Goal: Communication & Community: Answer question/provide support

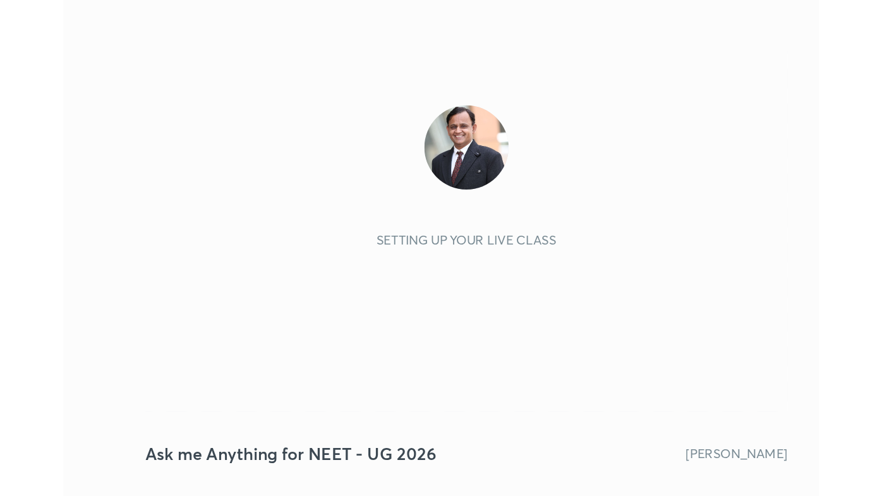
scroll to position [217, 403]
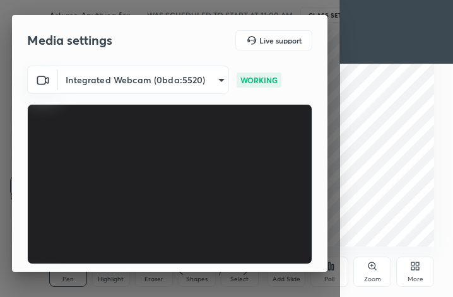
click at [422, 257] on div "More" at bounding box center [416, 272] width 38 height 30
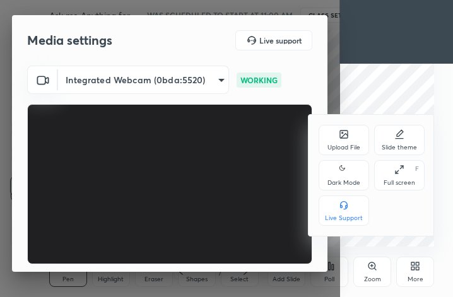
click at [411, 168] on div "Full screen F" at bounding box center [399, 175] width 51 height 30
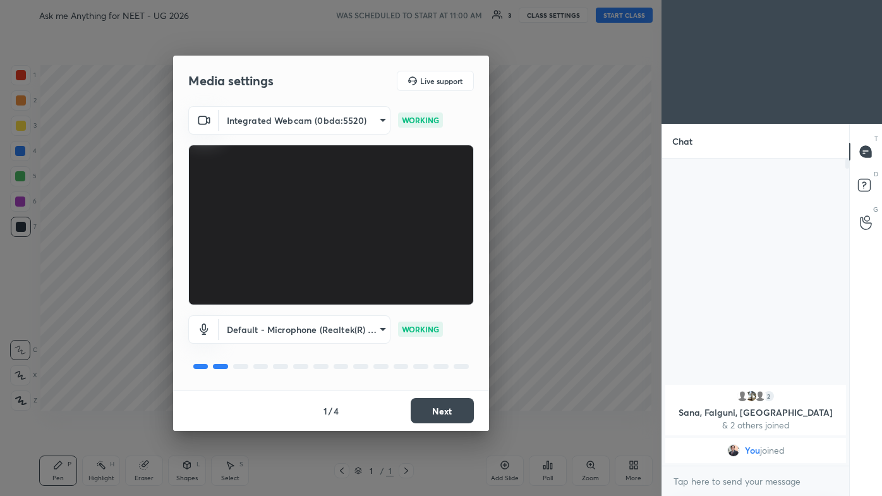
scroll to position [0, 0]
click at [450, 297] on button "Next" at bounding box center [441, 410] width 63 height 25
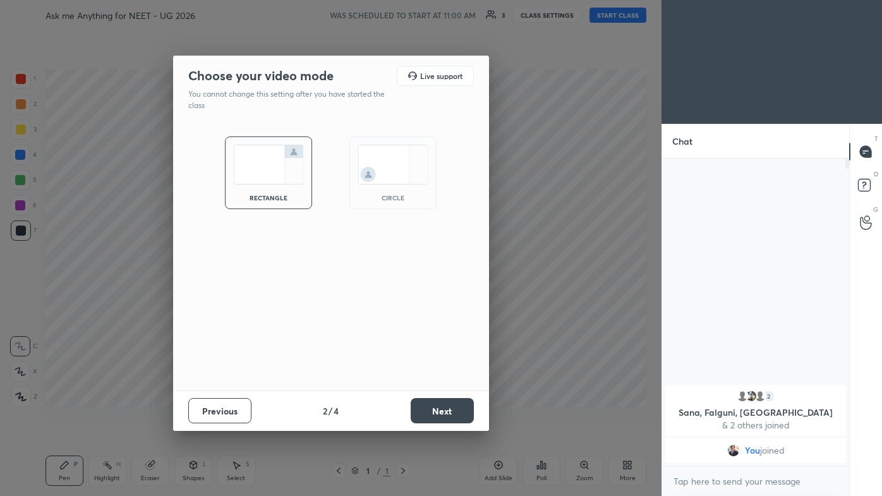
click at [450, 297] on button "Next" at bounding box center [441, 410] width 63 height 25
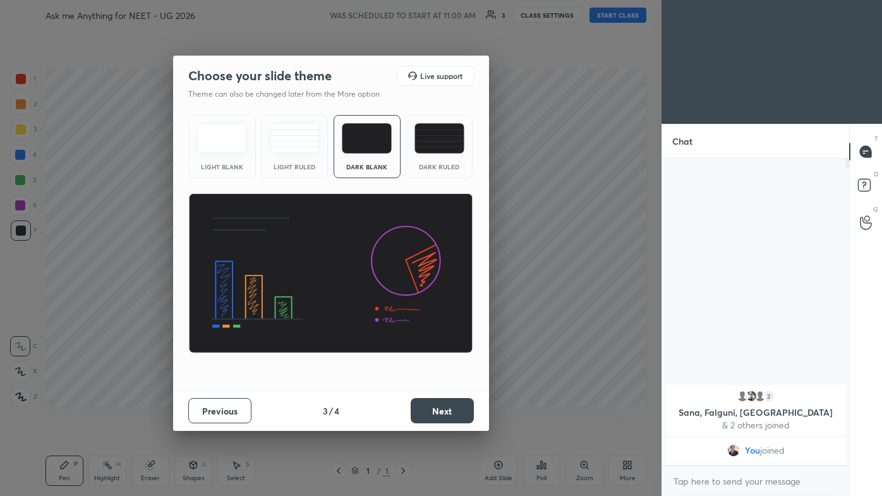
click at [453, 297] on button "Next" at bounding box center [441, 410] width 63 height 25
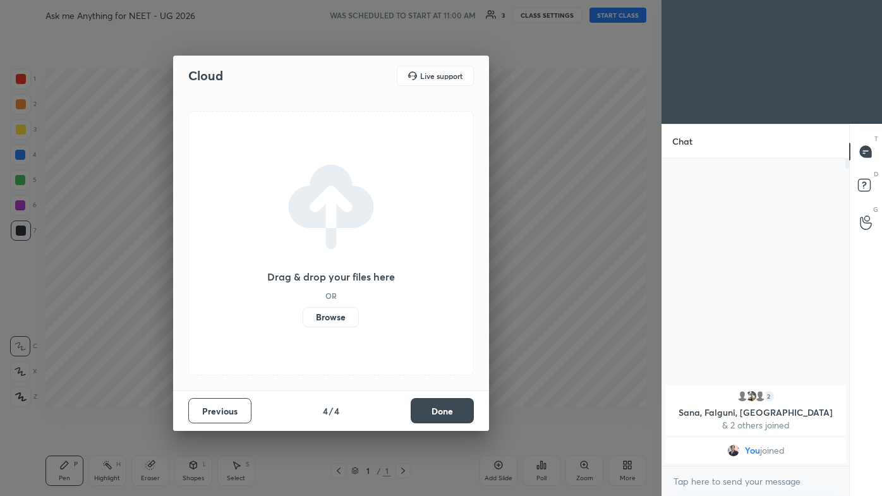
click at [453, 297] on button "Done" at bounding box center [441, 410] width 63 height 25
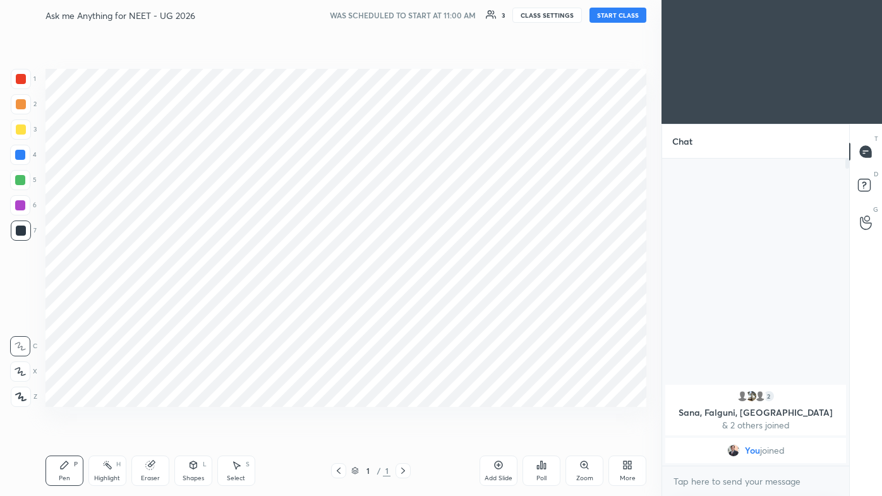
click at [453, 297] on div "Setting up your live class" at bounding box center [345, 237] width 611 height 415
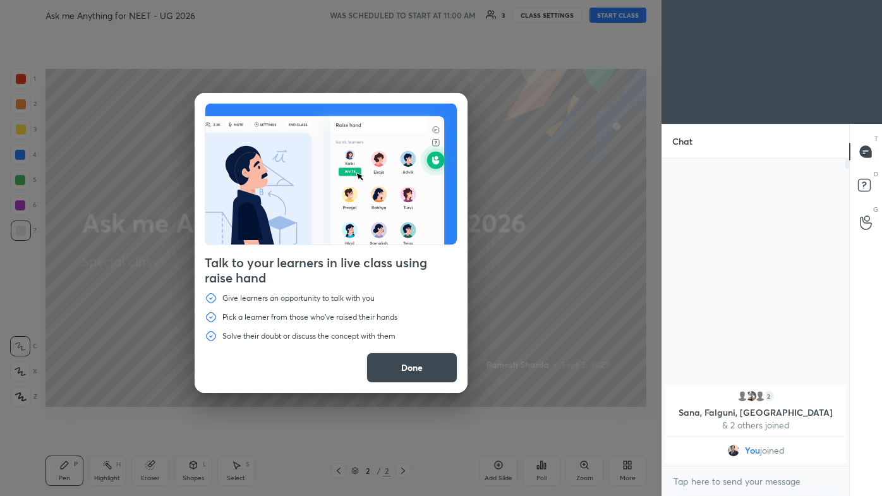
click at [426, 297] on button "Done" at bounding box center [411, 367] width 91 height 30
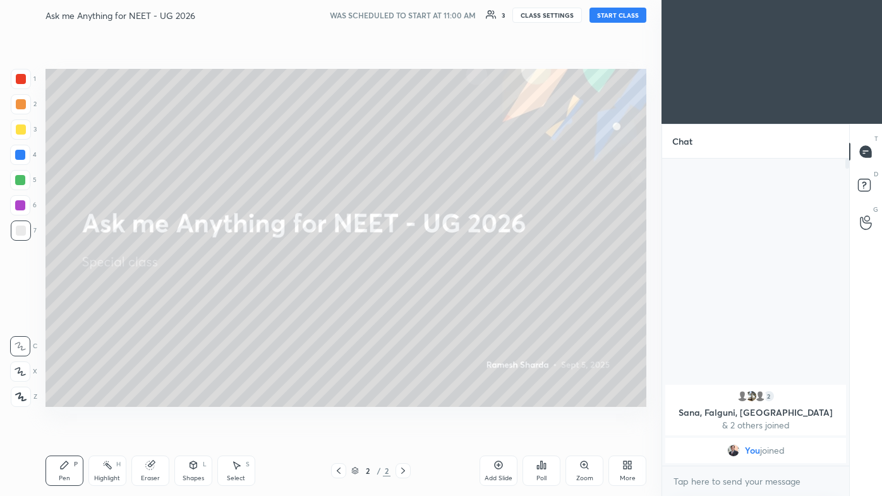
click at [453, 297] on div "More" at bounding box center [627, 470] width 38 height 30
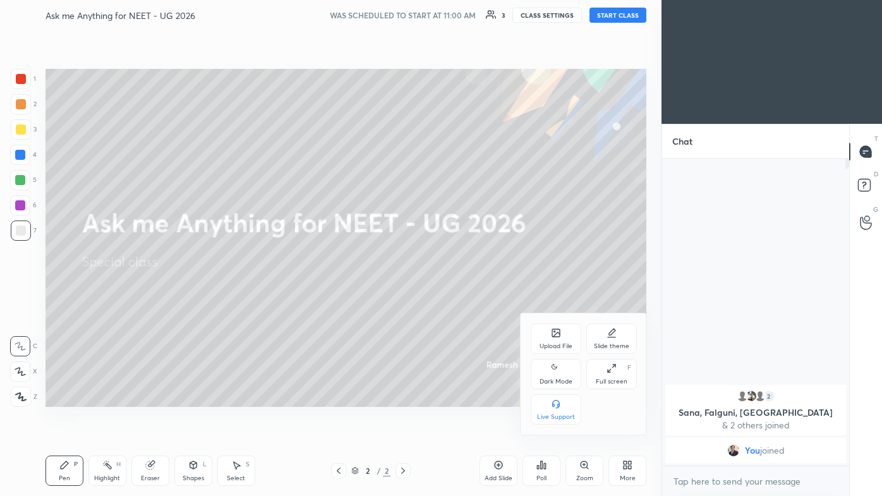
click at [453, 297] on icon at bounding box center [556, 334] width 7 height 4
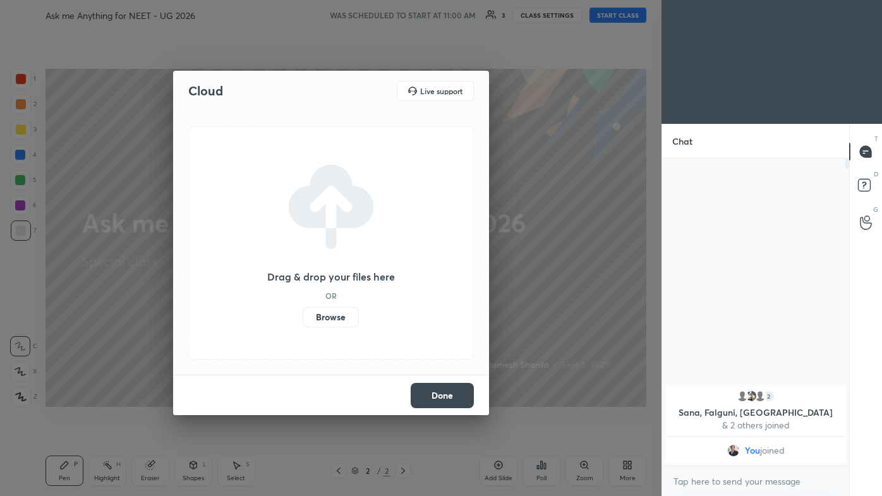
click at [335, 297] on label "Browse" at bounding box center [330, 317] width 56 height 20
click at [302, 297] on input "Browse" at bounding box center [302, 317] width 0 height 20
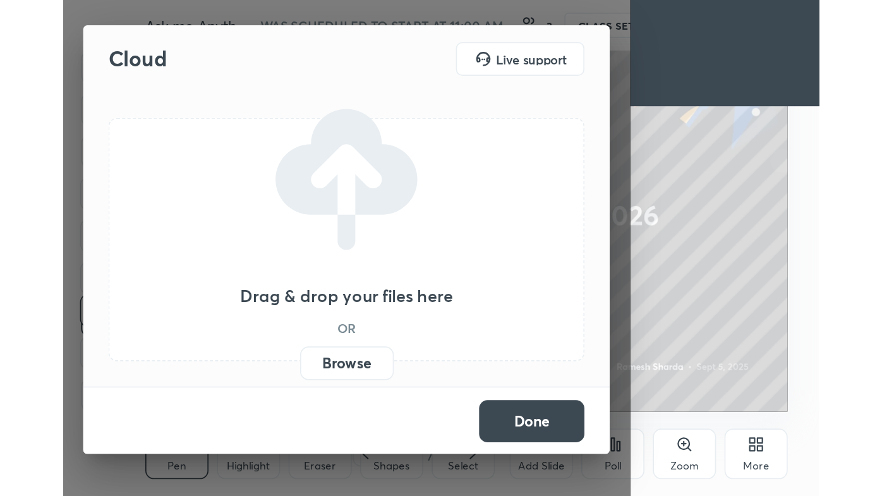
scroll to position [217, 403]
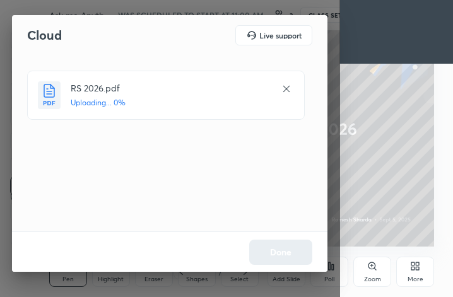
click at [289, 254] on div "Done" at bounding box center [170, 252] width 316 height 40
click at [288, 253] on div "Done" at bounding box center [170, 252] width 316 height 40
drag, startPoint x: 292, startPoint y: 254, endPoint x: 297, endPoint y: 251, distance: 6.5
click at [291, 253] on div "Done" at bounding box center [170, 252] width 316 height 40
click at [292, 253] on div "Done" at bounding box center [170, 252] width 316 height 40
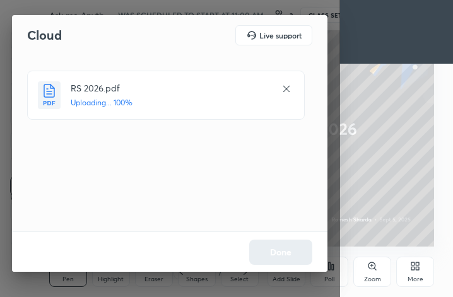
click at [295, 253] on div "Done" at bounding box center [170, 252] width 316 height 40
click at [293, 251] on div "Done" at bounding box center [170, 252] width 316 height 40
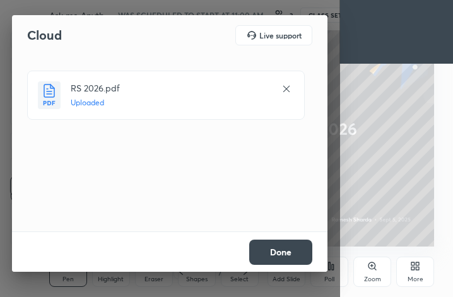
click at [296, 249] on button "Done" at bounding box center [280, 252] width 63 height 25
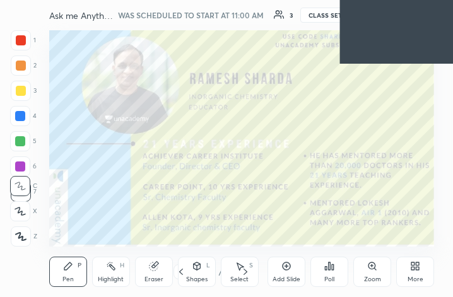
click at [407, 267] on div "More" at bounding box center [416, 272] width 38 height 30
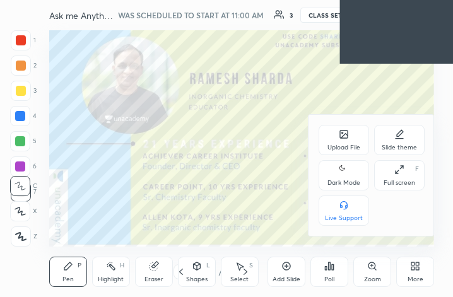
click at [407, 177] on div "Full screen F" at bounding box center [399, 175] width 51 height 30
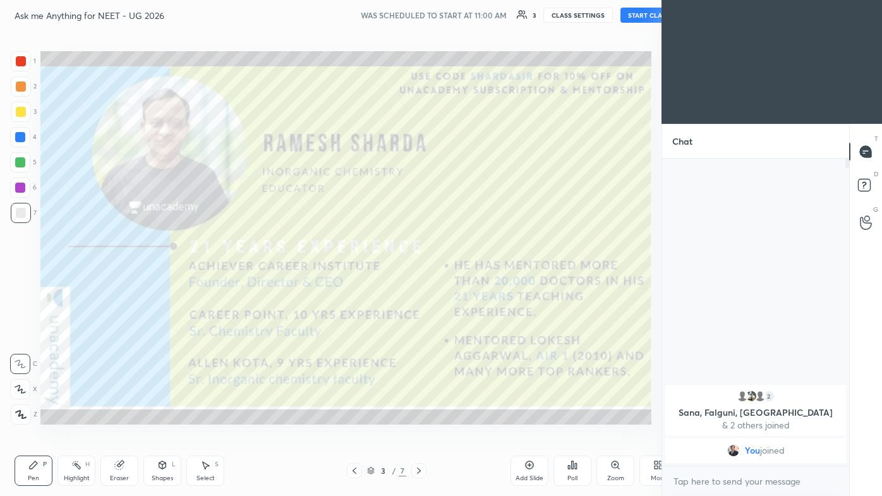
scroll to position [62732, 62536]
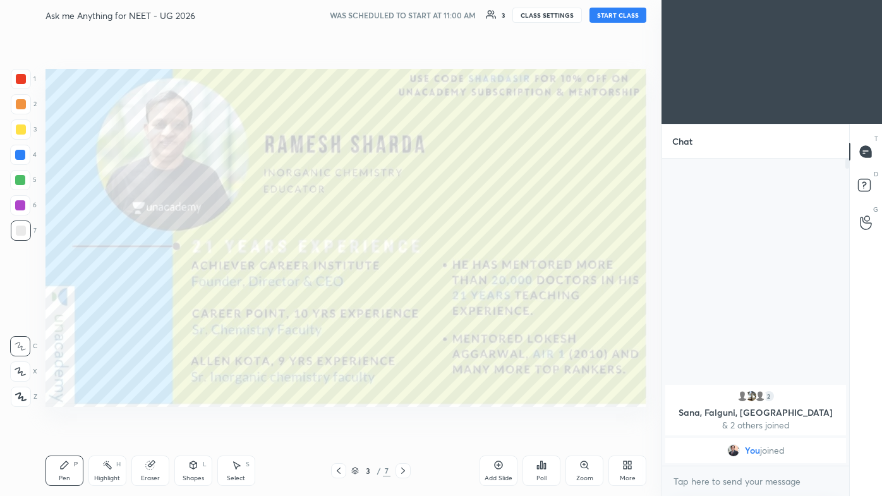
click at [405, 297] on icon at bounding box center [403, 470] width 10 height 10
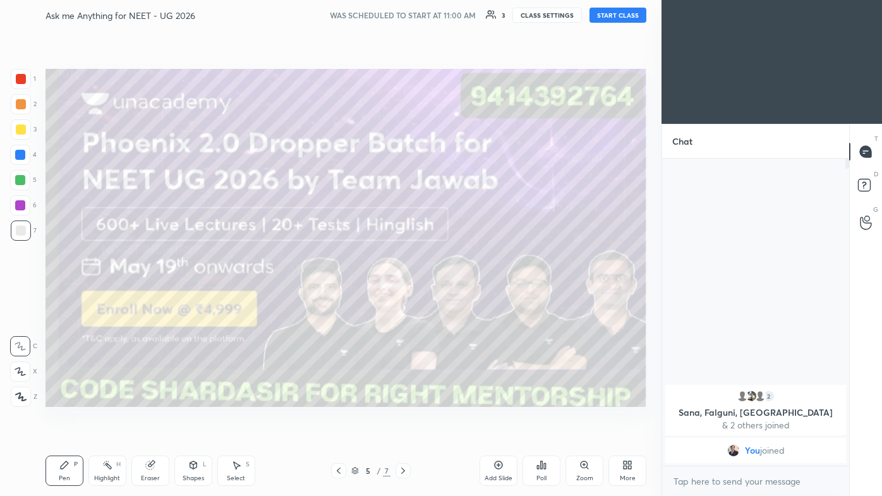
click at [405, 297] on icon at bounding box center [403, 470] width 10 height 10
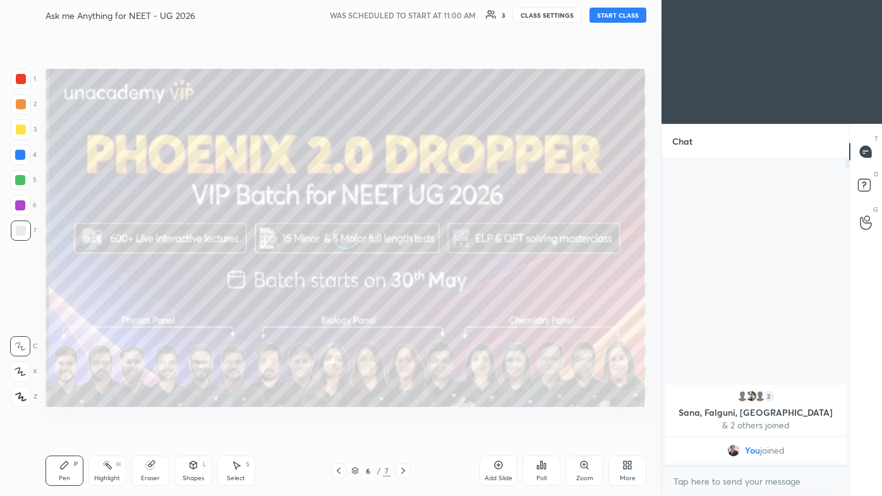
click at [405, 297] on icon at bounding box center [403, 470] width 10 height 10
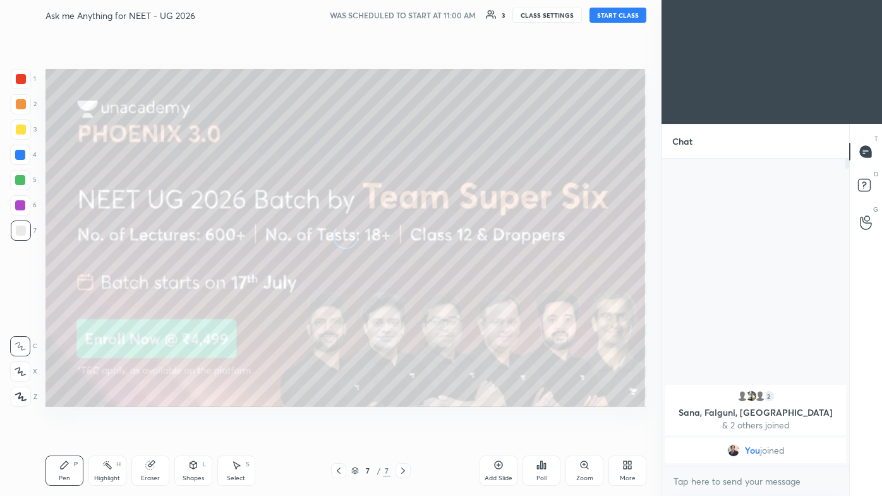
click at [407, 297] on icon at bounding box center [403, 470] width 10 height 10
click at [338, 297] on icon at bounding box center [338, 470] width 10 height 10
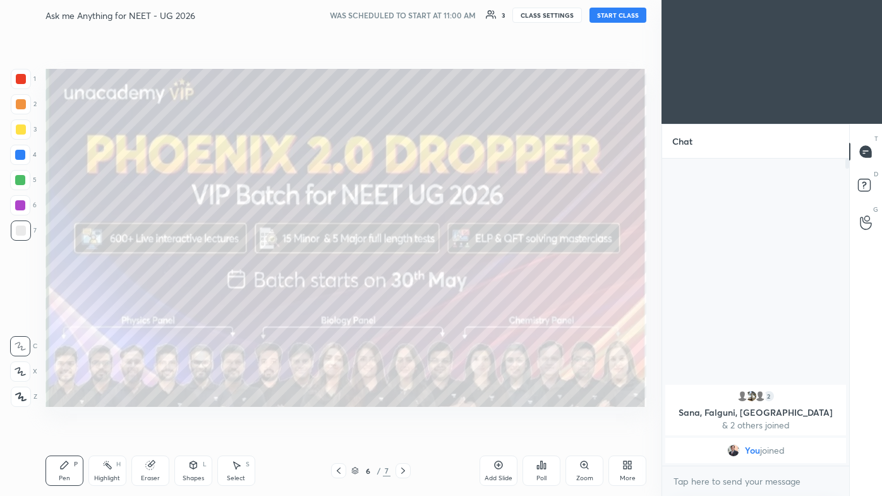
click at [338, 297] on icon at bounding box center [338, 470] width 10 height 10
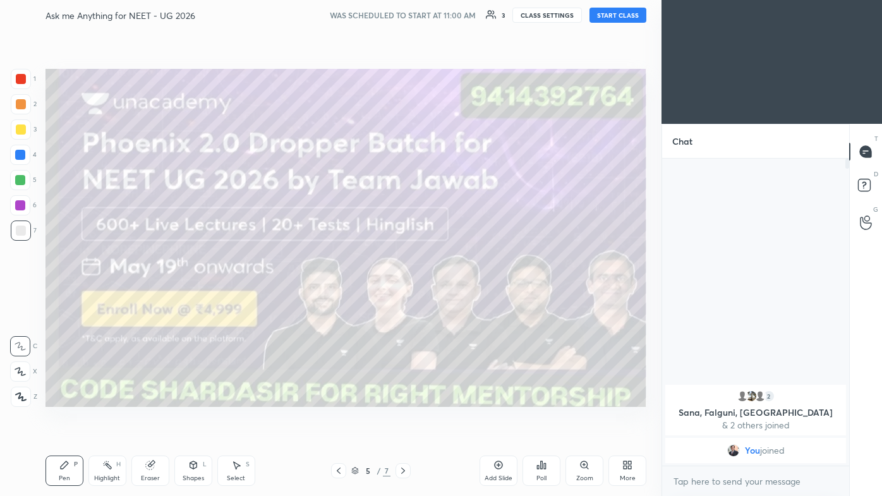
click at [338, 297] on icon at bounding box center [338, 470] width 10 height 10
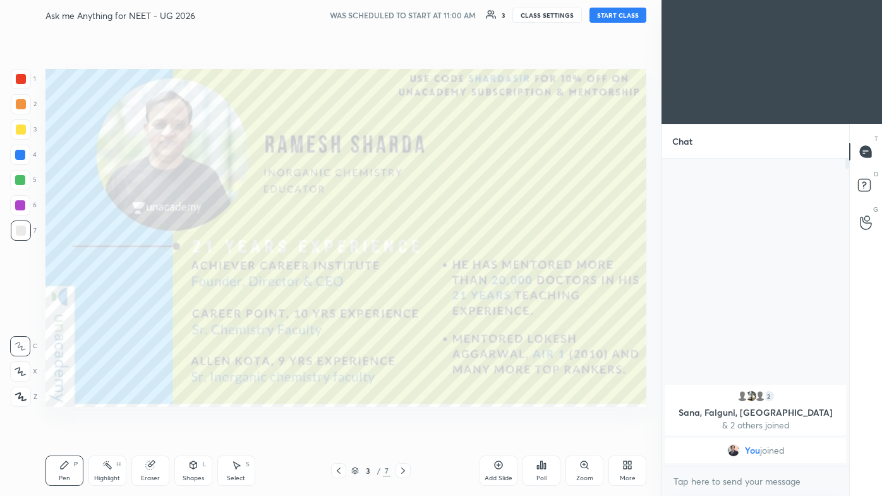
click at [338, 297] on icon at bounding box center [338, 470] width 10 height 10
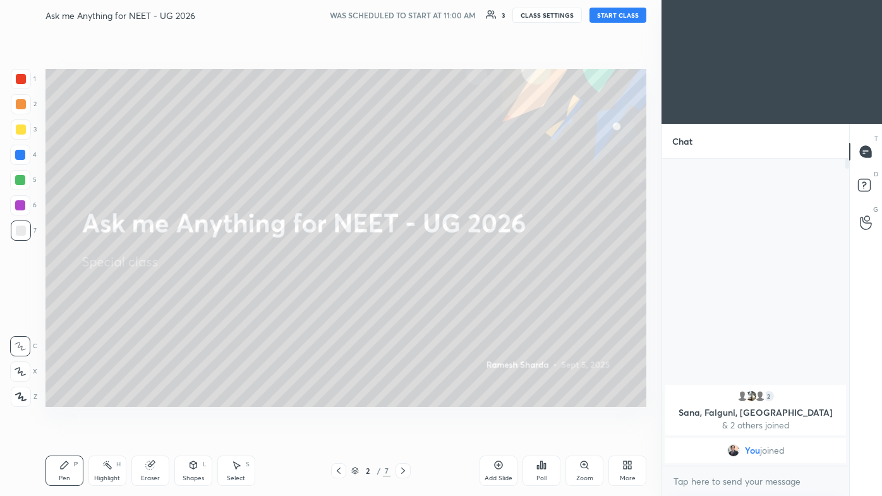
click at [453, 15] on button "START CLASS" at bounding box center [617, 15] width 57 height 15
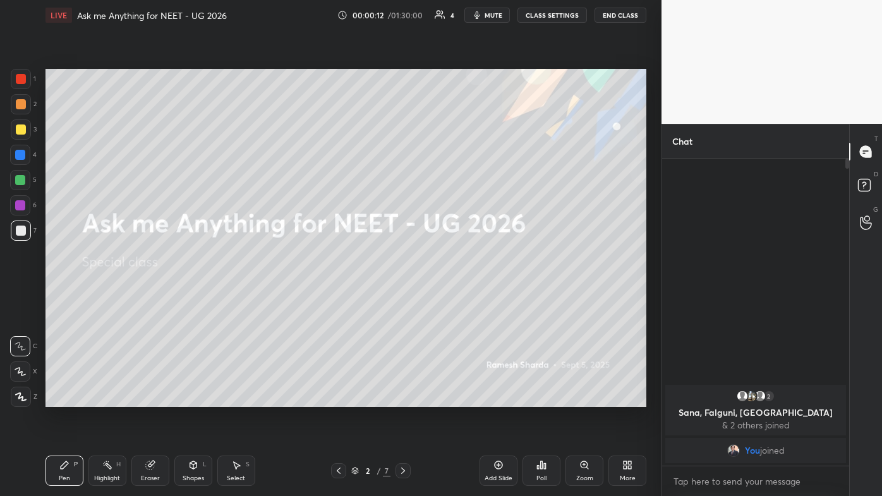
drag, startPoint x: 21, startPoint y: 78, endPoint x: 22, endPoint y: 95, distance: 16.4
click at [21, 79] on div at bounding box center [21, 79] width 10 height 10
click at [17, 297] on div "Z" at bounding box center [24, 393] width 27 height 25
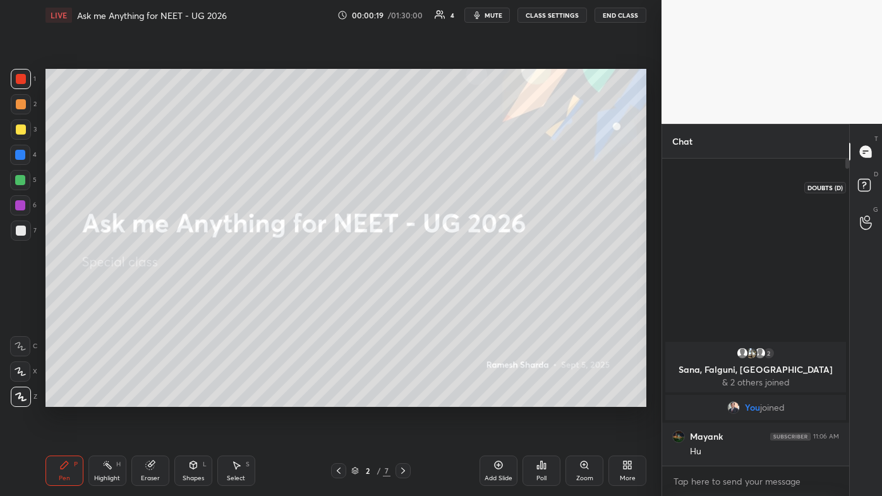
drag, startPoint x: 869, startPoint y: 185, endPoint x: 876, endPoint y: 174, distance: 13.1
click at [453, 184] on icon at bounding box center [865, 187] width 23 height 23
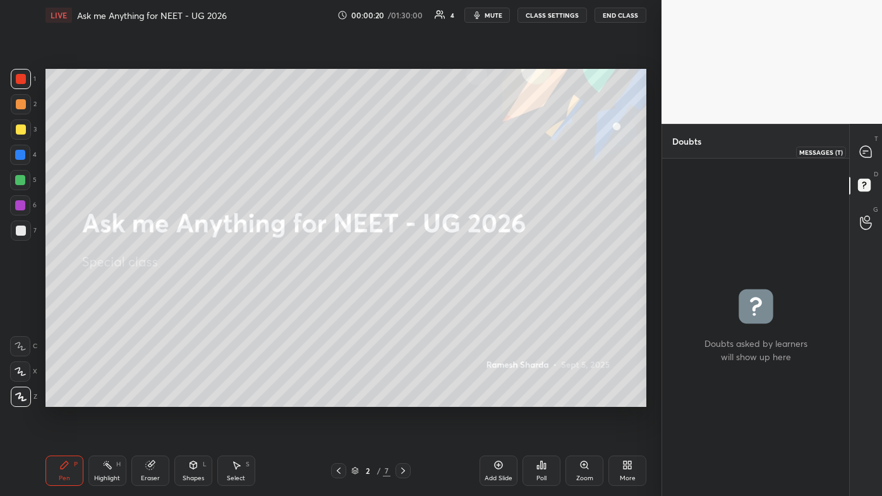
click at [453, 163] on div "T Messages (T)" at bounding box center [865, 151] width 32 height 35
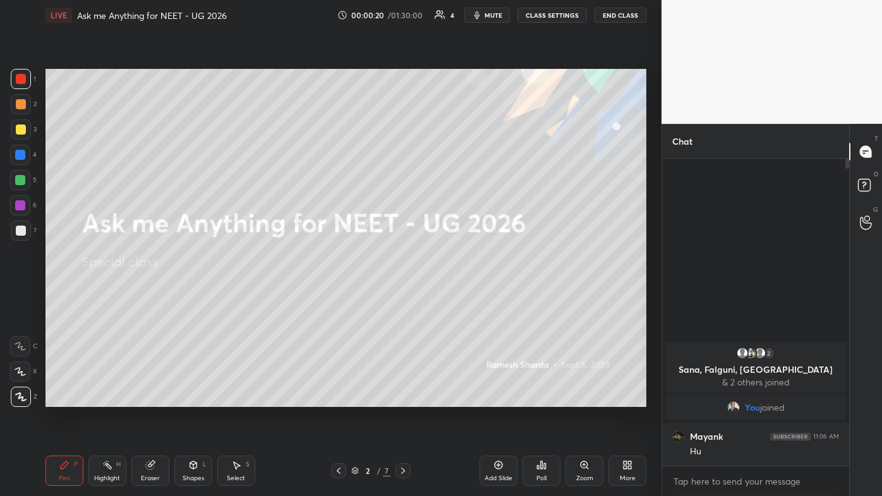
scroll to position [303, 183]
click at [404, 297] on icon at bounding box center [403, 470] width 4 height 6
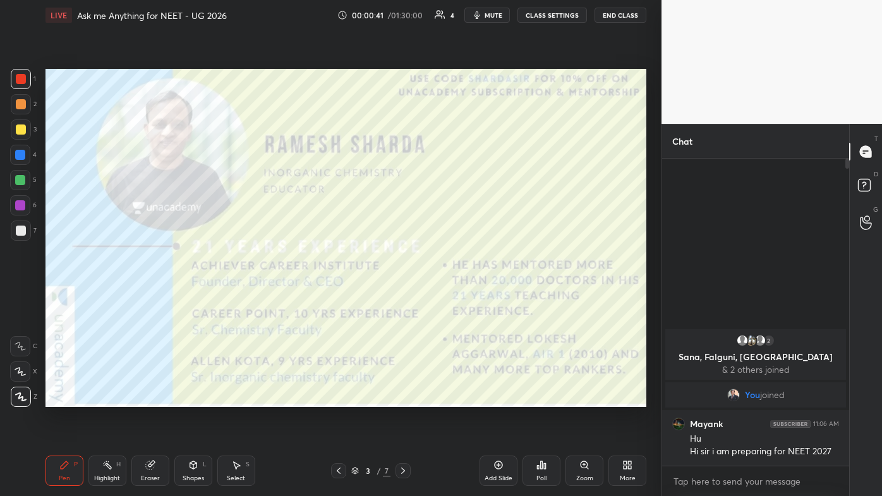
click at [404, 297] on icon at bounding box center [403, 470] width 4 height 6
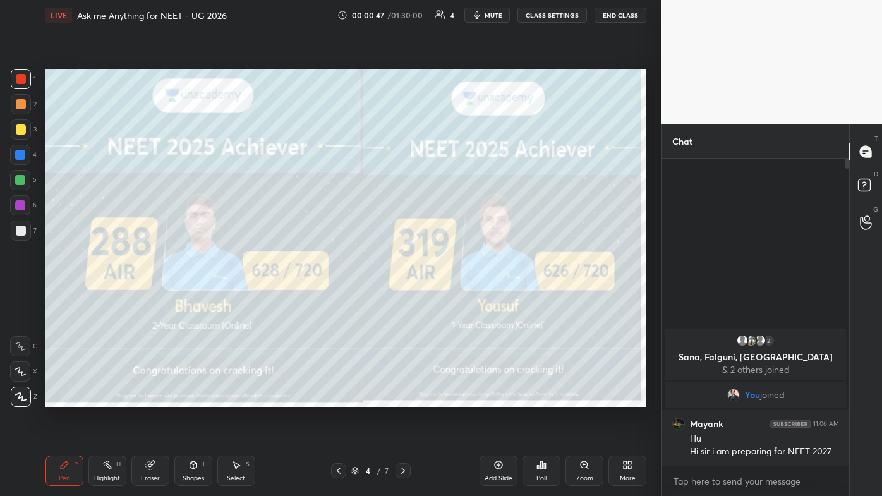
click at [404, 297] on icon at bounding box center [403, 470] width 10 height 10
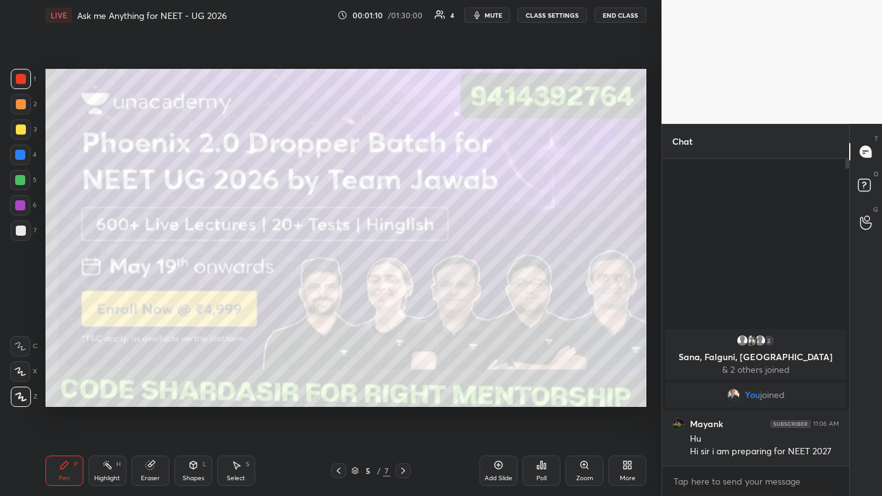
click at [402, 297] on icon at bounding box center [403, 470] width 10 height 10
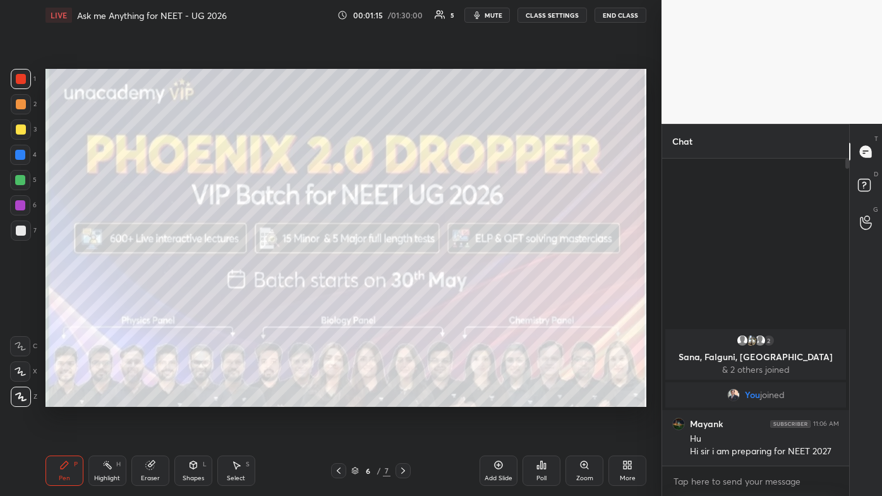
click at [404, 297] on icon at bounding box center [403, 470] width 10 height 10
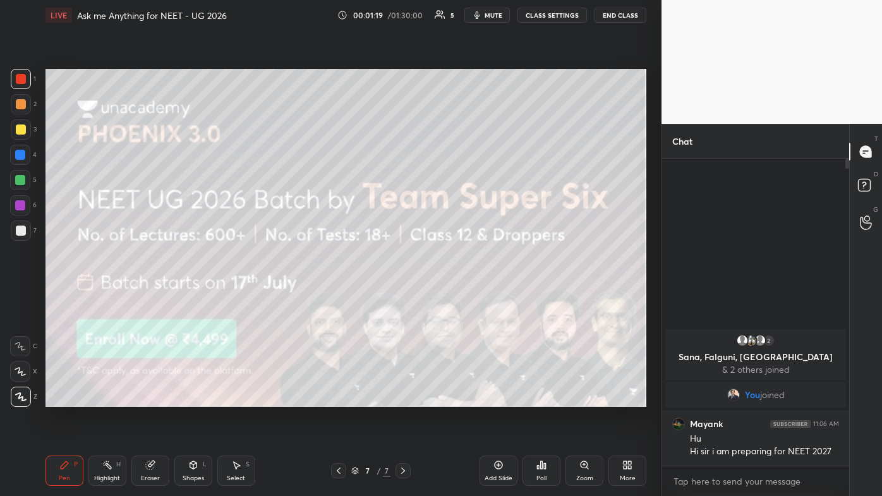
click at [409, 297] on div at bounding box center [402, 470] width 15 height 15
drag, startPoint x: 402, startPoint y: 469, endPoint x: 433, endPoint y: 460, distance: 31.6
click at [402, 297] on icon at bounding box center [403, 470] width 10 height 10
click at [453, 297] on div "Add Slide" at bounding box center [498, 470] width 38 height 30
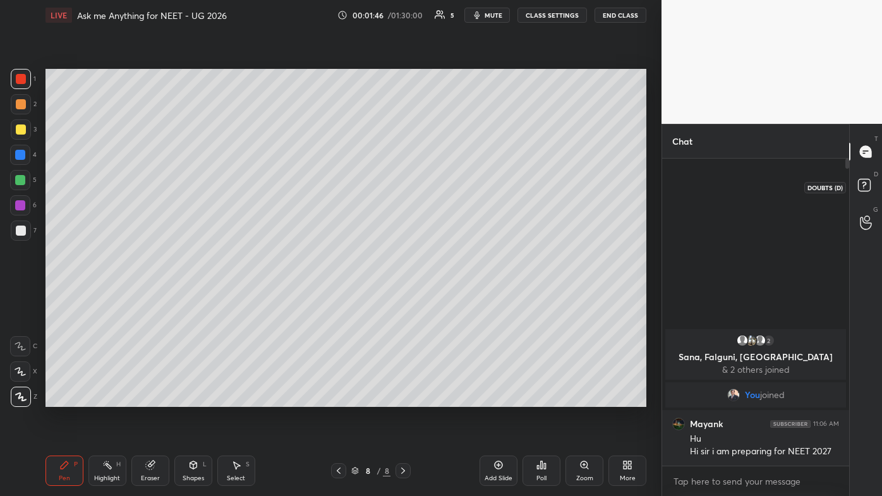
drag, startPoint x: 863, startPoint y: 182, endPoint x: 874, endPoint y: 170, distance: 16.1
click at [453, 182] on icon at bounding box center [865, 187] width 23 height 23
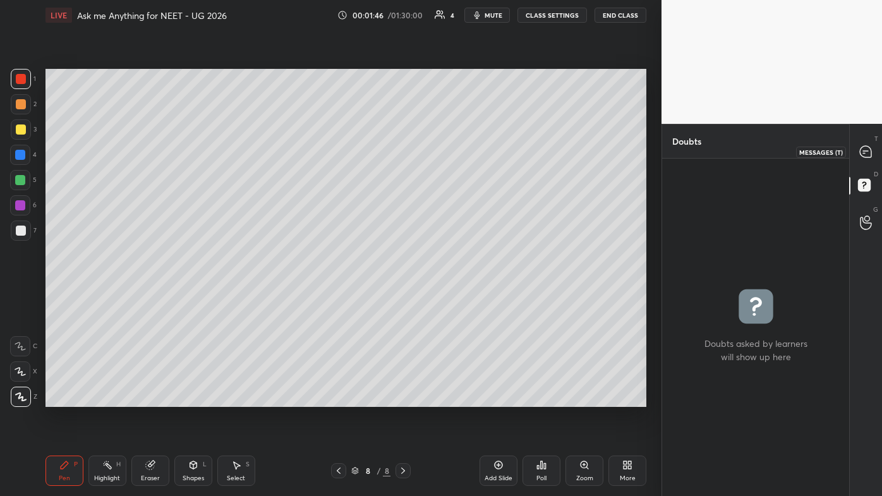
drag, startPoint x: 865, startPoint y: 154, endPoint x: 849, endPoint y: 199, distance: 47.7
click at [453, 155] on icon at bounding box center [864, 151] width 11 height 11
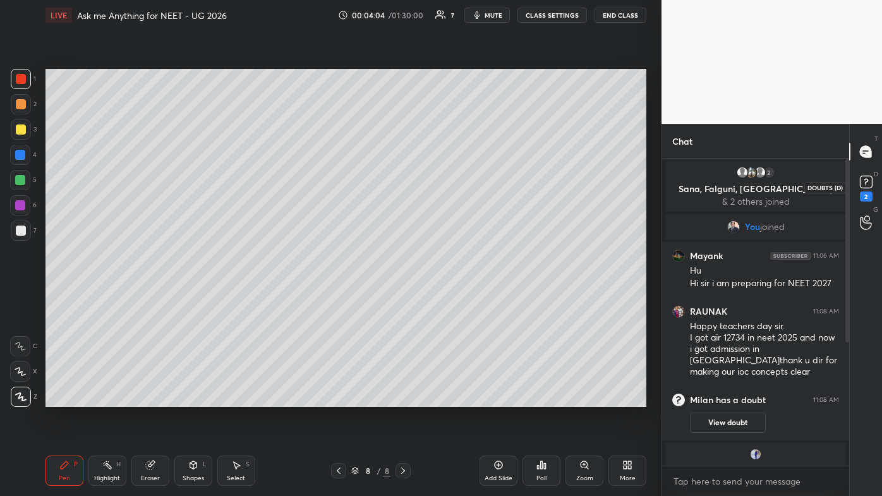
click at [453, 196] on div "2" at bounding box center [865, 186] width 19 height 29
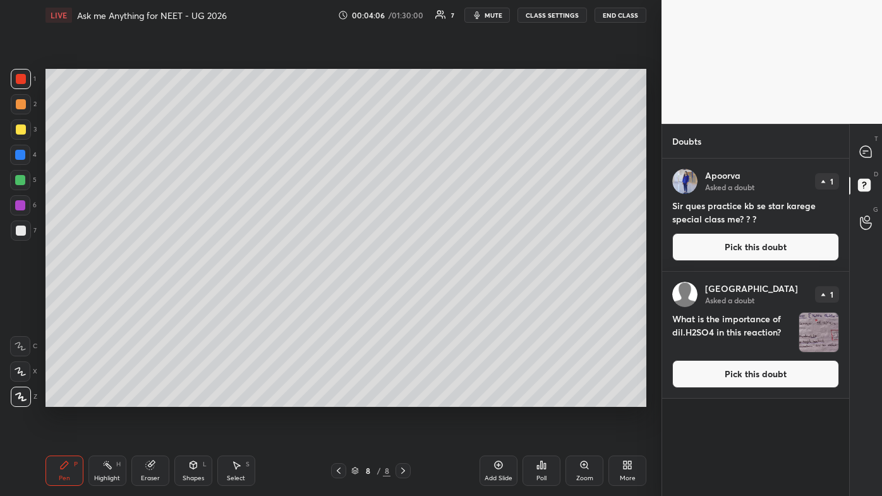
click at [453, 297] on button "Pick this doubt" at bounding box center [755, 374] width 167 height 28
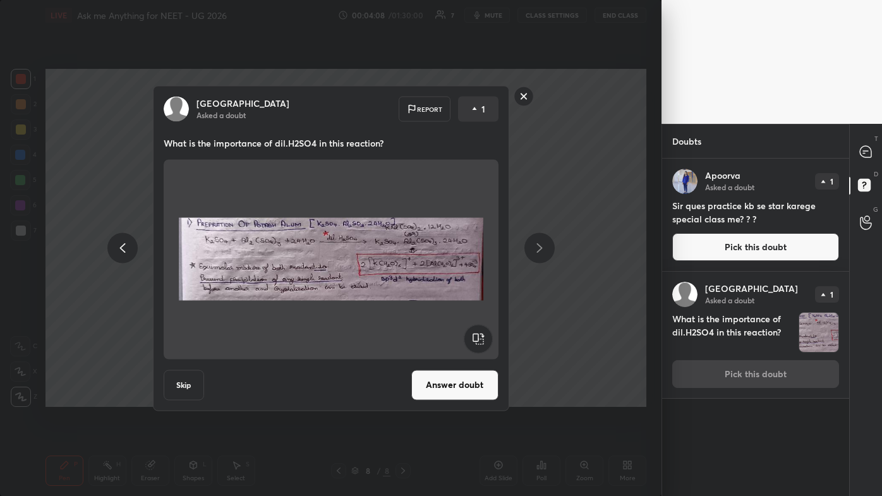
click at [453, 297] on button "Answer doubt" at bounding box center [454, 384] width 87 height 30
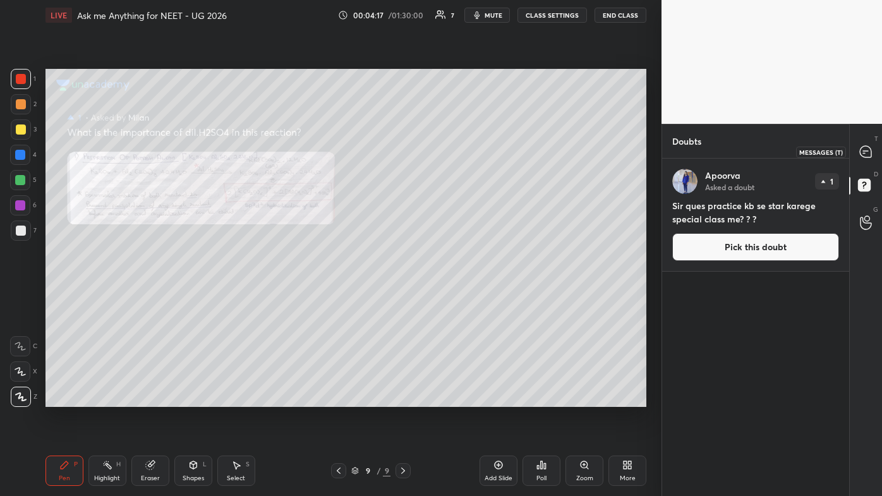
drag, startPoint x: 864, startPoint y: 150, endPoint x: 862, endPoint y: 170, distance: 20.3
click at [453, 152] on icon at bounding box center [865, 151] width 13 height 13
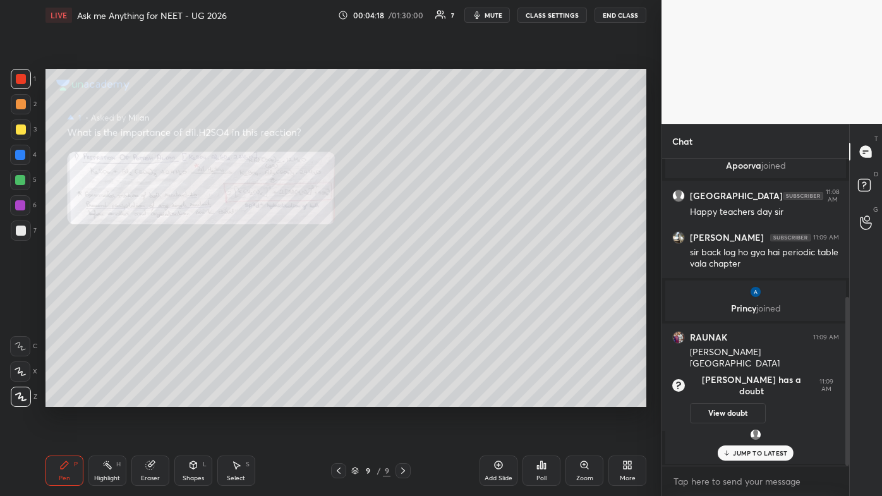
click at [453, 297] on div "JUMP TO LATEST" at bounding box center [755, 452] width 76 height 15
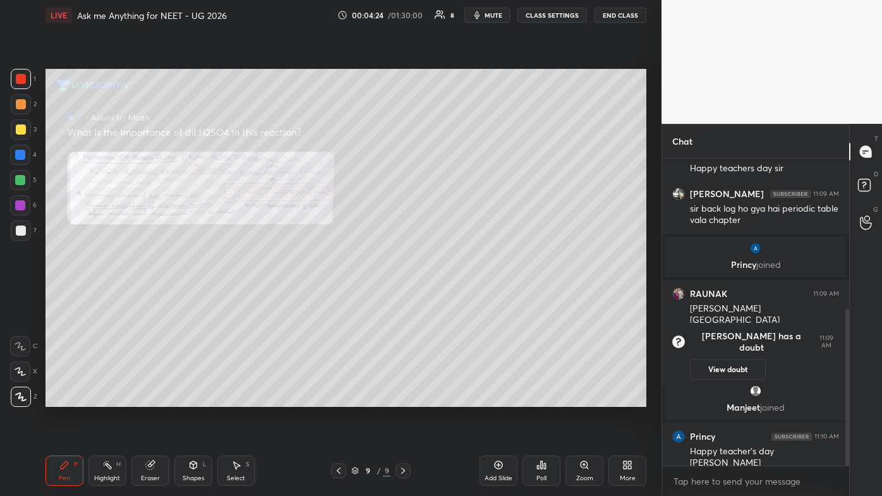
click at [453, 297] on icon at bounding box center [583, 464] width 7 height 7
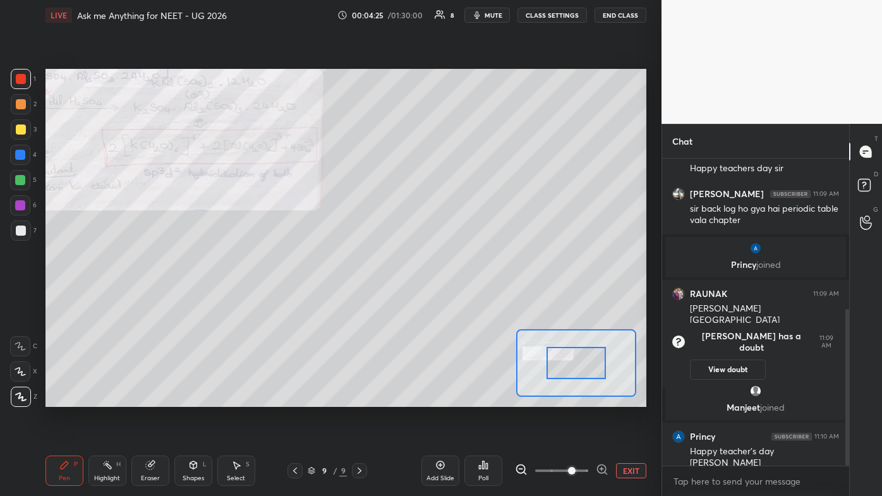
click at [453, 297] on span at bounding box center [561, 470] width 53 height 19
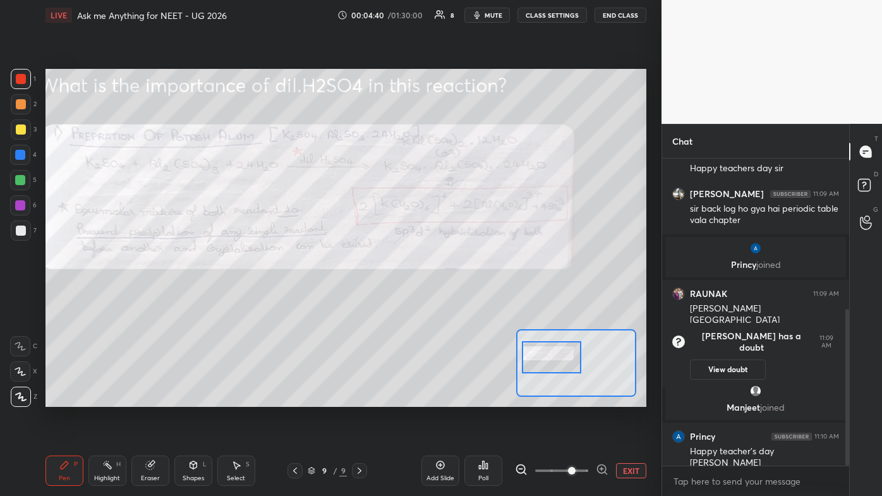
scroll to position [371, 0]
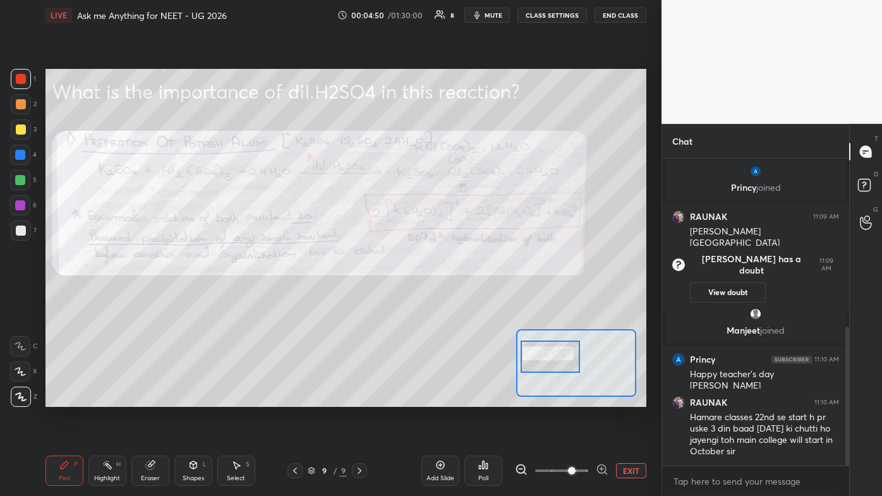
drag, startPoint x: 533, startPoint y: 369, endPoint x: 535, endPoint y: 363, distance: 6.8
click at [453, 297] on div at bounding box center [549, 356] width 59 height 33
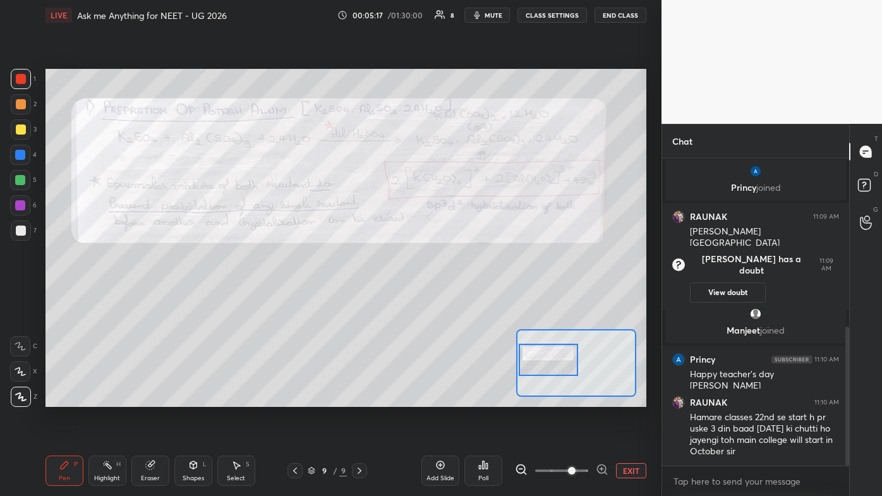
scroll to position [414, 0]
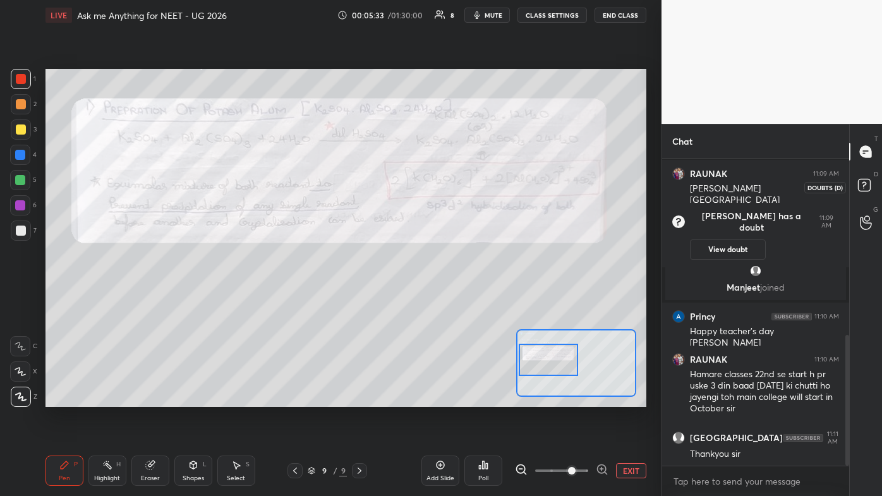
click at [453, 182] on rect at bounding box center [864, 185] width 12 height 12
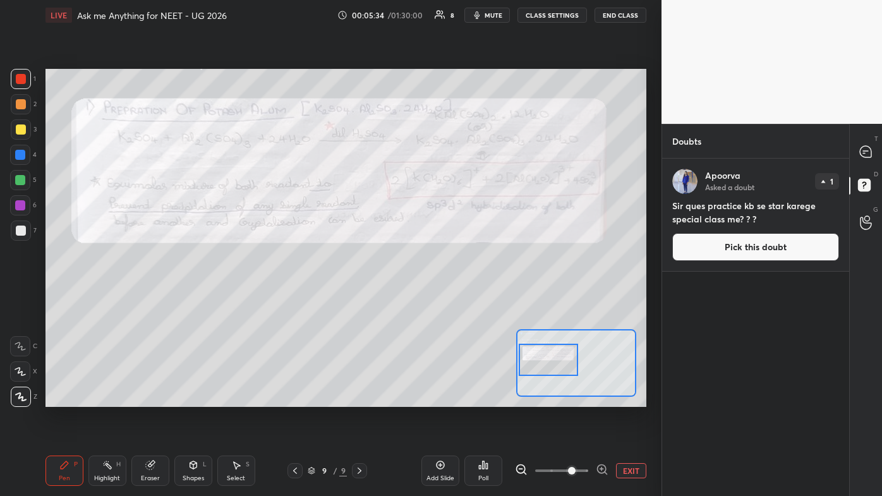
click at [453, 236] on button "Pick this doubt" at bounding box center [755, 247] width 167 height 28
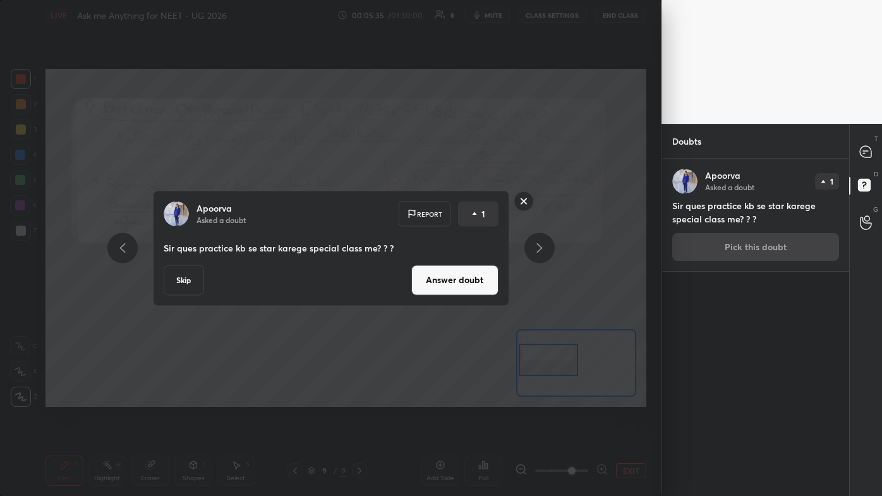
click at [453, 274] on button "Answer doubt" at bounding box center [454, 280] width 87 height 30
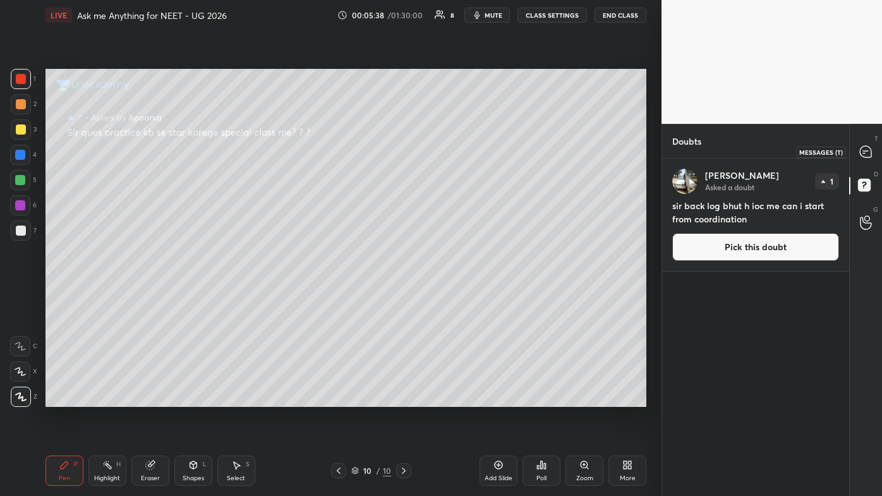
drag, startPoint x: 862, startPoint y: 150, endPoint x: 870, endPoint y: 152, distance: 8.6
click at [453, 150] on icon at bounding box center [865, 151] width 13 height 13
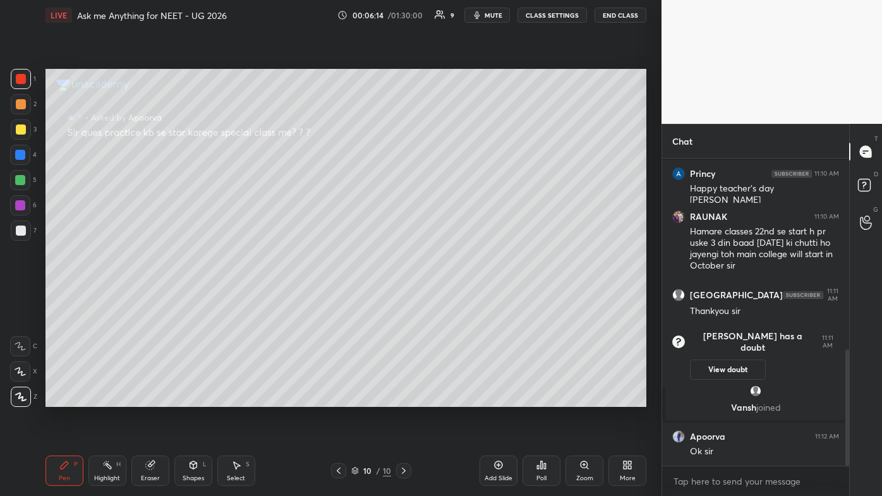
scroll to position [548, 0]
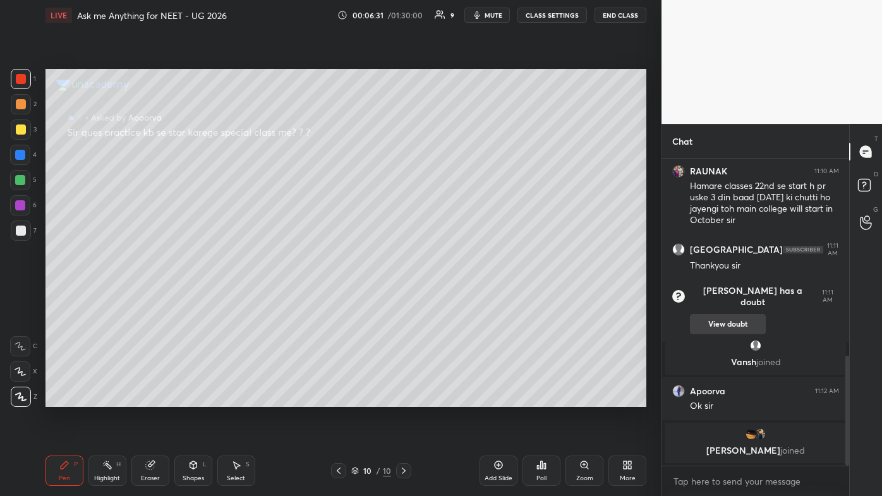
click at [453, 297] on div "View doubt" at bounding box center [764, 321] width 149 height 27
drag, startPoint x: 728, startPoint y: 306, endPoint x: 724, endPoint y: 312, distance: 7.2
click at [453, 297] on button "View doubt" at bounding box center [728, 324] width 76 height 20
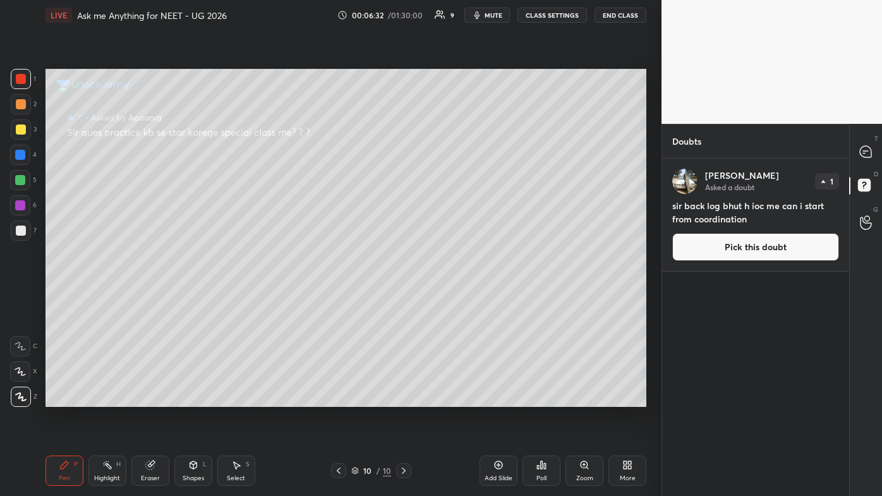
click at [453, 237] on button "Pick this doubt" at bounding box center [755, 247] width 167 height 28
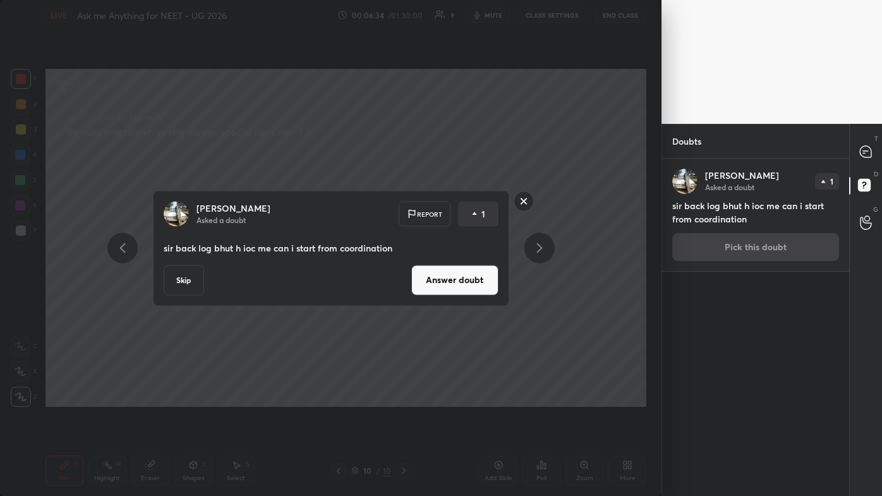
click at [453, 297] on div "[PERSON_NAME] Asked a doubt Report 1 sir back log bhut h ioc me can i start fro…" at bounding box center [331, 248] width 356 height 116
drag, startPoint x: 472, startPoint y: 273, endPoint x: 482, endPoint y: 259, distance: 17.7
click at [453, 273] on button "Answer doubt" at bounding box center [454, 280] width 87 height 30
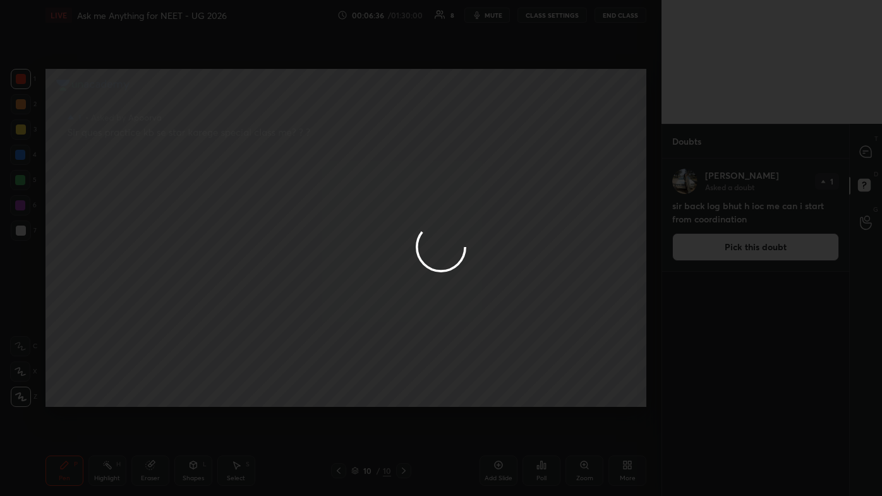
click at [453, 110] on div at bounding box center [441, 248] width 882 height 496
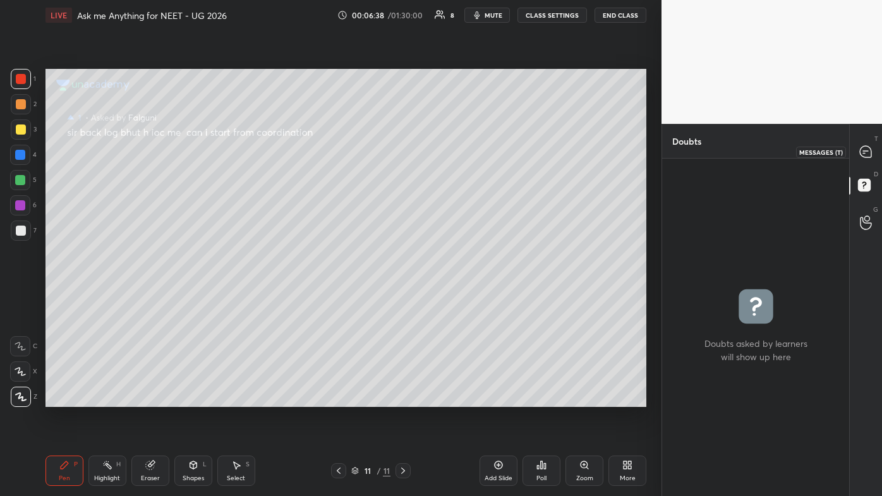
drag, startPoint x: 865, startPoint y: 150, endPoint x: 855, endPoint y: 174, distance: 26.0
click at [453, 150] on icon at bounding box center [865, 151] width 13 height 13
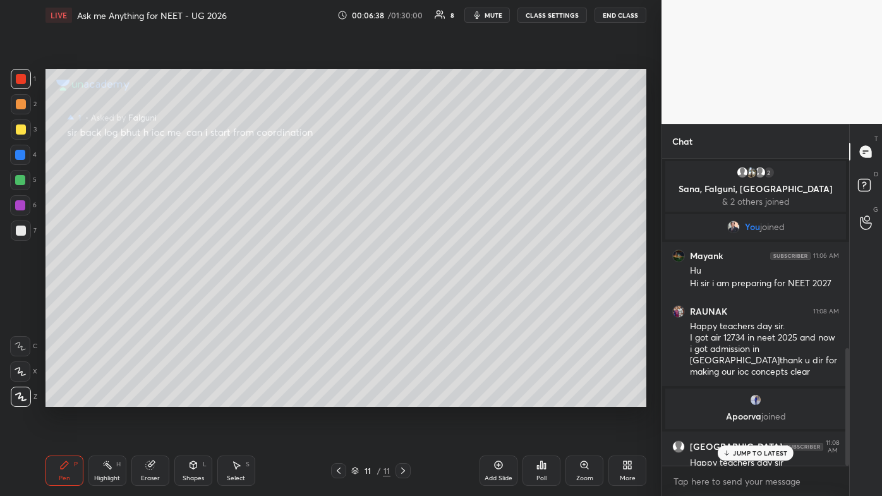
scroll to position [303, 183]
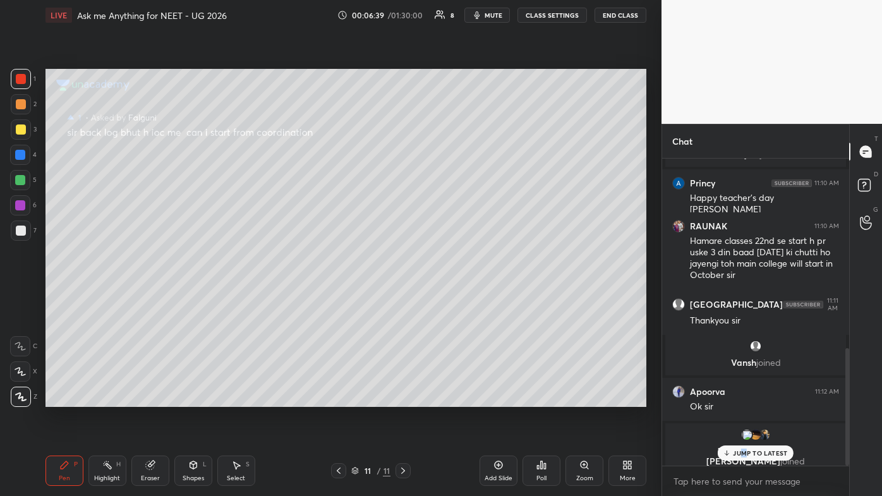
click at [453, 297] on p "JUMP TO LATEST" at bounding box center [760, 453] width 54 height 8
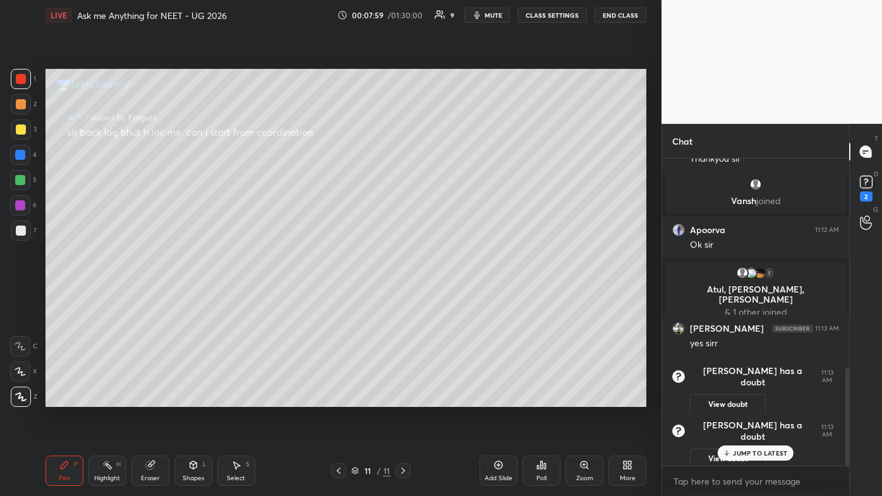
scroll to position [698, 0]
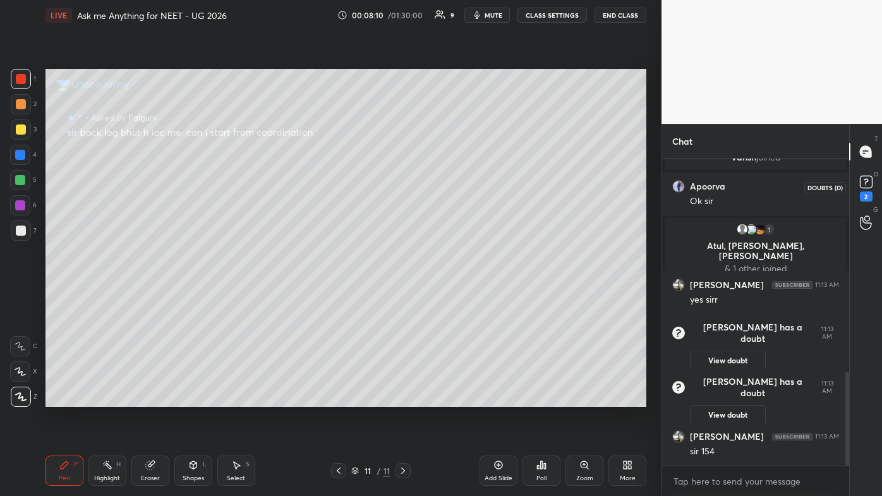
click at [453, 196] on div "2" at bounding box center [865, 186] width 19 height 29
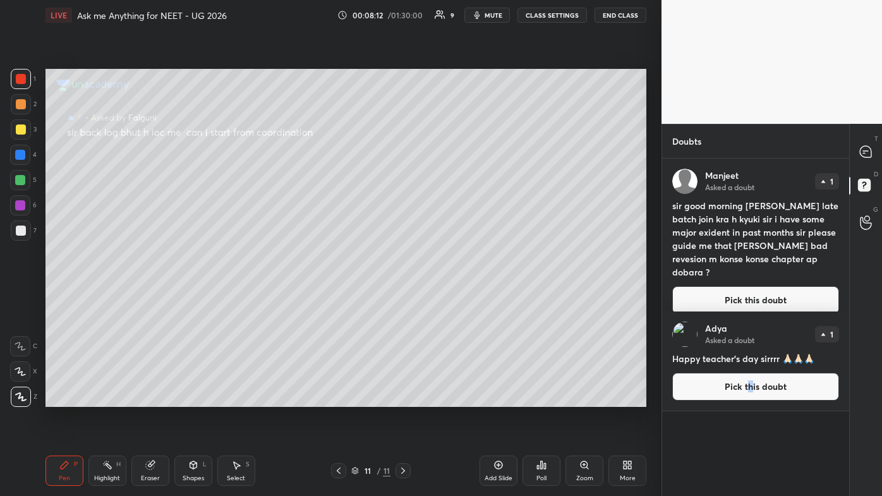
click at [453, 297] on button "Pick this doubt" at bounding box center [755, 387] width 167 height 28
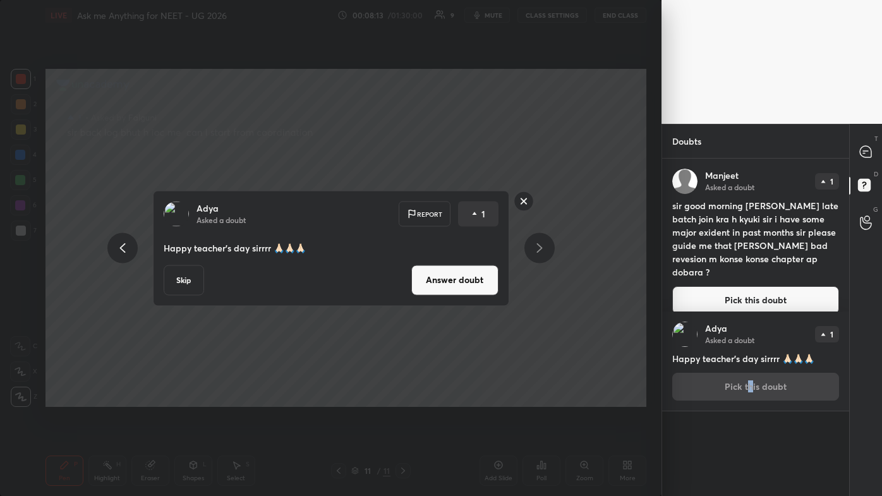
click at [453, 283] on button "Answer doubt" at bounding box center [454, 280] width 87 height 30
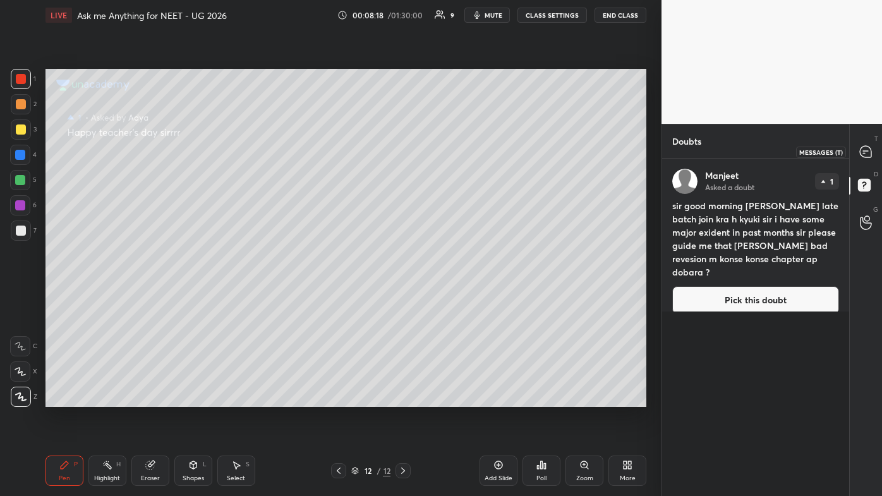
drag, startPoint x: 868, startPoint y: 152, endPoint x: 866, endPoint y: 179, distance: 27.8
click at [453, 152] on icon at bounding box center [864, 151] width 11 height 11
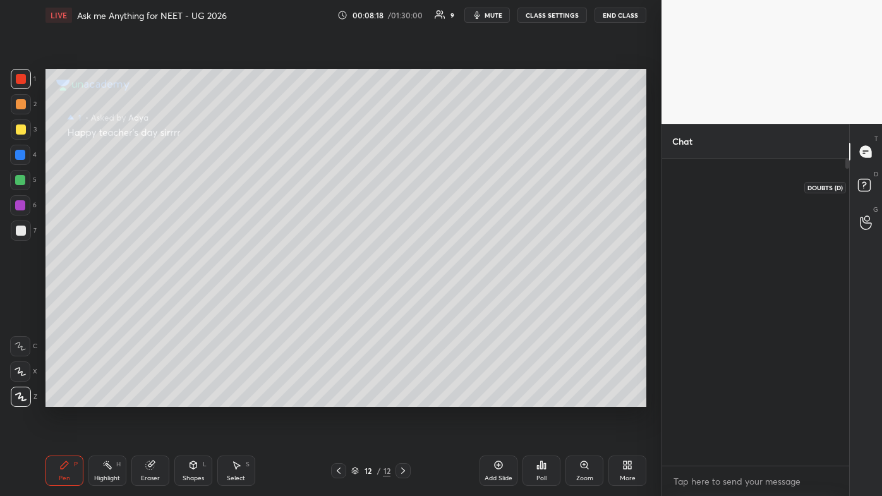
scroll to position [303, 183]
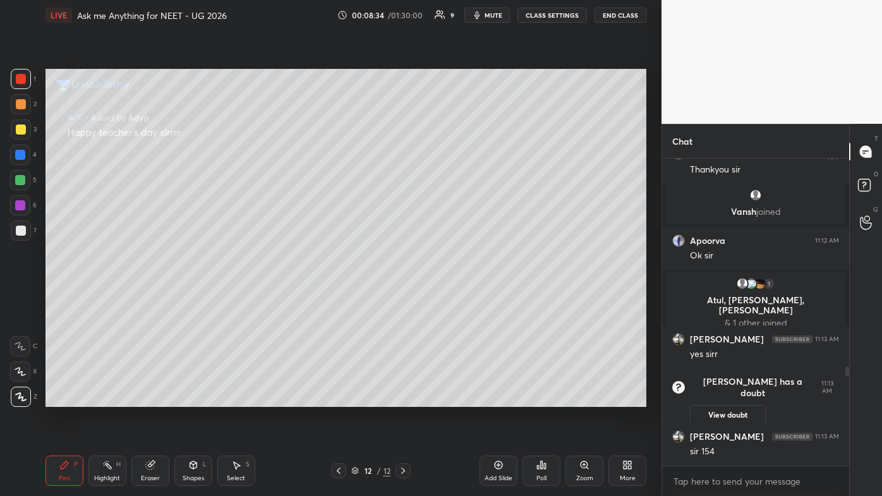
click at [453, 297] on button "View doubt" at bounding box center [728, 415] width 76 height 20
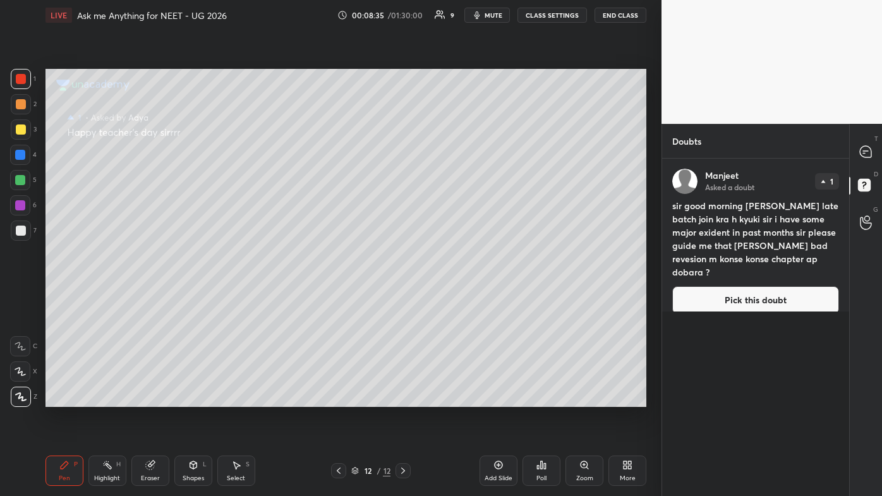
click at [453, 289] on button "Pick this doubt" at bounding box center [755, 300] width 167 height 28
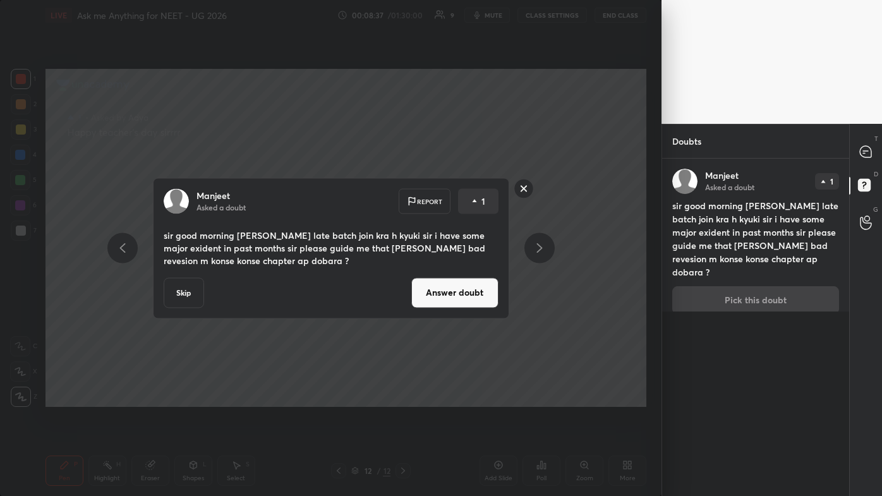
click at [453, 297] on button "Answer doubt" at bounding box center [454, 292] width 87 height 30
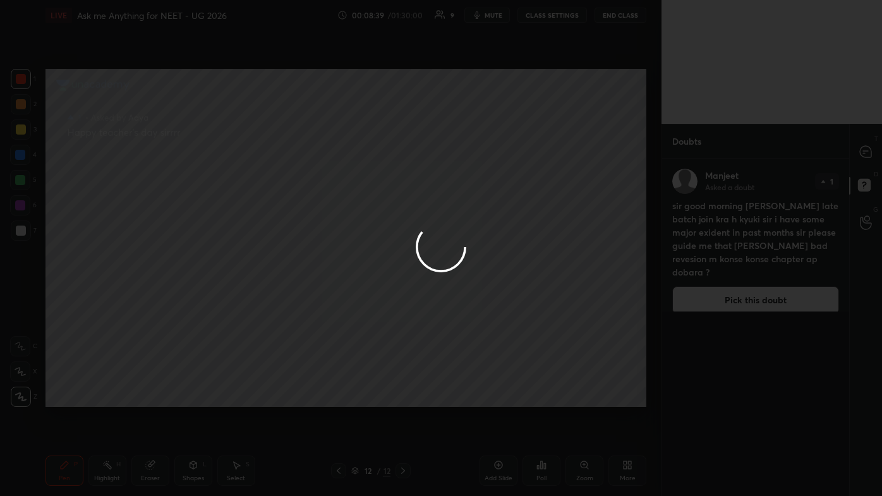
drag, startPoint x: 869, startPoint y: 147, endPoint x: 865, endPoint y: 158, distance: 11.4
click at [453, 147] on div at bounding box center [441, 248] width 882 height 496
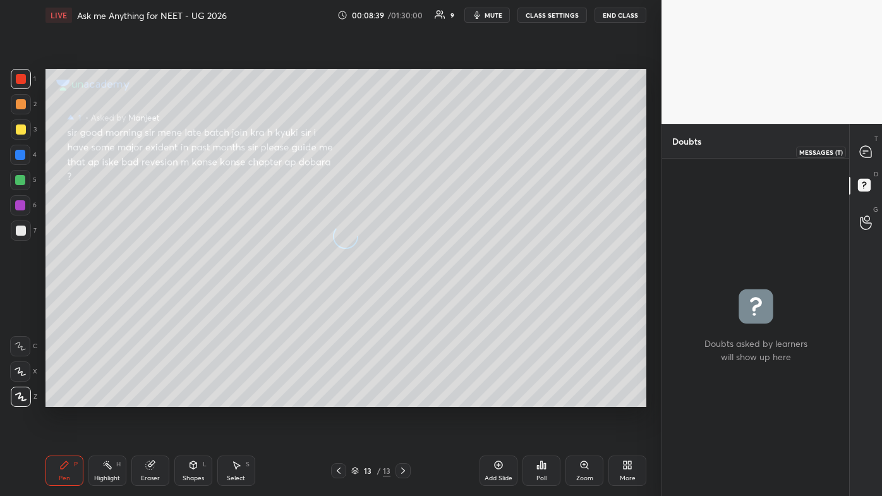
click at [453, 151] on icon at bounding box center [865, 151] width 5 height 0
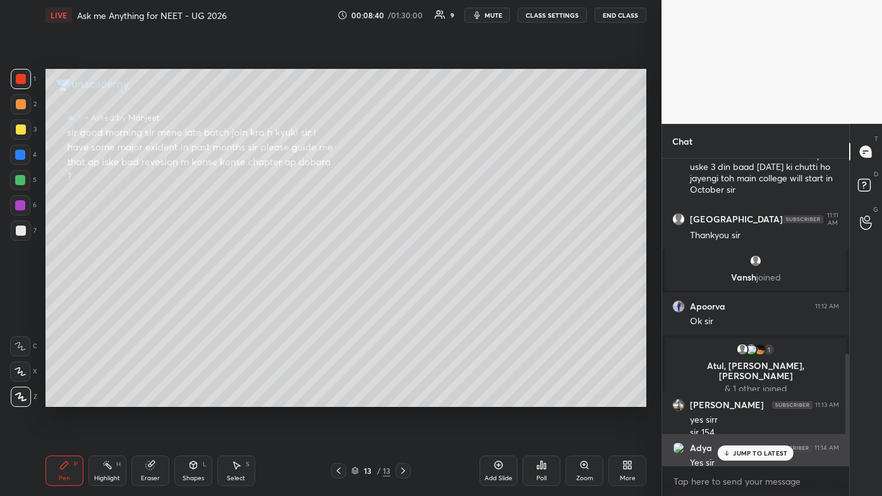
drag, startPoint x: 714, startPoint y: 446, endPoint x: 716, endPoint y: 453, distance: 6.8
click at [453, 297] on div "Adya 11:14 AM" at bounding box center [755, 447] width 167 height 13
click at [453, 297] on p "JUMP TO LATEST" at bounding box center [760, 453] width 54 height 8
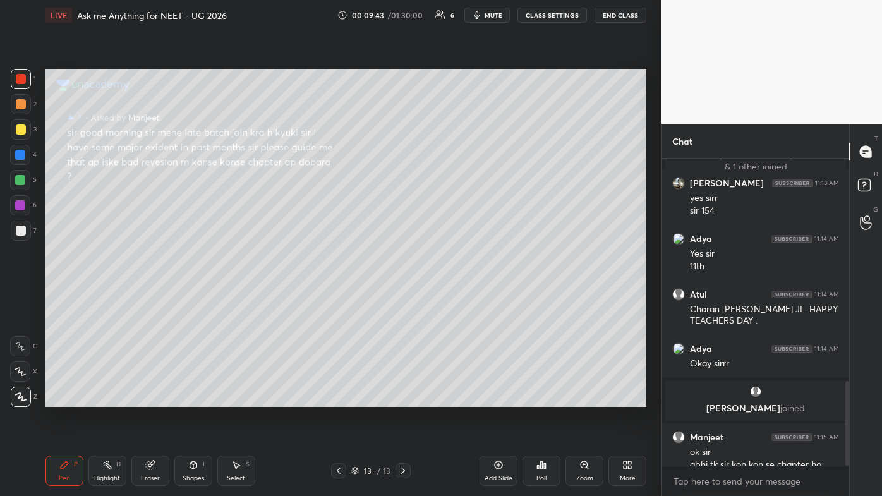
scroll to position [801, 0]
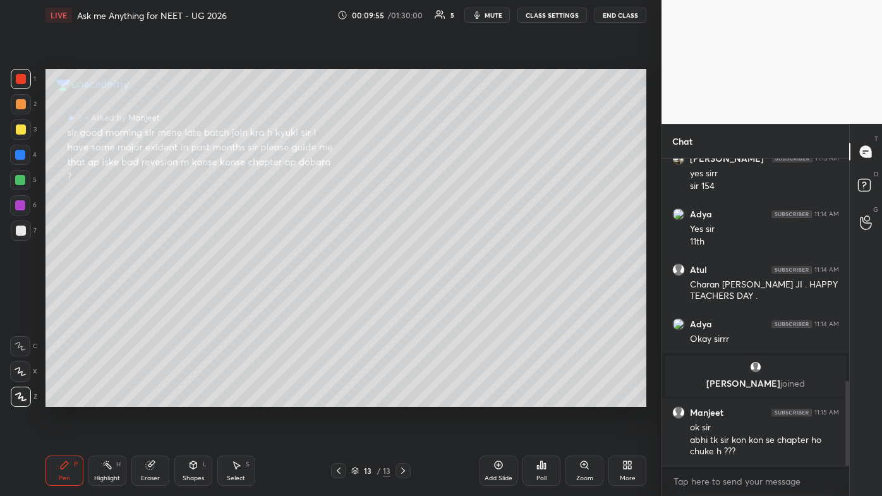
drag, startPoint x: 106, startPoint y: 465, endPoint x: 161, endPoint y: 415, distance: 74.6
click at [107, 297] on icon at bounding box center [107, 465] width 10 height 10
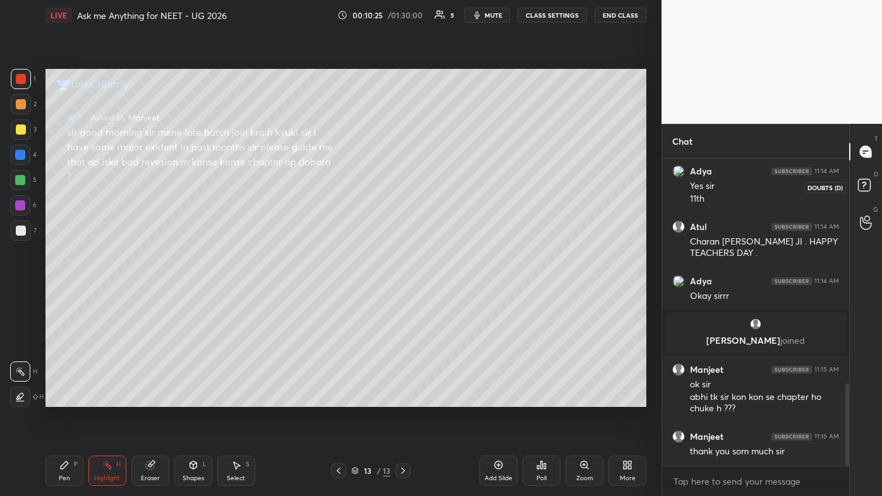
drag, startPoint x: 870, startPoint y: 181, endPoint x: 864, endPoint y: 182, distance: 6.4
click at [453, 183] on icon at bounding box center [865, 187] width 23 height 23
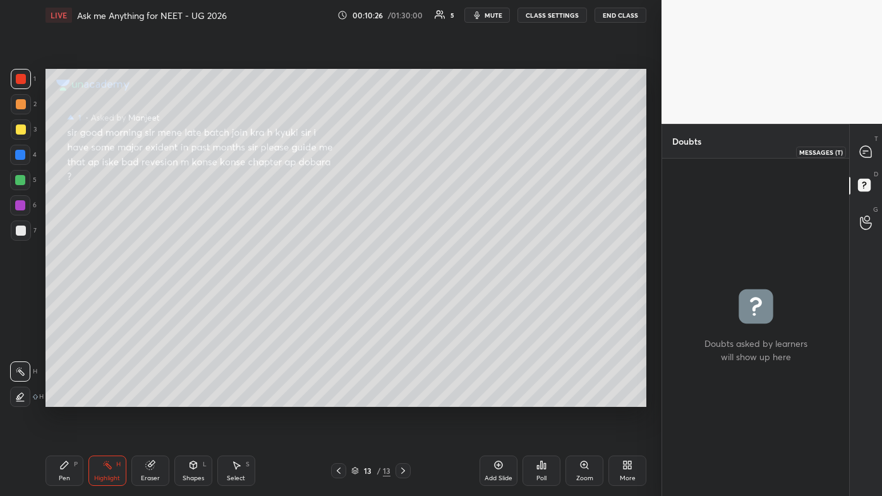
click at [453, 155] on icon at bounding box center [864, 151] width 11 height 11
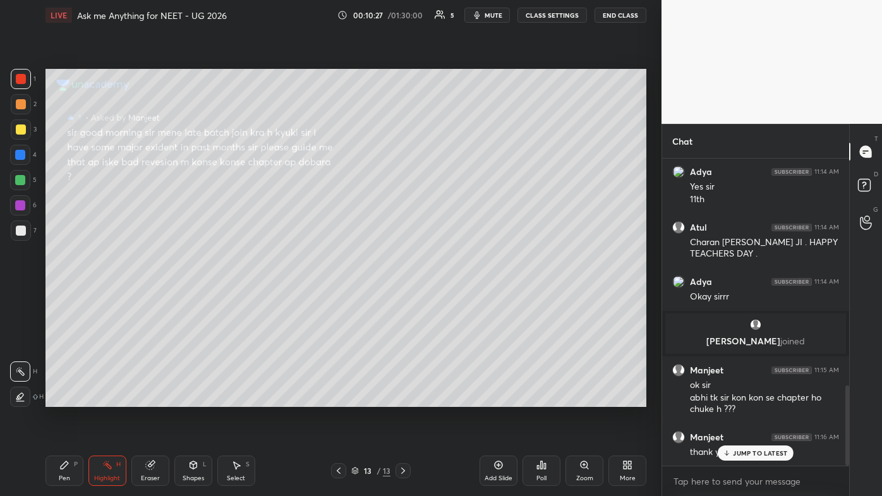
scroll to position [303, 183]
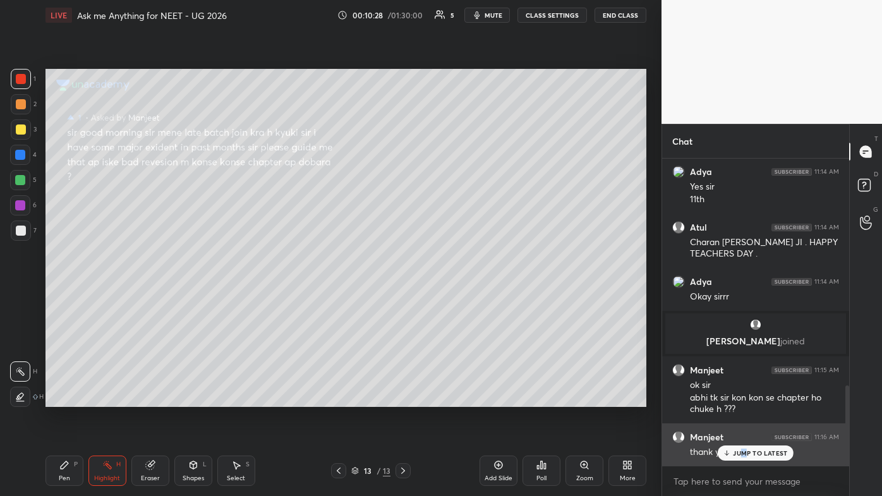
drag, startPoint x: 745, startPoint y: 449, endPoint x: 734, endPoint y: 450, distance: 10.1
click at [453, 297] on p "JUMP TO LATEST" at bounding box center [760, 453] width 54 height 8
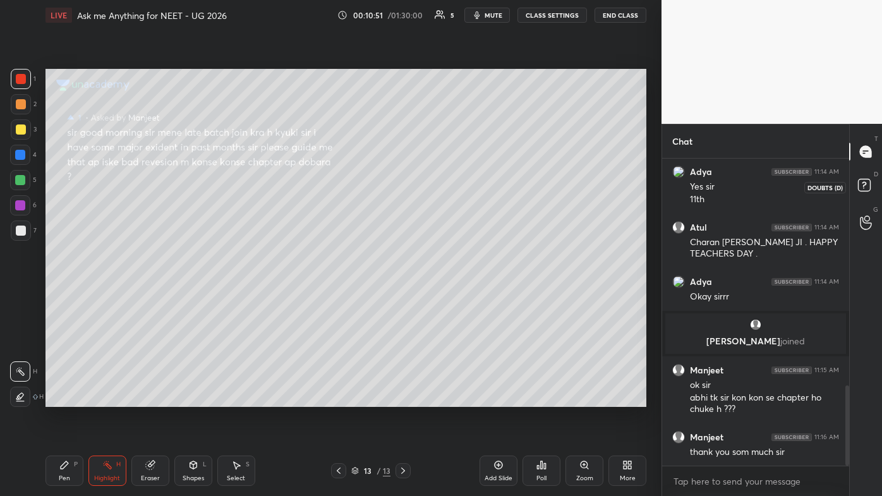
click at [453, 182] on rect at bounding box center [864, 185] width 12 height 12
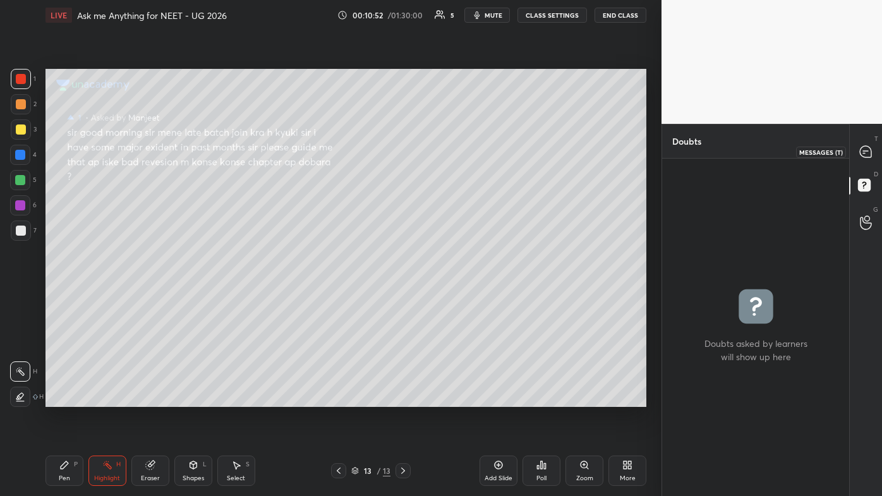
drag, startPoint x: 863, startPoint y: 157, endPoint x: 850, endPoint y: 193, distance: 39.0
click at [453, 157] on icon at bounding box center [864, 151] width 11 height 11
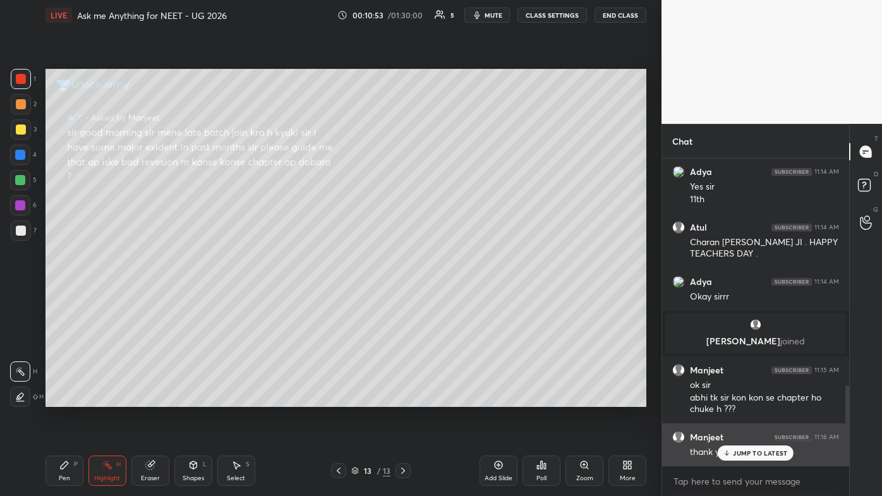
click at [453, 297] on p "JUMP TO LATEST" at bounding box center [760, 453] width 54 height 8
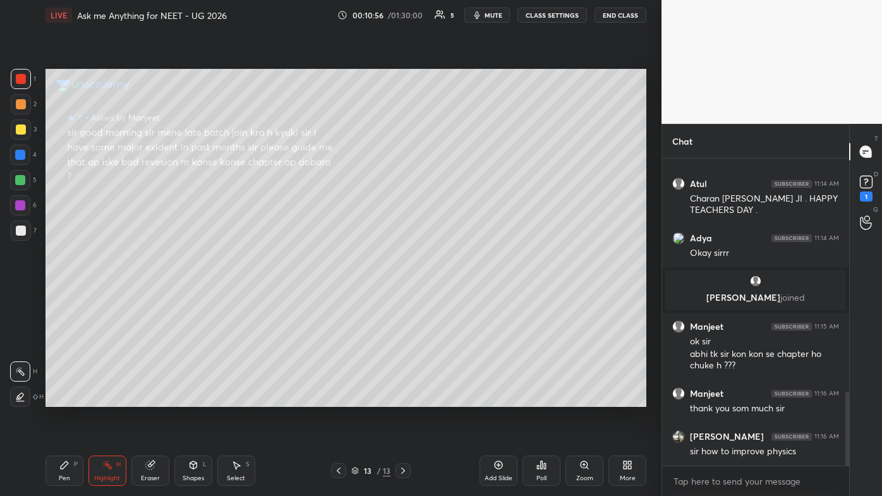
scroll to position [965, 0]
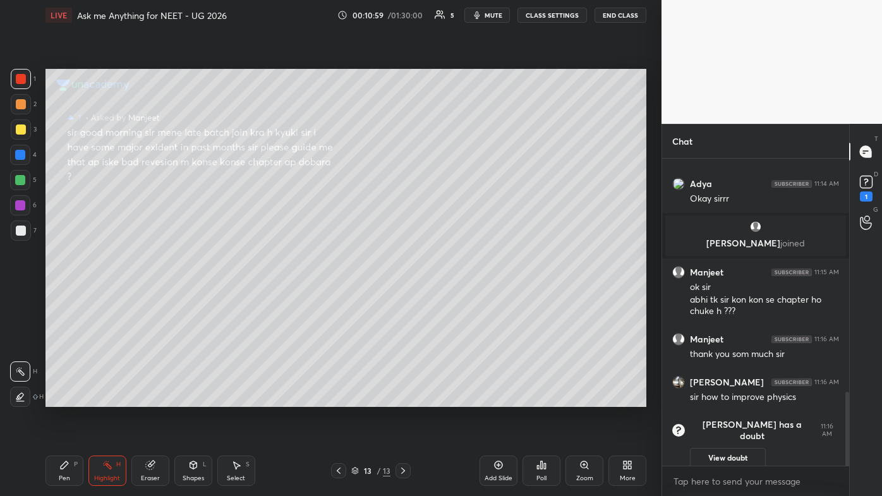
click at [453, 297] on icon at bounding box center [498, 465] width 10 height 10
click at [20, 100] on div at bounding box center [21, 104] width 20 height 20
click at [61, 297] on div "Pen P" at bounding box center [64, 470] width 38 height 30
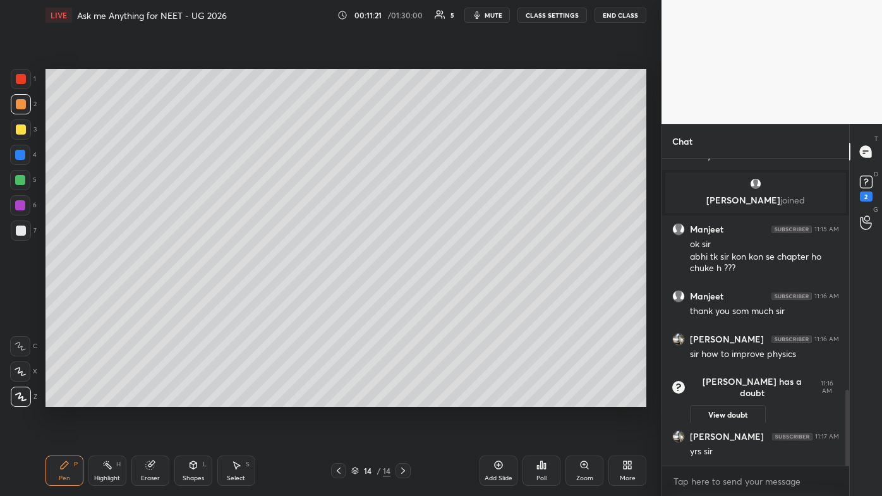
scroll to position [936, 0]
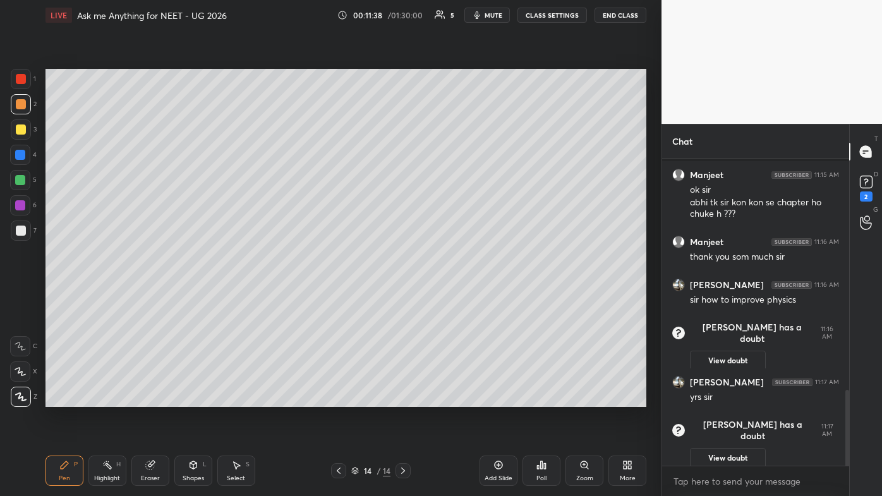
drag, startPoint x: 16, startPoint y: 131, endPoint x: 26, endPoint y: 123, distance: 13.0
click at [18, 130] on div at bounding box center [21, 129] width 10 height 10
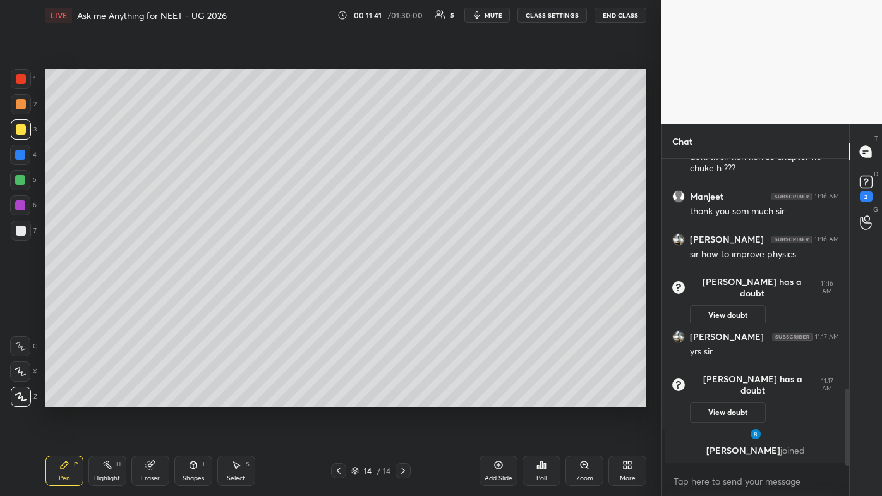
scroll to position [919, 0]
click at [453, 297] on button "View doubt" at bounding box center [728, 315] width 76 height 20
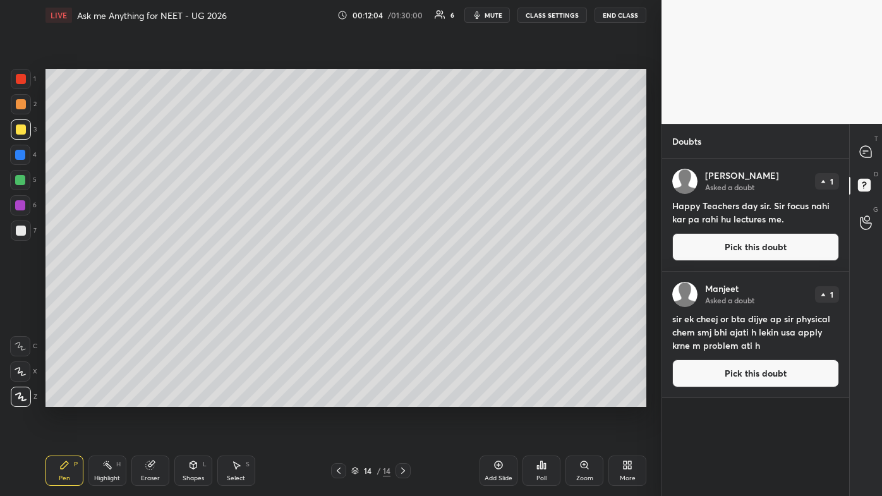
click at [453, 297] on button "Pick this doubt" at bounding box center [755, 373] width 167 height 28
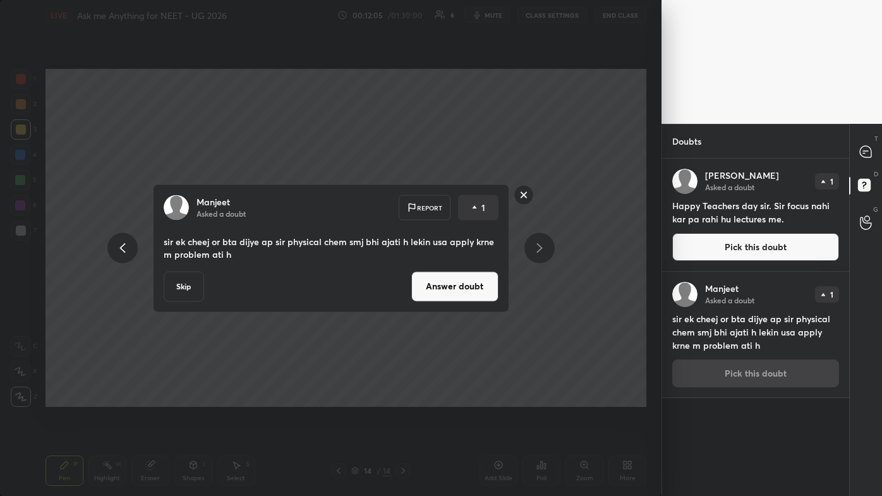
click at [428, 289] on button "Answer doubt" at bounding box center [454, 286] width 87 height 30
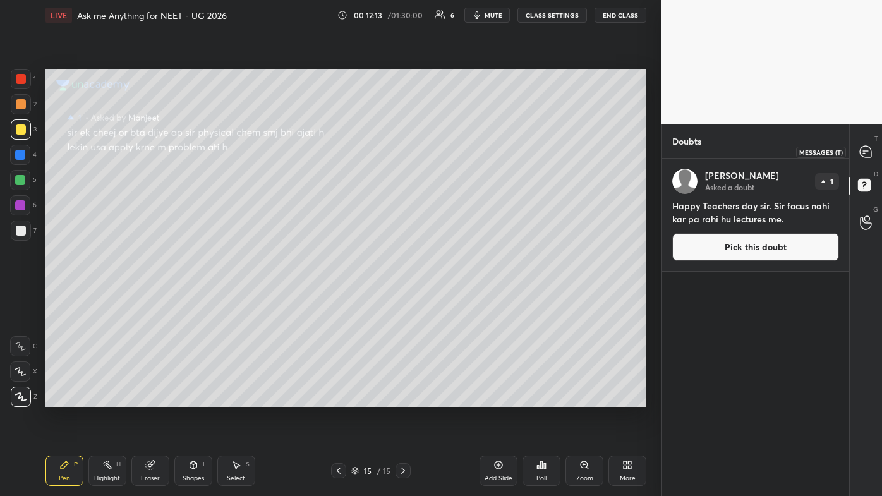
drag, startPoint x: 866, startPoint y: 148, endPoint x: 851, endPoint y: 172, distance: 28.4
click at [453, 148] on icon at bounding box center [864, 151] width 11 height 11
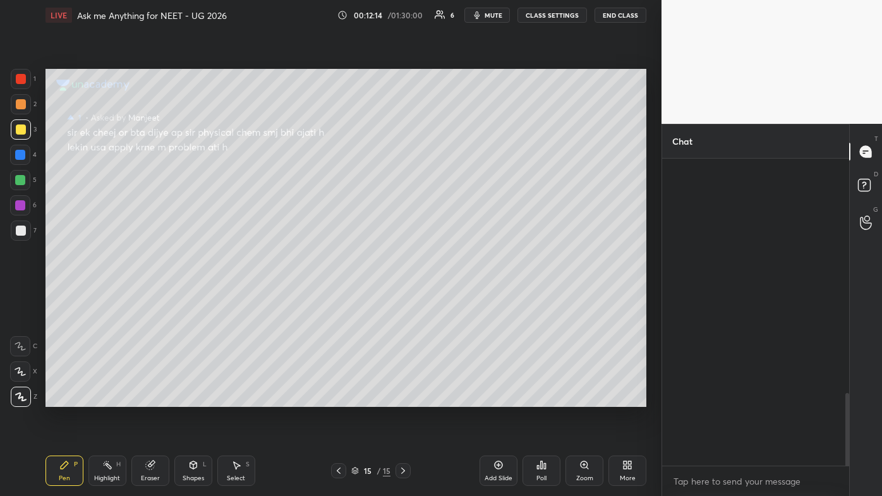
scroll to position [303, 183]
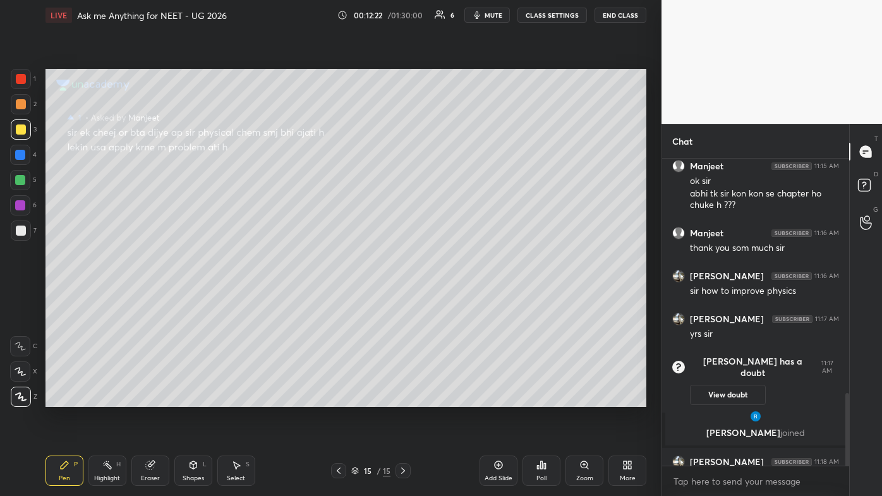
click at [61, 297] on icon at bounding box center [65, 465] width 8 height 8
drag, startPoint x: 866, startPoint y: 181, endPoint x: 874, endPoint y: 169, distance: 14.5
click at [453, 181] on rect at bounding box center [864, 185] width 12 height 12
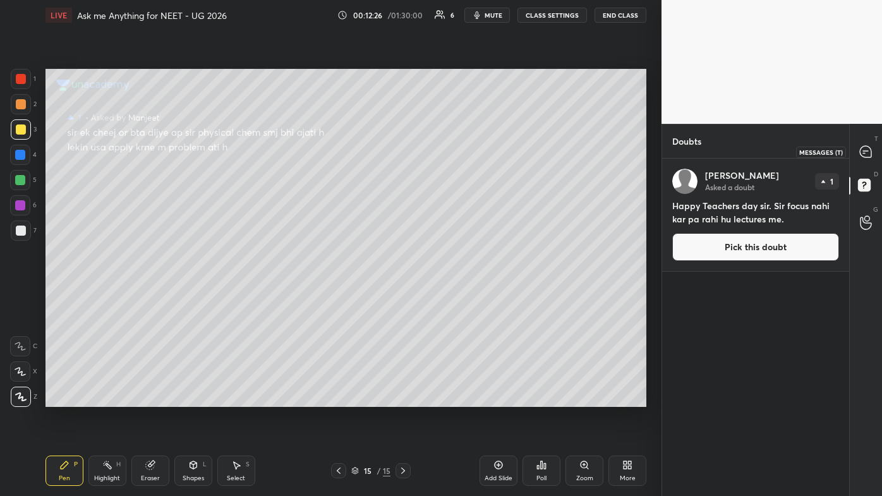
click at [453, 159] on div at bounding box center [865, 151] width 25 height 23
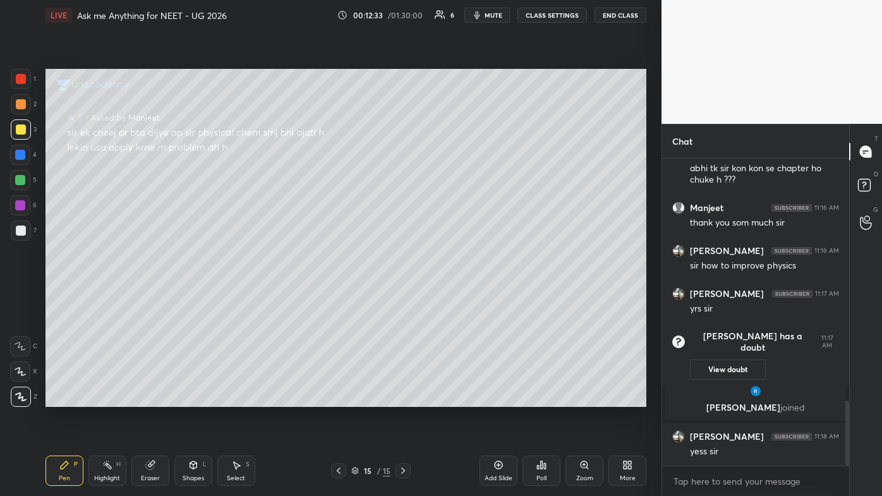
scroll to position [1139, 0]
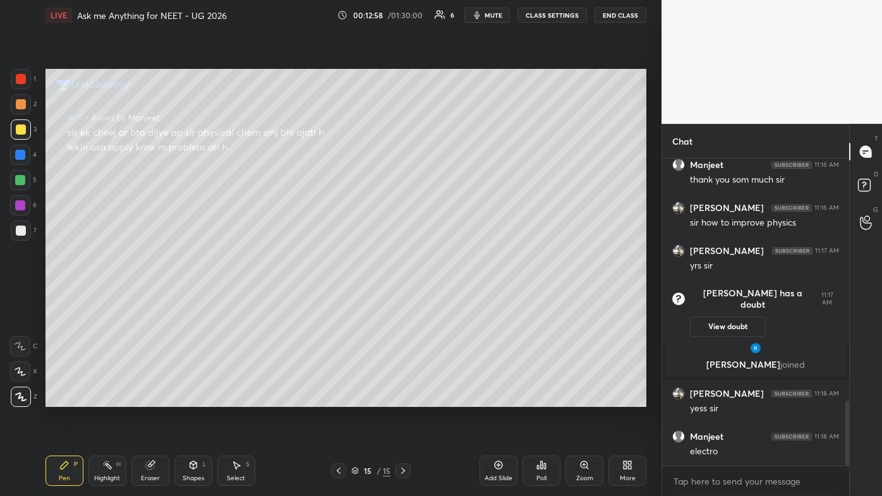
click at [114, 297] on div "Highlight H" at bounding box center [107, 470] width 38 height 30
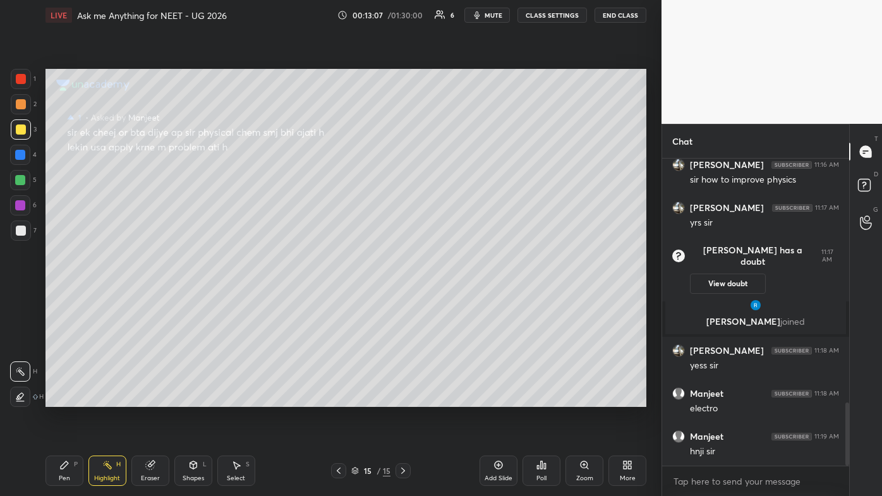
drag, startPoint x: 60, startPoint y: 473, endPoint x: 59, endPoint y: 457, distance: 15.8
click at [58, 297] on div "Pen P" at bounding box center [64, 470] width 38 height 30
click at [109, 297] on icon at bounding box center [107, 465] width 10 height 10
drag, startPoint x: 66, startPoint y: 465, endPoint x: 71, endPoint y: 438, distance: 27.6
click at [64, 297] on icon at bounding box center [65, 465] width 8 height 8
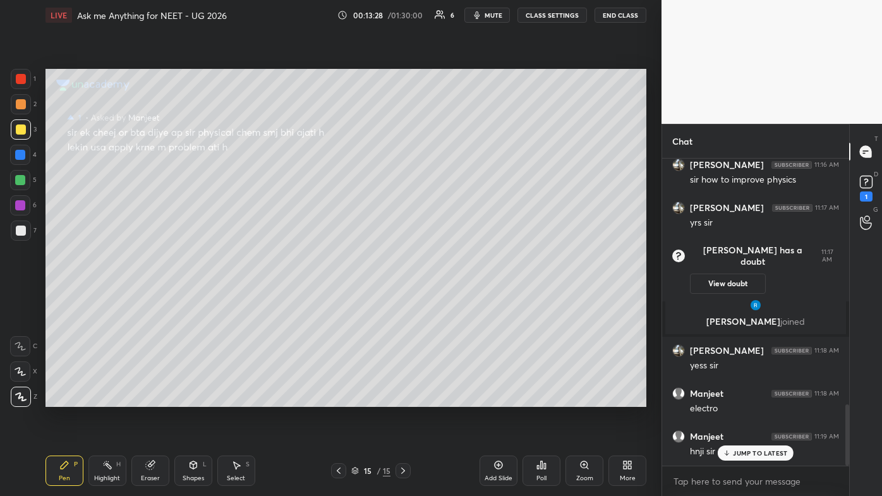
scroll to position [1236, 0]
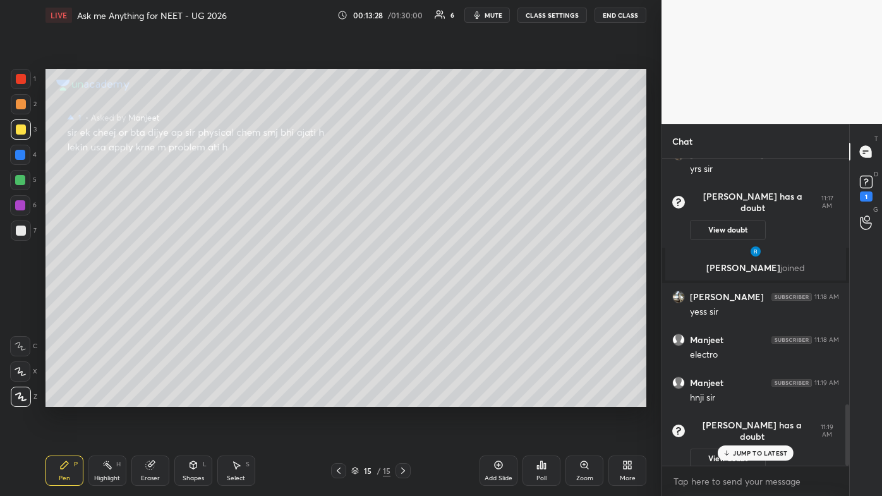
click at [105, 297] on icon at bounding box center [107, 465] width 10 height 10
click at [453, 297] on p "JUMP TO LATEST" at bounding box center [760, 453] width 54 height 8
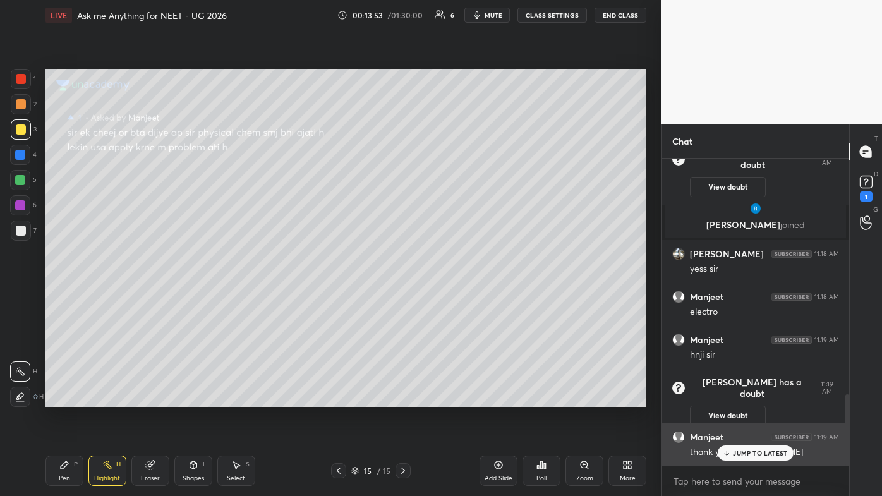
click at [453, 297] on p "JUMP TO LATEST" at bounding box center [760, 453] width 54 height 8
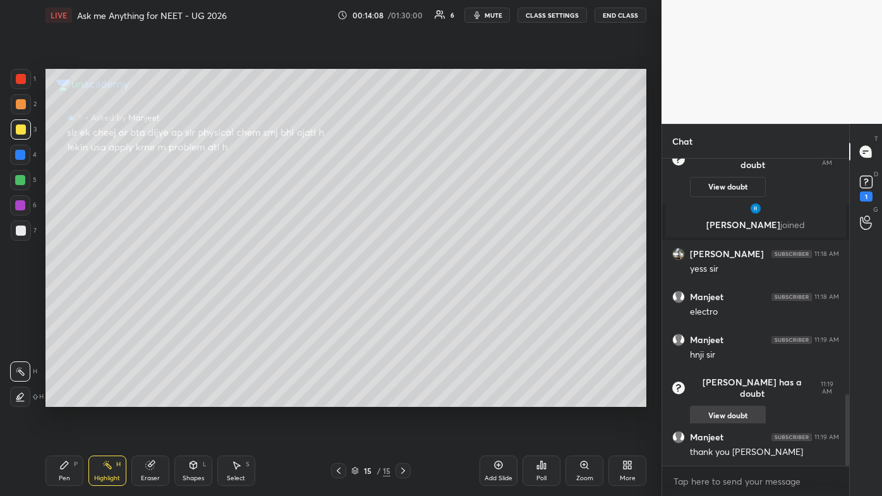
click at [453, 297] on button "View doubt" at bounding box center [728, 415] width 76 height 20
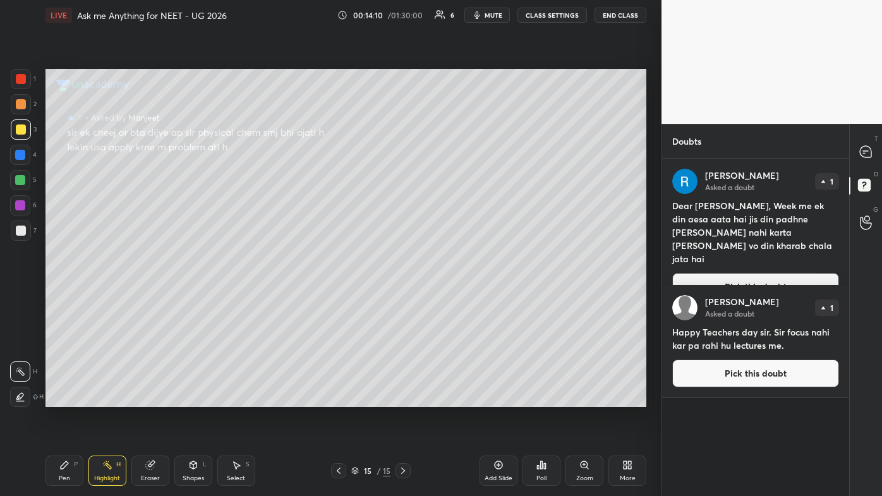
click at [453, 297] on button "Pick this doubt" at bounding box center [755, 373] width 167 height 28
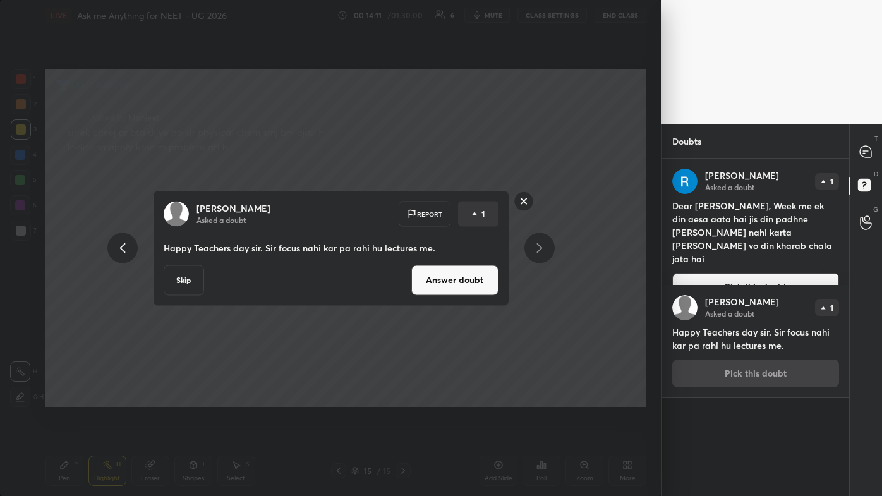
click at [436, 281] on button "Answer doubt" at bounding box center [454, 280] width 87 height 30
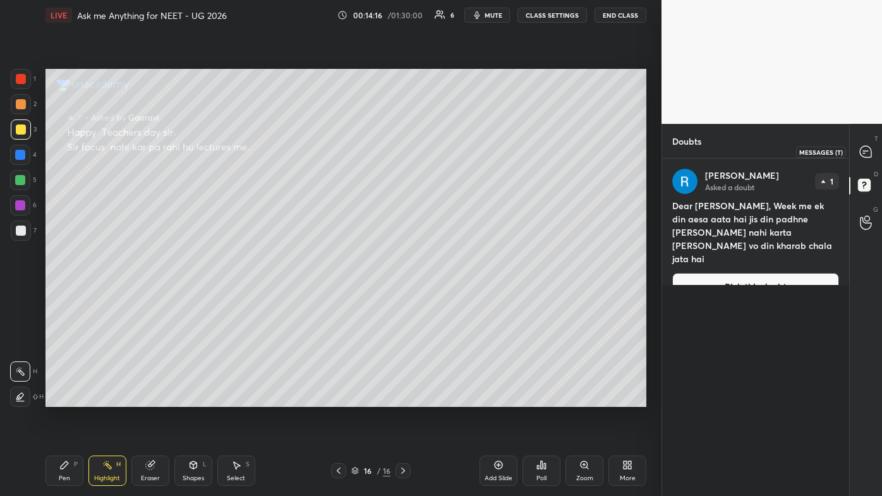
drag, startPoint x: 871, startPoint y: 148, endPoint x: 856, endPoint y: 165, distance: 22.9
click at [453, 149] on icon at bounding box center [865, 151] width 13 height 13
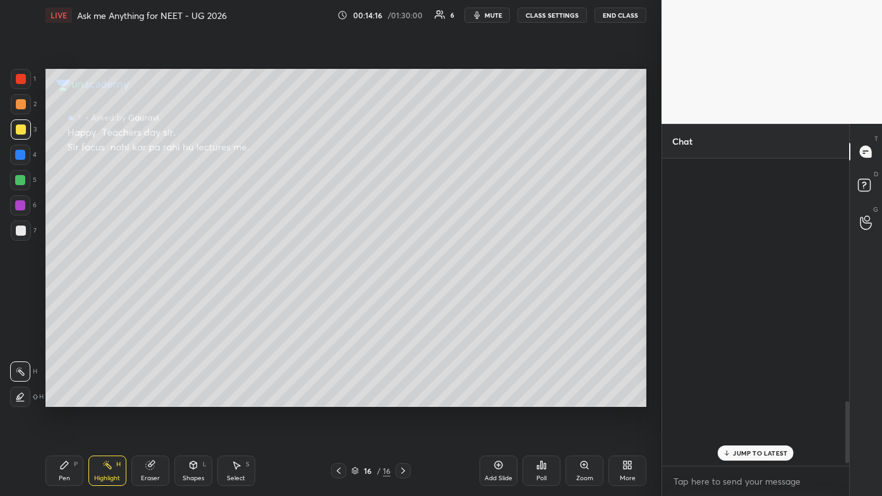
scroll to position [303, 183]
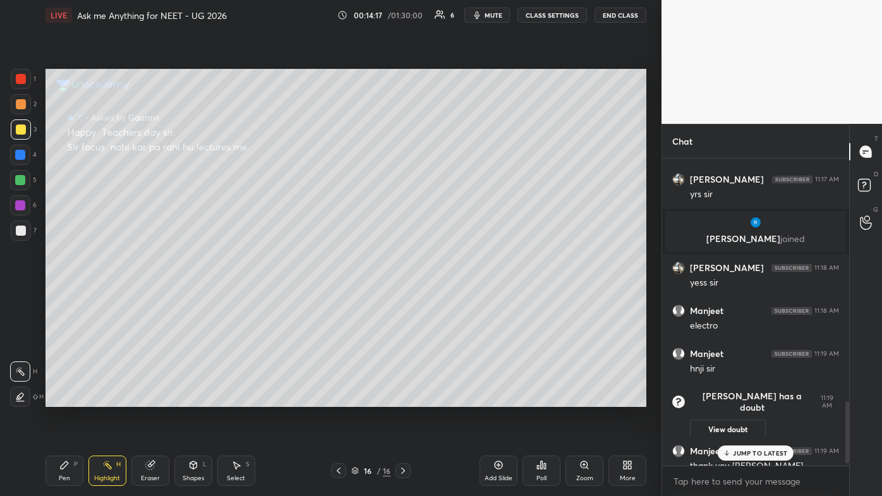
click at [453, 297] on p "JUMP TO LATEST" at bounding box center [760, 453] width 54 height 8
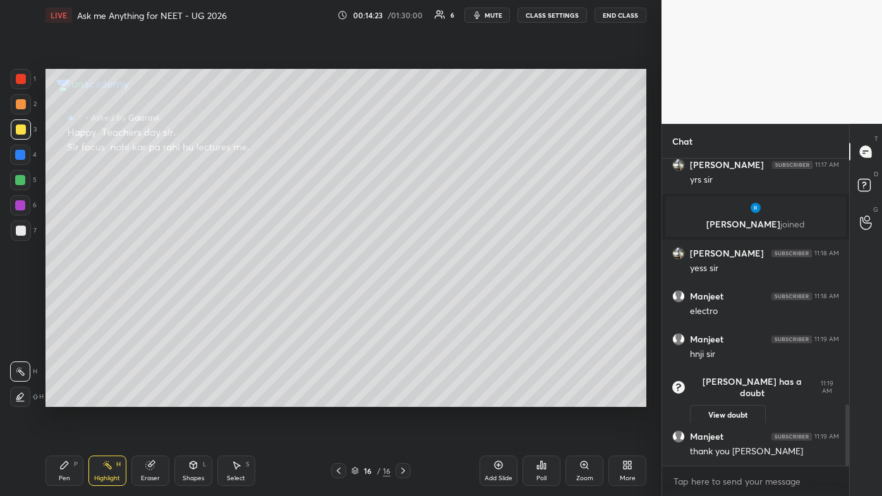
drag, startPoint x: 63, startPoint y: 469, endPoint x: 73, endPoint y: 440, distance: 31.6
click at [61, 297] on icon at bounding box center [64, 465] width 10 height 10
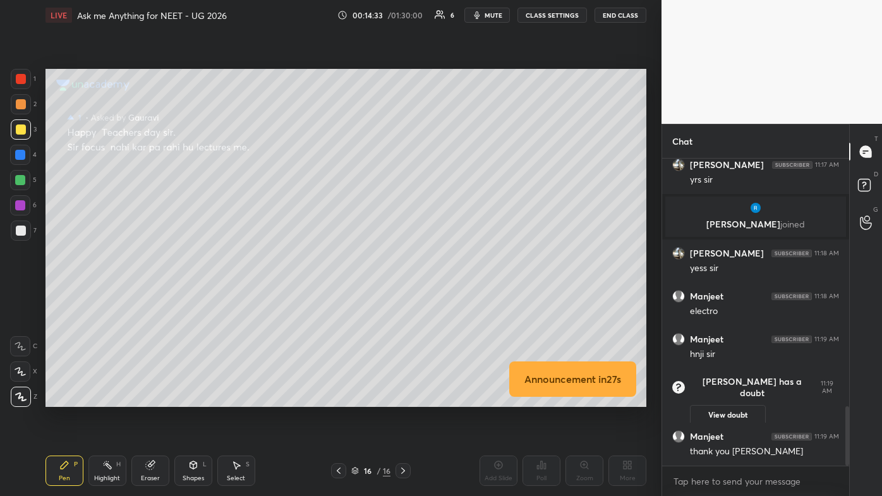
scroll to position [1271, 0]
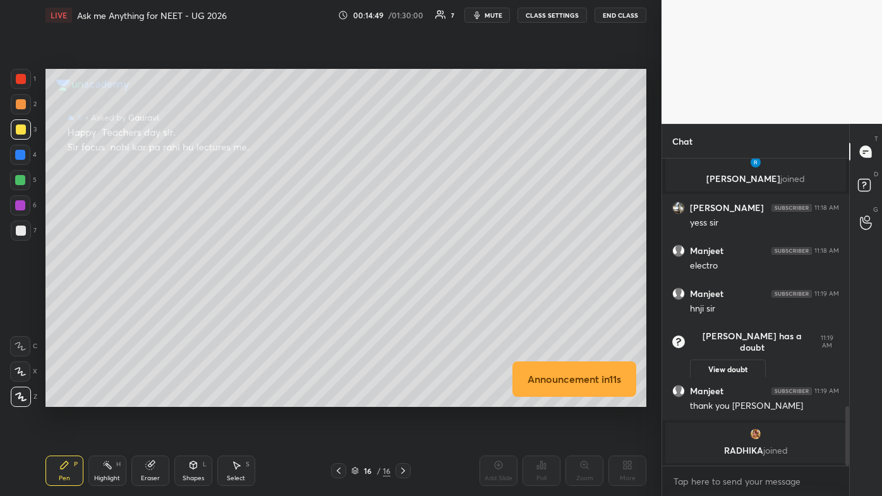
click at [109, 297] on icon at bounding box center [107, 465] width 10 height 10
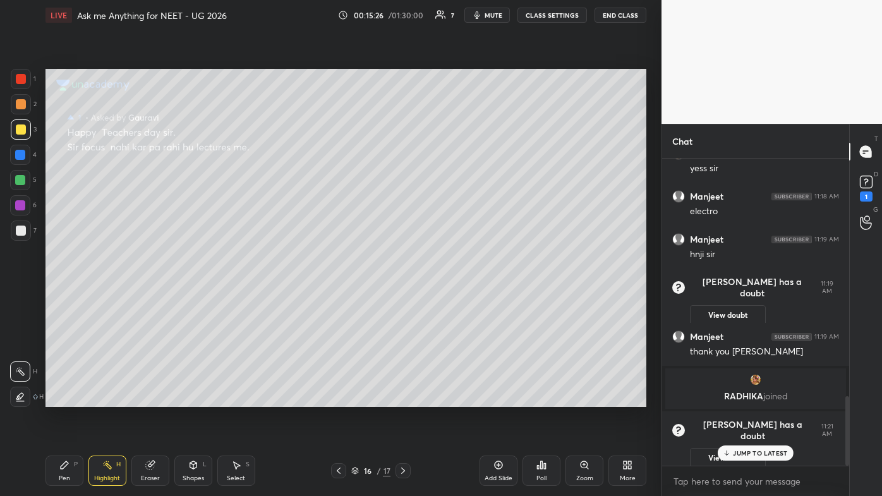
scroll to position [1054, 0]
click at [61, 297] on icon at bounding box center [64, 465] width 10 height 10
drag, startPoint x: 110, startPoint y: 464, endPoint x: 142, endPoint y: 426, distance: 50.2
click at [108, 297] on icon at bounding box center [107, 465] width 10 height 10
drag, startPoint x: 755, startPoint y: 453, endPoint x: 747, endPoint y: 457, distance: 8.8
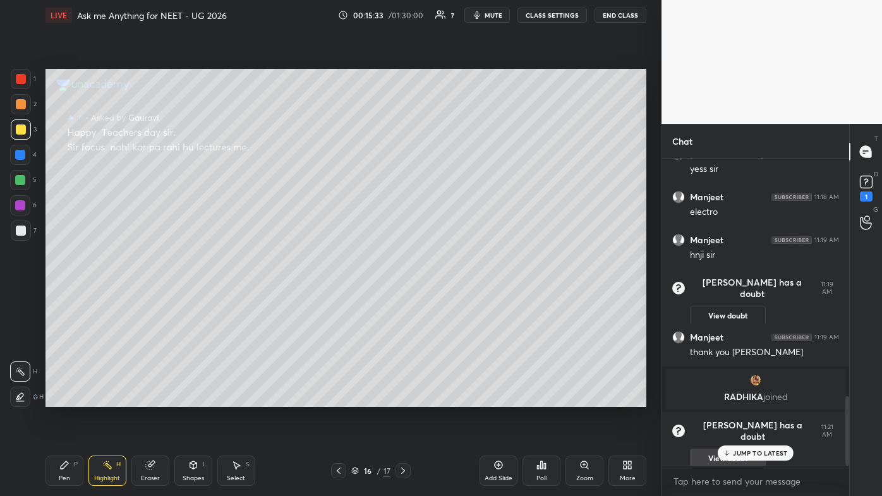
click at [453, 297] on p "JUMP TO LATEST" at bounding box center [760, 453] width 54 height 8
click at [453, 297] on button "View doubt" at bounding box center [728, 316] width 76 height 20
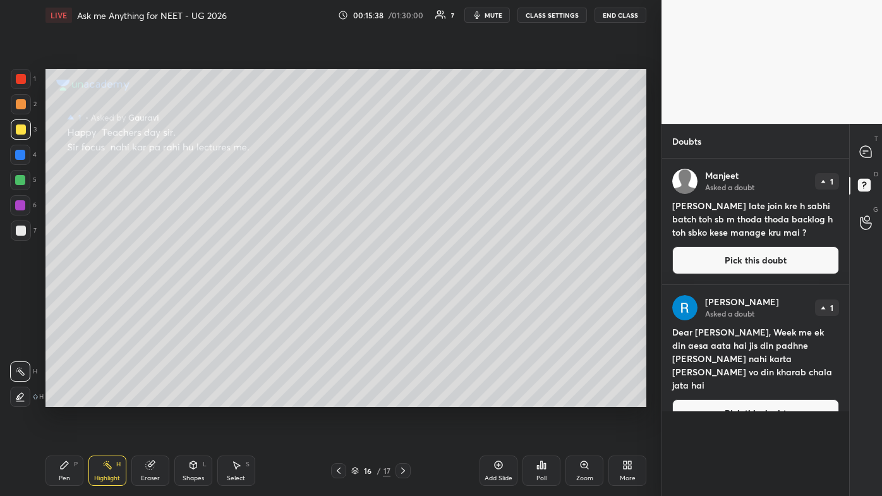
click at [453, 297] on button "Pick this doubt" at bounding box center [755, 413] width 167 height 28
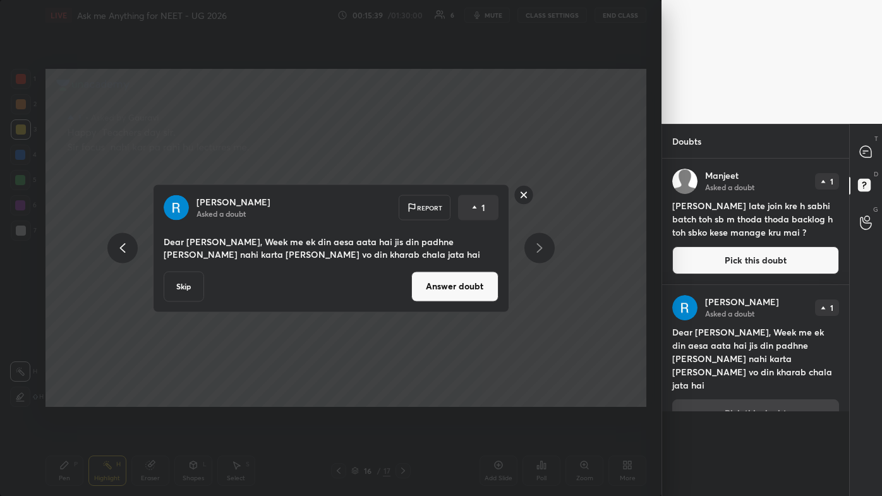
click at [449, 289] on button "Answer doubt" at bounding box center [454, 286] width 87 height 30
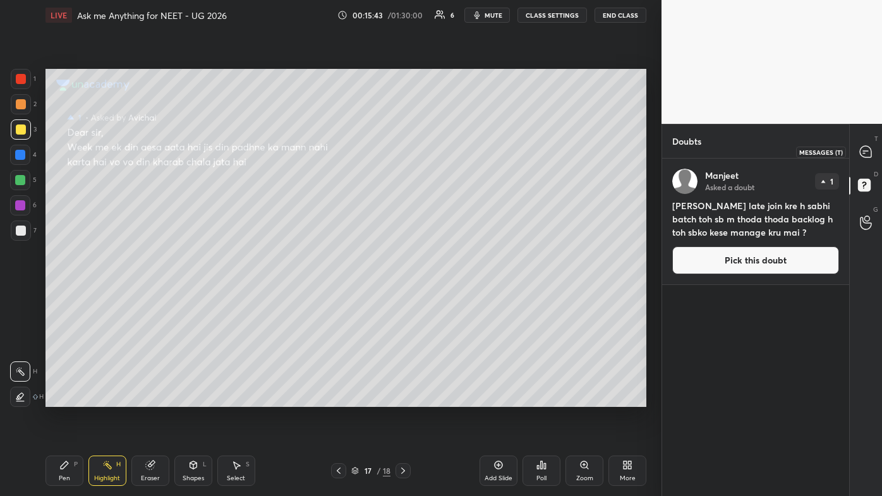
drag, startPoint x: 867, startPoint y: 148, endPoint x: 855, endPoint y: 161, distance: 17.9
click at [453, 148] on icon at bounding box center [864, 151] width 11 height 11
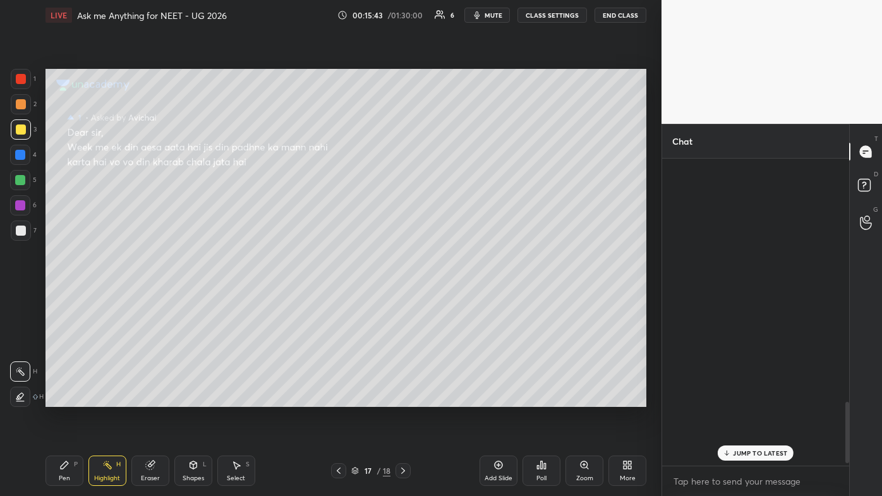
scroll to position [303, 183]
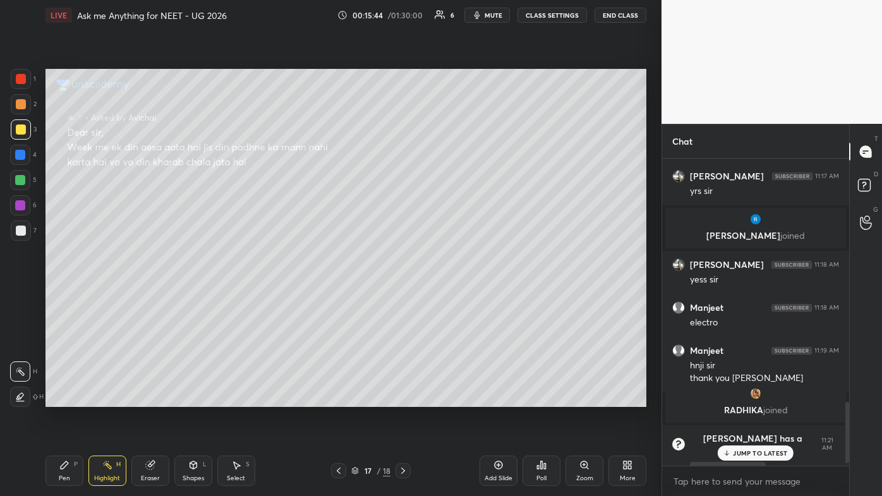
click at [453, 297] on p "JUMP TO LATEST" at bounding box center [760, 453] width 54 height 8
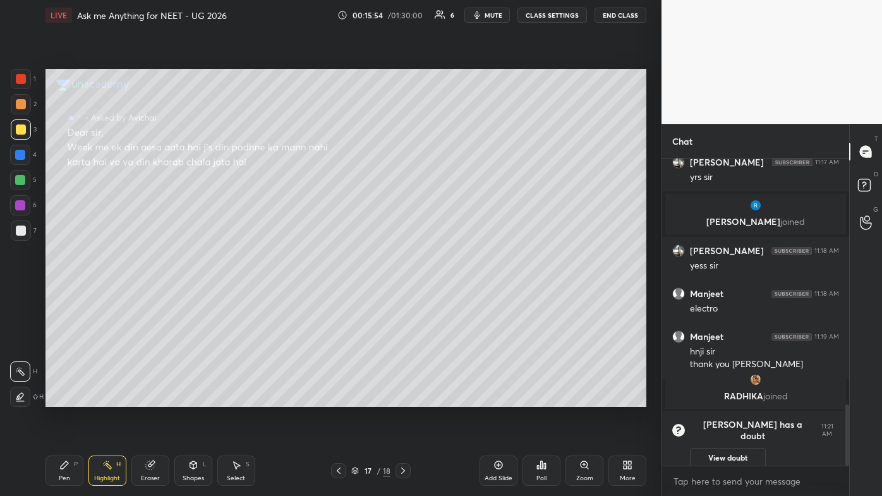
click at [66, 297] on icon at bounding box center [64, 465] width 10 height 10
click at [21, 225] on div at bounding box center [21, 230] width 10 height 10
drag, startPoint x: 107, startPoint y: 464, endPoint x: 111, endPoint y: 431, distance: 33.6
click at [108, 297] on icon at bounding box center [107, 465] width 10 height 10
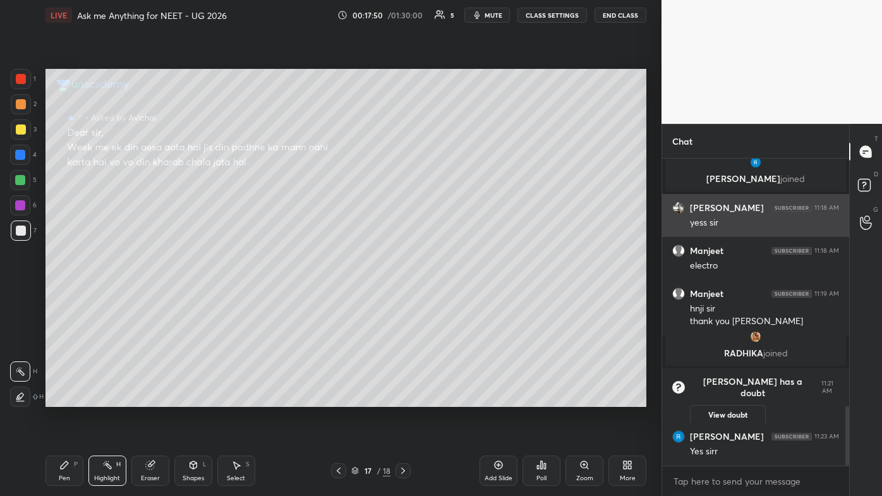
click at [453, 230] on div "[PERSON_NAME] 11:18 AM yess sir" at bounding box center [755, 215] width 187 height 43
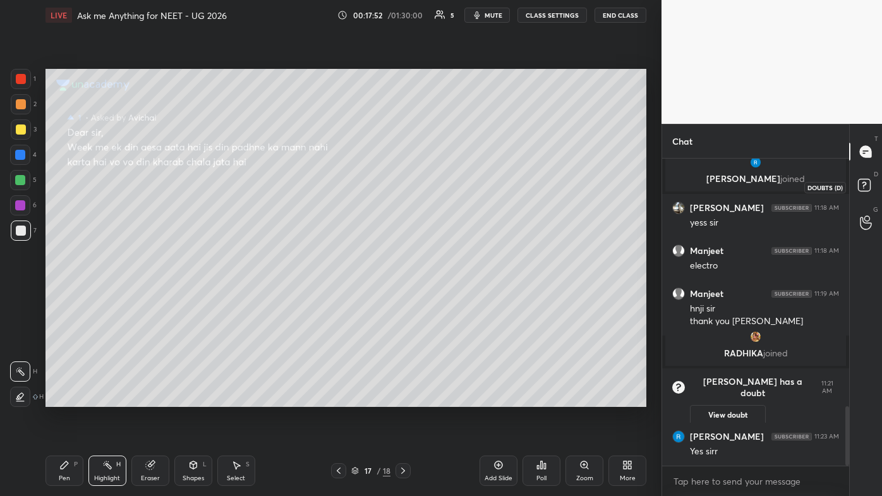
click at [453, 182] on rect at bounding box center [864, 185] width 12 height 12
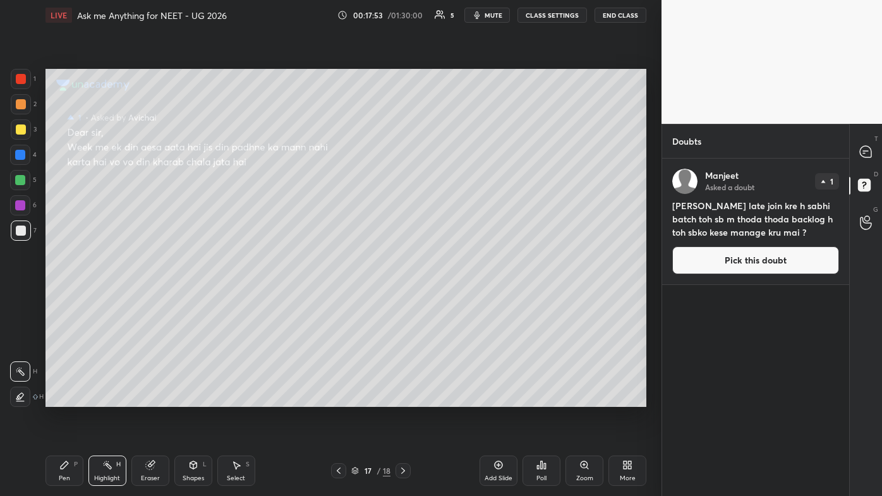
drag, startPoint x: 742, startPoint y: 264, endPoint x: 729, endPoint y: 267, distance: 13.6
click at [453, 264] on button "Pick this doubt" at bounding box center [755, 260] width 167 height 28
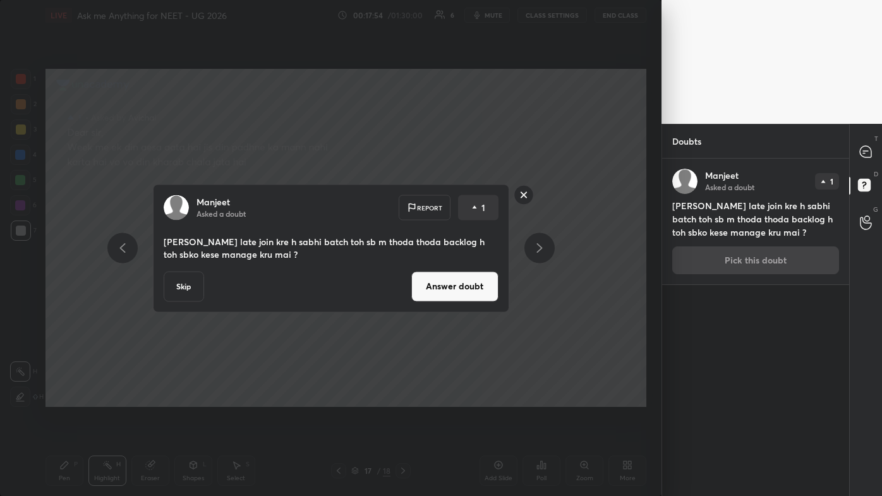
click at [453, 292] on button "Answer doubt" at bounding box center [454, 286] width 87 height 30
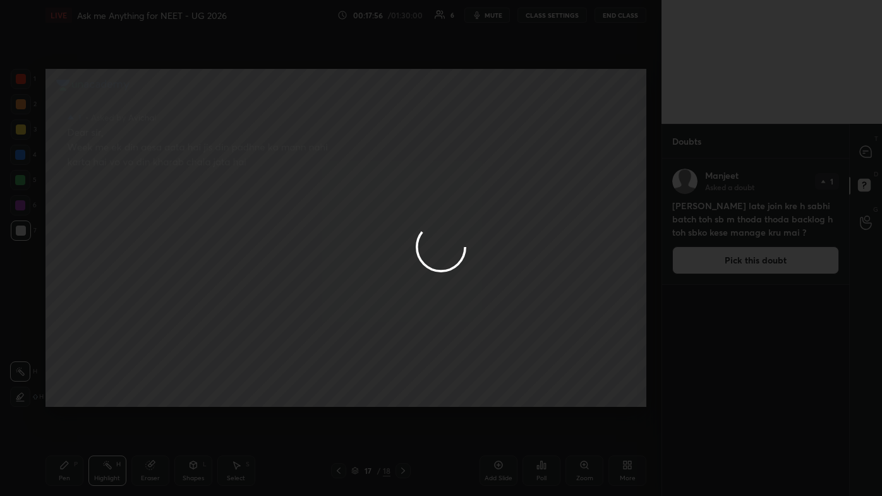
click at [453, 145] on div at bounding box center [441, 248] width 882 height 496
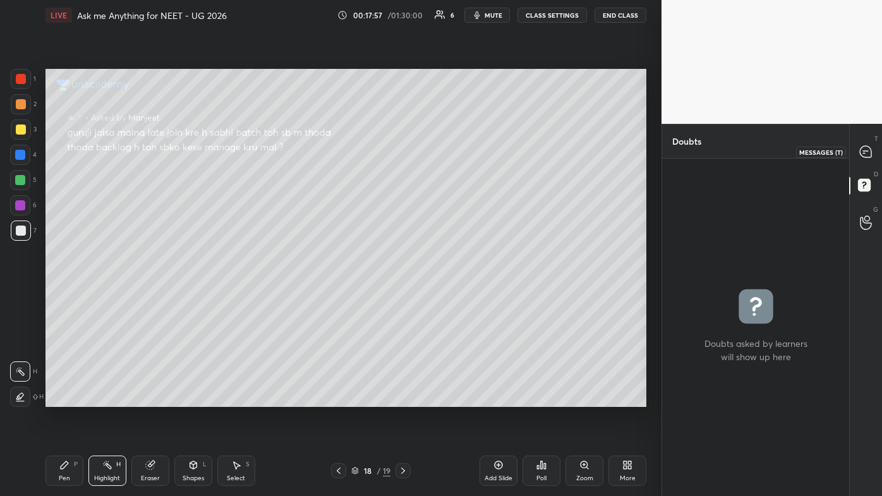
drag, startPoint x: 865, startPoint y: 149, endPoint x: 851, endPoint y: 177, distance: 31.4
click at [453, 150] on icon at bounding box center [865, 151] width 13 height 13
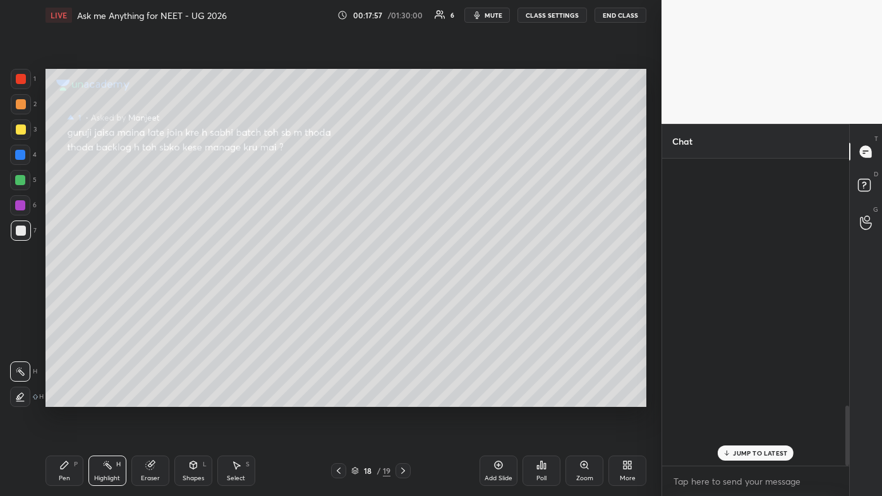
scroll to position [303, 183]
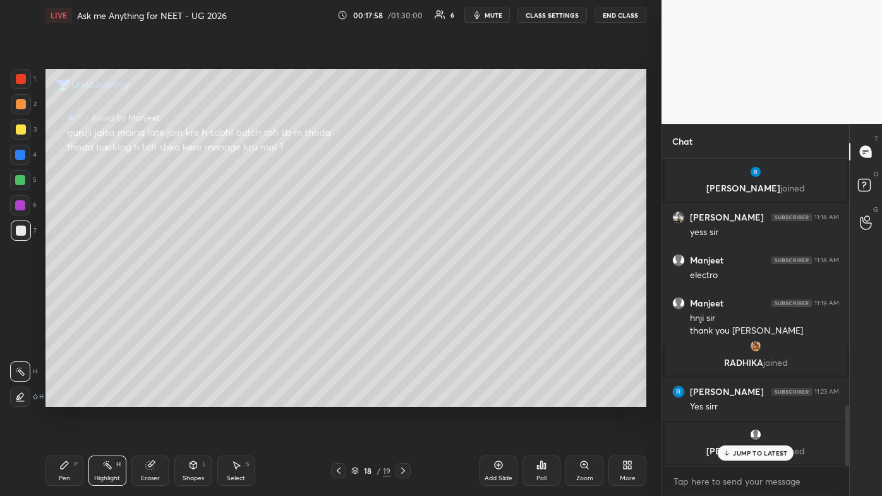
click at [453, 297] on p "JUMP TO LATEST" at bounding box center [760, 453] width 54 height 8
drag, startPoint x: 60, startPoint y: 468, endPoint x: 57, endPoint y: 459, distance: 9.2
click at [59, 297] on icon at bounding box center [64, 465] width 10 height 10
drag, startPoint x: 15, startPoint y: 109, endPoint x: 28, endPoint y: 107, distance: 13.3
click at [21, 107] on div at bounding box center [21, 104] width 20 height 20
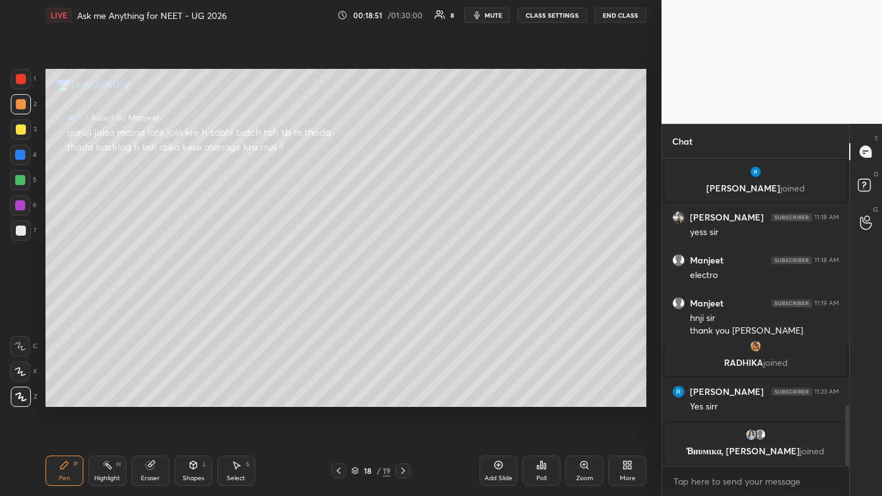
drag, startPoint x: 104, startPoint y: 461, endPoint x: 129, endPoint y: 423, distance: 45.5
click at [110, 297] on div "Pen P Highlight H Eraser Shapes L Select S 18 / 19 Add Slide Poll Zoom More" at bounding box center [345, 470] width 601 height 51
drag, startPoint x: 114, startPoint y: 472, endPoint x: 133, endPoint y: 419, distance: 56.3
click at [114, 297] on div "Highlight H" at bounding box center [107, 470] width 38 height 30
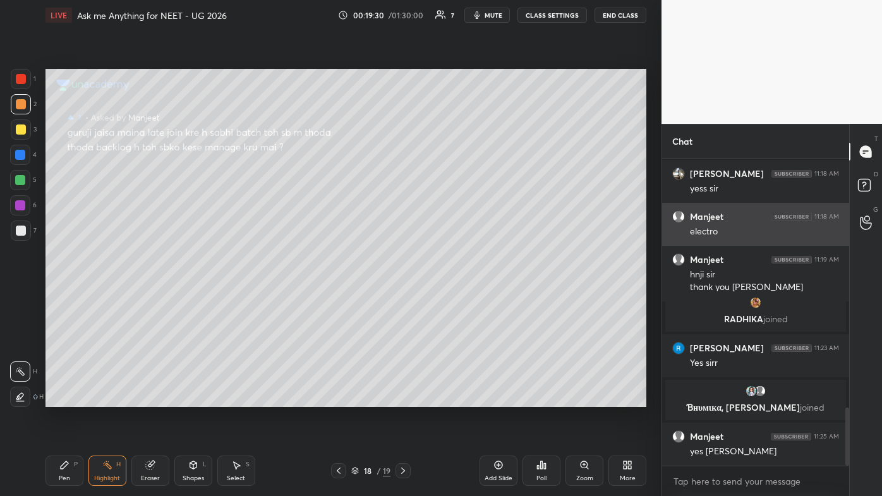
scroll to position [1317, 0]
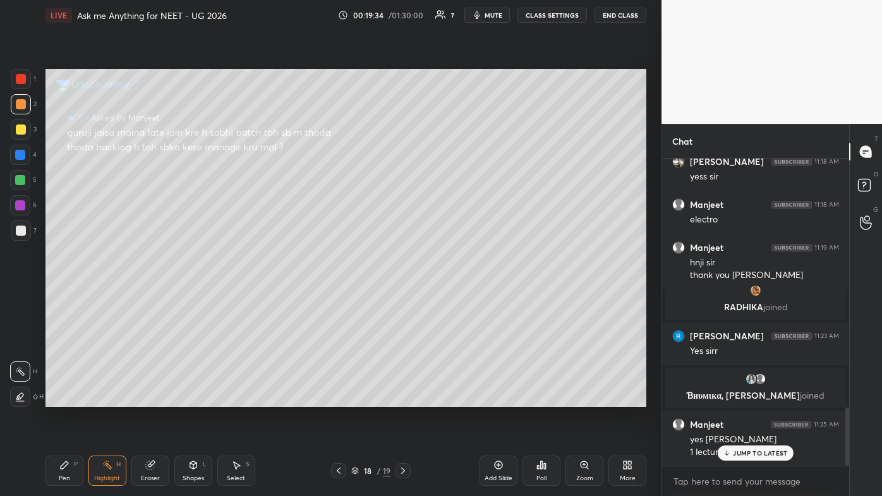
click at [453, 297] on div "JUMP TO LATEST" at bounding box center [755, 452] width 76 height 15
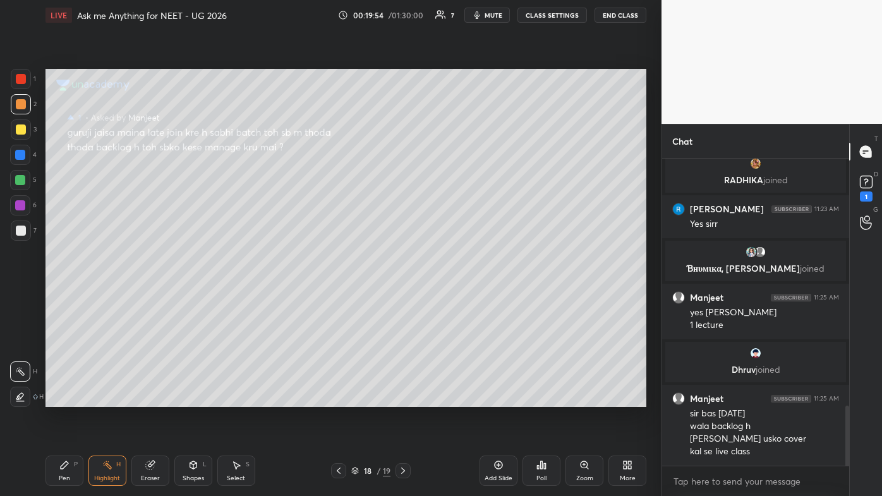
scroll to position [1254, 0]
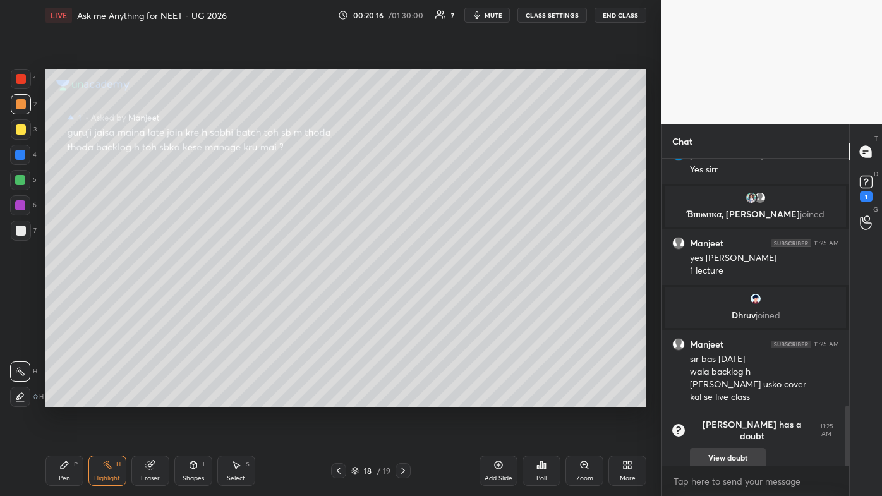
click at [453, 297] on button "View doubt" at bounding box center [728, 458] width 76 height 20
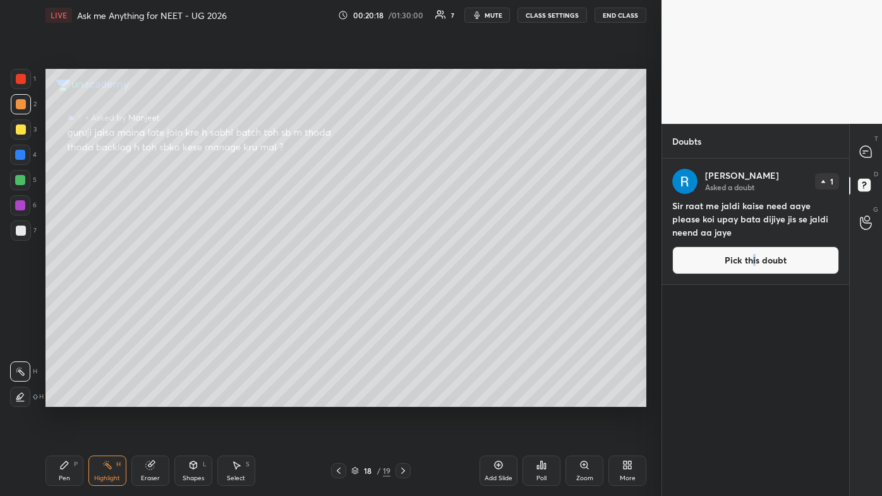
click at [453, 260] on button "Pick this doubt" at bounding box center [755, 260] width 167 height 28
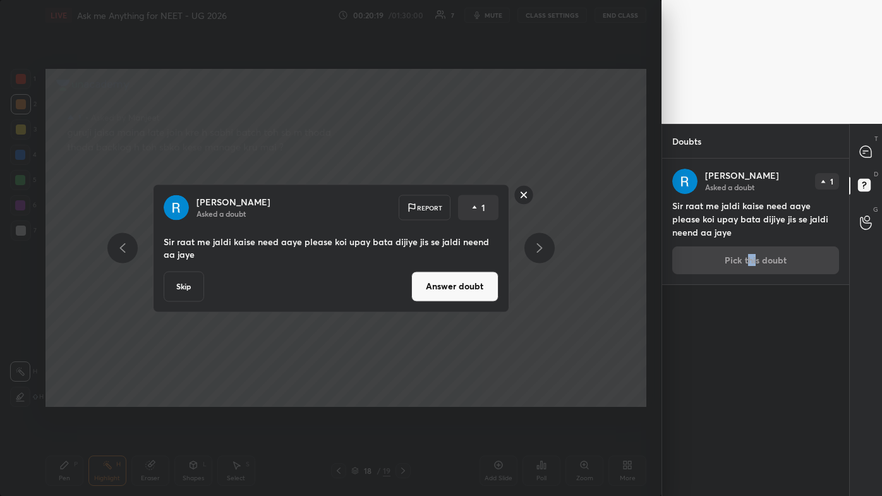
click at [448, 294] on button "Answer doubt" at bounding box center [454, 286] width 87 height 30
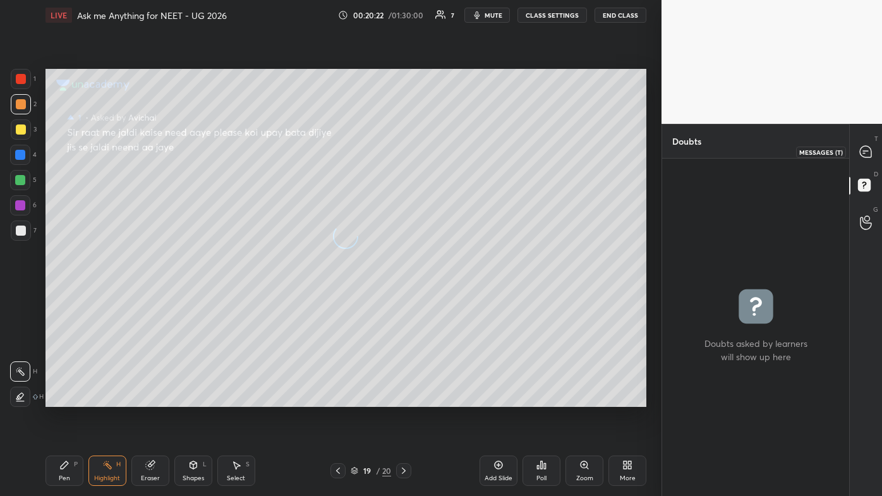
drag, startPoint x: 865, startPoint y: 148, endPoint x: 852, endPoint y: 173, distance: 28.0
click at [453, 149] on icon at bounding box center [864, 151] width 11 height 11
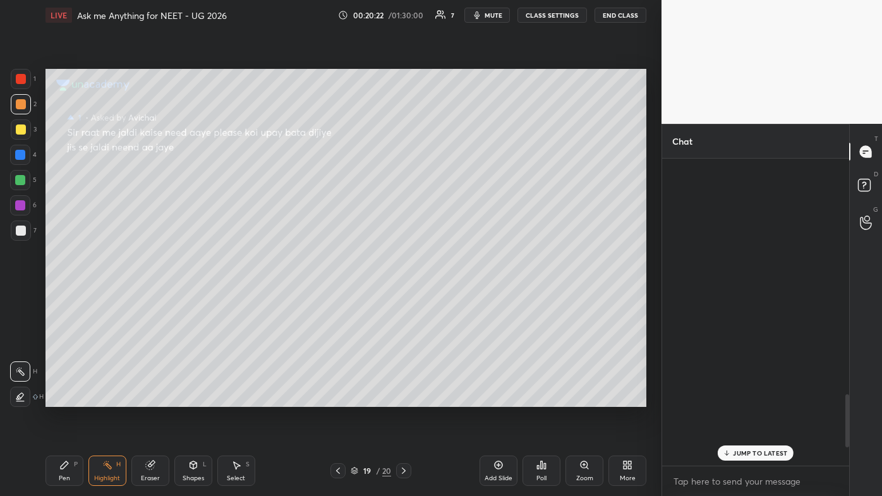
scroll to position [303, 183]
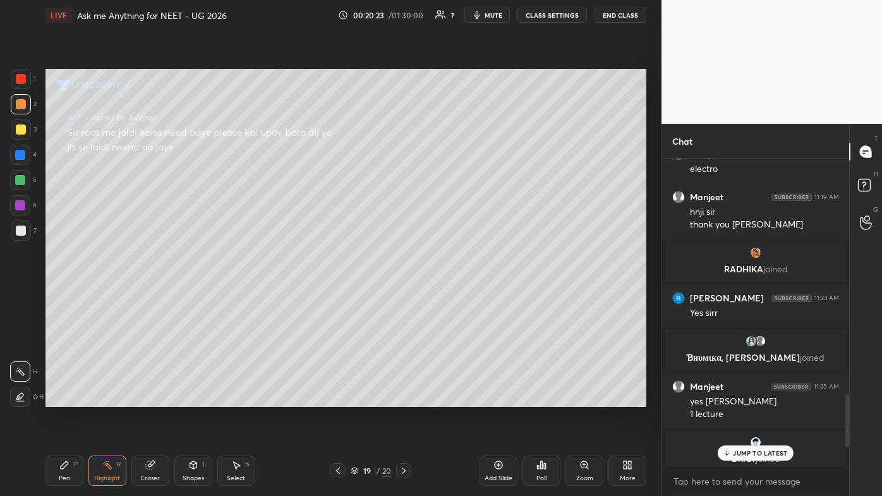
click at [453, 297] on p "JUMP TO LATEST" at bounding box center [760, 453] width 54 height 8
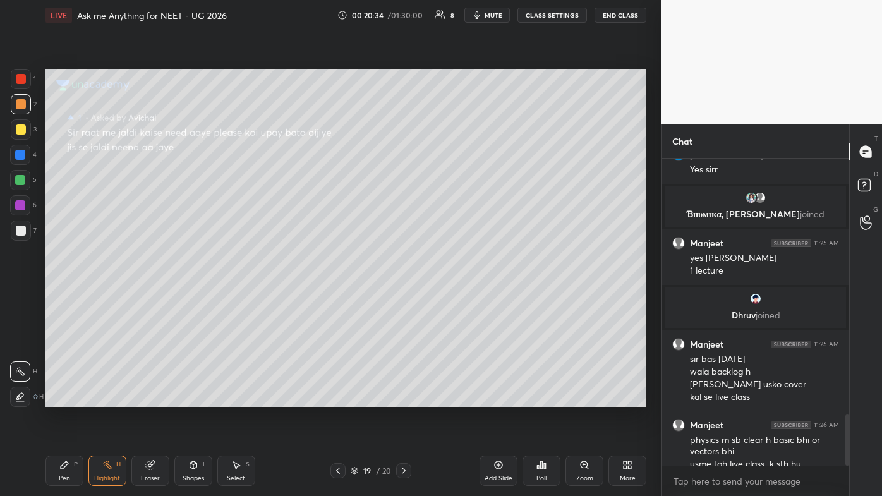
scroll to position [1523, 0]
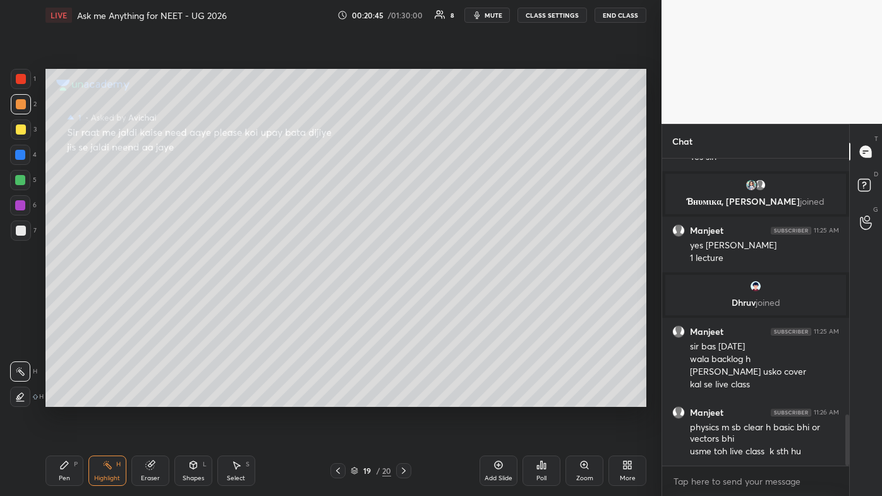
drag, startPoint x: 61, startPoint y: 466, endPoint x: 63, endPoint y: 432, distance: 34.2
click at [61, 297] on icon at bounding box center [64, 465] width 10 height 10
drag, startPoint x: 13, startPoint y: 131, endPoint x: 44, endPoint y: 147, distance: 35.0
click at [15, 129] on div at bounding box center [21, 129] width 20 height 20
click at [96, 297] on div "Pen P Highlight H Eraser Shapes L Select S 19 / 20 Add Slide Poll Zoom More" at bounding box center [345, 470] width 601 height 51
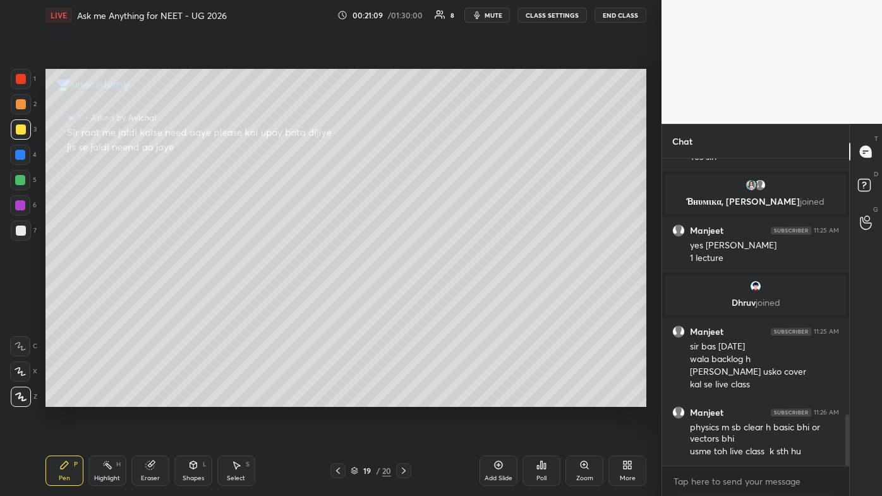
drag, startPoint x: 99, startPoint y: 468, endPoint x: 112, endPoint y: 457, distance: 17.9
click at [100, 297] on div "Highlight H" at bounding box center [107, 470] width 38 height 30
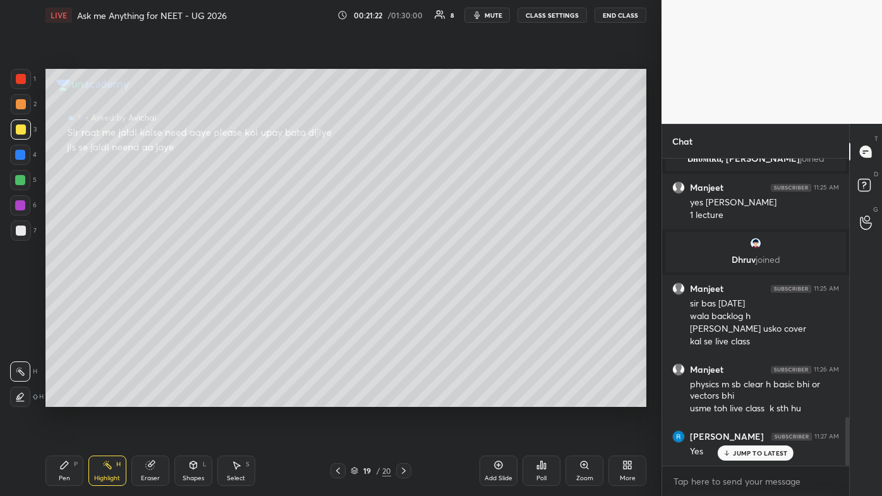
scroll to position [1620, 0]
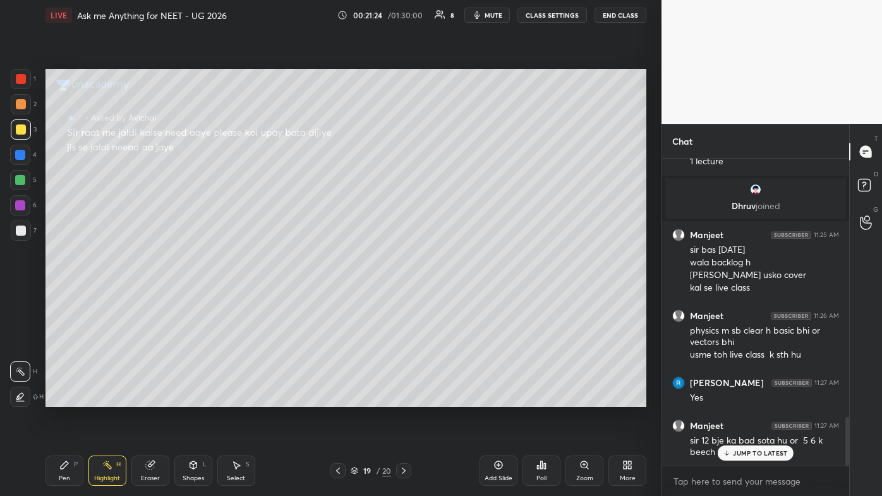
click at [453, 297] on p "JUMP TO LATEST" at bounding box center [760, 453] width 54 height 8
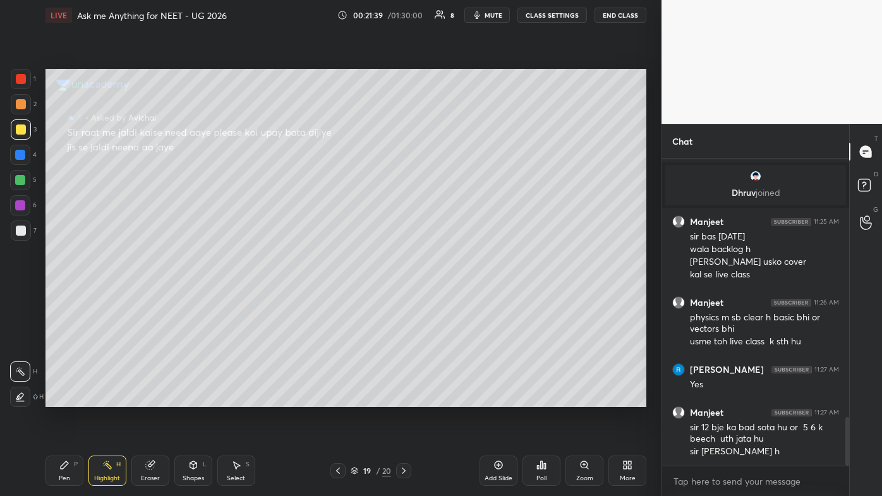
drag, startPoint x: 67, startPoint y: 460, endPoint x: 87, endPoint y: 412, distance: 52.1
click at [66, 297] on div "Pen P" at bounding box center [64, 470] width 38 height 30
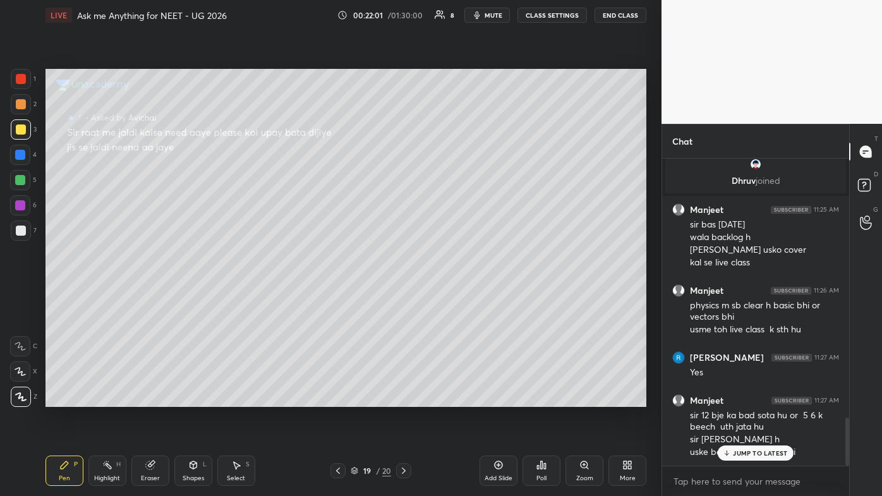
click at [453, 297] on p "JUMP TO LATEST" at bounding box center [760, 453] width 54 height 8
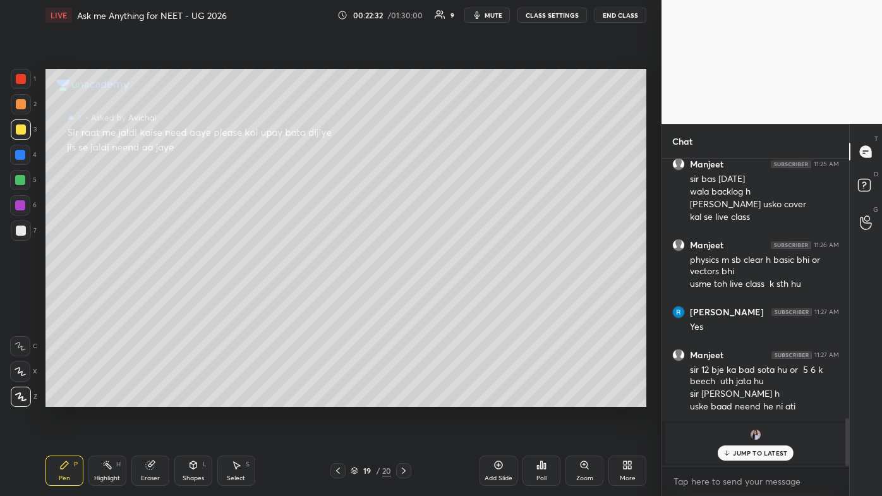
click at [453, 297] on p "JUMP TO LATEST" at bounding box center [760, 453] width 54 height 8
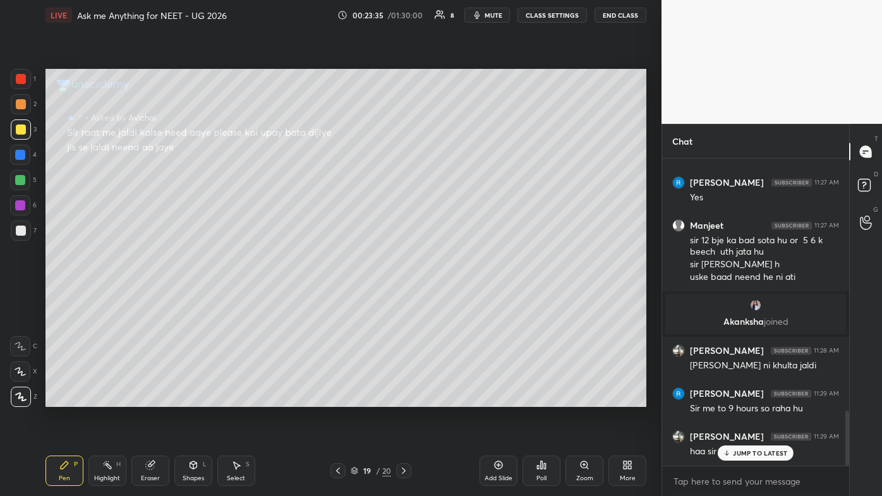
scroll to position [1403, 0]
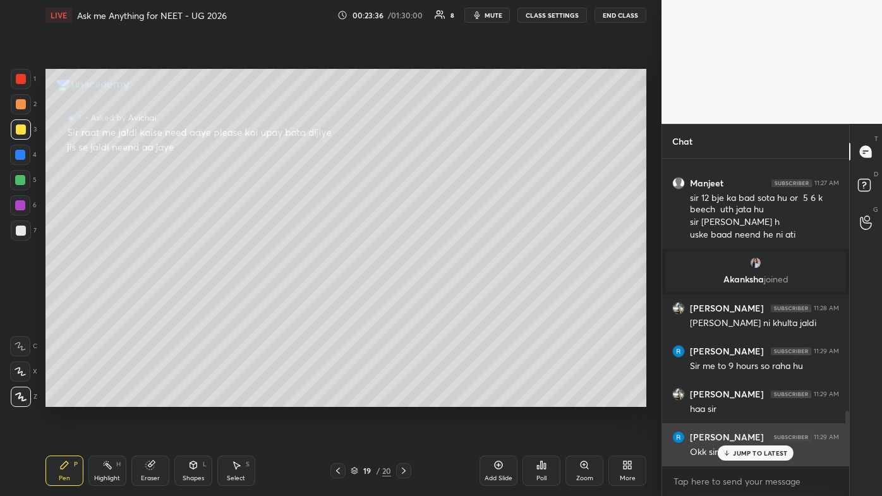
click at [453, 297] on p "JUMP TO LATEST" at bounding box center [760, 453] width 54 height 8
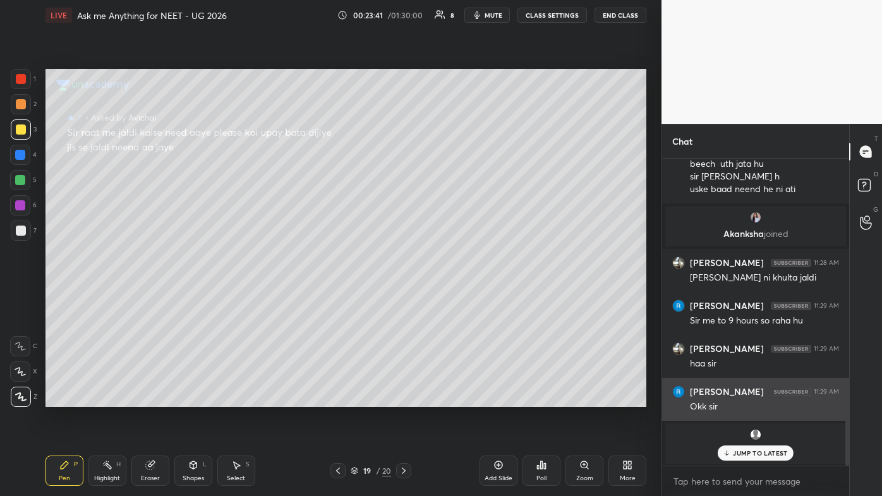
scroll to position [1455, 0]
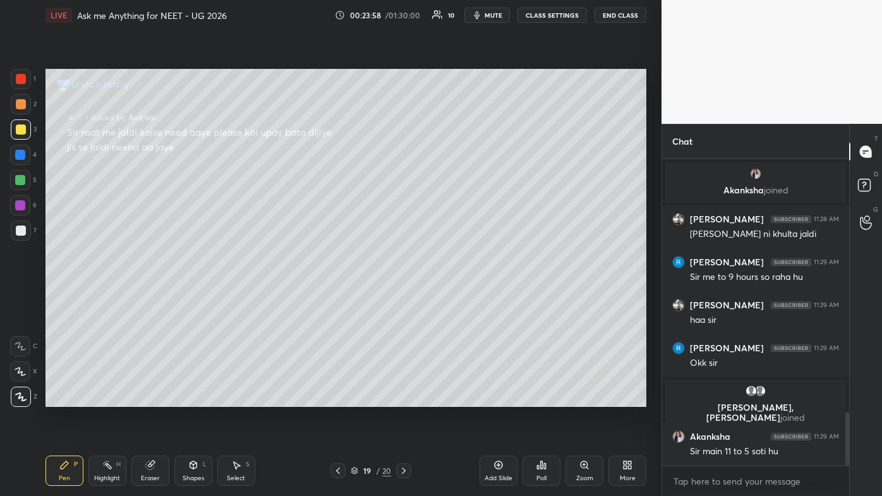
drag, startPoint x: 121, startPoint y: 461, endPoint x: 116, endPoint y: 441, distance: 20.7
click at [121, 297] on div "Highlight H" at bounding box center [107, 470] width 38 height 30
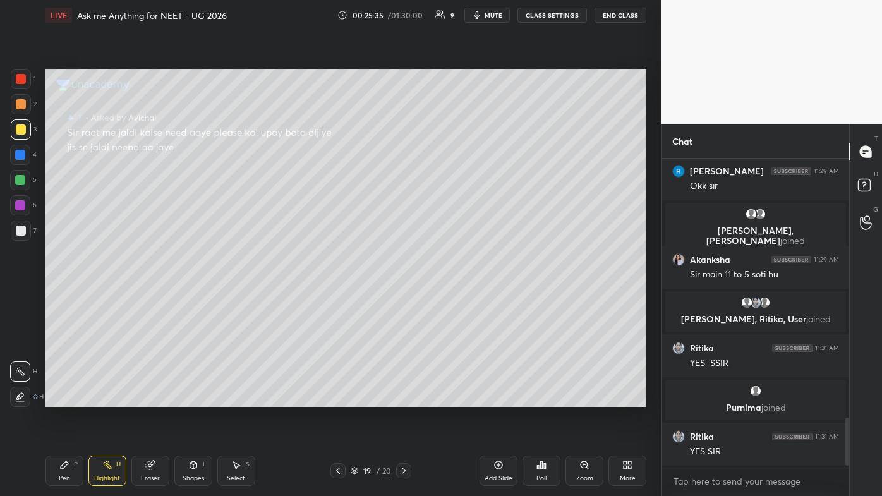
scroll to position [1689, 0]
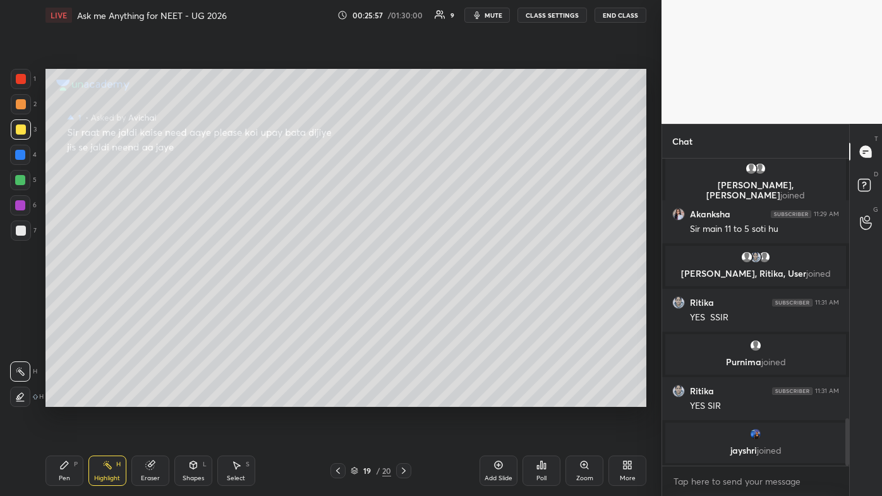
click at [23, 109] on div at bounding box center [21, 104] width 20 height 20
drag, startPoint x: 74, startPoint y: 471, endPoint x: 66, endPoint y: 470, distance: 8.3
click at [72, 297] on div "Pen P" at bounding box center [64, 470] width 38 height 30
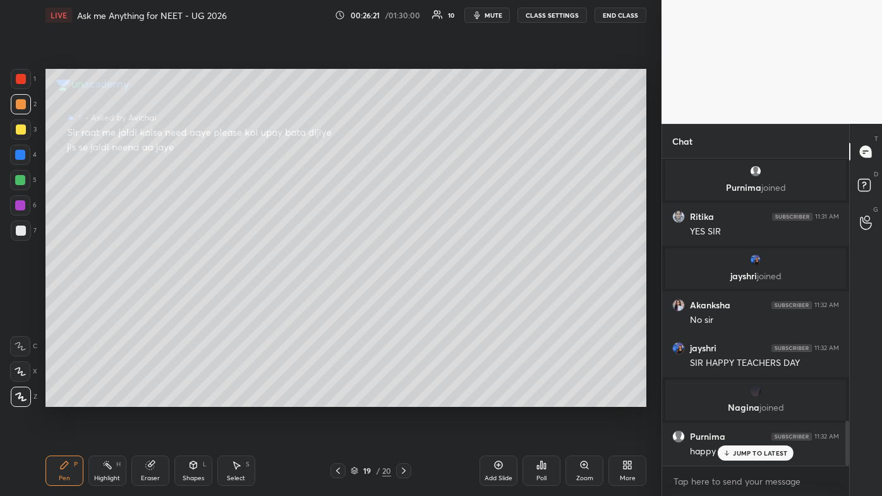
scroll to position [1802, 0]
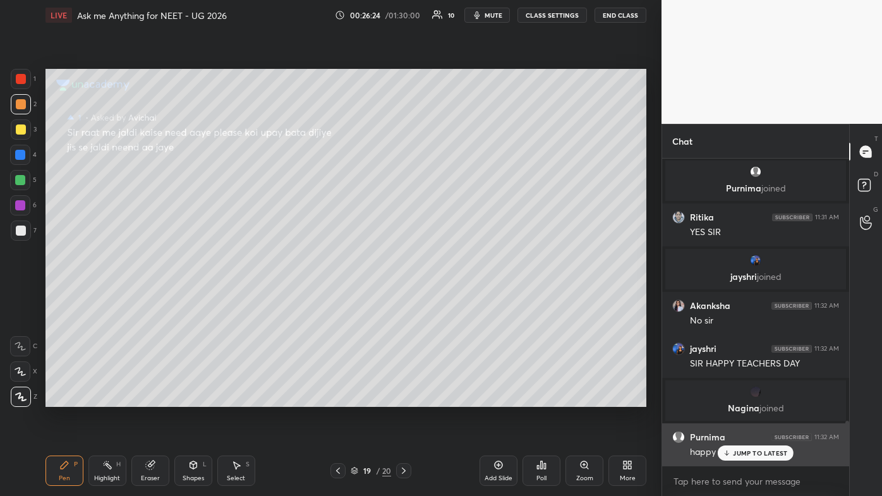
click at [453, 297] on div "JUMP TO LATEST" at bounding box center [755, 452] width 76 height 15
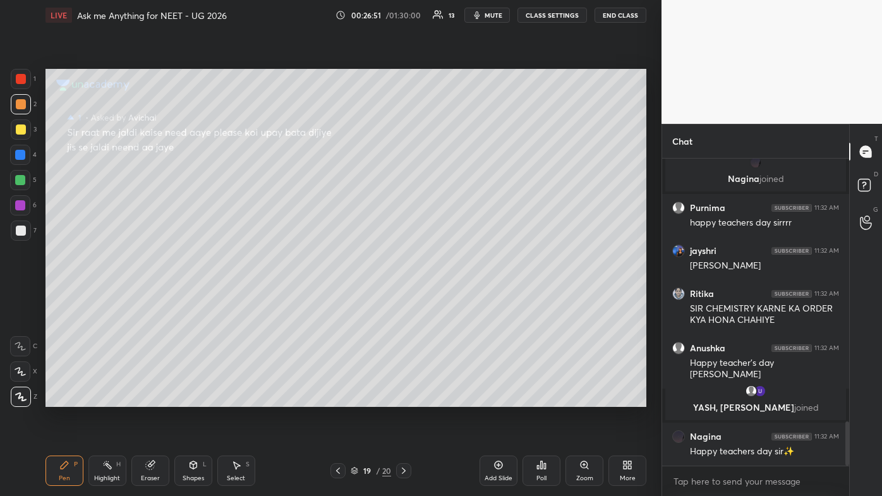
scroll to position [1855, 0]
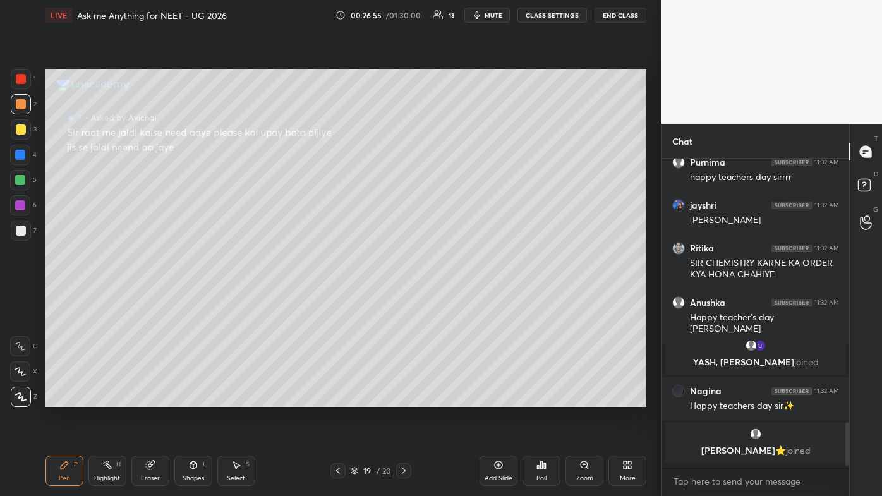
drag, startPoint x: 496, startPoint y: 464, endPoint x: 501, endPoint y: 452, distance: 13.3
click at [453, 297] on icon at bounding box center [498, 465] width 10 height 10
drag, startPoint x: 23, startPoint y: 128, endPoint x: 40, endPoint y: 121, distance: 18.2
click at [23, 126] on div at bounding box center [21, 129] width 10 height 10
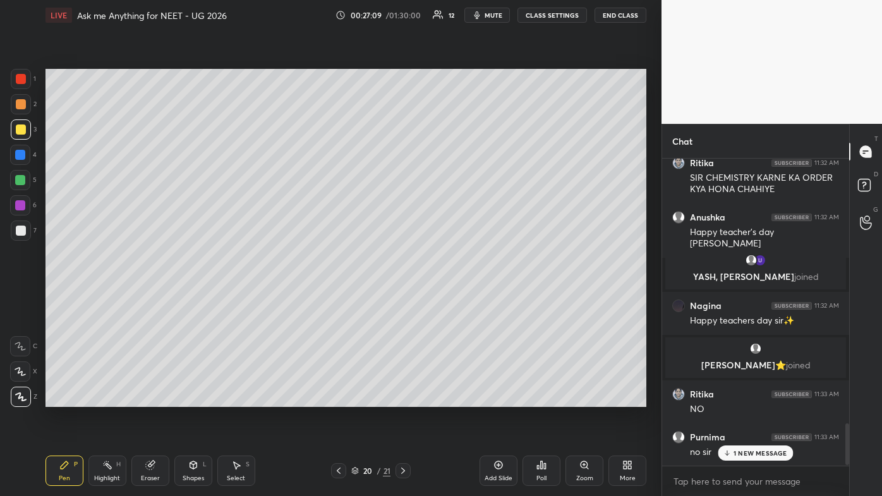
scroll to position [1963, 0]
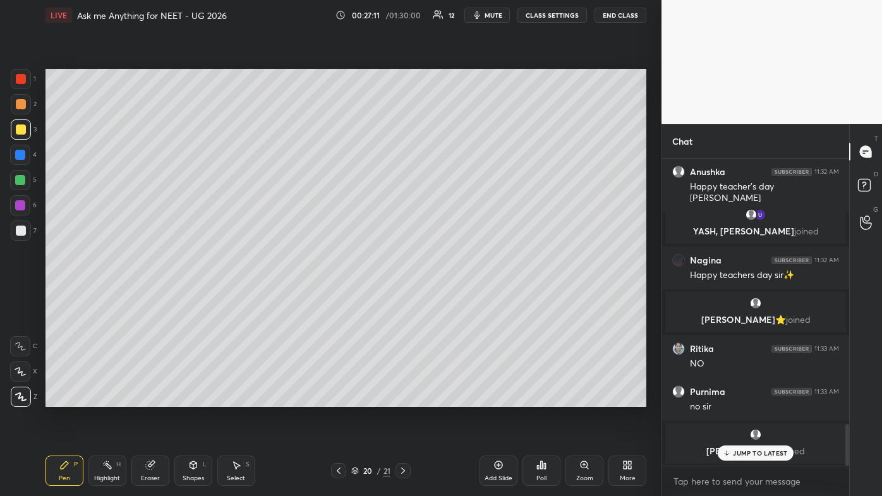
drag, startPoint x: 748, startPoint y: 453, endPoint x: 738, endPoint y: 448, distance: 11.3
click at [453, 297] on p "JUMP TO LATEST" at bounding box center [760, 453] width 54 height 8
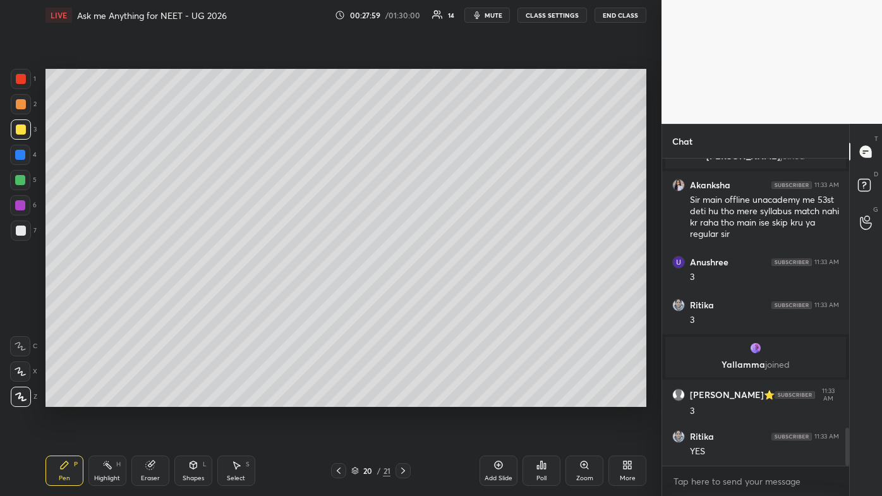
scroll to position [2214, 0]
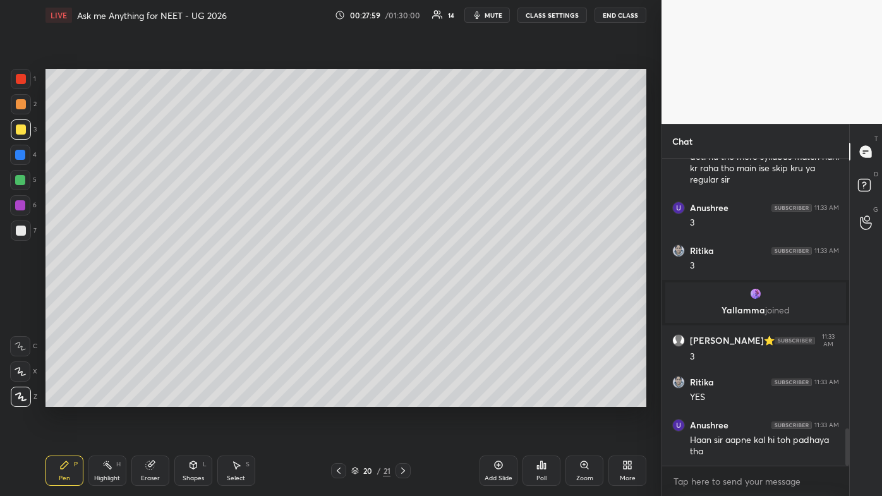
drag, startPoint x: 27, startPoint y: 230, endPoint x: 32, endPoint y: 225, distance: 7.1
click at [27, 230] on div at bounding box center [21, 230] width 20 height 20
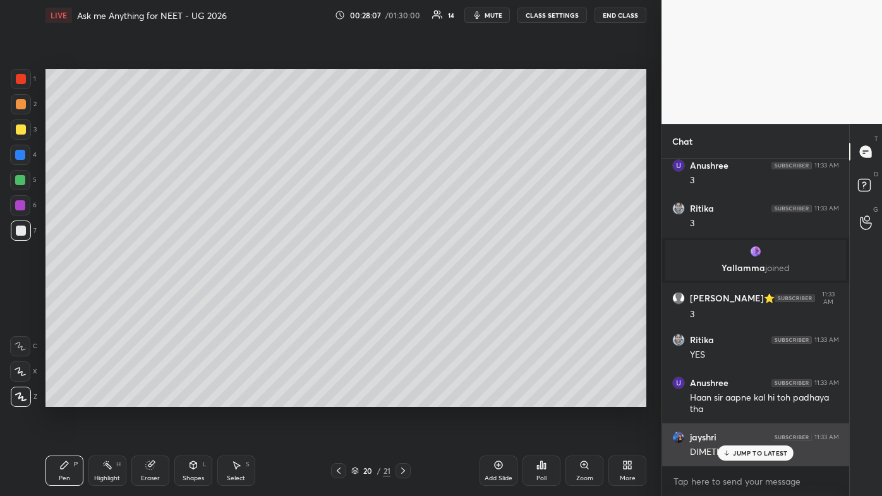
drag, startPoint x: 733, startPoint y: 451, endPoint x: 727, endPoint y: 455, distance: 7.2
click at [453, 297] on p "JUMP TO LATEST" at bounding box center [760, 453] width 54 height 8
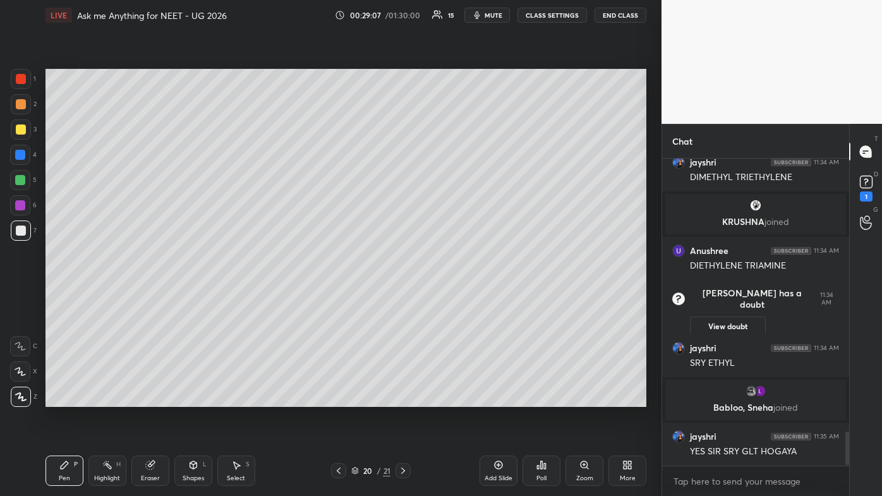
scroll to position [2496, 0]
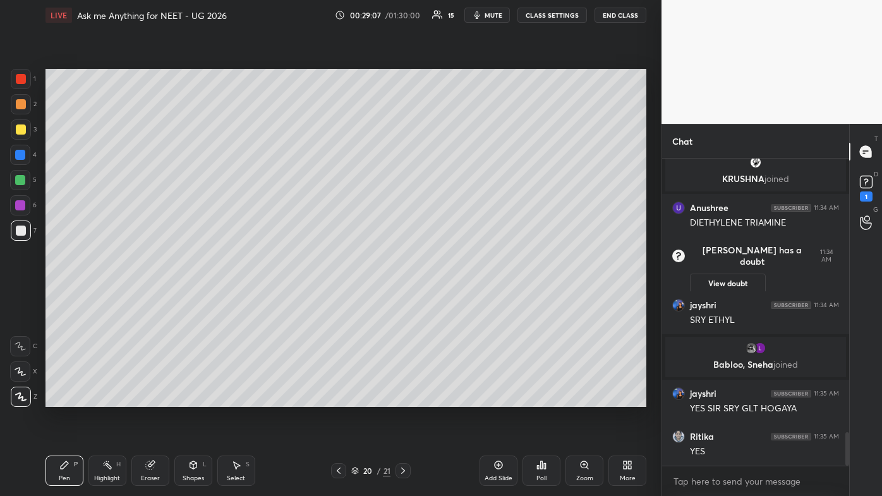
drag, startPoint x: 503, startPoint y: 463, endPoint x: 495, endPoint y: 455, distance: 11.2
click at [453, 297] on icon at bounding box center [498, 465] width 10 height 10
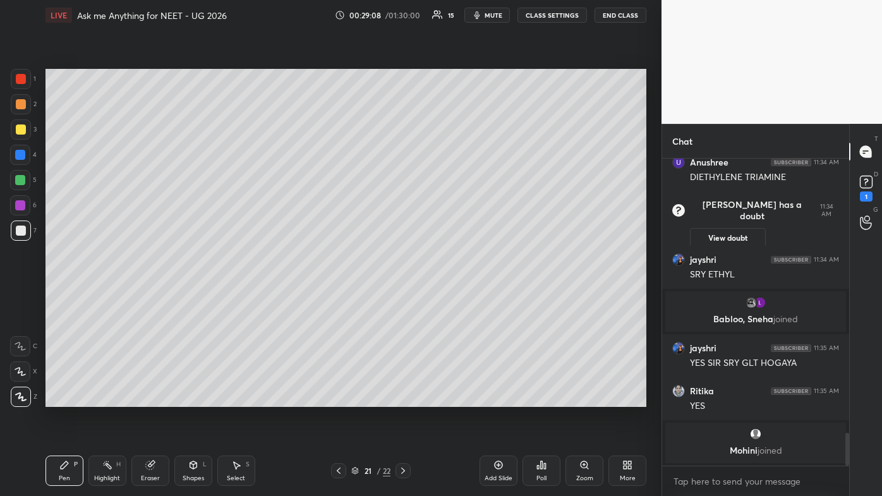
drag, startPoint x: 28, startPoint y: 129, endPoint x: 42, endPoint y: 121, distance: 15.8
click at [28, 125] on div at bounding box center [21, 129] width 20 height 20
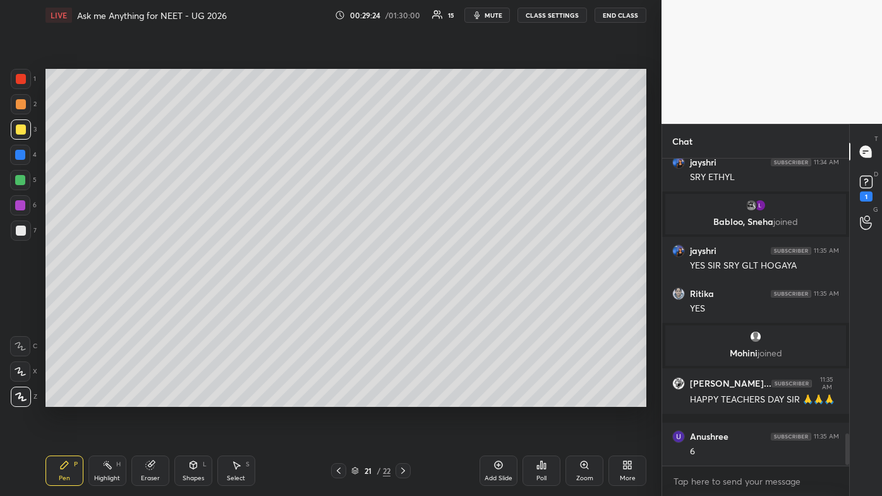
scroll to position [2655, 0]
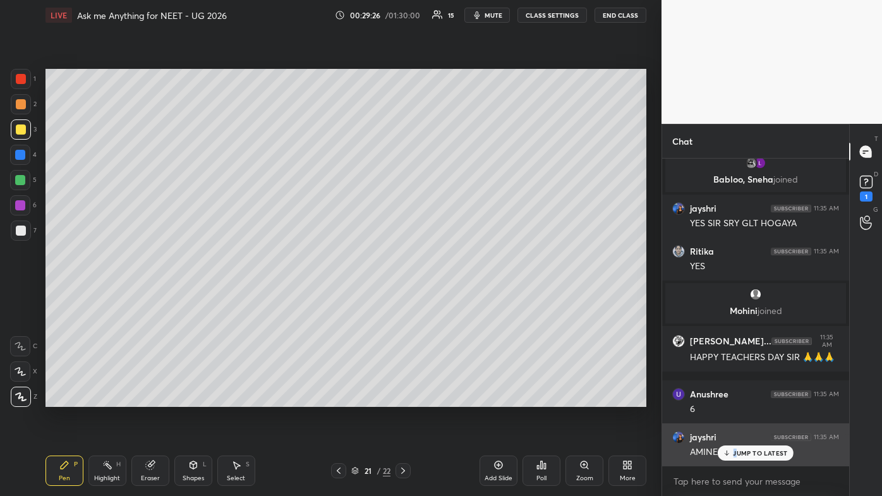
click at [453, 297] on div "JUMP TO LATEST" at bounding box center [755, 452] width 76 height 15
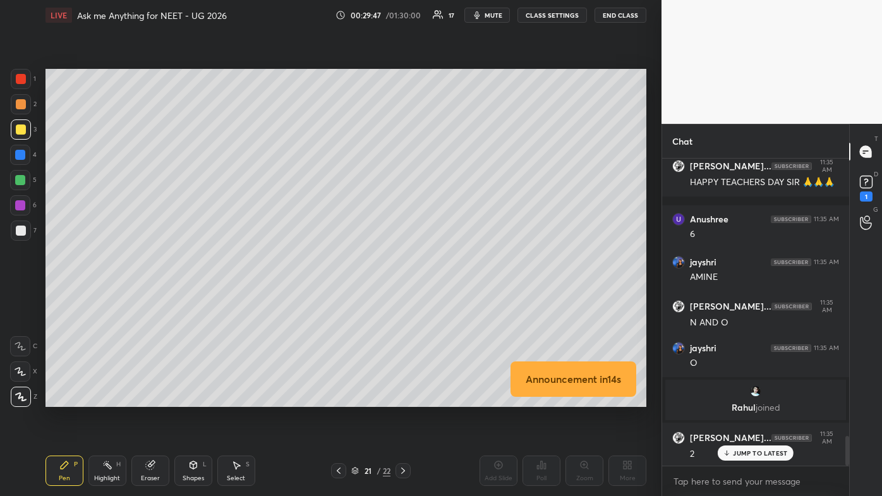
scroll to position [2873, 0]
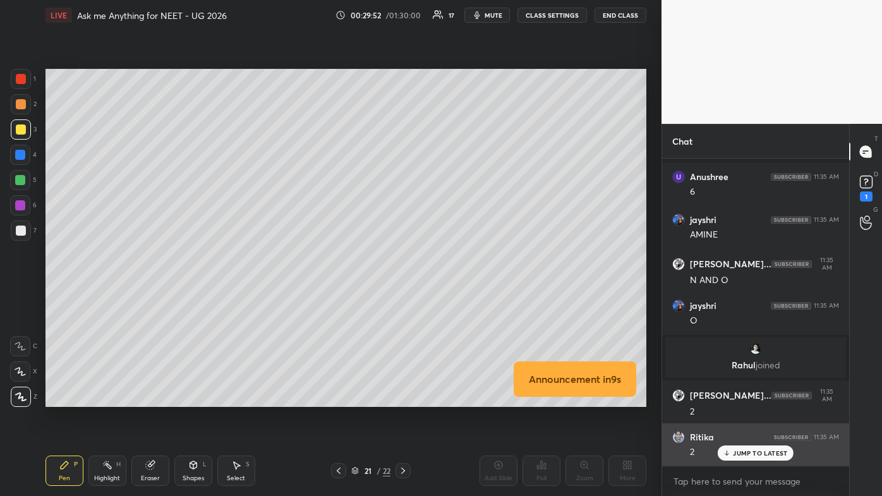
drag, startPoint x: 748, startPoint y: 450, endPoint x: 732, endPoint y: 446, distance: 16.2
click at [453, 297] on p "JUMP TO LATEST" at bounding box center [760, 453] width 54 height 8
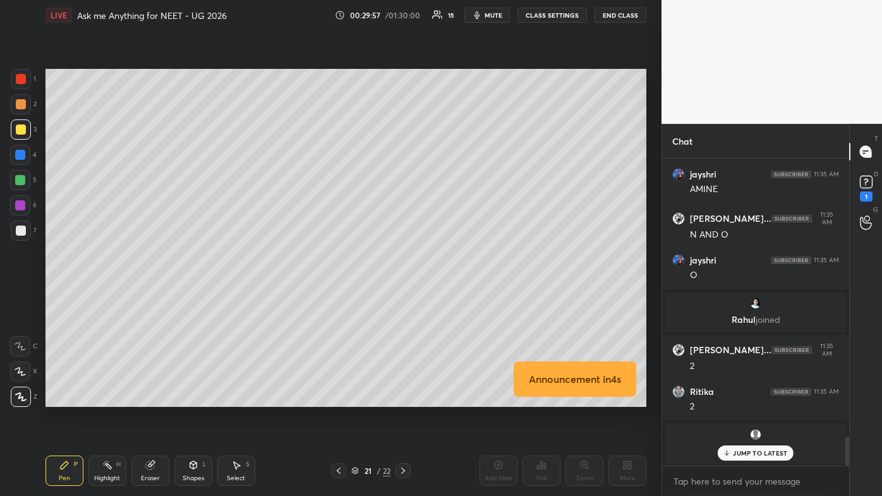
click at [24, 152] on div at bounding box center [20, 155] width 10 height 10
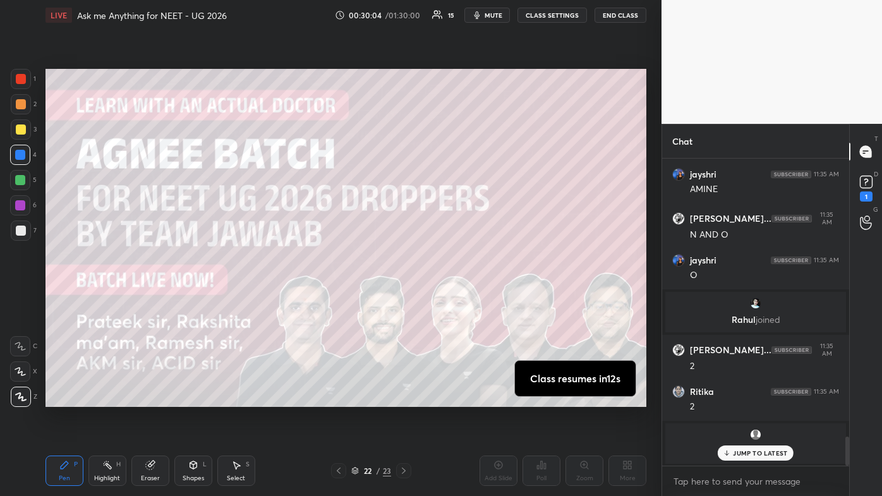
drag, startPoint x: 739, startPoint y: 453, endPoint x: 731, endPoint y: 453, distance: 8.8
click at [453, 297] on p "JUMP TO LATEST" at bounding box center [760, 453] width 54 height 8
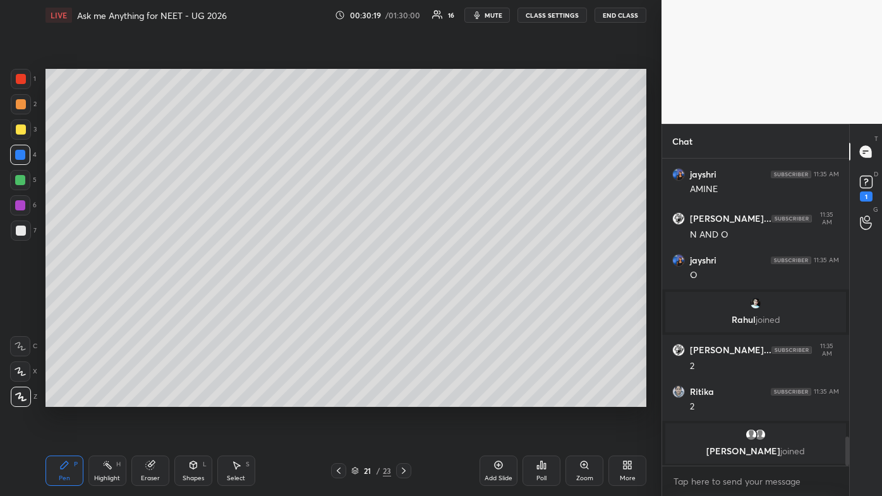
click at [63, 297] on icon at bounding box center [64, 465] width 10 height 10
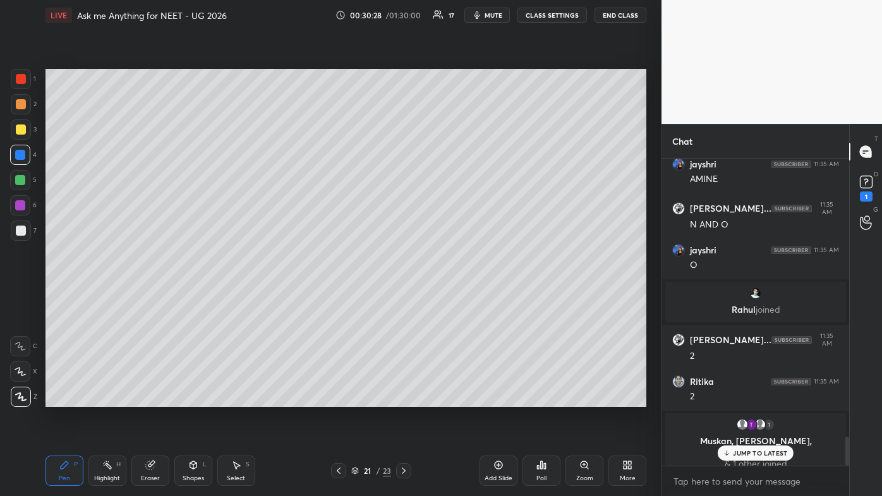
click at [20, 109] on div at bounding box center [21, 104] width 10 height 10
drag, startPoint x: 750, startPoint y: 446, endPoint x: 724, endPoint y: 472, distance: 36.6
click at [453, 297] on div "JUMP TO LATEST" at bounding box center [755, 452] width 76 height 15
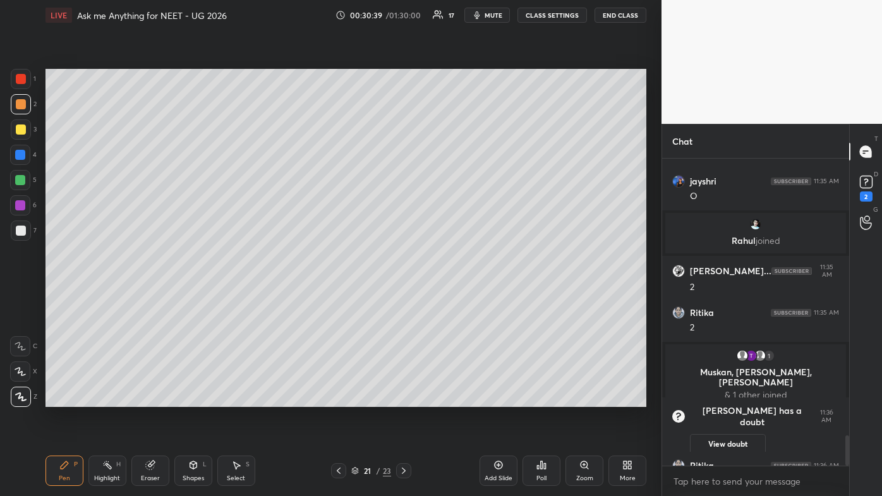
scroll to position [2825, 0]
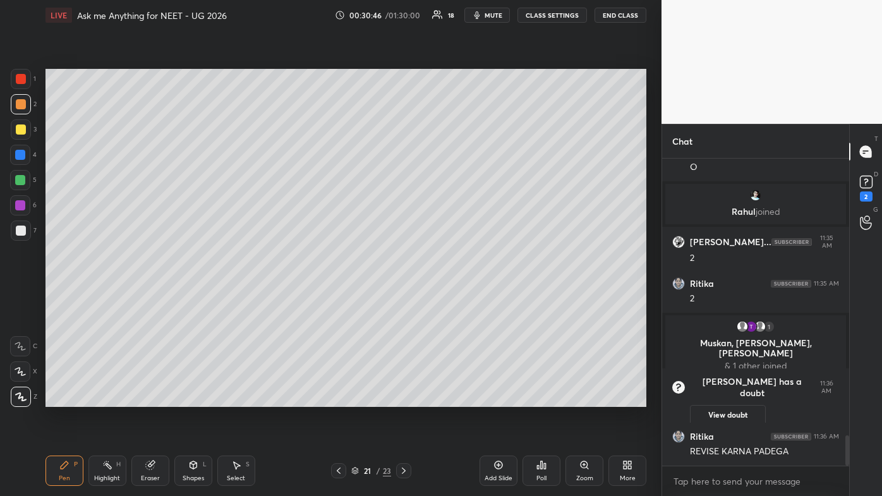
drag, startPoint x: 104, startPoint y: 474, endPoint x: 101, endPoint y: 431, distance: 42.4
click at [101, 297] on div "Highlight H" at bounding box center [107, 470] width 38 height 30
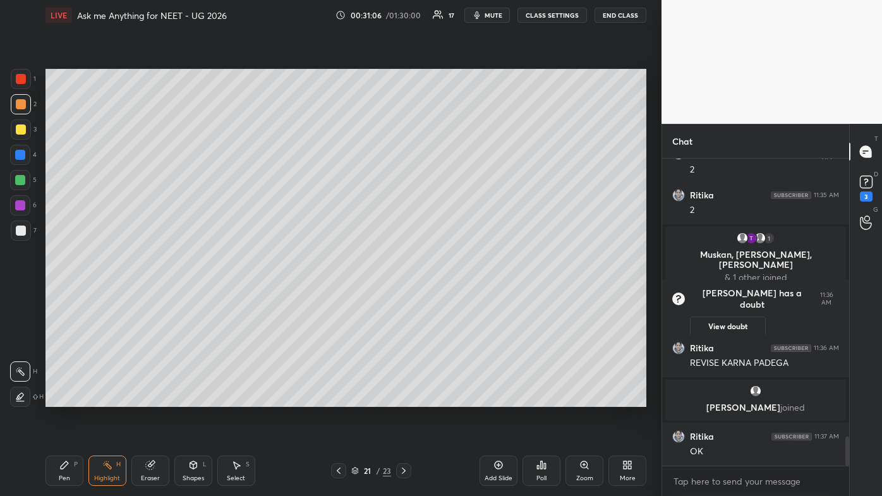
scroll to position [2982, 0]
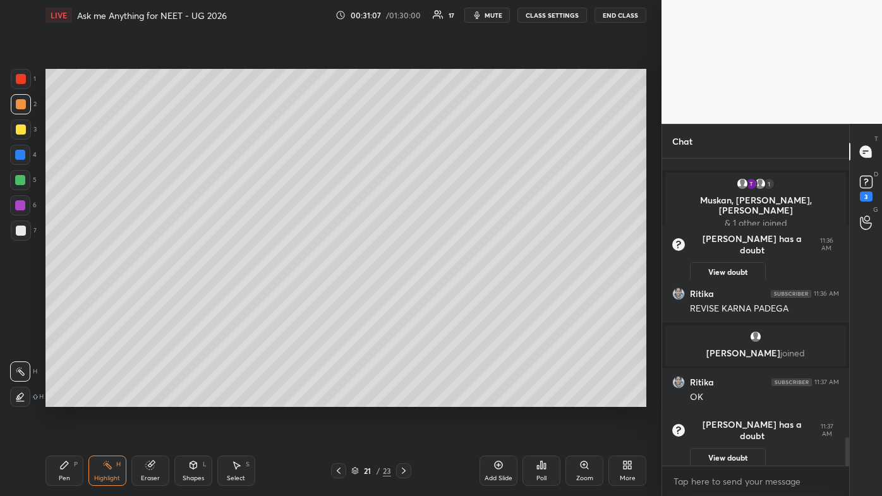
click at [453, 297] on icon at bounding box center [498, 465] width 10 height 10
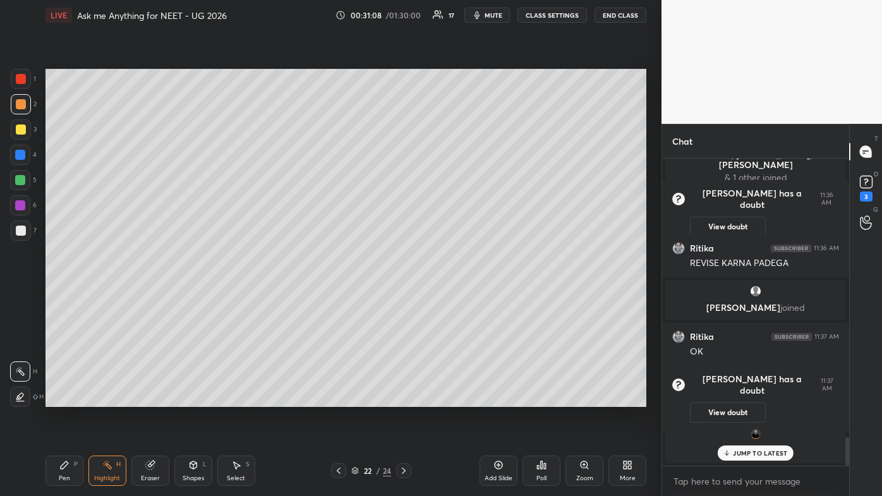
scroll to position [2979, 0]
drag, startPoint x: 23, startPoint y: 129, endPoint x: 35, endPoint y: 121, distance: 15.1
click at [23, 128] on div at bounding box center [21, 129] width 10 height 10
drag, startPoint x: 63, startPoint y: 474, endPoint x: 93, endPoint y: 407, distance: 73.2
click at [62, 297] on div "Pen P" at bounding box center [64, 470] width 38 height 30
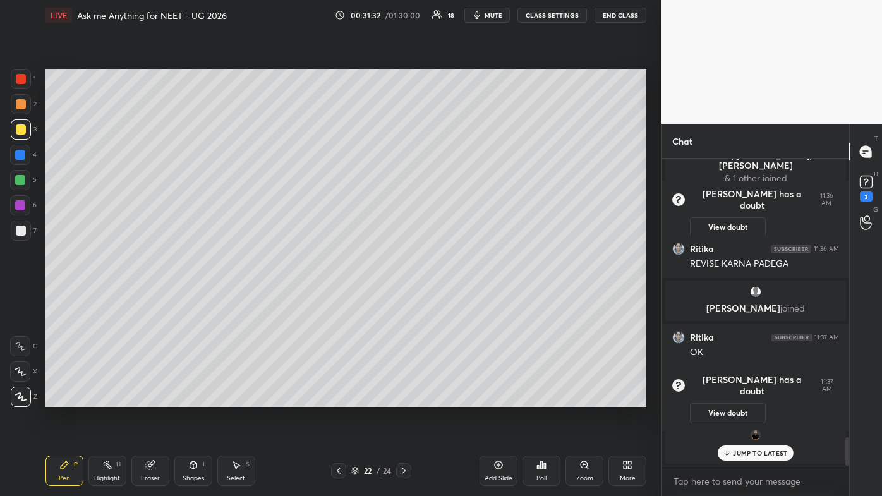
click at [453, 297] on p "JUMP TO LATEST" at bounding box center [760, 453] width 54 height 8
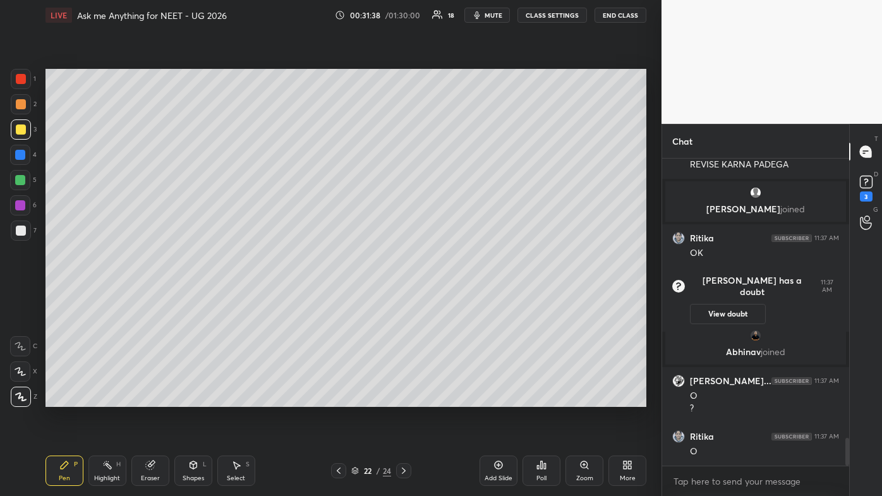
scroll to position [3120, 0]
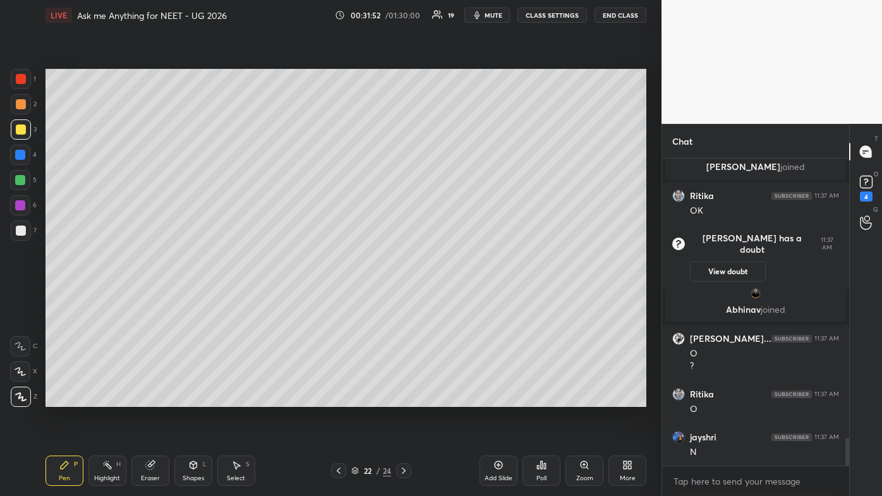
drag, startPoint x: 20, startPoint y: 232, endPoint x: 34, endPoint y: 236, distance: 15.2
click at [21, 229] on div at bounding box center [21, 230] width 10 height 10
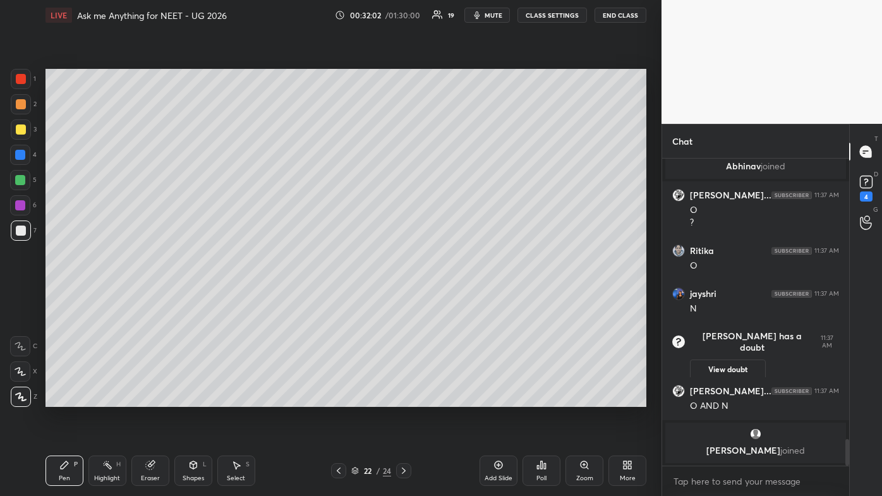
scroll to position [3210, 0]
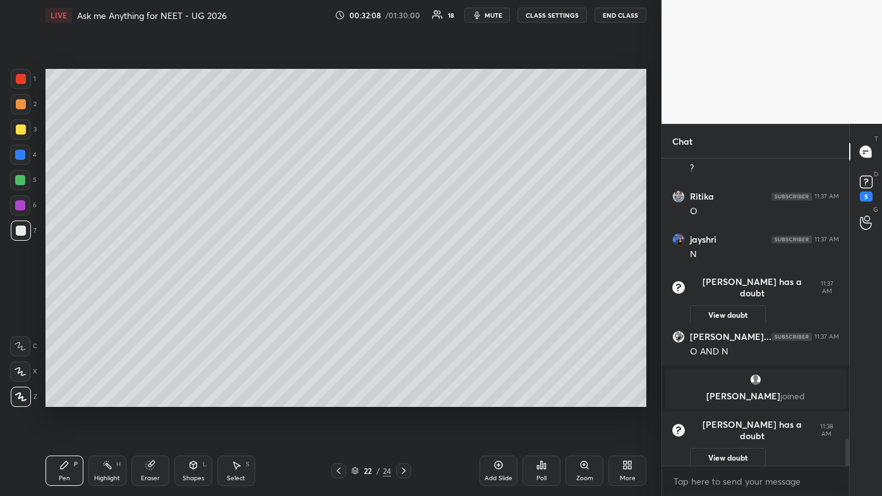
drag, startPoint x: 151, startPoint y: 465, endPoint x: 242, endPoint y: 426, distance: 99.6
click at [150, 297] on icon at bounding box center [150, 465] width 8 height 8
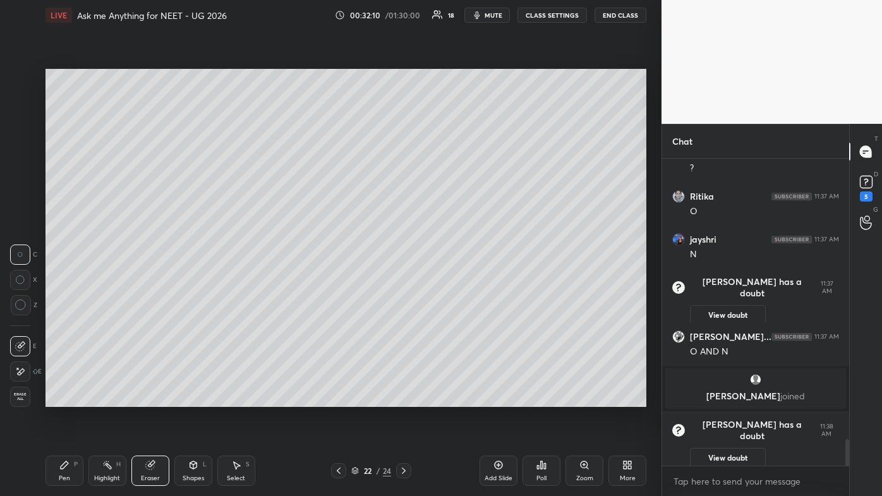
click at [64, 297] on icon at bounding box center [65, 465] width 8 height 8
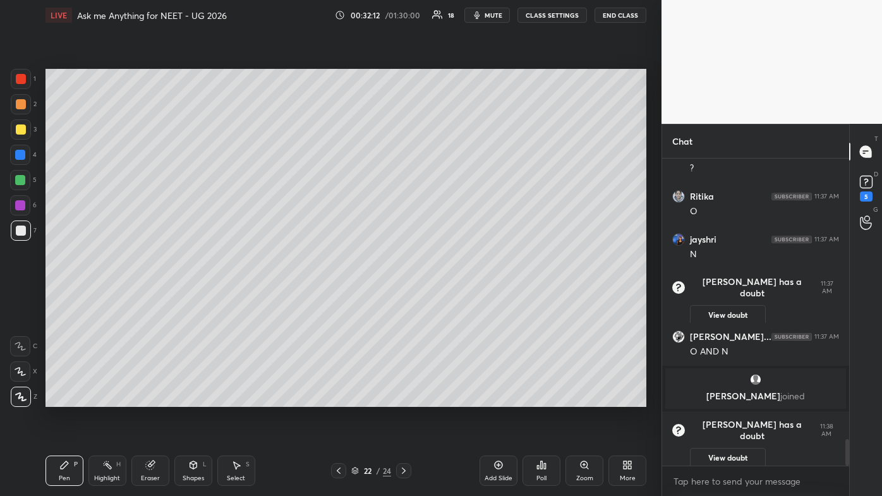
scroll to position [3256, 0]
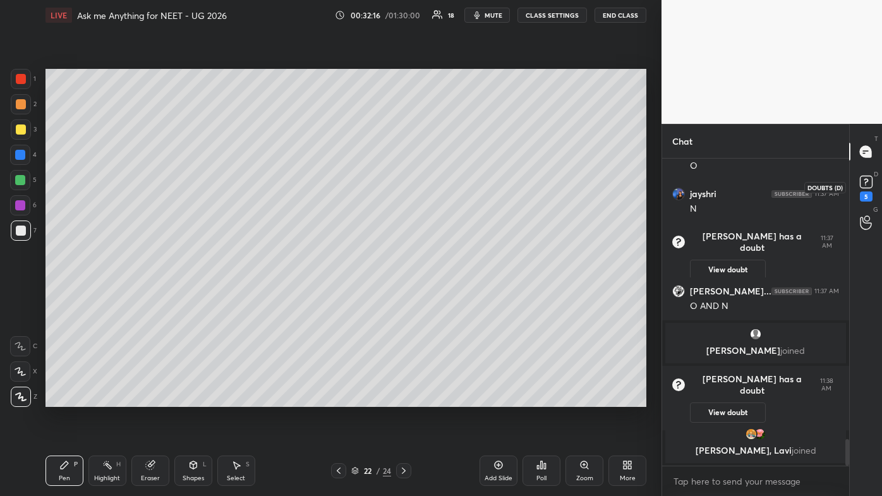
drag, startPoint x: 873, startPoint y: 192, endPoint x: 867, endPoint y: 206, distance: 15.8
click at [453, 193] on div "5" at bounding box center [865, 186] width 19 height 29
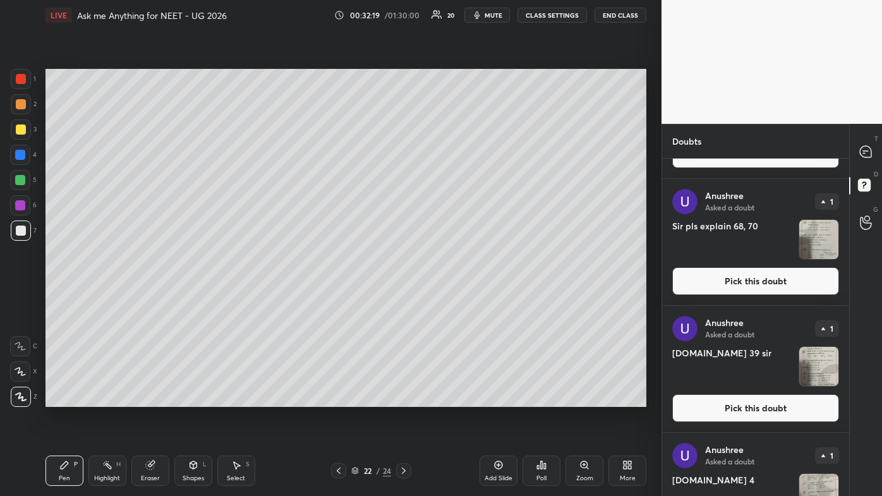
scroll to position [121, 0]
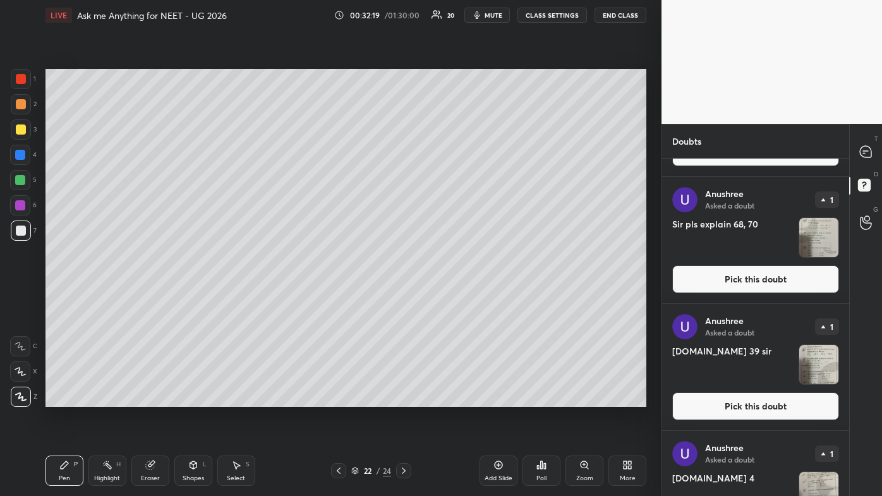
drag, startPoint x: 738, startPoint y: 410, endPoint x: 730, endPoint y: 409, distance: 7.8
click at [453, 297] on button "Pick this doubt" at bounding box center [755, 406] width 167 height 28
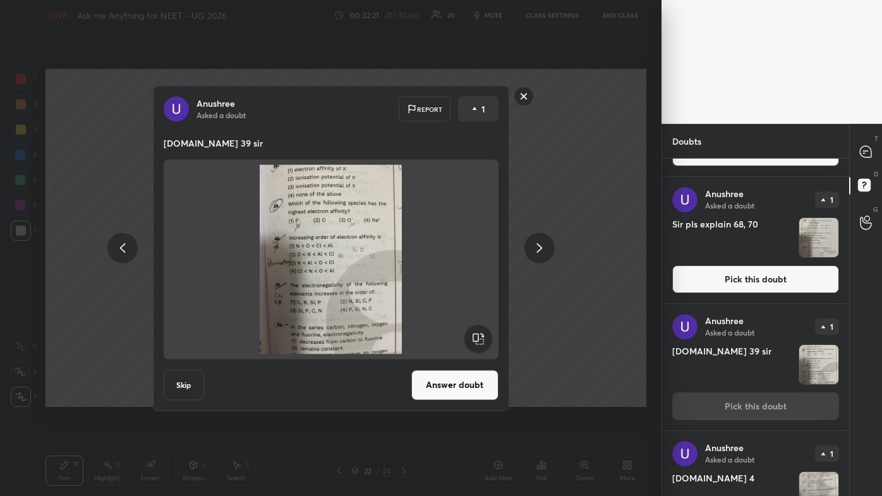
click at [453, 297] on button "Answer doubt" at bounding box center [454, 384] width 87 height 30
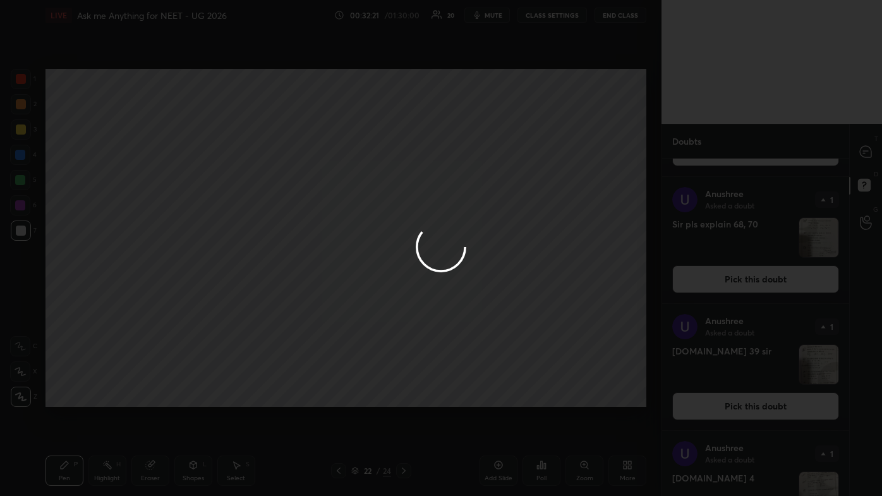
scroll to position [0, 0]
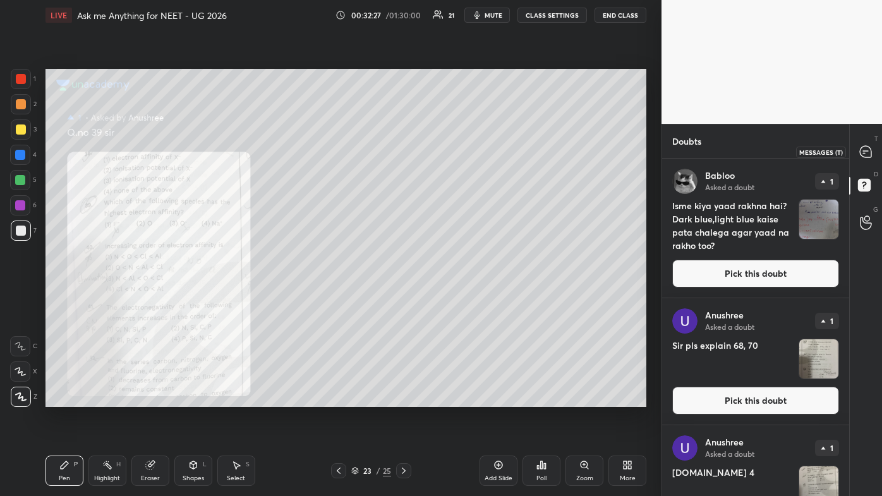
drag, startPoint x: 864, startPoint y: 149, endPoint x: 858, endPoint y: 168, distance: 20.0
click at [453, 150] on icon at bounding box center [864, 151] width 11 height 11
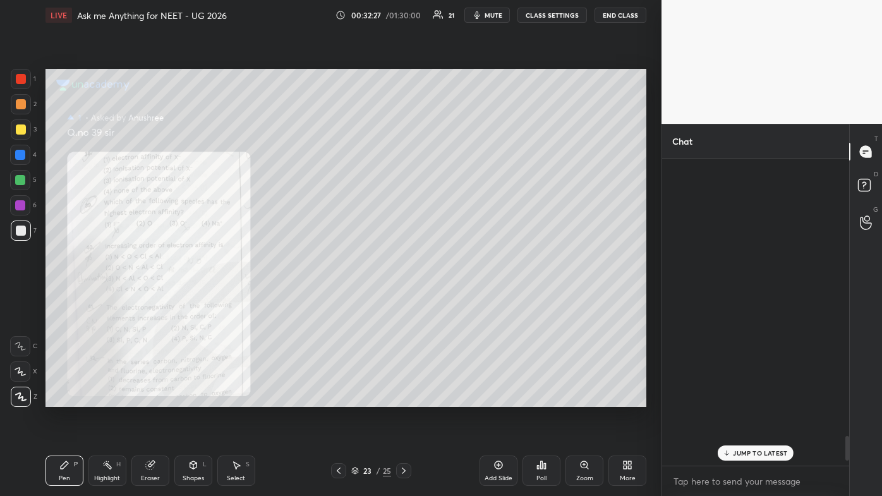
scroll to position [303, 183]
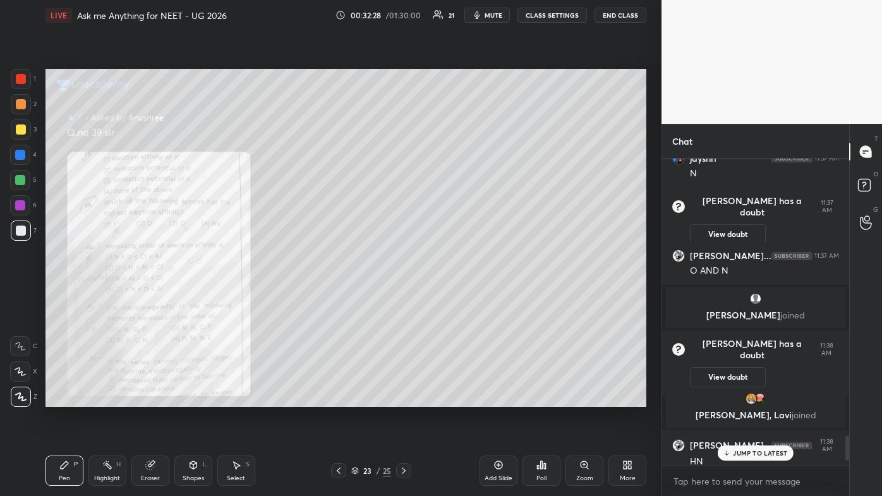
drag, startPoint x: 738, startPoint y: 453, endPoint x: 710, endPoint y: 460, distance: 28.8
click at [453, 297] on p "JUMP TO LATEST" at bounding box center [760, 453] width 54 height 8
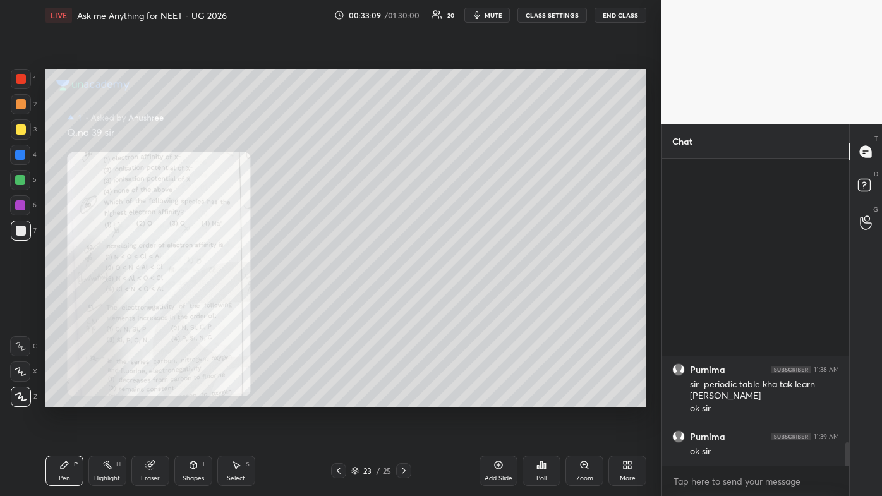
scroll to position [3332, 0]
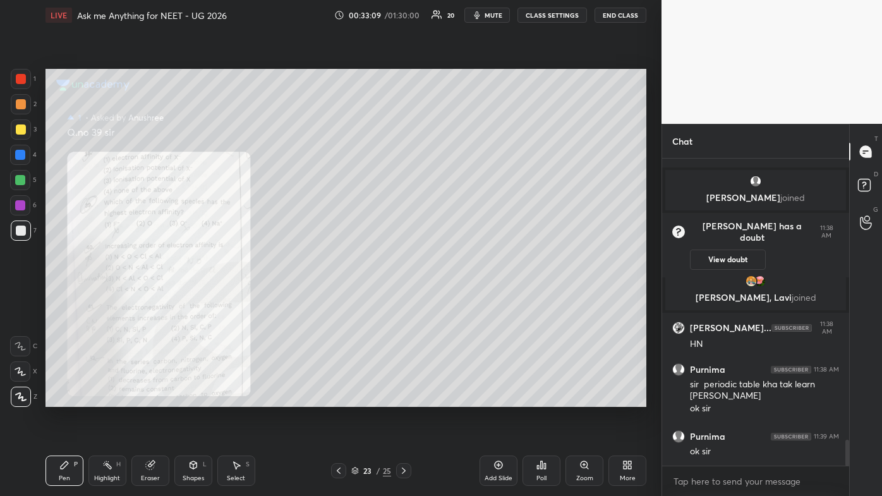
click at [453, 297] on icon at bounding box center [584, 465] width 10 height 10
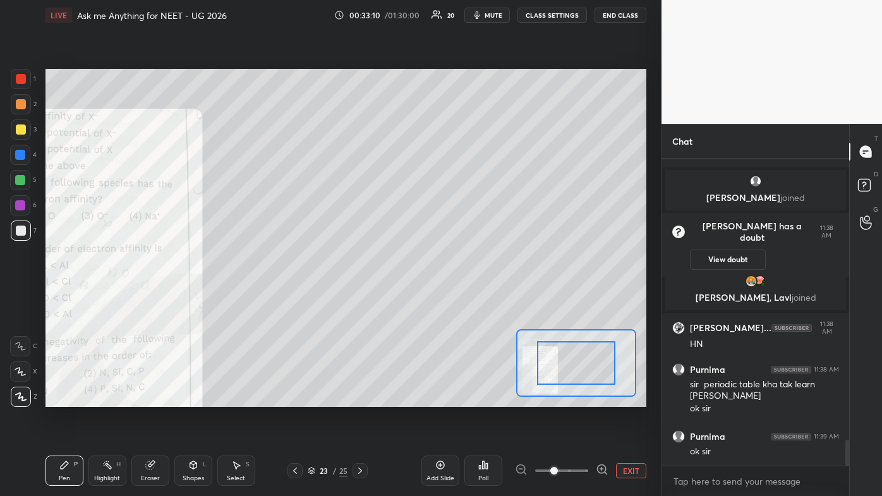
click at [453, 297] on span at bounding box center [561, 470] width 53 height 19
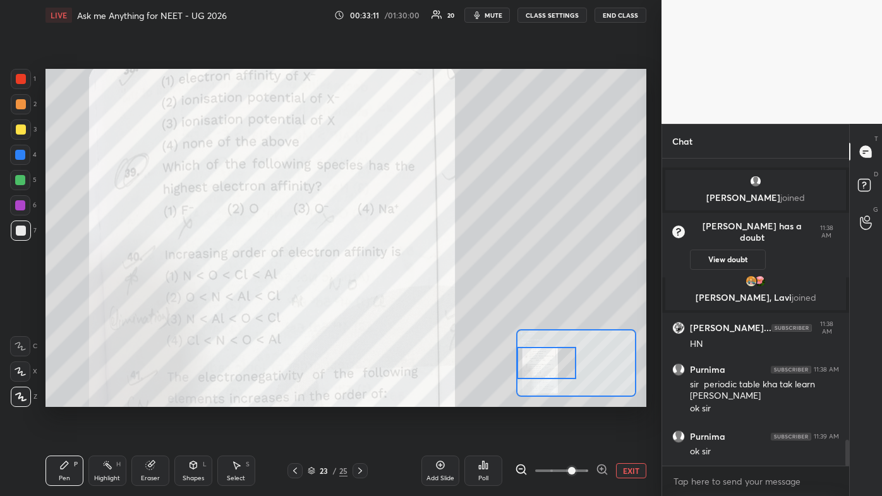
click at [453, 297] on div "Setting up your live class Poll for secs No correct answer Start poll" at bounding box center [345, 238] width 601 height 338
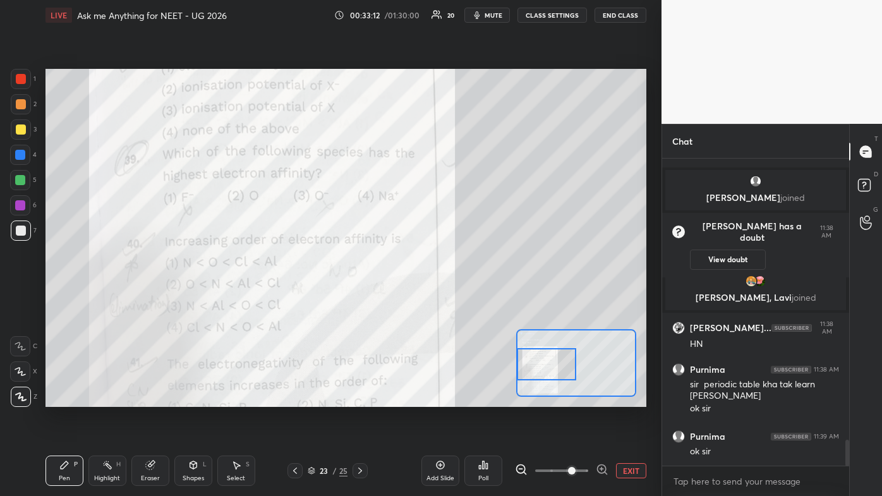
scroll to position [3386, 0]
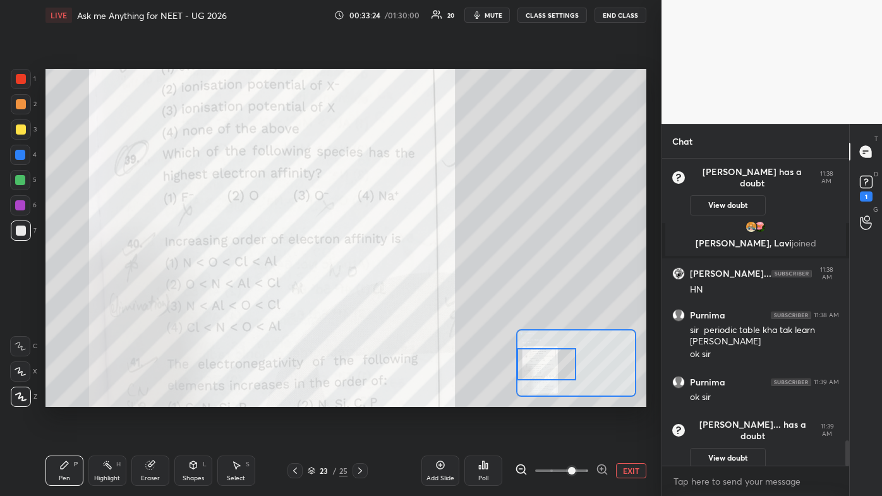
click at [54, 297] on div "Pen P" at bounding box center [64, 470] width 38 height 30
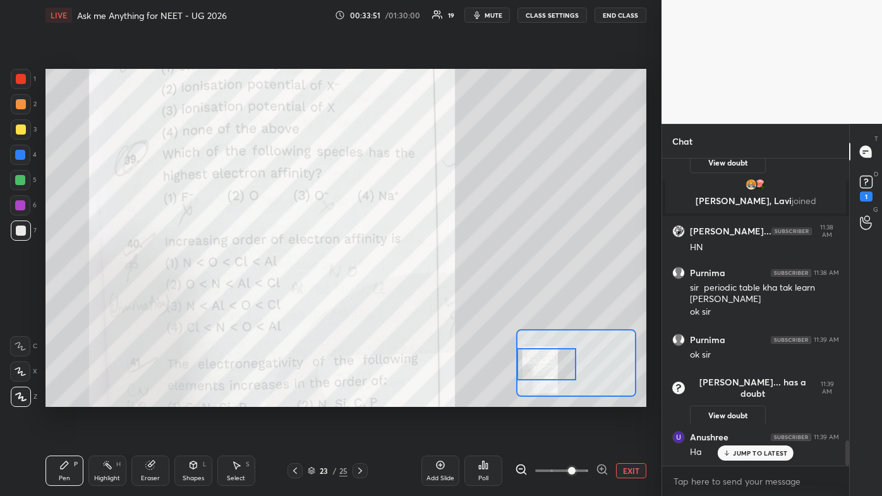
click at [453, 297] on p "JUMP TO LATEST" at bounding box center [760, 453] width 54 height 8
click at [453, 297] on button "View doubt" at bounding box center [728, 415] width 76 height 20
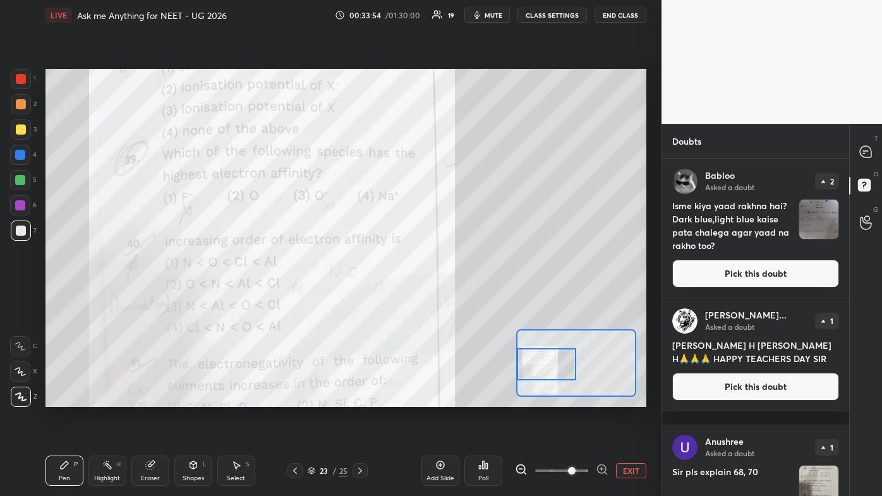
click at [453, 263] on button "Pick this doubt" at bounding box center [755, 274] width 167 height 28
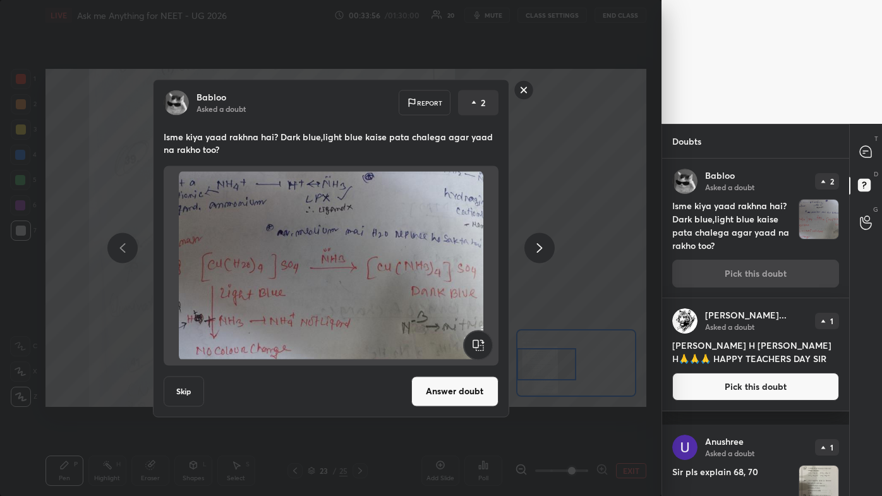
click at [433, 297] on button "Answer doubt" at bounding box center [454, 391] width 87 height 30
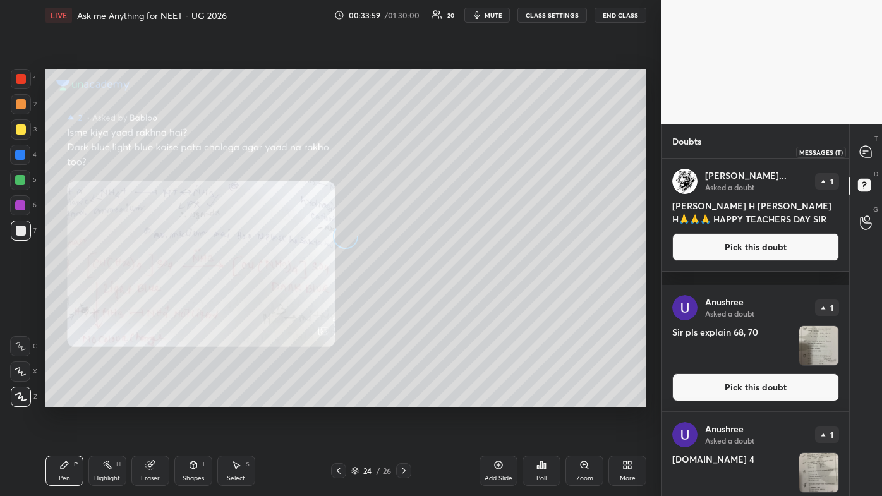
click at [453, 152] on icon at bounding box center [864, 151] width 11 height 11
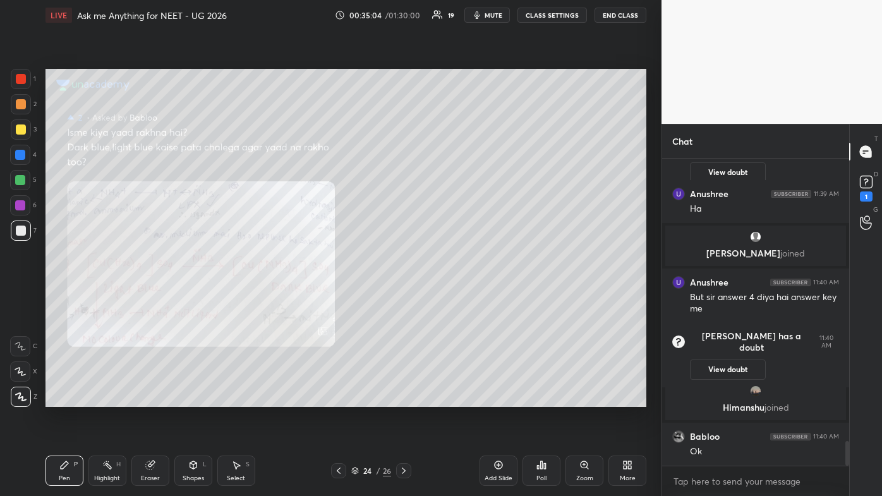
scroll to position [3554, 0]
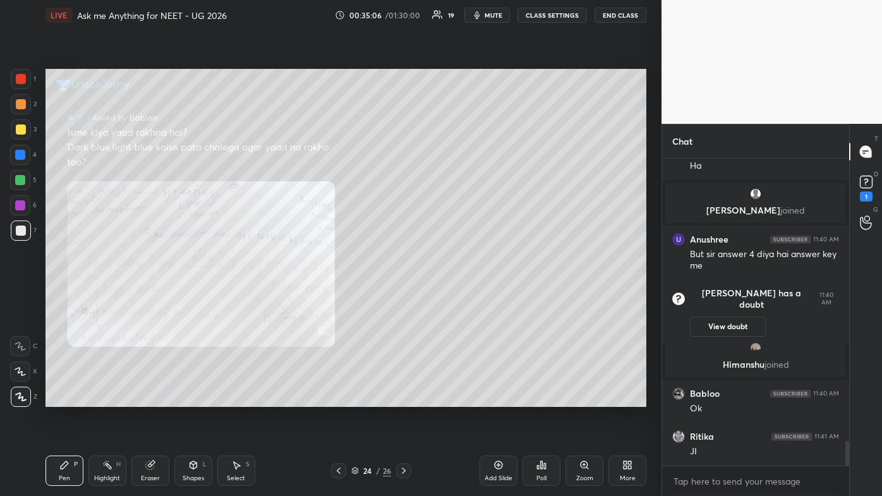
click at [336, 297] on icon at bounding box center [338, 470] width 10 height 10
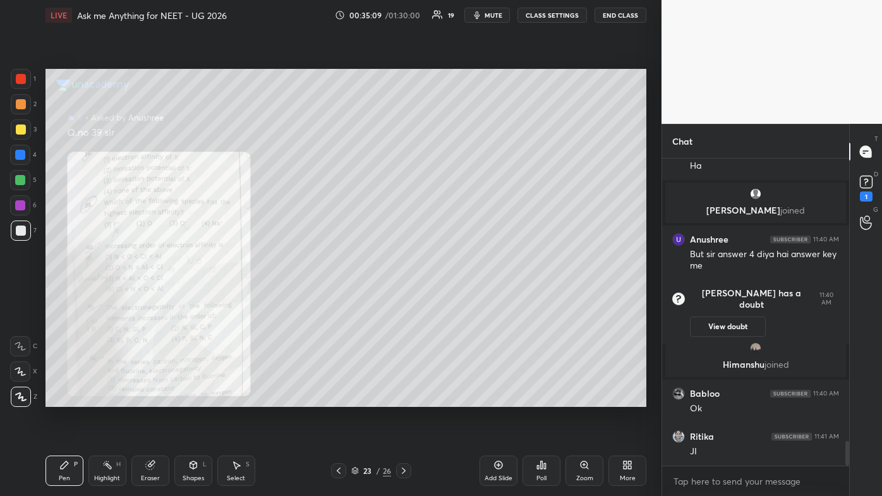
click at [453, 297] on icon at bounding box center [584, 465] width 10 height 10
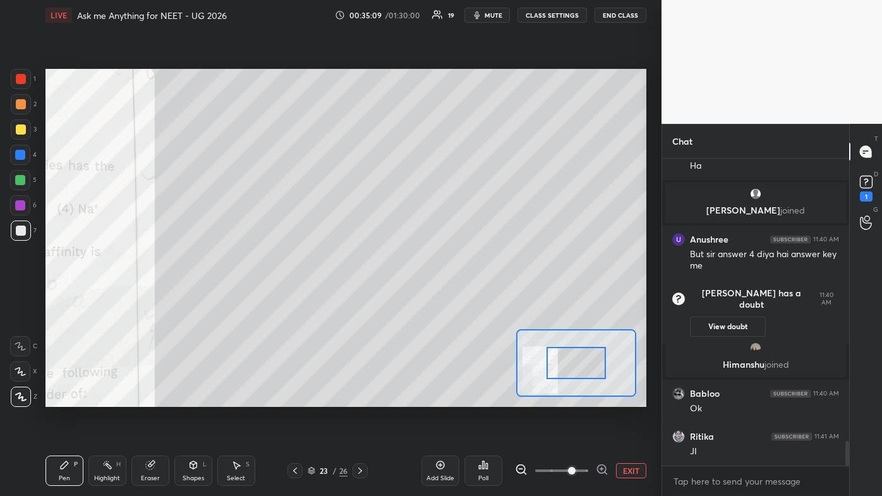
click at [453, 297] on span at bounding box center [561, 470] width 53 height 19
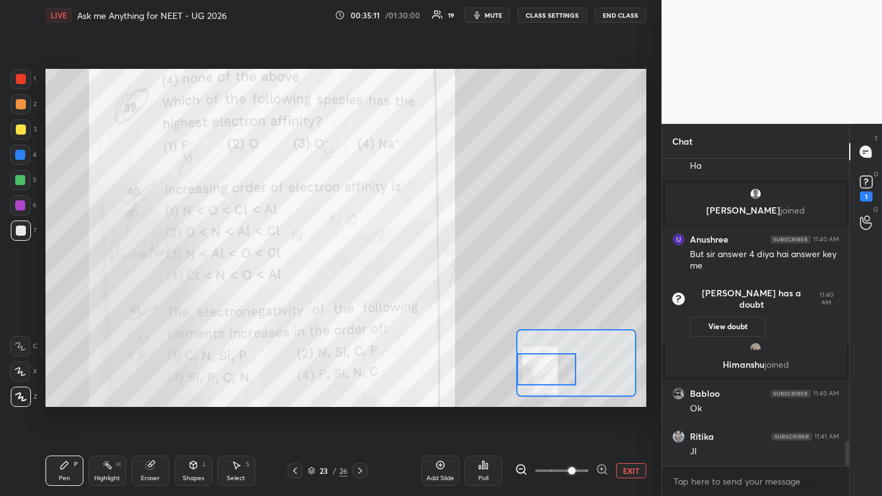
click at [453, 297] on div "Setting up your live class Poll for secs No correct answer Start poll" at bounding box center [345, 238] width 601 height 338
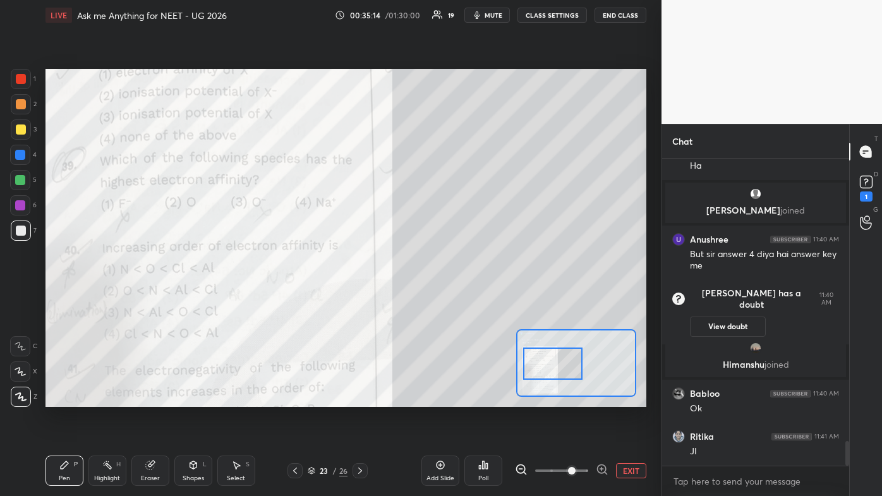
drag, startPoint x: 570, startPoint y: 365, endPoint x: 572, endPoint y: 352, distance: 13.5
click at [453, 297] on div at bounding box center [552, 363] width 59 height 33
click at [56, 297] on div "Pen P" at bounding box center [64, 470] width 38 height 30
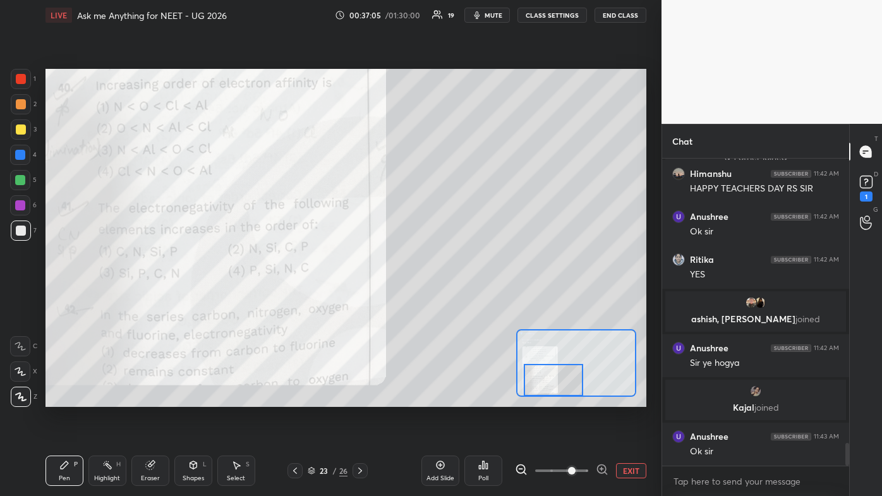
scroll to position [3815, 0]
drag, startPoint x: 543, startPoint y: 376, endPoint x: 535, endPoint y: 392, distance: 18.1
click at [453, 297] on div at bounding box center [576, 363] width 120 height 68
click at [68, 297] on icon at bounding box center [64, 465] width 10 height 10
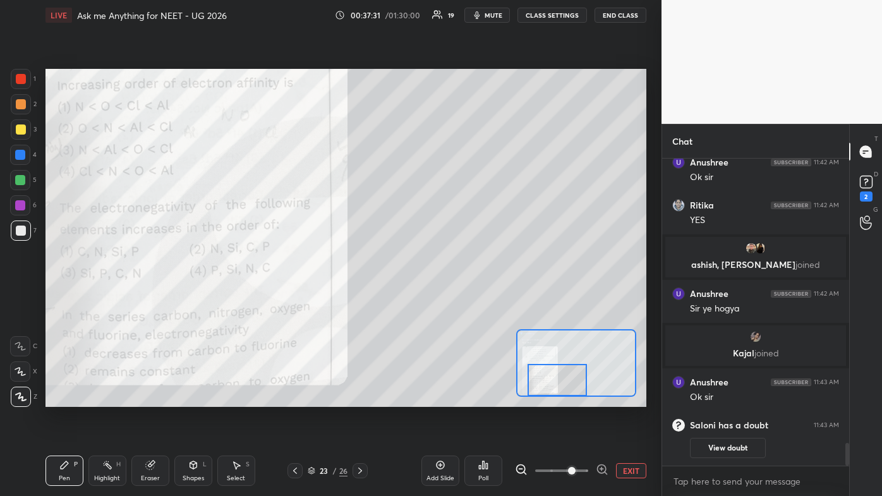
drag, startPoint x: 542, startPoint y: 373, endPoint x: 549, endPoint y: 359, distance: 15.5
click at [453, 297] on div at bounding box center [556, 380] width 59 height 33
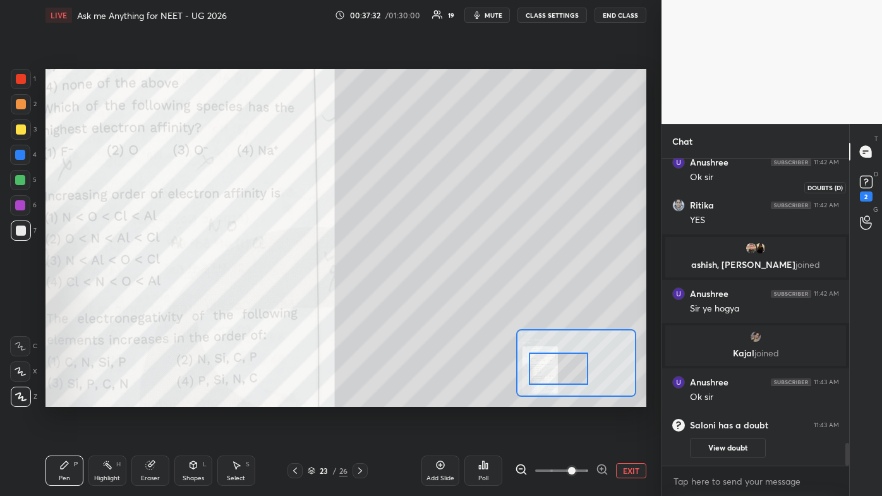
drag, startPoint x: 863, startPoint y: 192, endPoint x: 857, endPoint y: 199, distance: 9.4
click at [453, 193] on div "2" at bounding box center [865, 196] width 13 height 10
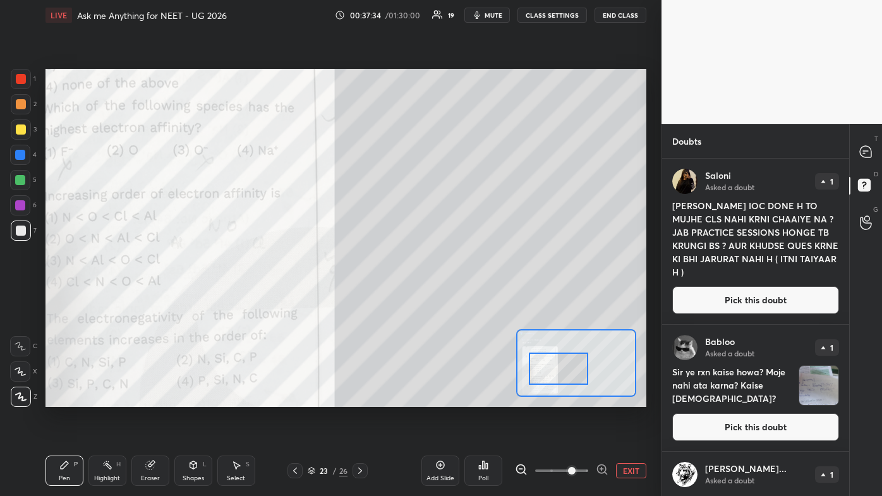
drag, startPoint x: 735, startPoint y: 284, endPoint x: 726, endPoint y: 285, distance: 9.7
click at [453, 283] on div "[PERSON_NAME] Asked a doubt 1 SIR MERI IOC DONE H TO MUJHE CLS NAHI KRNI CHAAIY…" at bounding box center [755, 241] width 187 height 165
click at [453, 287] on button "Pick this doubt" at bounding box center [755, 300] width 167 height 28
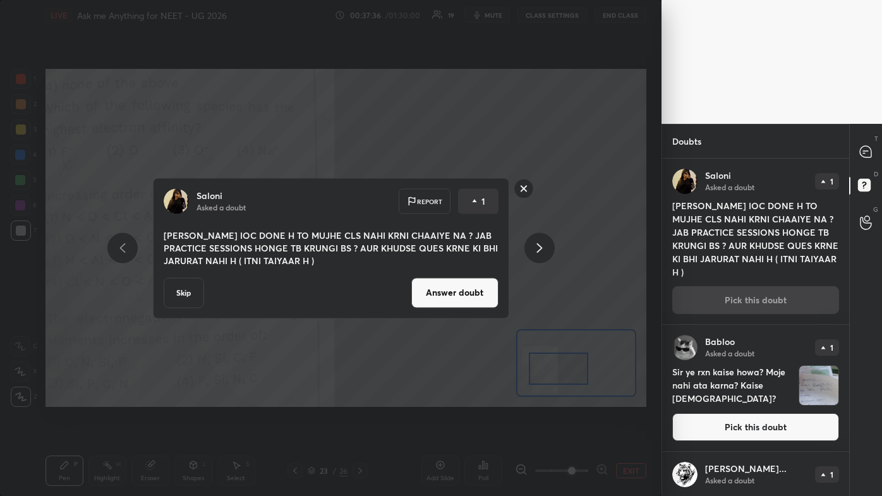
click at [453, 297] on button "Answer doubt" at bounding box center [454, 292] width 87 height 30
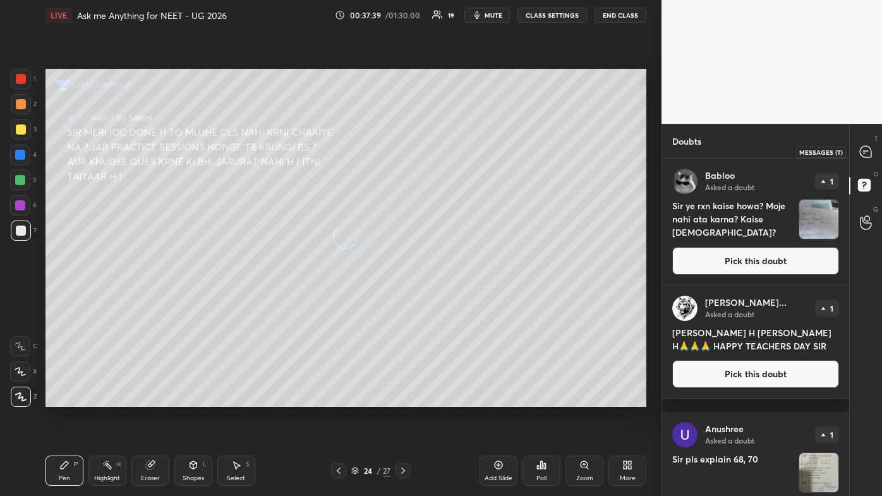
click at [453, 157] on icon at bounding box center [864, 151] width 11 height 11
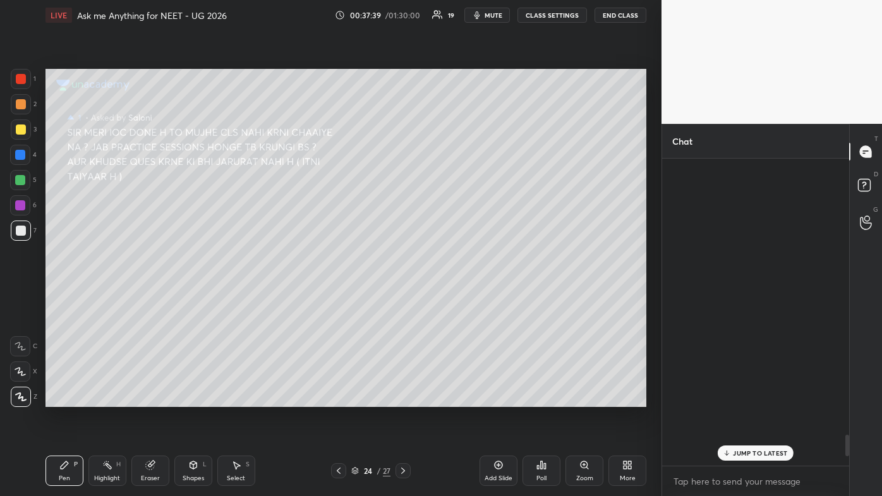
scroll to position [303, 183]
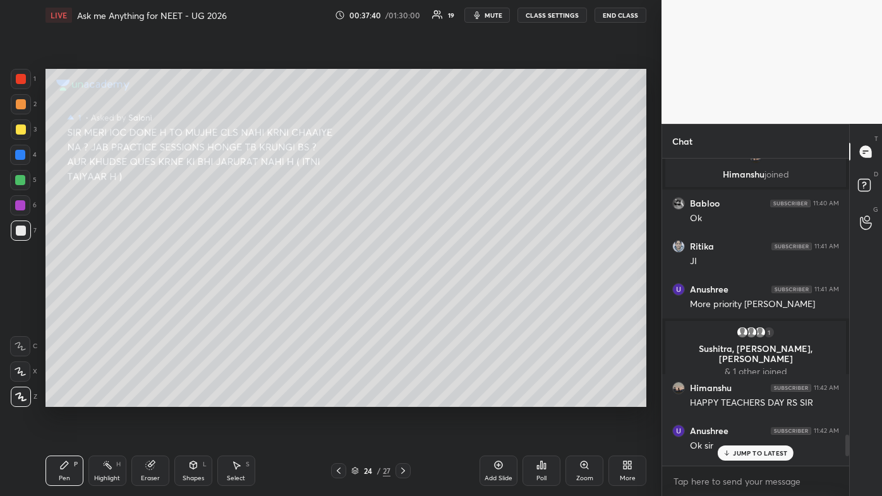
click at [453, 297] on div "JUMP TO LATEST" at bounding box center [755, 452] width 76 height 15
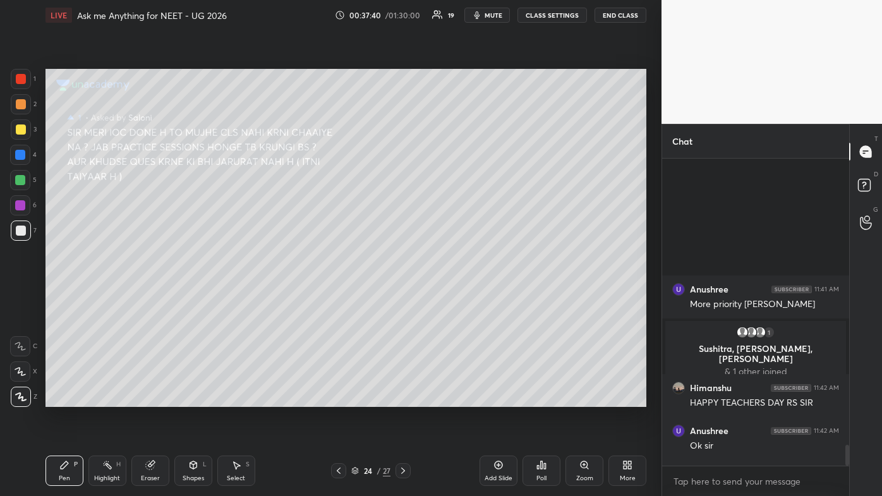
scroll to position [4203, 0]
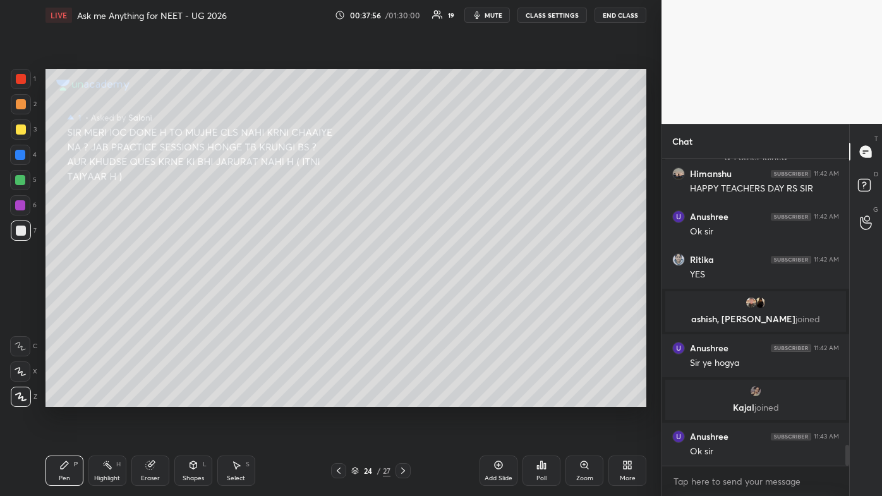
drag, startPoint x: 53, startPoint y: 453, endPoint x: 32, endPoint y: 473, distance: 28.6
click at [54, 297] on div "Pen P Highlight H Eraser Shapes L Select S 24 / 27 Add Slide Poll Zoom More" at bounding box center [345, 470] width 601 height 51
drag, startPoint x: 50, startPoint y: 472, endPoint x: 36, endPoint y: 458, distance: 19.6
click at [48, 297] on div "Pen P" at bounding box center [64, 470] width 38 height 30
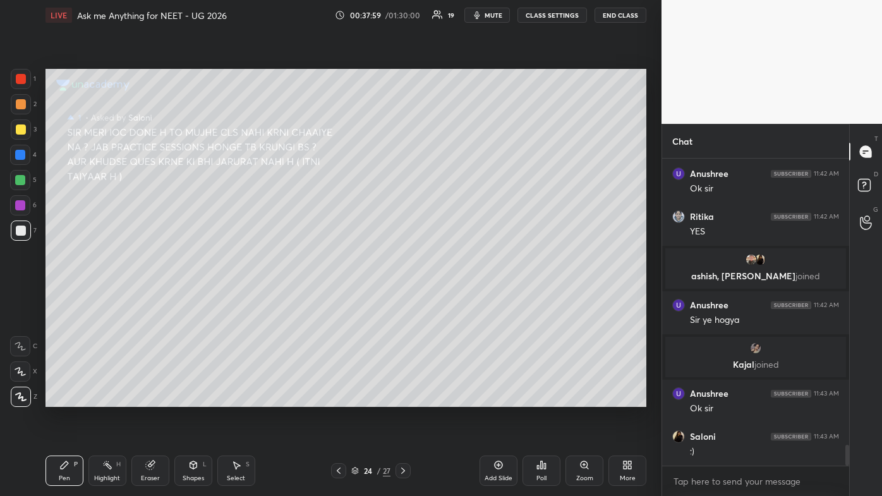
click at [23, 103] on div at bounding box center [21, 104] width 10 height 10
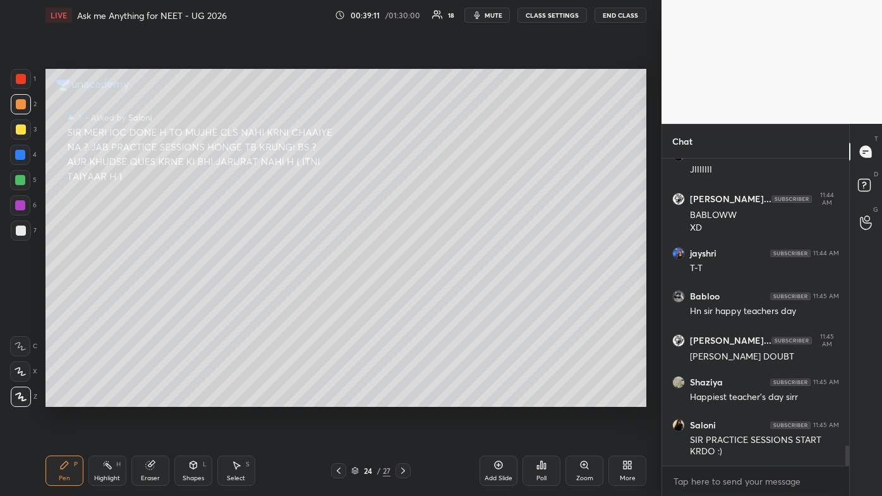
scroll to position [4309, 0]
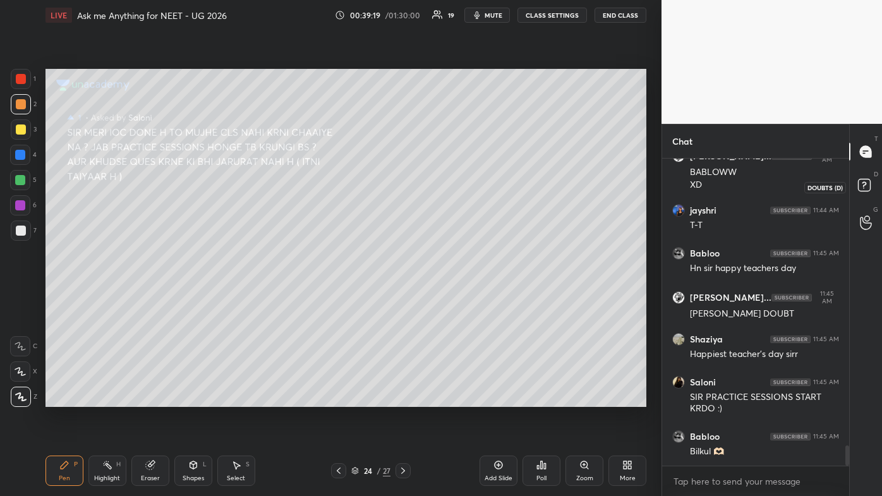
click at [453, 182] on rect at bounding box center [864, 185] width 12 height 12
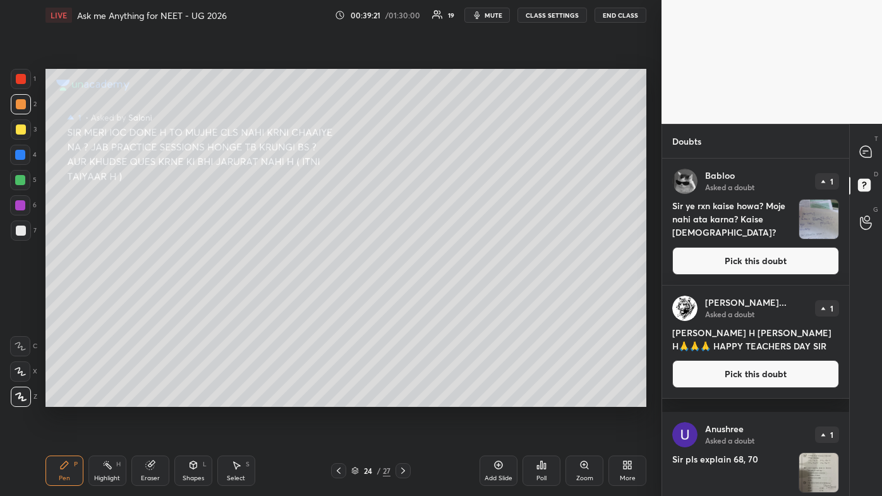
drag, startPoint x: 716, startPoint y: 256, endPoint x: 709, endPoint y: 266, distance: 12.6
click at [453, 257] on button "Pick this doubt" at bounding box center [755, 261] width 167 height 28
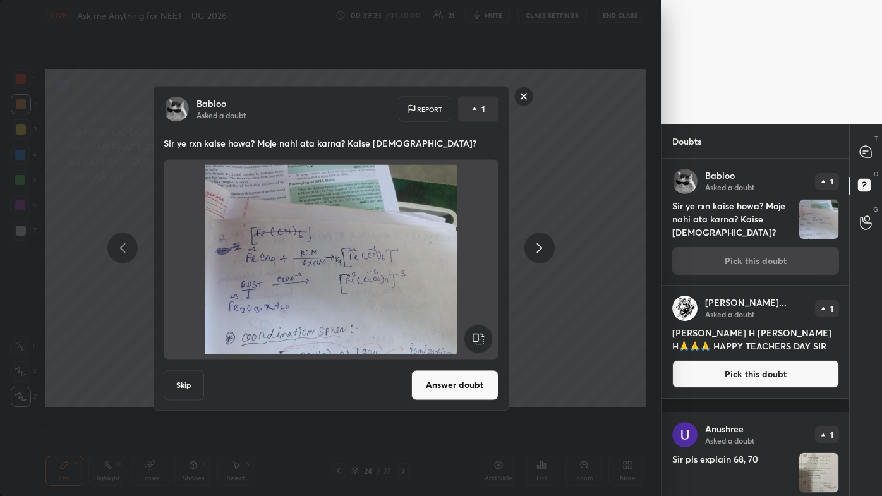
click at [439, 297] on button "Answer doubt" at bounding box center [454, 384] width 87 height 30
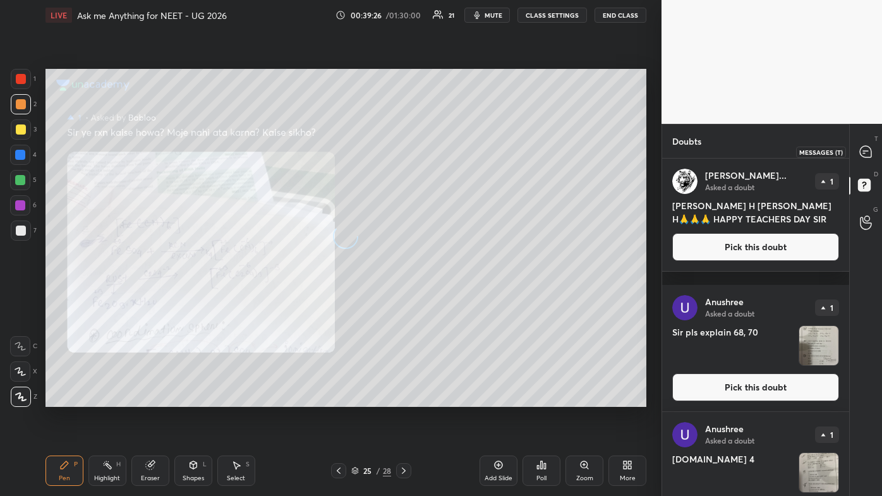
click at [453, 152] on icon at bounding box center [864, 151] width 11 height 11
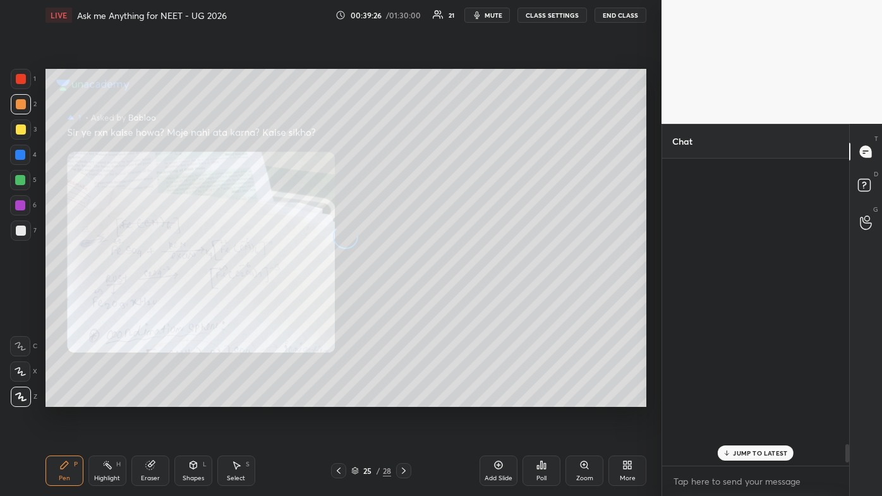
scroll to position [303, 183]
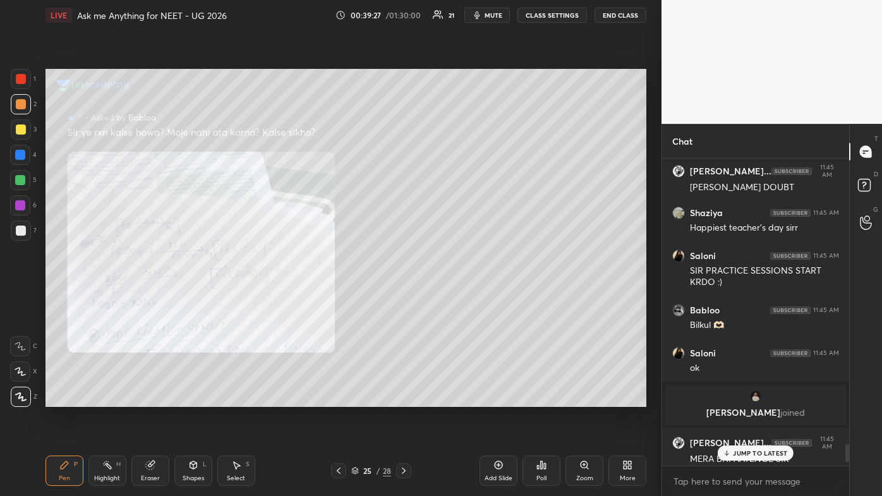
click at [453, 297] on p "JUMP TO LATEST" at bounding box center [760, 453] width 54 height 8
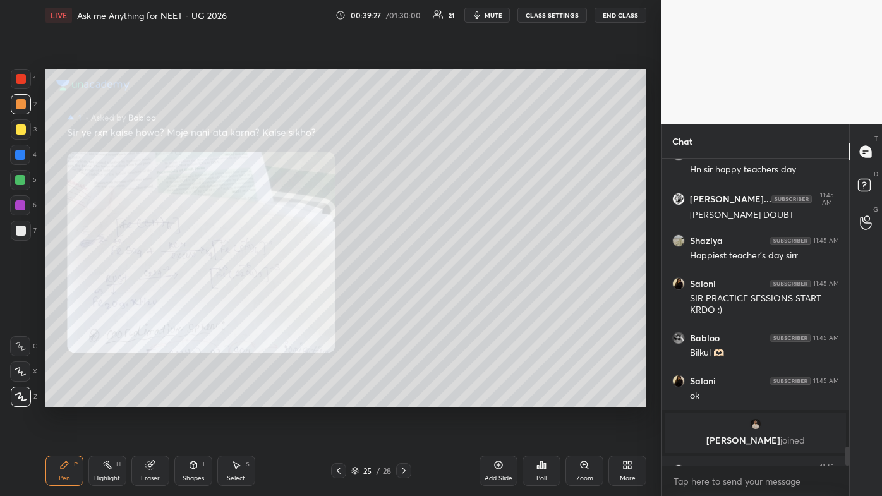
scroll to position [4726, 0]
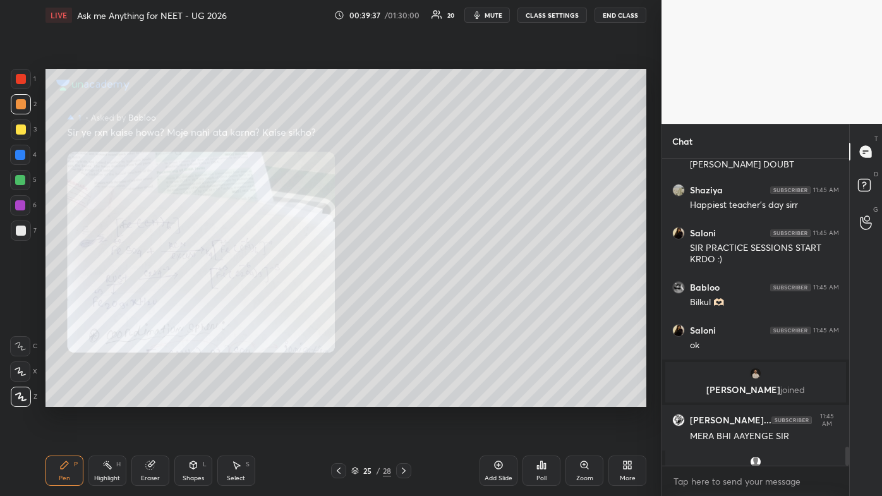
click at [453, 297] on icon at bounding box center [584, 465] width 10 height 10
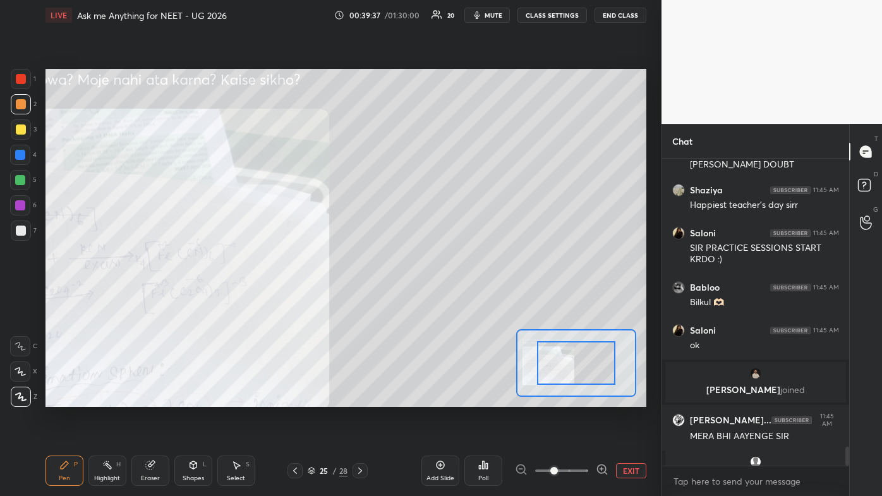
click at [453, 297] on span at bounding box center [561, 470] width 53 height 19
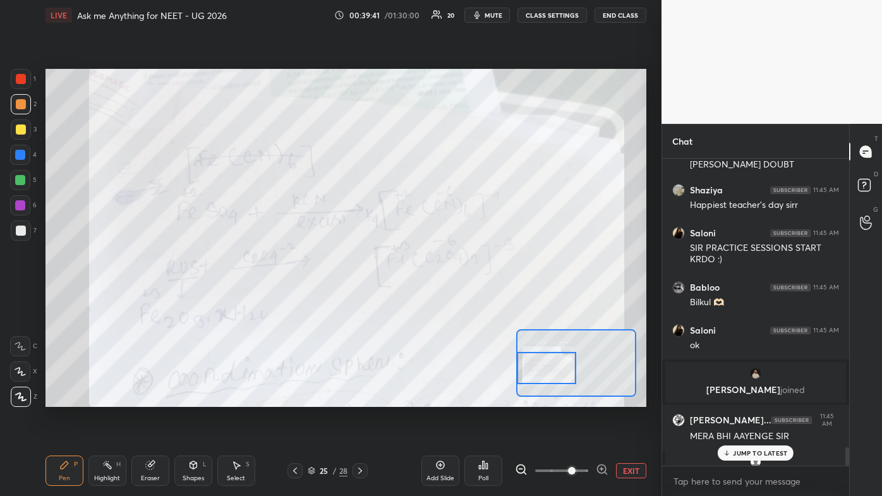
scroll to position [4807, 0]
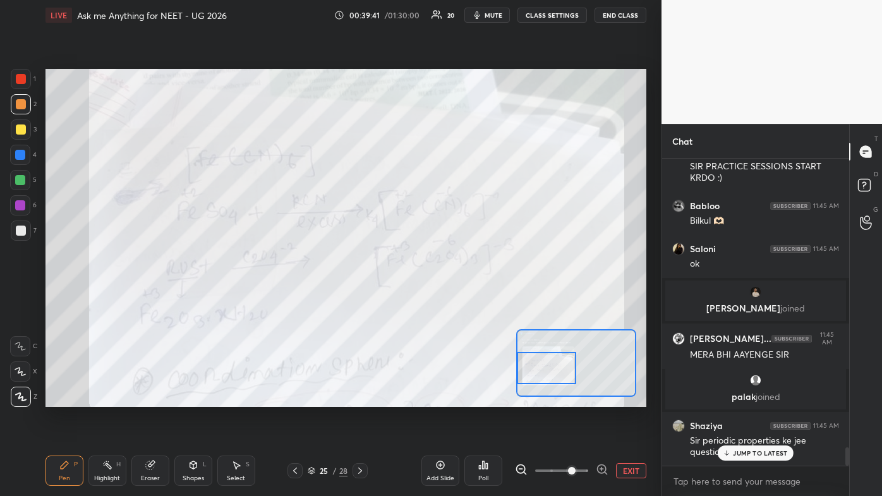
drag, startPoint x: 552, startPoint y: 372, endPoint x: 521, endPoint y: 377, distance: 31.4
click at [453, 297] on div at bounding box center [546, 368] width 59 height 33
click at [453, 297] on div "JUMP TO LATEST" at bounding box center [755, 452] width 76 height 15
drag, startPoint x: 104, startPoint y: 462, endPoint x: 119, endPoint y: 414, distance: 49.7
click at [106, 297] on div "Highlight H" at bounding box center [107, 470] width 38 height 30
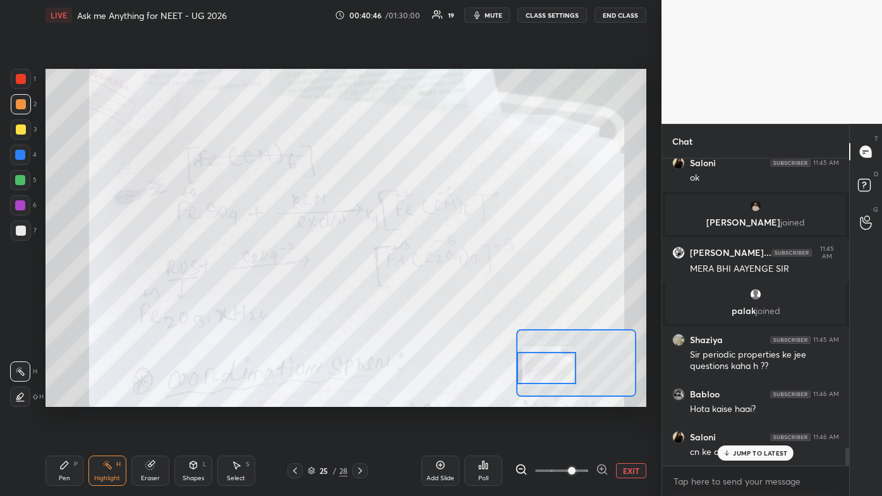
scroll to position [4939, 0]
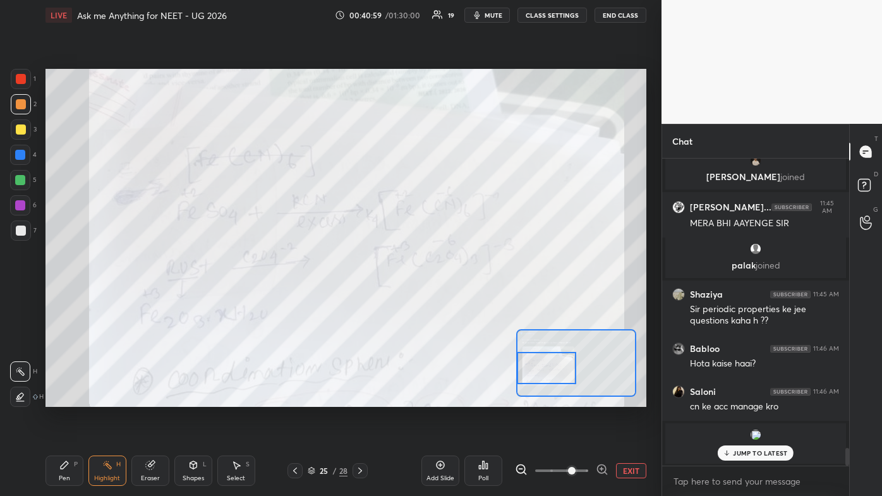
click at [453, 297] on div "JUMP TO LATEST" at bounding box center [755, 452] width 76 height 15
click at [453, 183] on rect at bounding box center [864, 185] width 12 height 12
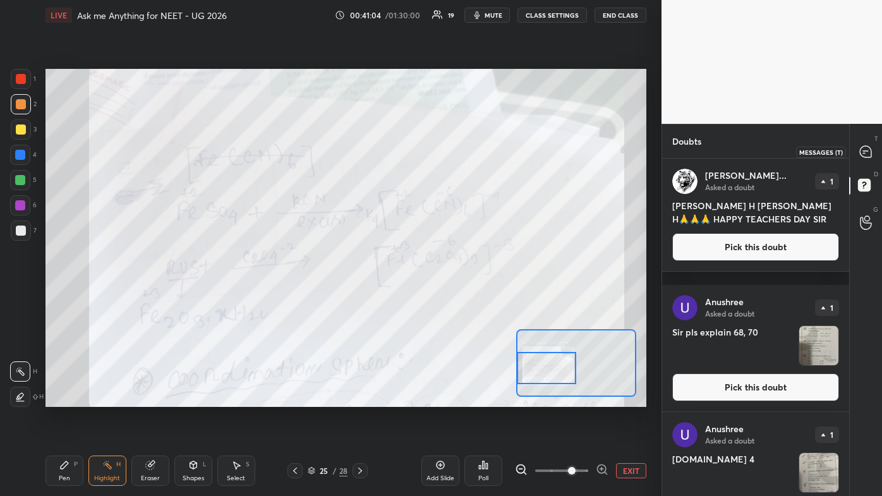
click at [453, 157] on icon at bounding box center [864, 151] width 11 height 11
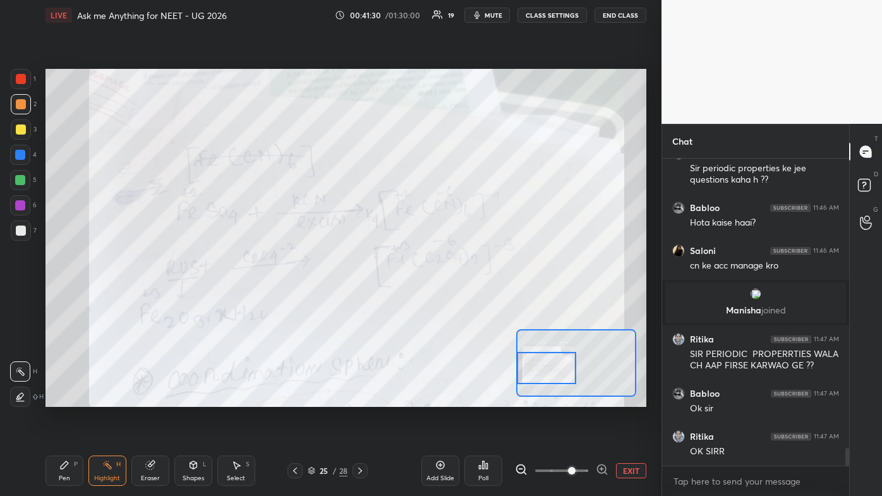
scroll to position [5123, 0]
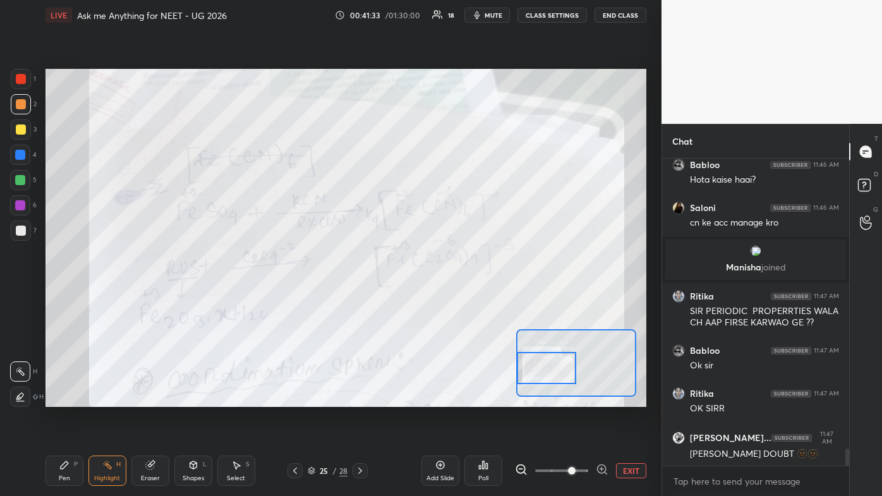
click at [445, 297] on div "Add Slide" at bounding box center [440, 470] width 38 height 30
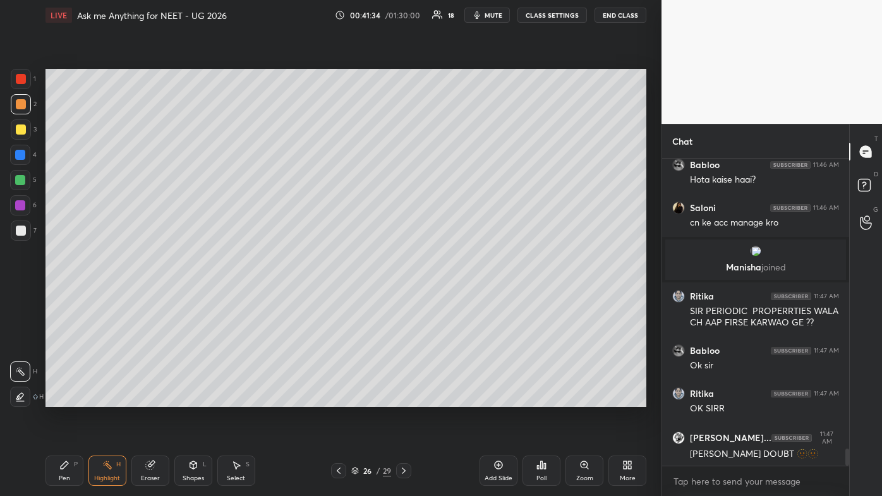
drag, startPoint x: 21, startPoint y: 128, endPoint x: 33, endPoint y: 119, distance: 14.4
click at [20, 129] on div at bounding box center [21, 129] width 10 height 10
drag, startPoint x: 52, startPoint y: 458, endPoint x: 69, endPoint y: 434, distance: 29.8
click at [55, 297] on div "Pen P" at bounding box center [64, 470] width 38 height 30
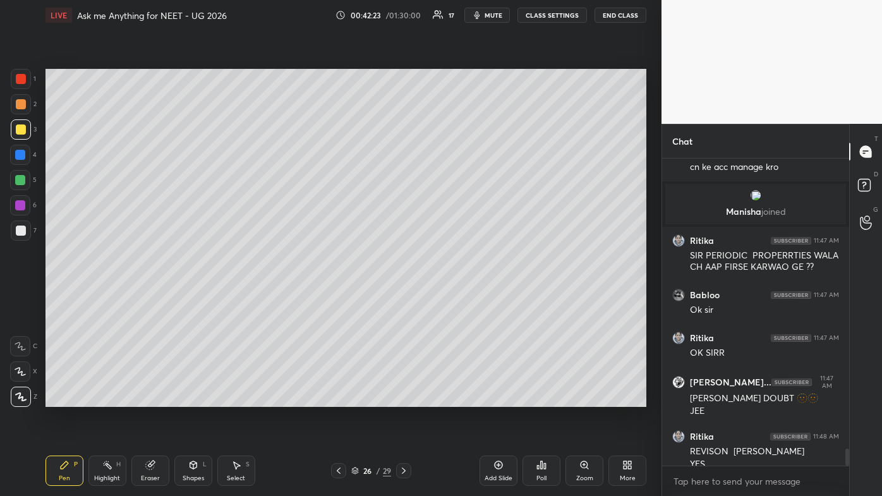
scroll to position [5191, 0]
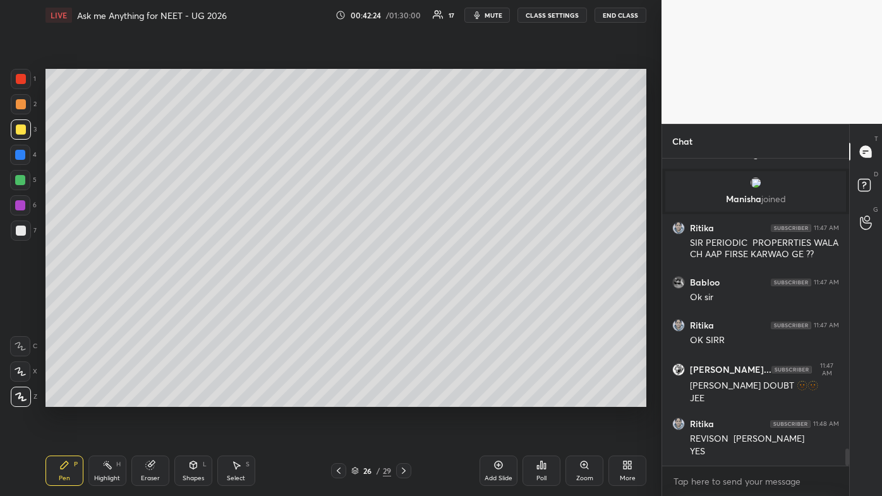
click at [104, 297] on div "Highlight H" at bounding box center [107, 470] width 38 height 30
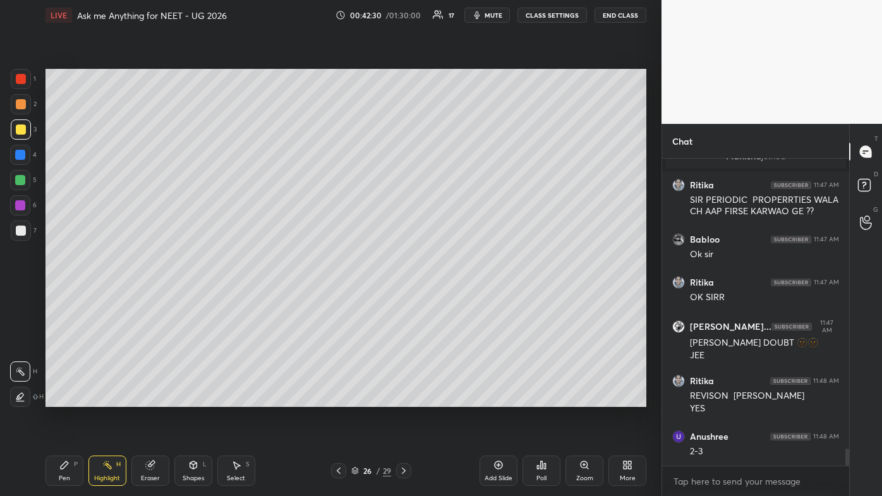
scroll to position [5277, 0]
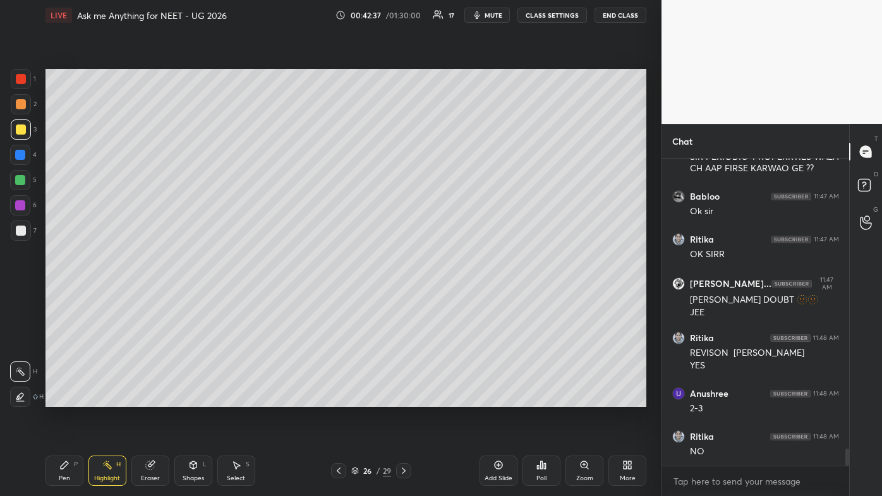
drag, startPoint x: 66, startPoint y: 473, endPoint x: 51, endPoint y: 466, distance: 16.7
click at [64, 297] on div "Pen P" at bounding box center [64, 470] width 38 height 30
click at [21, 236] on div at bounding box center [21, 230] width 20 height 20
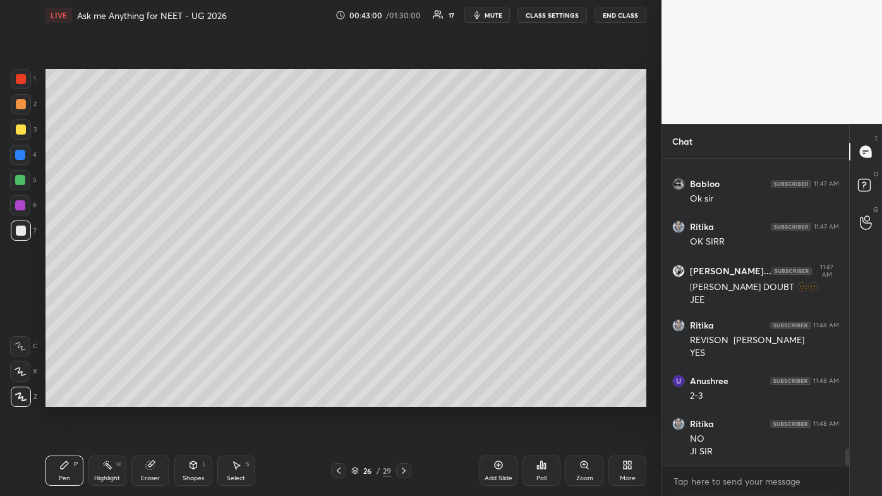
drag, startPoint x: 107, startPoint y: 462, endPoint x: 104, endPoint y: 438, distance: 24.8
click at [107, 297] on icon at bounding box center [107, 465] width 10 height 10
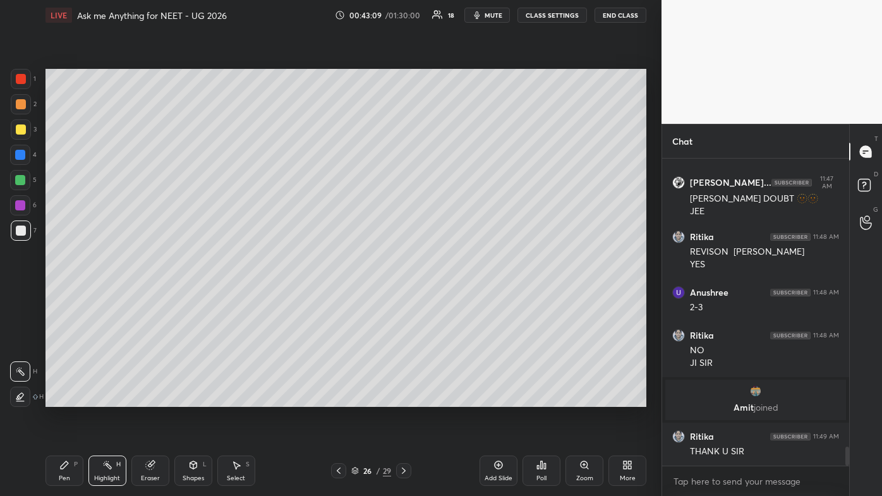
scroll to position [4696, 0]
click at [59, 297] on div "Pen P" at bounding box center [64, 470] width 38 height 30
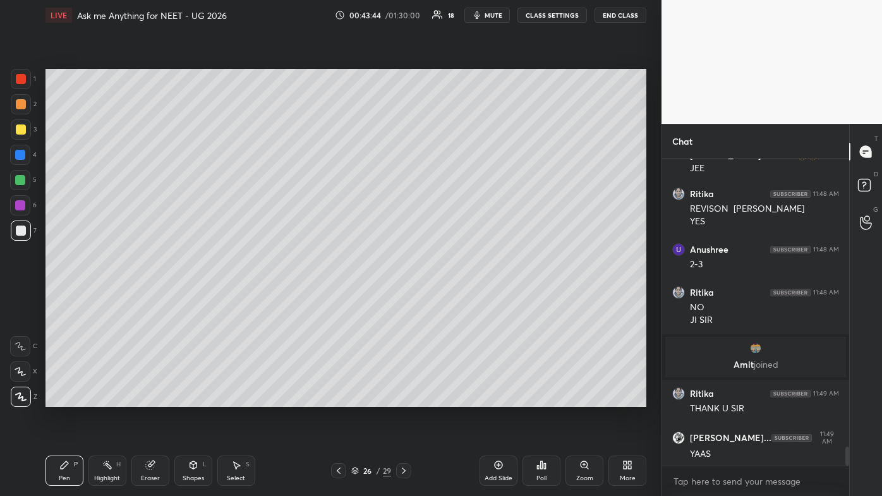
drag, startPoint x: 111, startPoint y: 461, endPoint x: 152, endPoint y: 417, distance: 59.4
click at [117, 297] on div "Highlight H" at bounding box center [107, 470] width 38 height 30
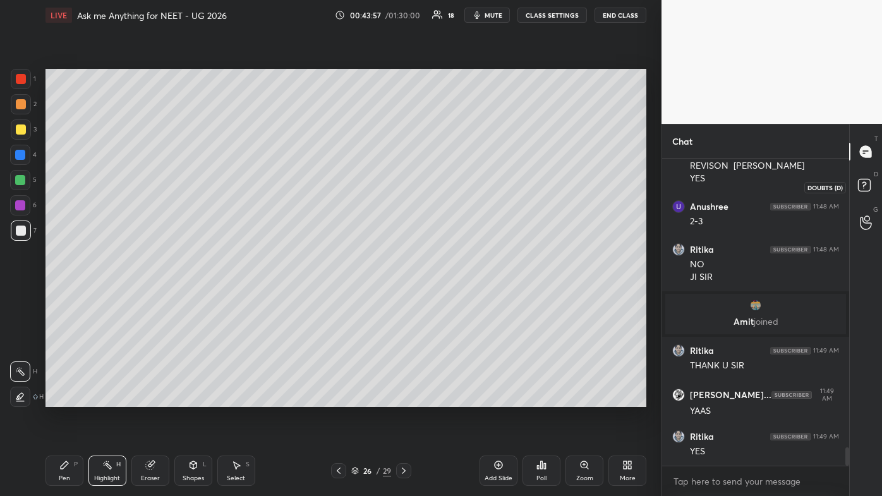
click at [453, 186] on rect at bounding box center [864, 185] width 12 height 12
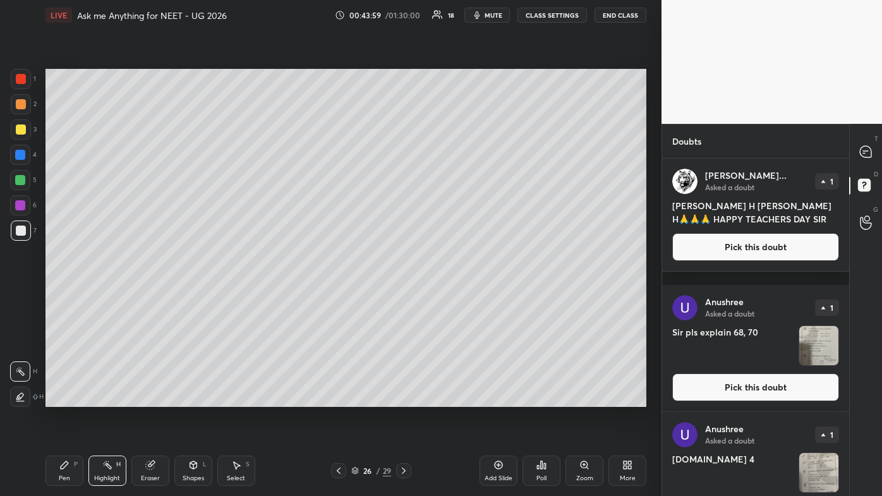
click at [453, 251] on button "Pick this doubt" at bounding box center [755, 247] width 167 height 28
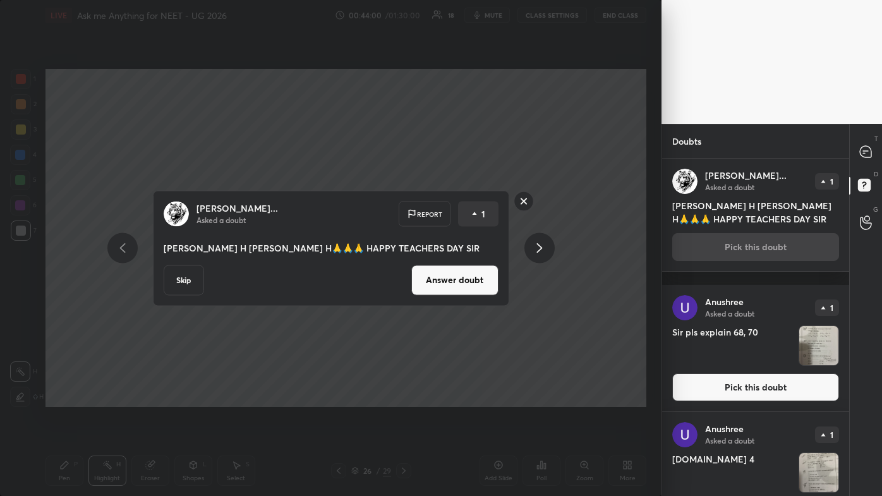
click at [453, 290] on button "Answer doubt" at bounding box center [454, 280] width 87 height 30
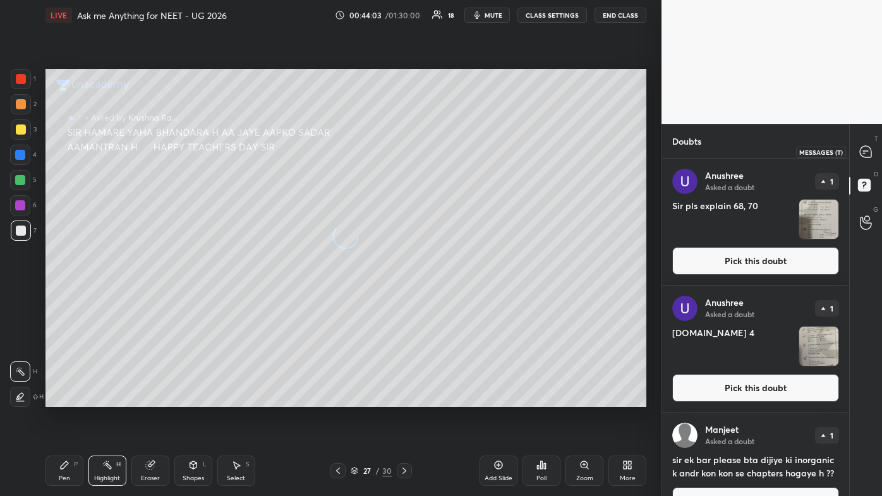
click at [453, 150] on icon at bounding box center [864, 151] width 11 height 11
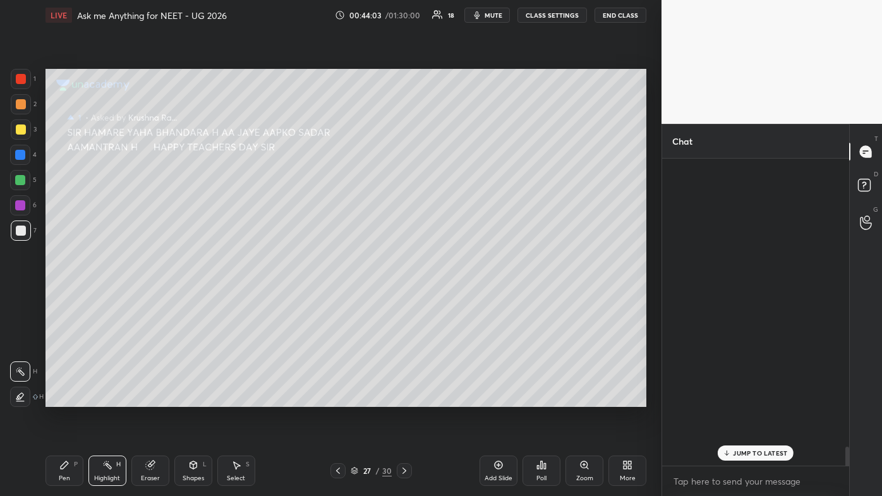
scroll to position [303, 183]
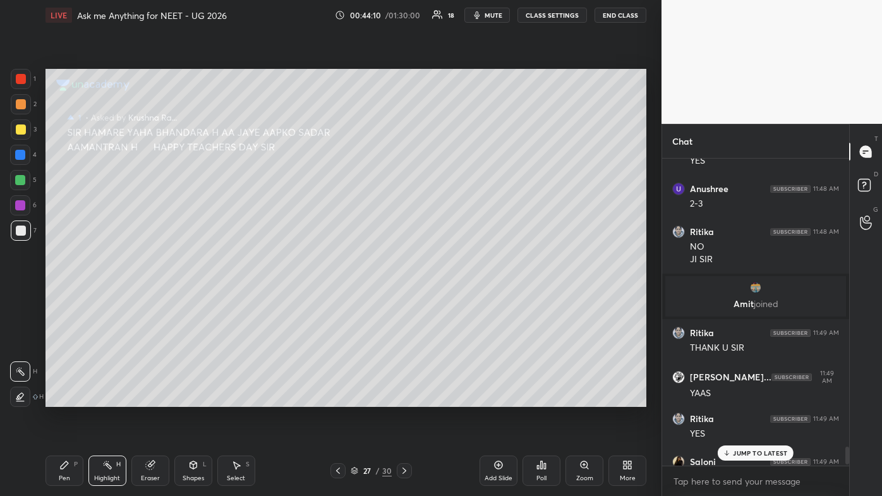
drag, startPoint x: 746, startPoint y: 449, endPoint x: 738, endPoint y: 448, distance: 8.3
click at [453, 297] on p "JUMP TO LATEST" at bounding box center [760, 453] width 54 height 8
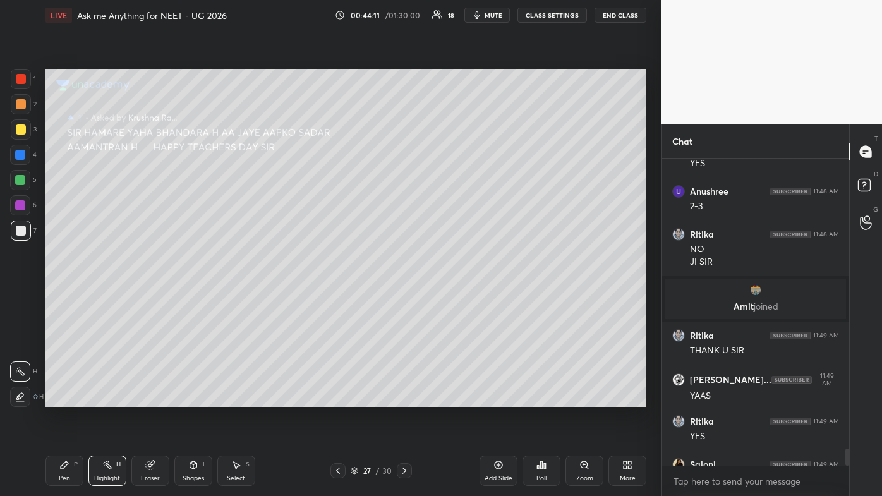
click at [65, 297] on div "Pen P" at bounding box center [64, 470] width 38 height 30
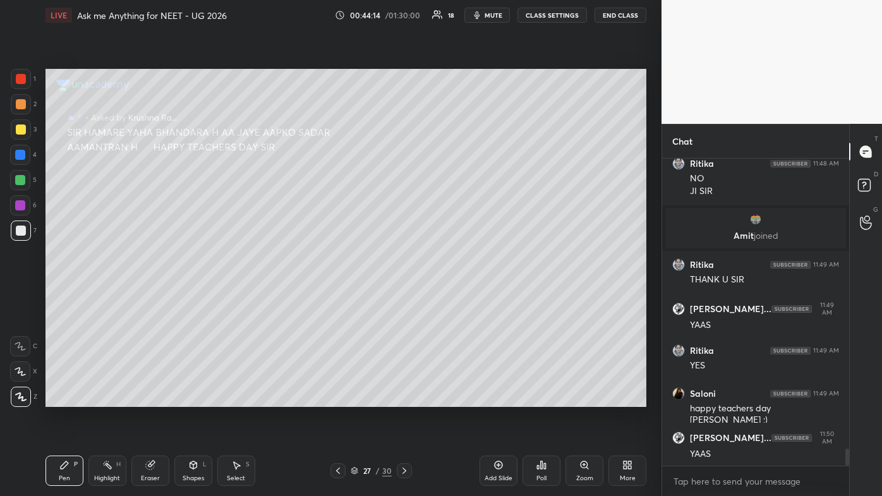
click at [20, 104] on div at bounding box center [21, 104] width 10 height 10
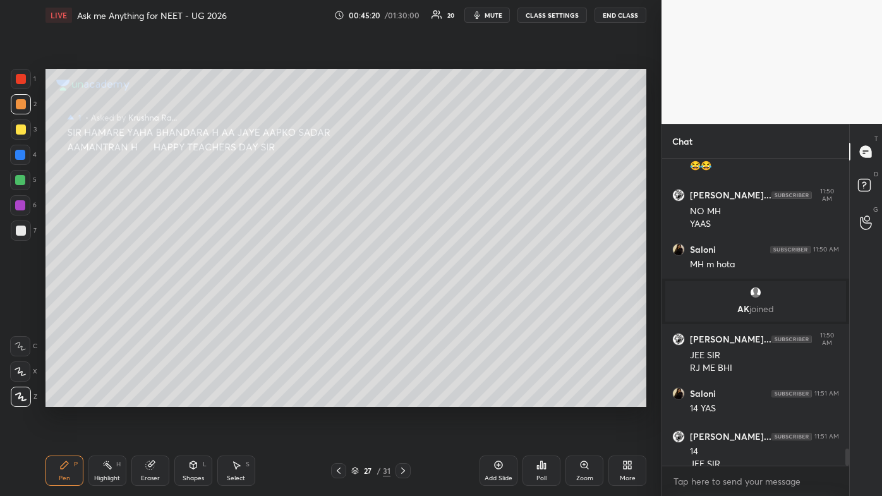
scroll to position [5115, 0]
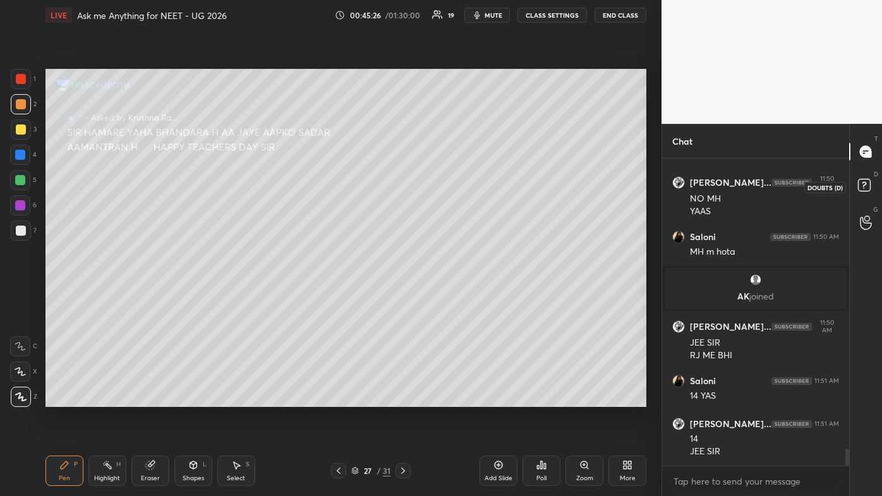
click at [453, 182] on rect at bounding box center [864, 185] width 12 height 12
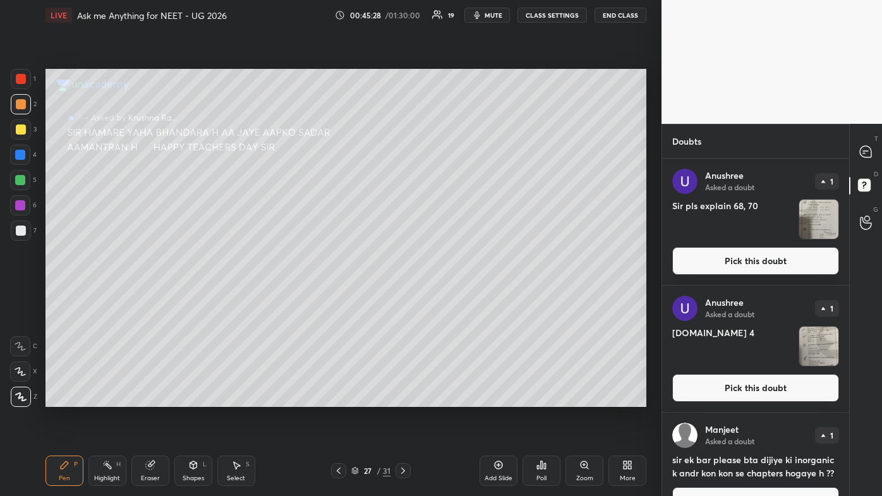
click at [453, 258] on button "Pick this doubt" at bounding box center [755, 261] width 167 height 28
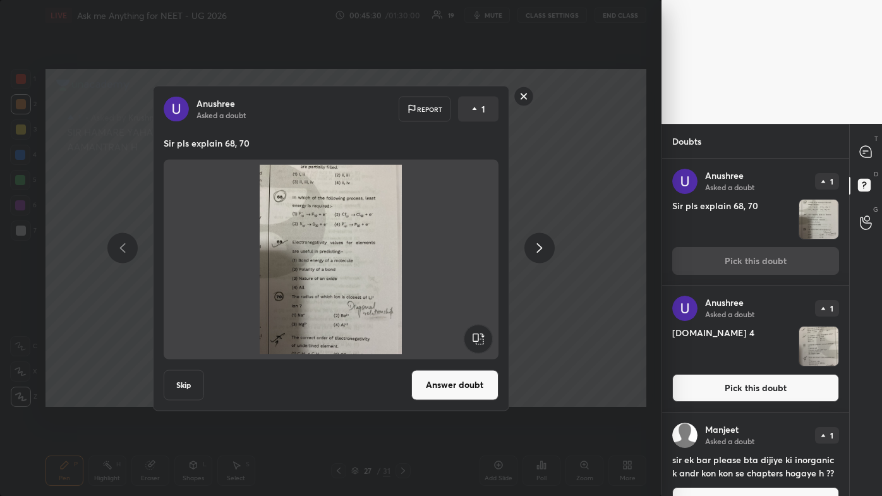
click at [451, 297] on div "[PERSON_NAME] Asked a doubt Report 1 Sir pls explain 68, 70 Skip Answer doubt" at bounding box center [331, 247] width 356 height 325
click at [448, 297] on button "Answer doubt" at bounding box center [454, 384] width 87 height 30
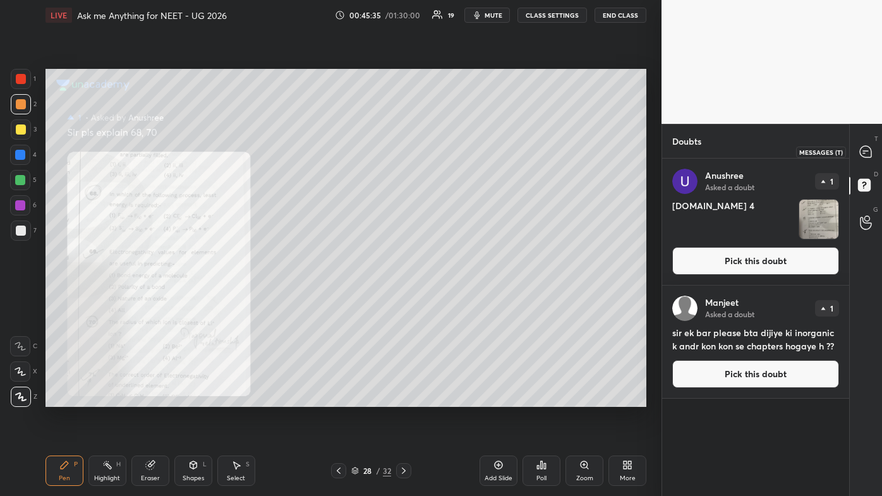
click at [453, 153] on icon at bounding box center [864, 153] width 2 height 0
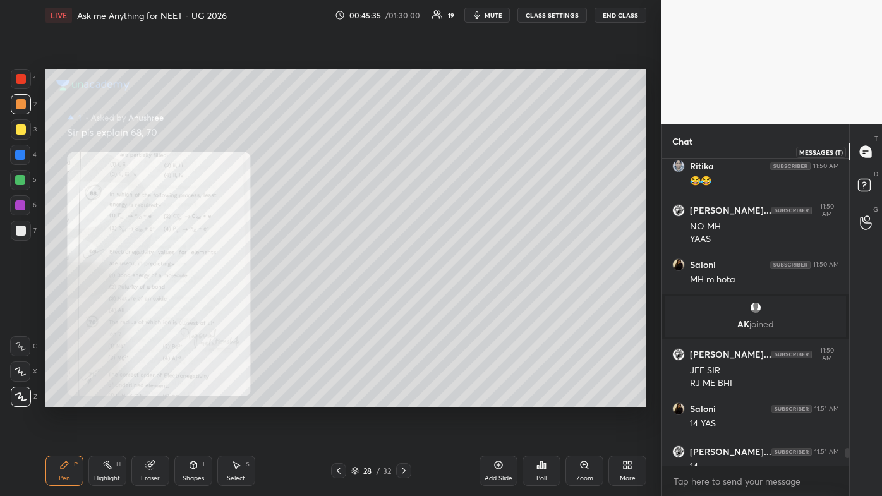
scroll to position [303, 183]
click at [453, 297] on icon at bounding box center [584, 465] width 10 height 10
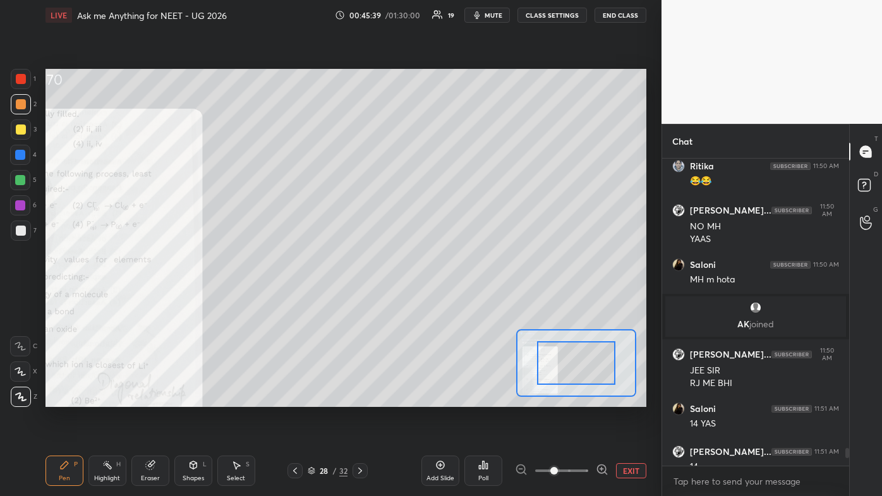
click at [453, 297] on span at bounding box center [561, 470] width 53 height 19
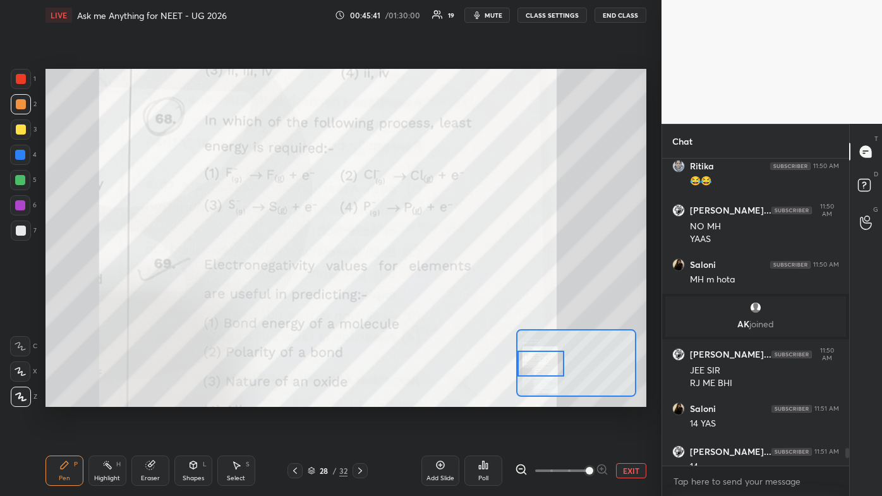
click at [453, 297] on div "Setting up your live class Poll for secs No correct answer Start poll" at bounding box center [345, 238] width 601 height 338
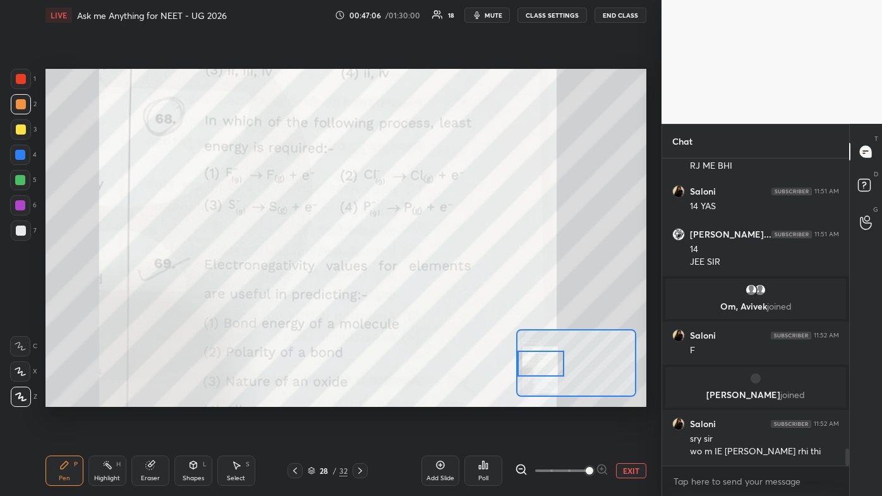
scroll to position [5186, 0]
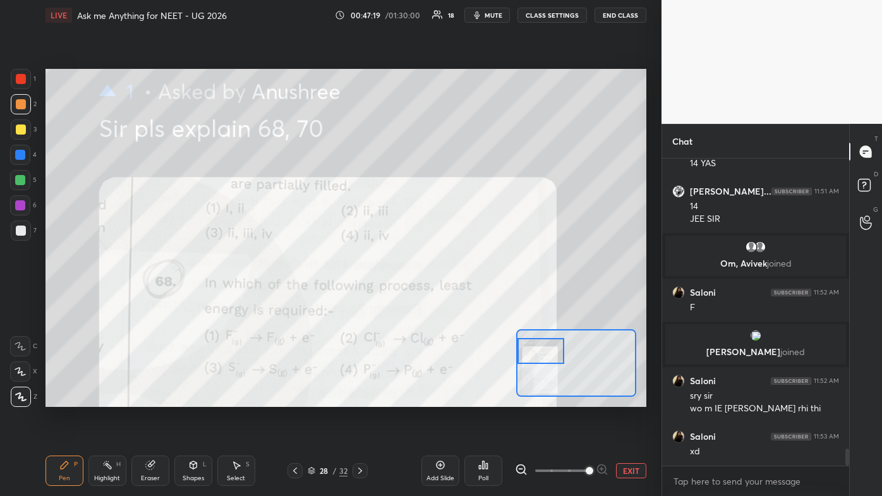
drag, startPoint x: 541, startPoint y: 356, endPoint x: 540, endPoint y: 345, distance: 11.4
click at [453, 297] on div at bounding box center [540, 351] width 47 height 26
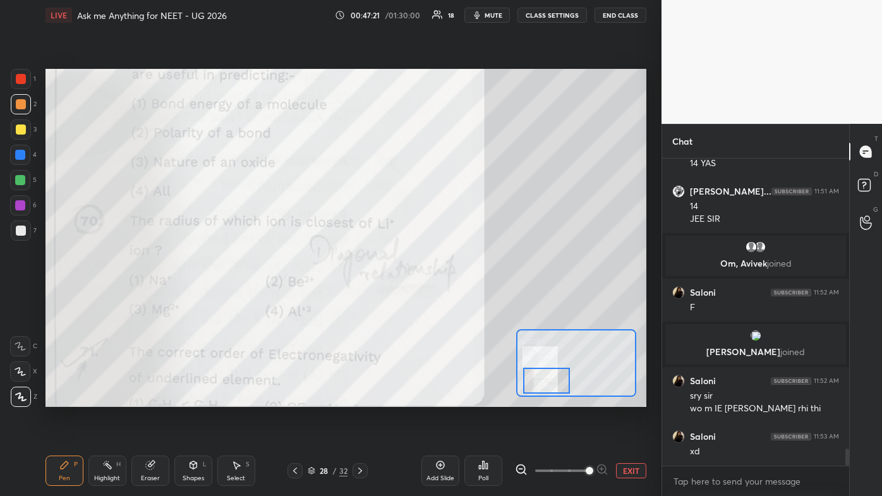
drag, startPoint x: 540, startPoint y: 350, endPoint x: 546, endPoint y: 371, distance: 21.2
click at [453, 297] on div at bounding box center [546, 381] width 47 height 26
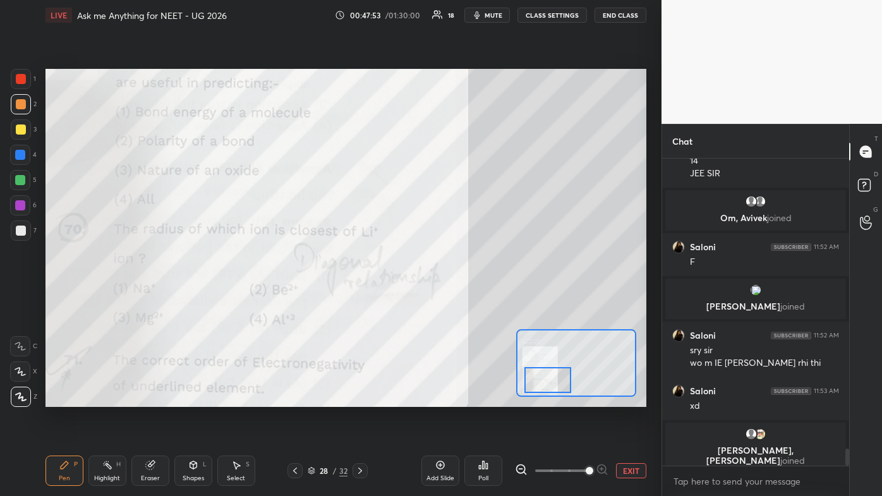
scroll to position [5225, 0]
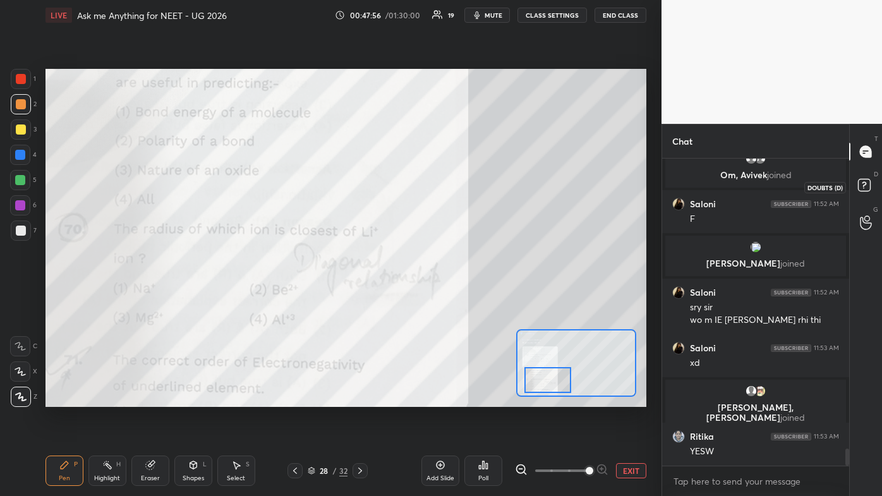
click at [453, 180] on rect at bounding box center [864, 185] width 12 height 12
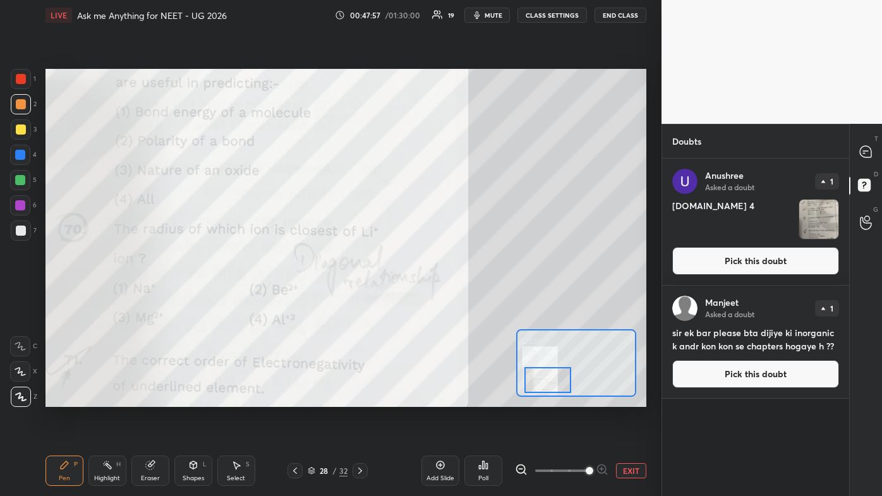
click at [453, 261] on button "Pick this doubt" at bounding box center [755, 261] width 167 height 28
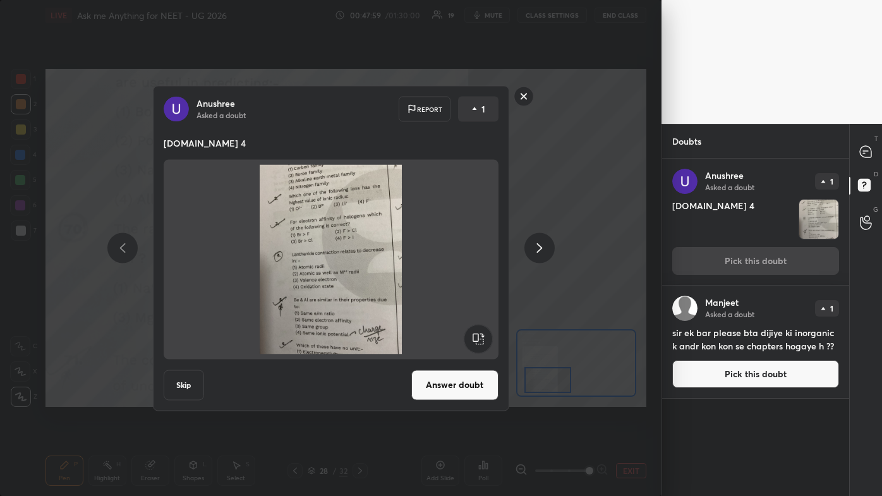
click at [453, 297] on button "Answer doubt" at bounding box center [454, 384] width 87 height 30
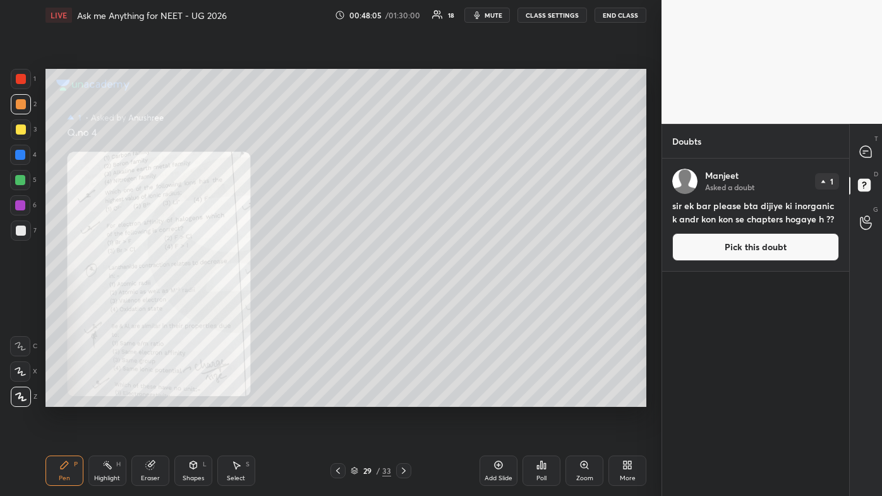
click at [453, 297] on div "Zoom" at bounding box center [584, 470] width 38 height 30
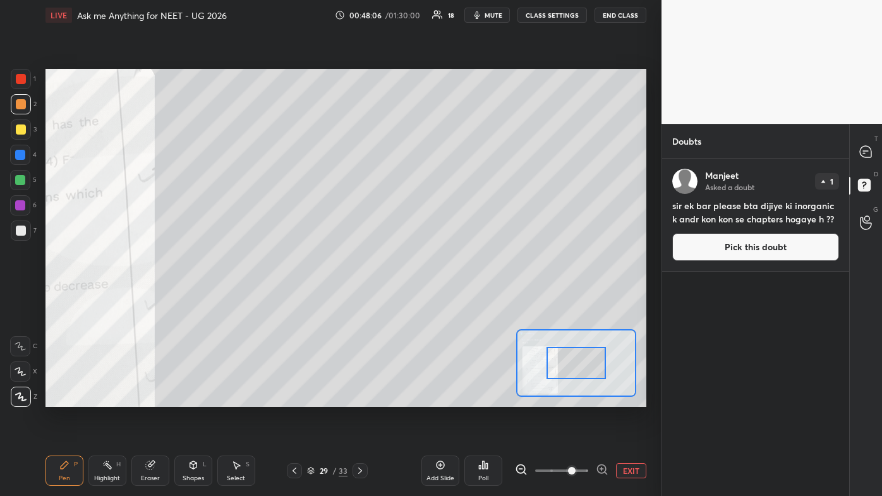
click at [453, 297] on span at bounding box center [561, 470] width 53 height 19
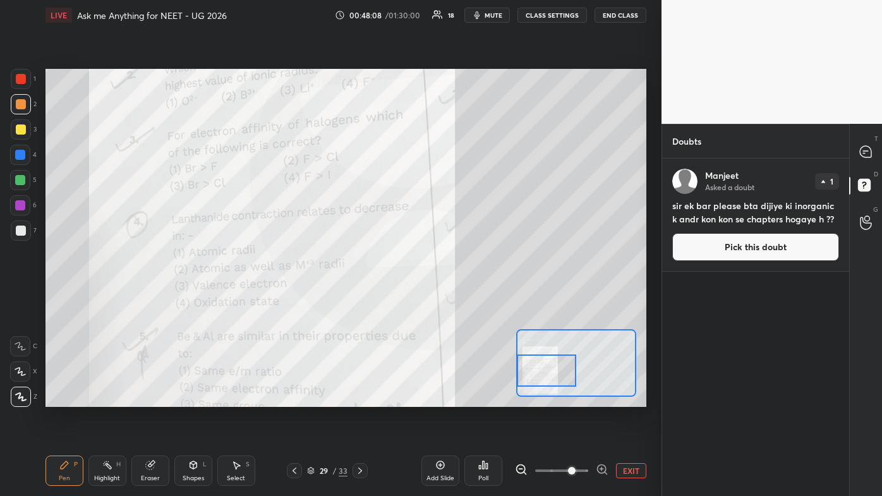
click at [453, 297] on div "Setting up your live class Poll for secs No correct answer Start poll" at bounding box center [345, 238] width 601 height 338
click at [64, 297] on icon at bounding box center [65, 465] width 8 height 8
drag, startPoint x: 864, startPoint y: 184, endPoint x: 866, endPoint y: 157, distance: 27.3
click at [453, 183] on icon at bounding box center [865, 187] width 23 height 23
drag, startPoint x: 867, startPoint y: 152, endPoint x: 858, endPoint y: 176, distance: 26.2
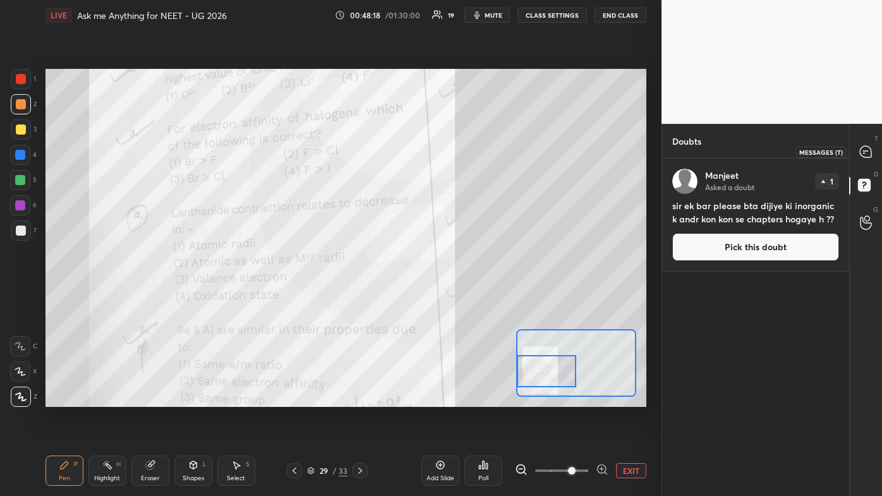
click at [453, 153] on icon at bounding box center [864, 151] width 11 height 11
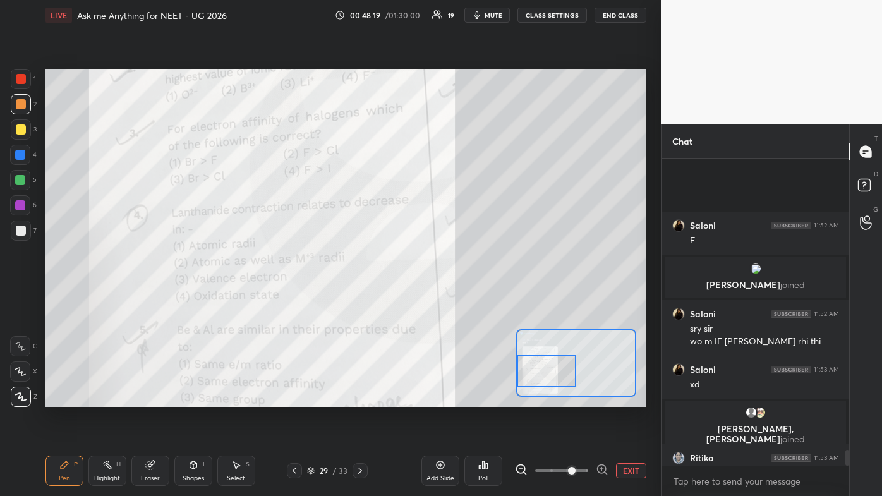
scroll to position [5654, 0]
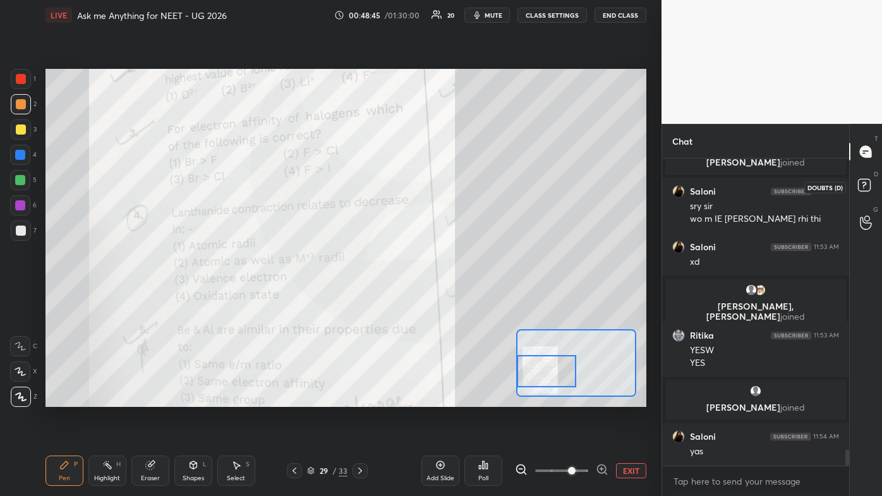
click at [453, 184] on rect at bounding box center [864, 185] width 12 height 12
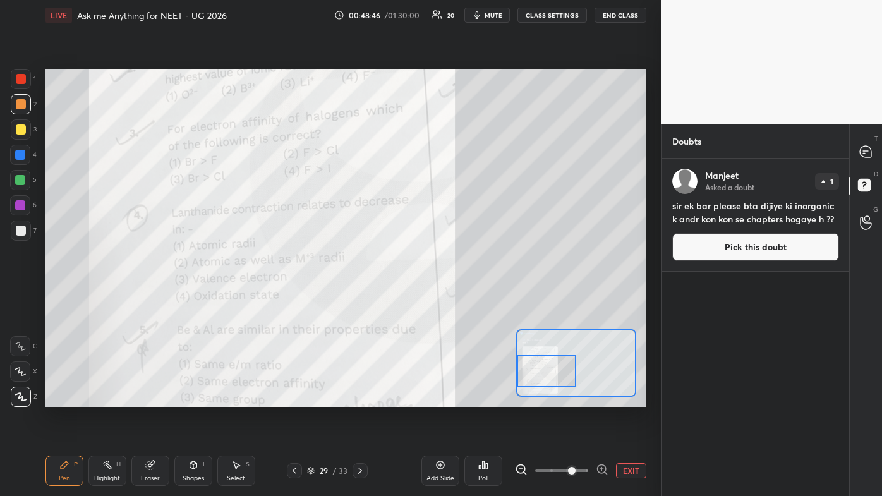
click at [453, 244] on button "Pick this doubt" at bounding box center [755, 247] width 167 height 28
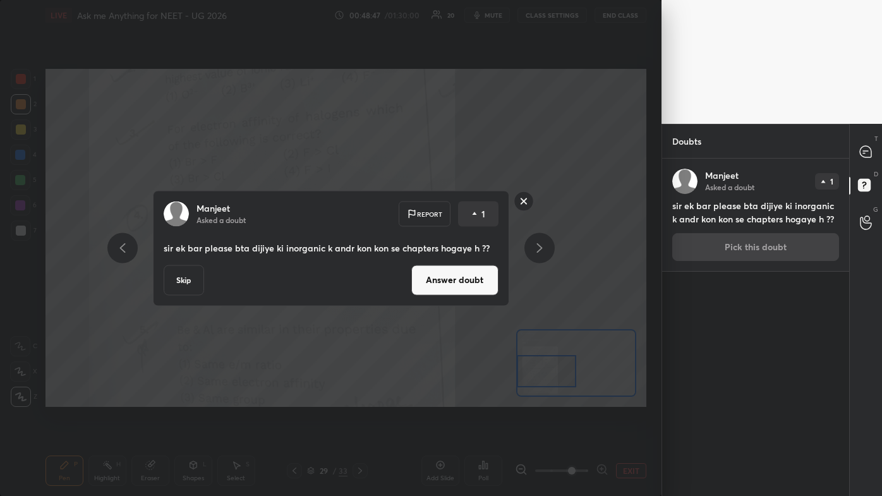
click at [445, 286] on button "Answer doubt" at bounding box center [454, 280] width 87 height 30
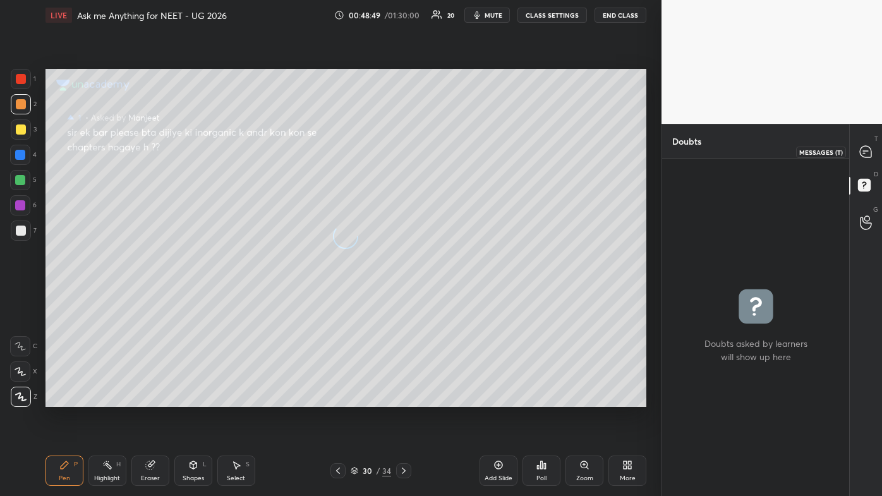
click at [453, 153] on icon at bounding box center [864, 151] width 11 height 11
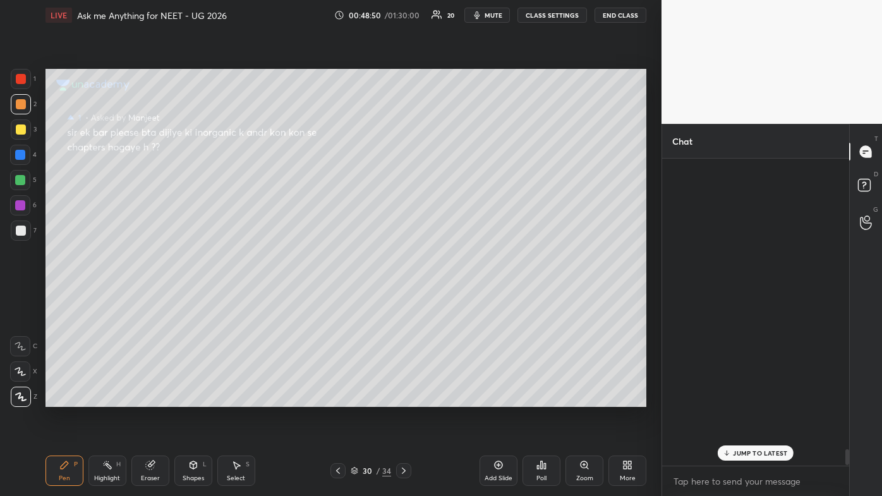
scroll to position [303, 183]
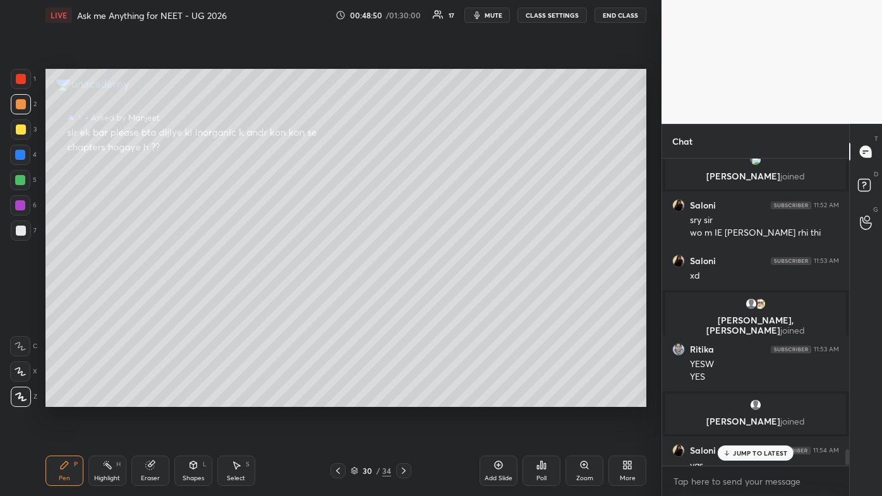
drag, startPoint x: 749, startPoint y: 452, endPoint x: 734, endPoint y: 465, distance: 20.6
click at [453, 297] on p "JUMP TO LATEST" at bounding box center [760, 453] width 54 height 8
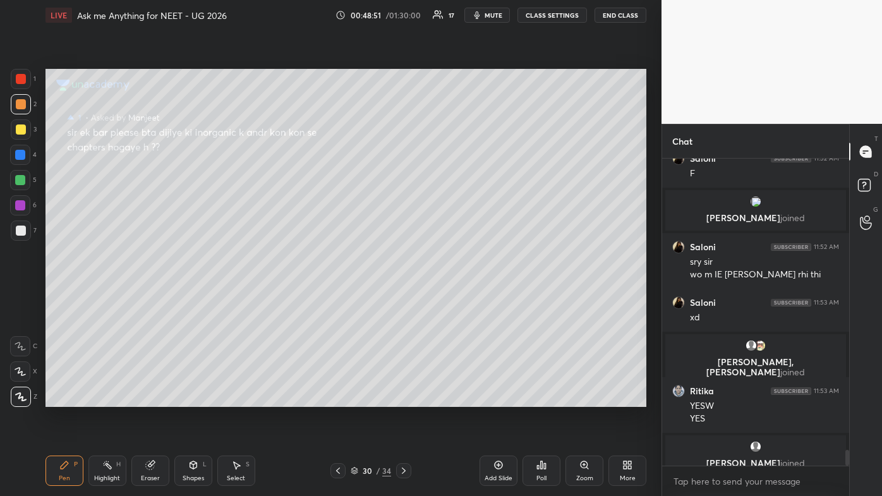
scroll to position [5609, 0]
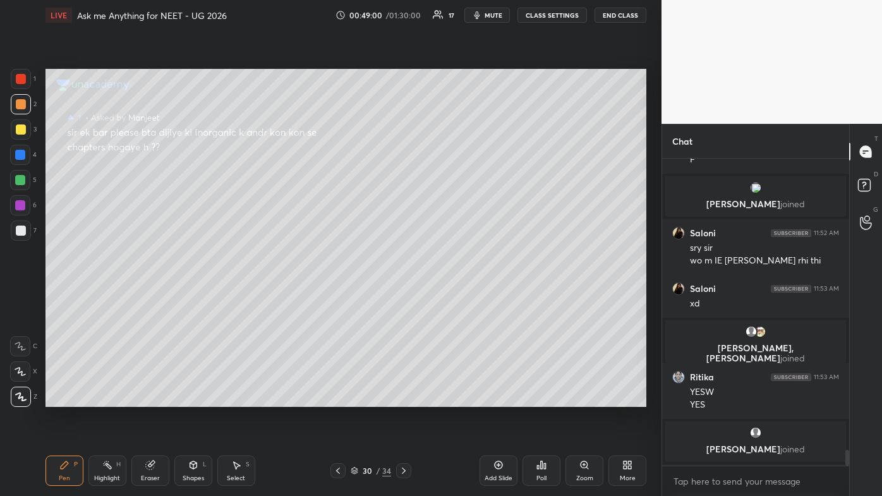
click at [71, 297] on div "Pen P" at bounding box center [64, 470] width 38 height 30
click at [400, 297] on div "Setting up your live class Poll for secs No correct answer Start poll" at bounding box center [345, 237] width 611 height 415
click at [376, 297] on div "Setting up your live class Poll for secs No correct answer Start poll" at bounding box center [345, 237] width 611 height 415
drag, startPoint x: 107, startPoint y: 471, endPoint x: 109, endPoint y: 456, distance: 15.3
click at [105, 297] on div "Highlight H" at bounding box center [107, 470] width 38 height 30
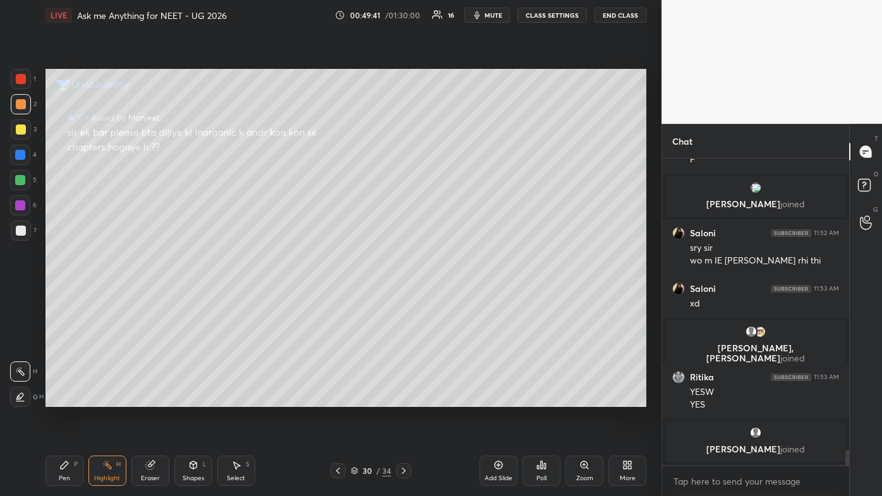
drag, startPoint x: 21, startPoint y: 129, endPoint x: 31, endPoint y: 123, distance: 11.7
click at [25, 129] on div at bounding box center [21, 129] width 10 height 10
drag, startPoint x: 64, startPoint y: 472, endPoint x: 69, endPoint y: 465, distance: 8.8
click at [67, 297] on div "Pen P" at bounding box center [64, 470] width 38 height 30
click at [453, 297] on div "Setting up your live class Poll for secs No correct answer Start poll" at bounding box center [345, 237] width 611 height 415
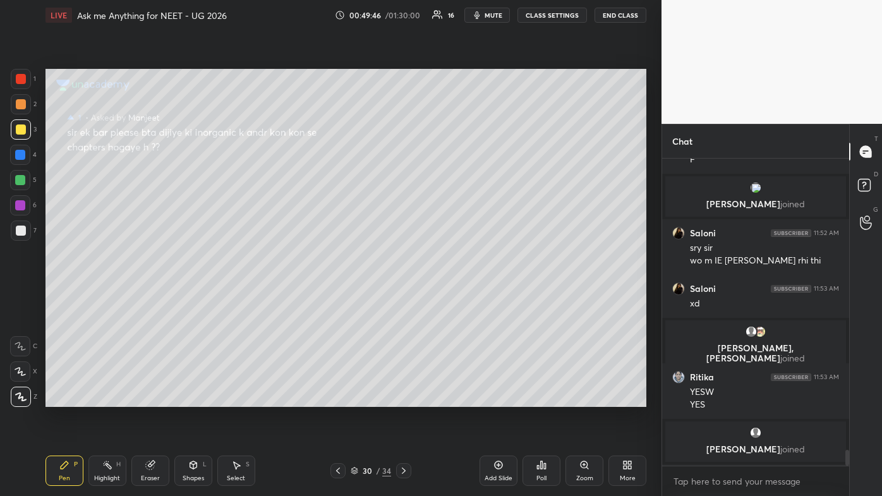
click at [115, 297] on div "Highlight H" at bounding box center [107, 470] width 38 height 30
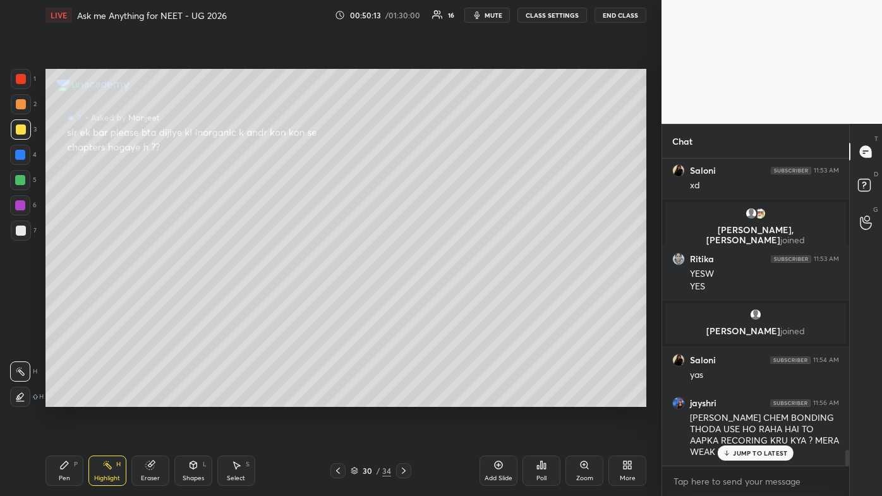
drag, startPoint x: 751, startPoint y: 458, endPoint x: 727, endPoint y: 465, distance: 25.6
click at [453, 297] on div "JUMP TO LATEST" at bounding box center [755, 452] width 76 height 15
drag, startPoint x: 501, startPoint y: 465, endPoint x: 503, endPoint y: 448, distance: 17.2
click at [453, 297] on icon at bounding box center [498, 465] width 10 height 10
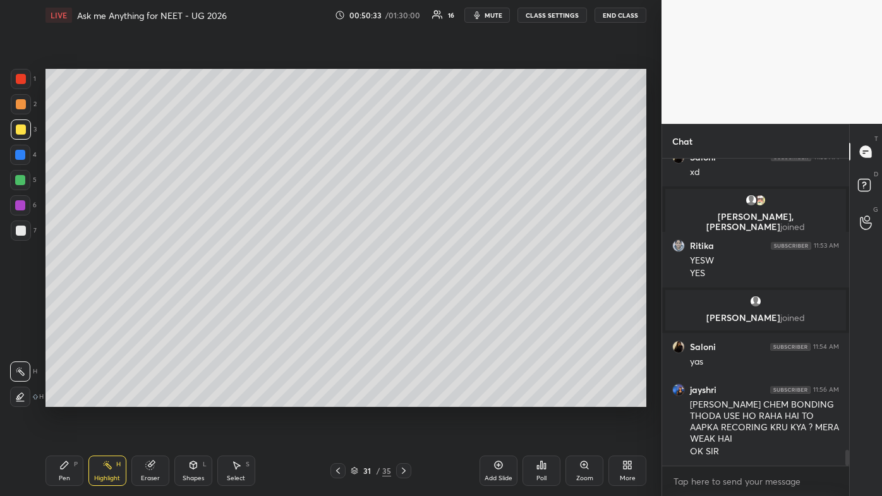
click at [24, 96] on div at bounding box center [21, 104] width 20 height 20
click at [59, 297] on div "Pen P" at bounding box center [64, 470] width 38 height 30
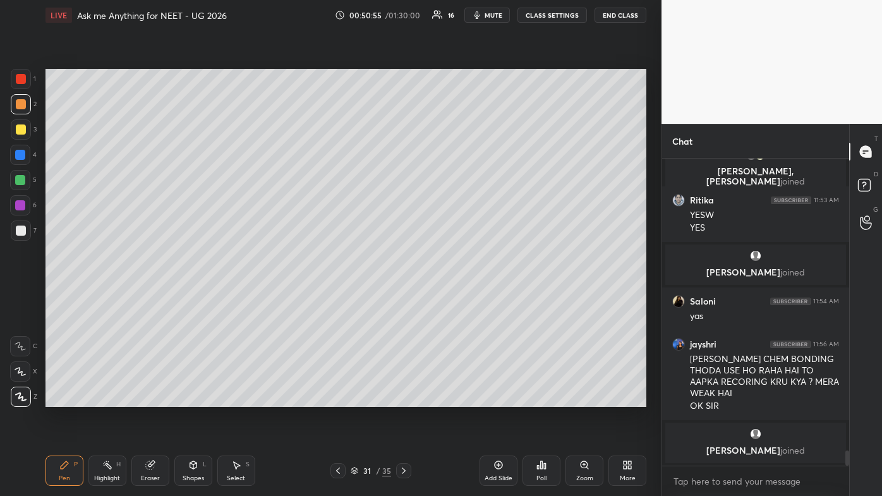
scroll to position [5383, 0]
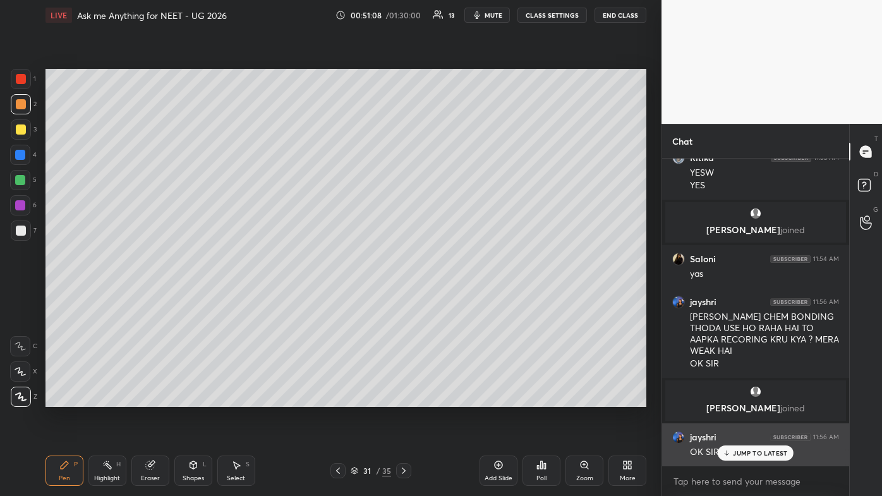
click at [453, 297] on p "JUMP TO LATEST" at bounding box center [760, 453] width 54 height 8
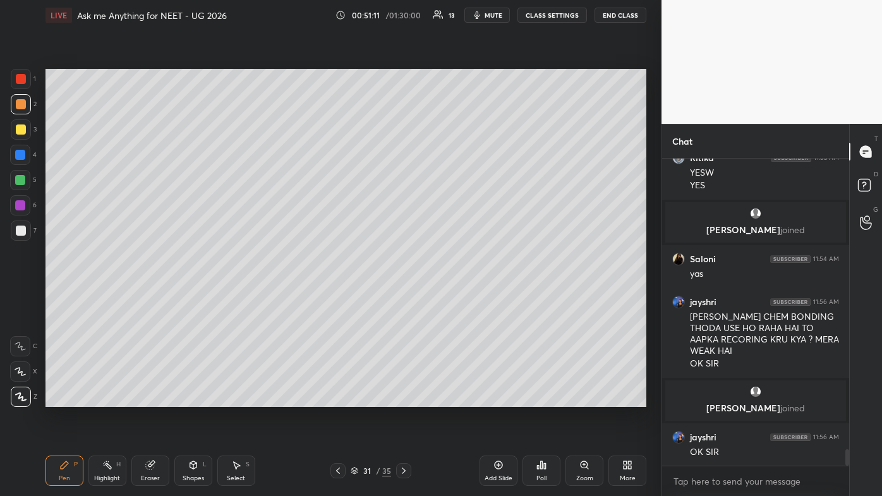
click at [337, 297] on icon at bounding box center [338, 470] width 10 height 10
click at [106, 297] on div "Highlight H" at bounding box center [107, 470] width 38 height 30
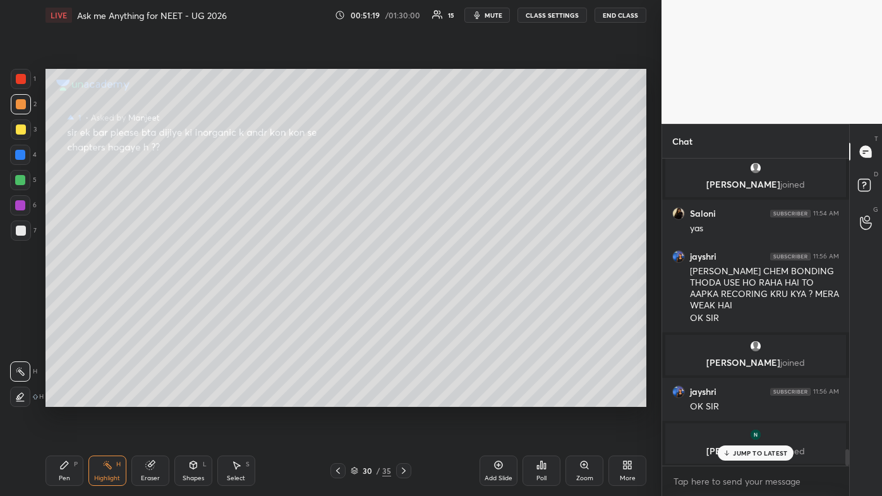
drag, startPoint x: 64, startPoint y: 463, endPoint x: 55, endPoint y: 455, distance: 12.1
click at [63, 297] on icon at bounding box center [65, 465] width 8 height 8
click at [21, 230] on div at bounding box center [21, 230] width 10 height 10
click at [453, 297] on p "JUMP TO LATEST" at bounding box center [760, 453] width 54 height 8
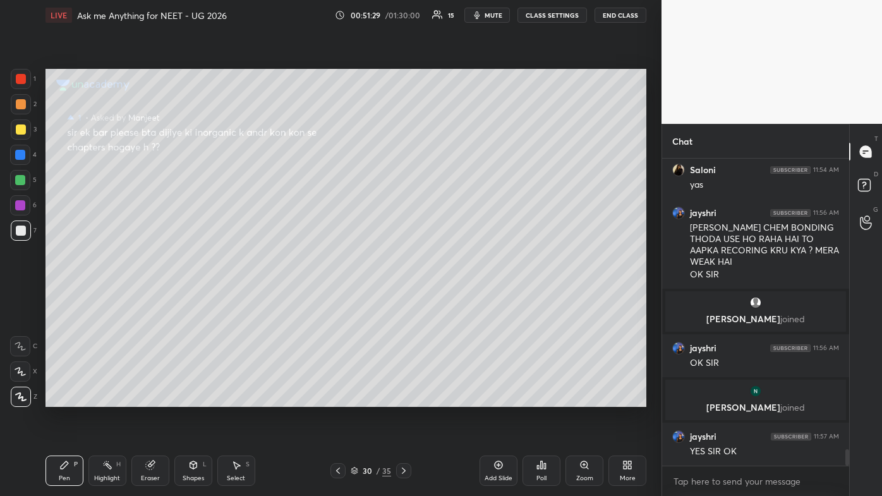
scroll to position [5398, 0]
drag, startPoint x: 499, startPoint y: 13, endPoint x: 496, endPoint y: 25, distance: 12.4
click at [453, 15] on span "mute" at bounding box center [493, 15] width 18 height 9
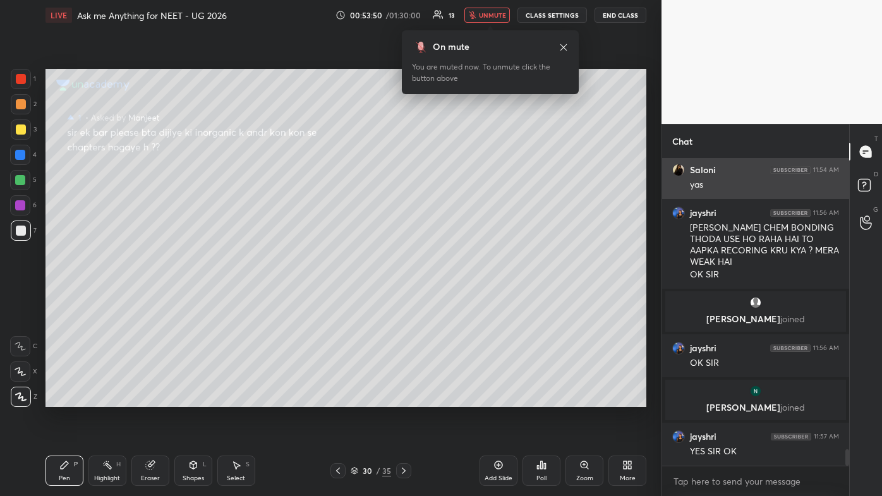
scroll to position [5443, 0]
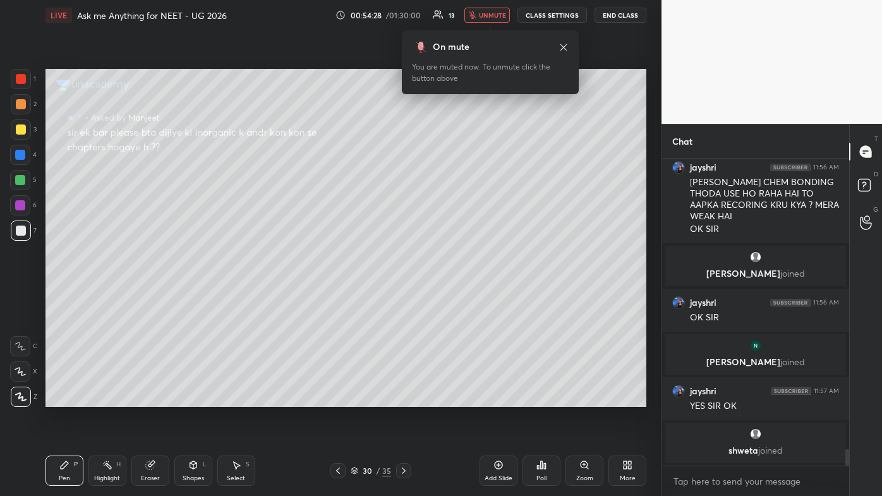
click at [453, 13] on span "unmute" at bounding box center [492, 15] width 27 height 9
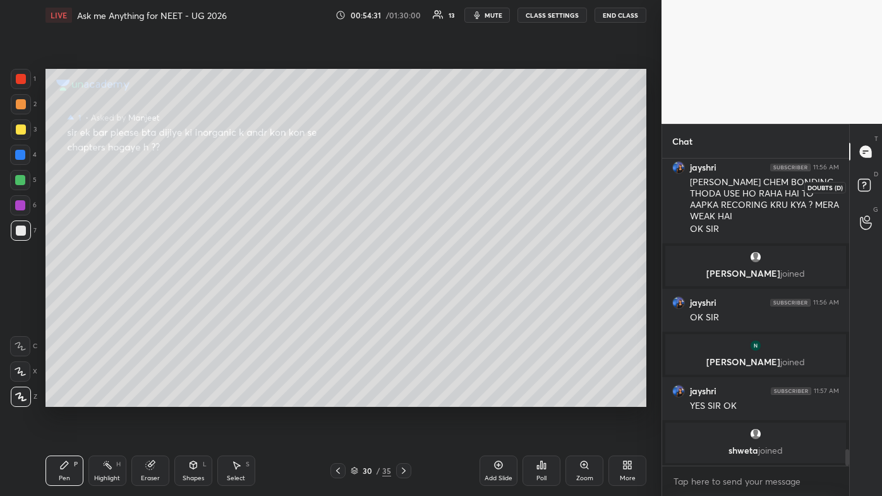
click at [453, 185] on rect at bounding box center [864, 185] width 12 height 12
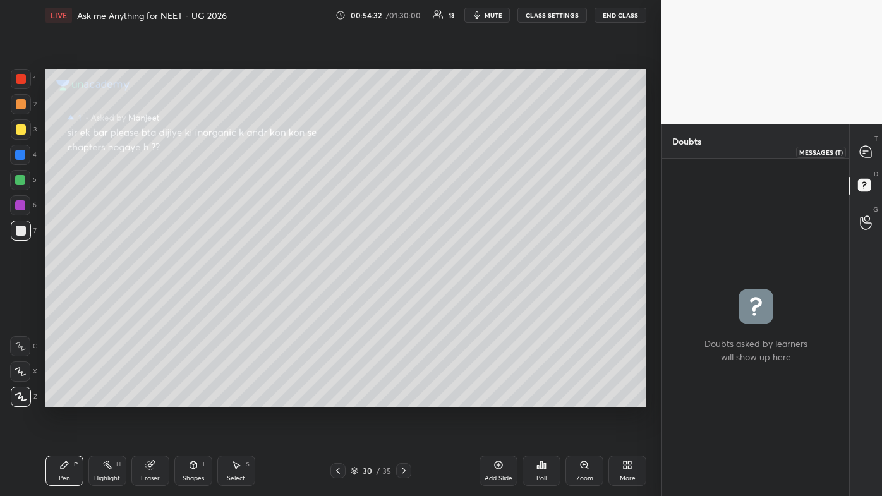
drag, startPoint x: 869, startPoint y: 152, endPoint x: 859, endPoint y: 176, distance: 25.8
click at [453, 152] on icon at bounding box center [864, 151] width 11 height 11
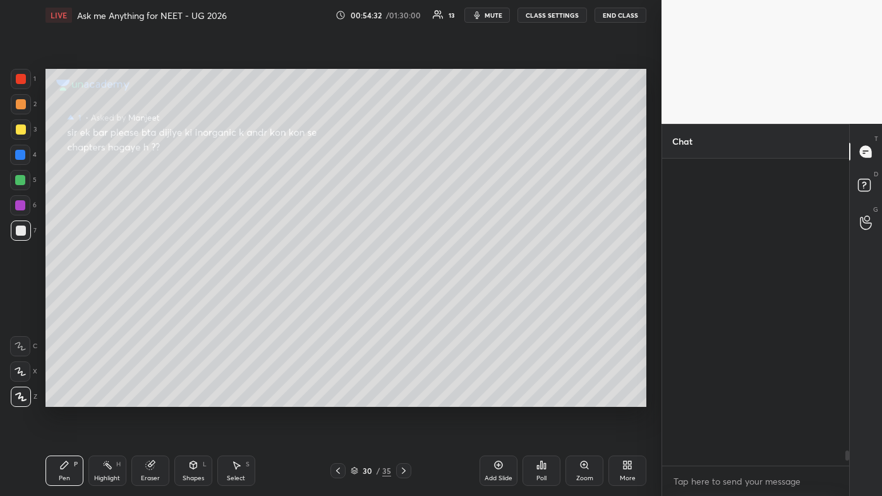
scroll to position [303, 183]
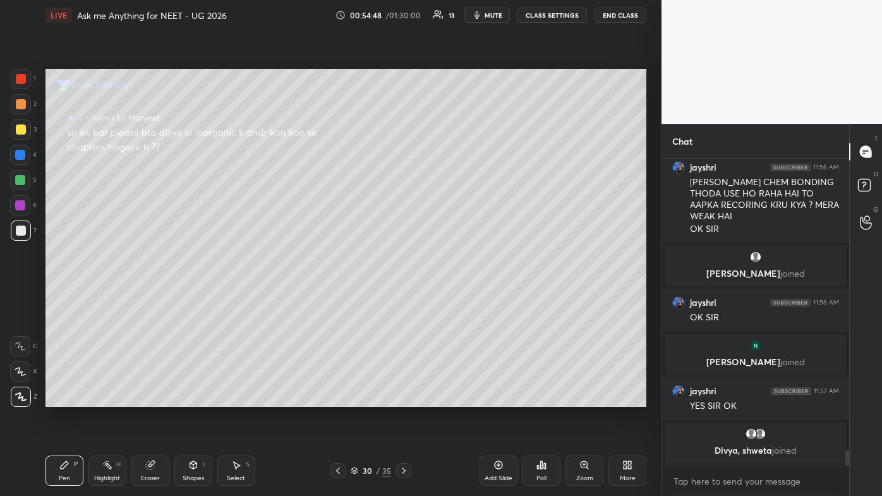
click at [23, 77] on div at bounding box center [21, 79] width 10 height 10
click at [20, 297] on icon at bounding box center [20, 396] width 11 height 9
click at [408, 297] on icon at bounding box center [403, 470] width 10 height 10
click at [404, 297] on icon at bounding box center [403, 470] width 10 height 10
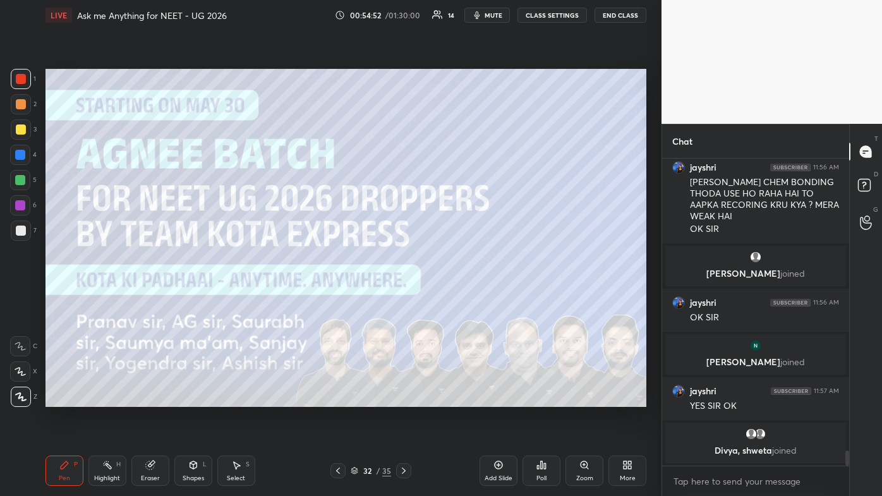
click at [406, 297] on icon at bounding box center [403, 470] width 10 height 10
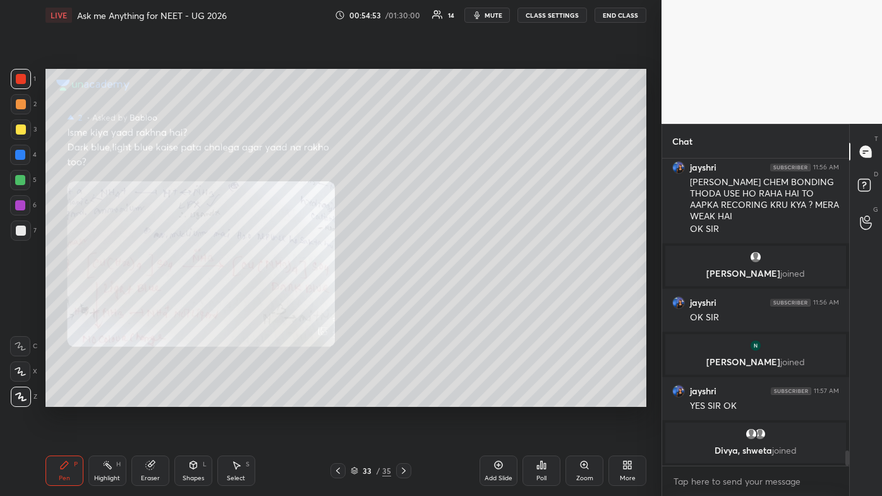
click at [407, 297] on icon at bounding box center [403, 470] width 10 height 10
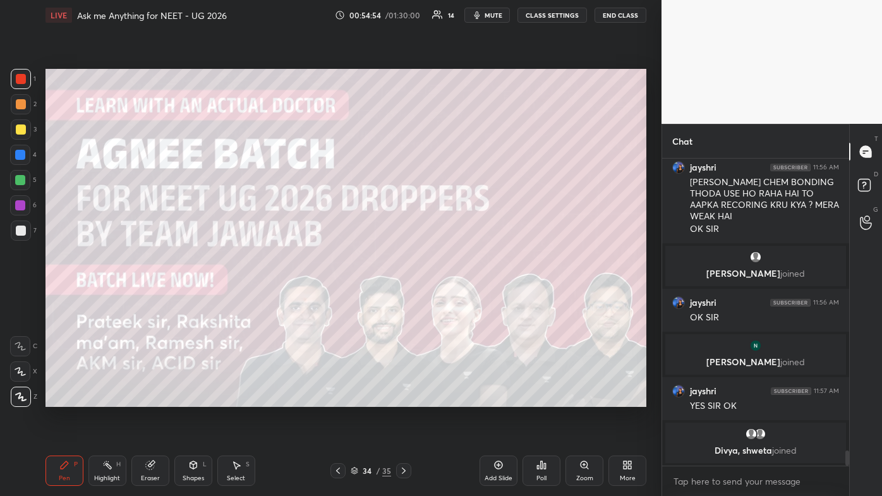
click at [409, 297] on div at bounding box center [403, 470] width 15 height 15
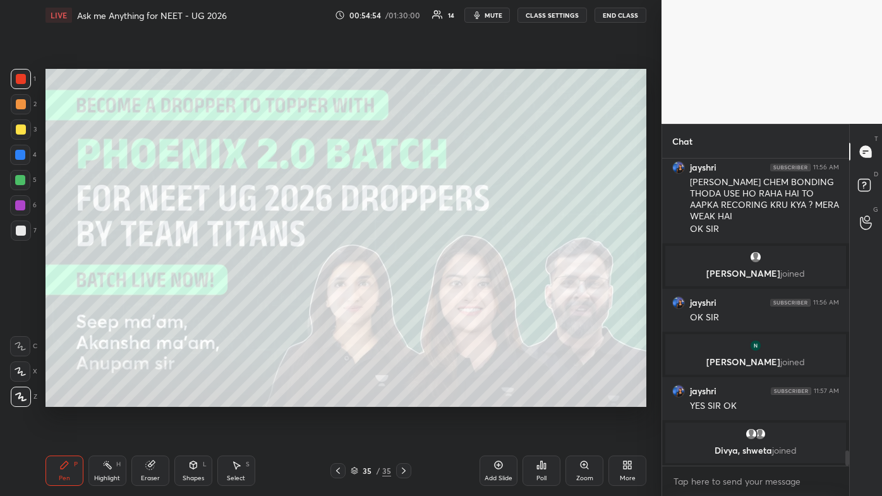
click at [410, 297] on div at bounding box center [403, 470] width 15 height 15
click at [411, 297] on div "35 / 35" at bounding box center [371, 470] width 217 height 15
click at [410, 297] on div at bounding box center [403, 470] width 15 height 15
click at [453, 297] on icon at bounding box center [498, 465] width 10 height 10
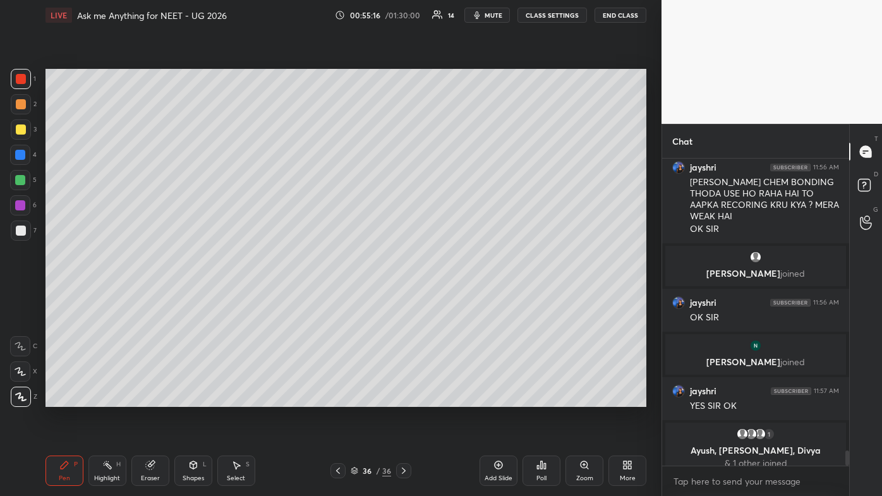
scroll to position [5817, 0]
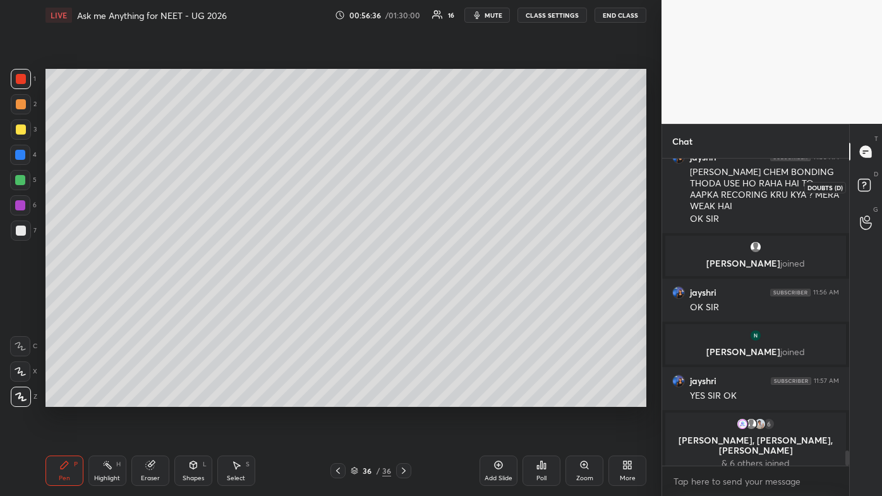
drag, startPoint x: 856, startPoint y: 180, endPoint x: 870, endPoint y: 168, distance: 18.4
click at [453, 180] on icon at bounding box center [865, 187] width 23 height 23
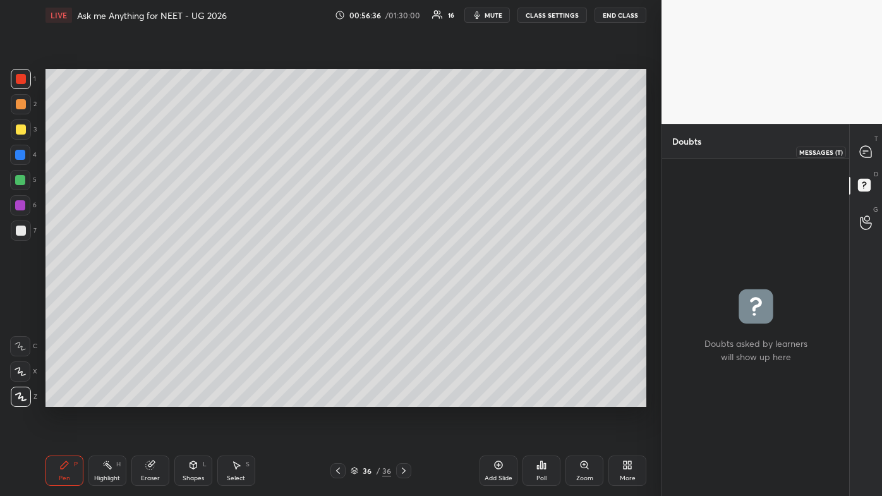
drag, startPoint x: 869, startPoint y: 150, endPoint x: 868, endPoint y: 194, distance: 44.2
click at [453, 152] on icon at bounding box center [864, 151] width 11 height 11
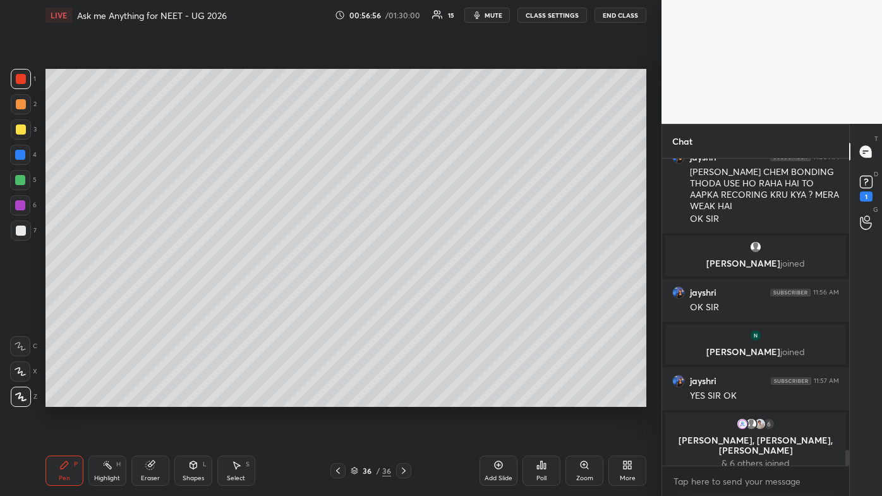
scroll to position [5710, 0]
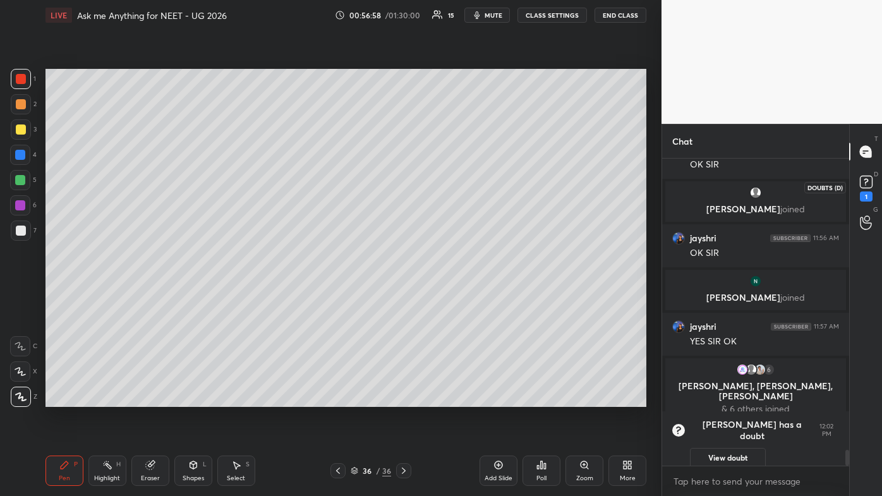
click at [453, 193] on div "1" at bounding box center [865, 196] width 13 height 10
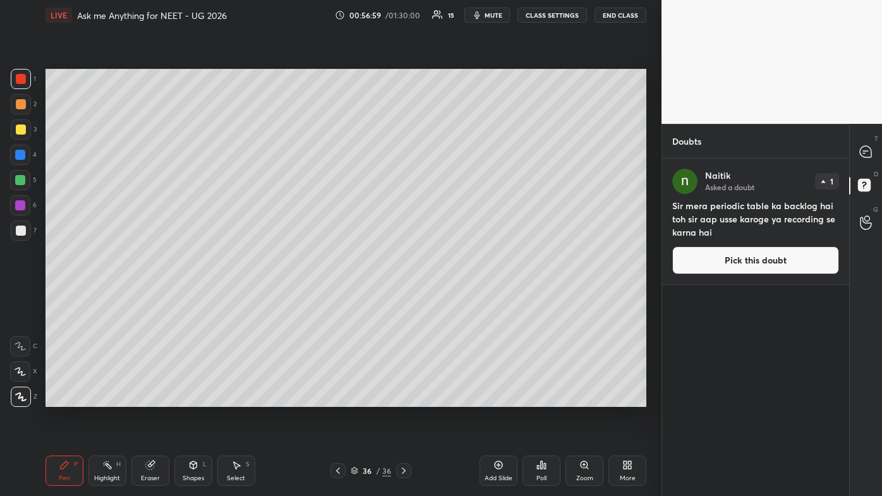
click at [453, 266] on button "Pick this doubt" at bounding box center [755, 260] width 167 height 28
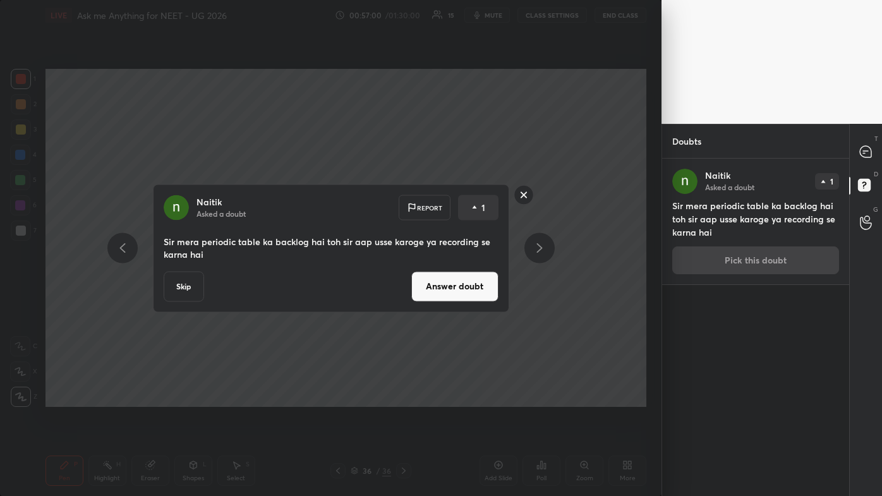
click at [453, 286] on button "Answer doubt" at bounding box center [454, 286] width 87 height 30
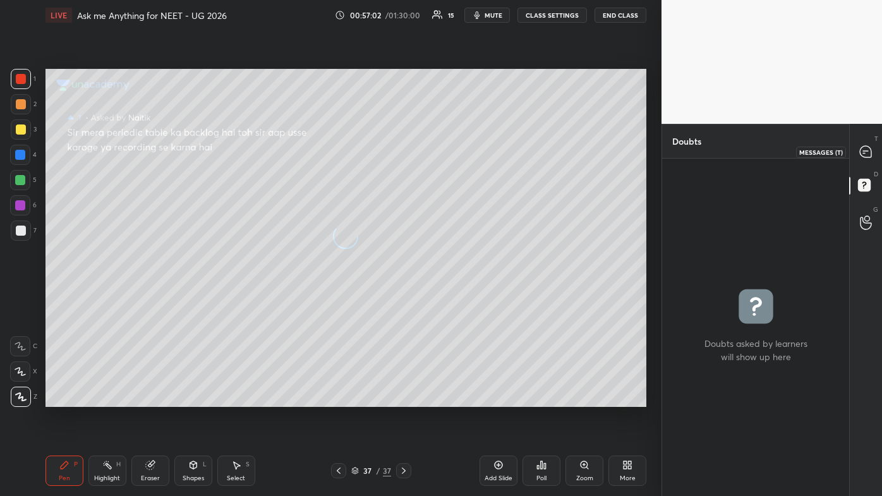
click at [453, 153] on icon at bounding box center [864, 151] width 11 height 11
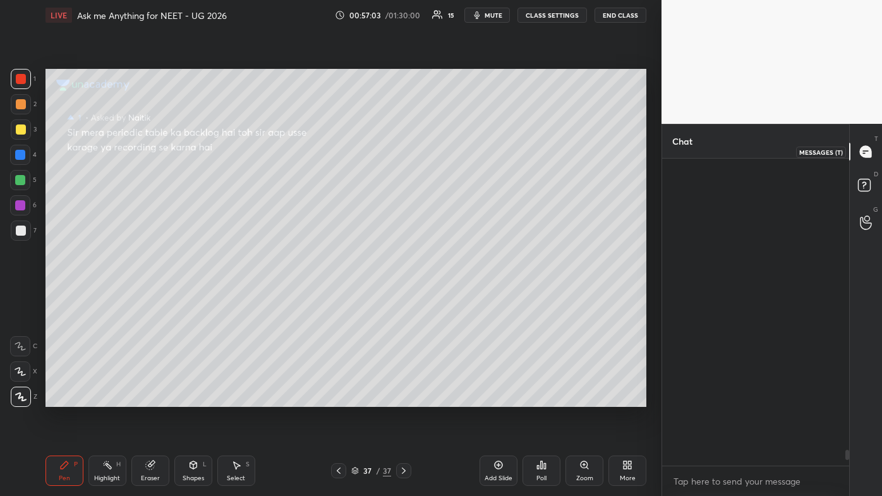
scroll to position [303, 183]
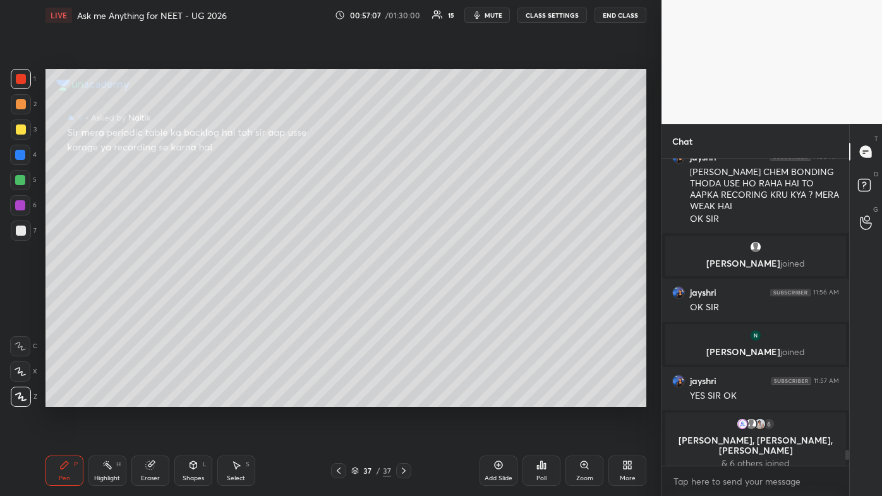
click at [68, 297] on div "Pen P" at bounding box center [64, 470] width 38 height 30
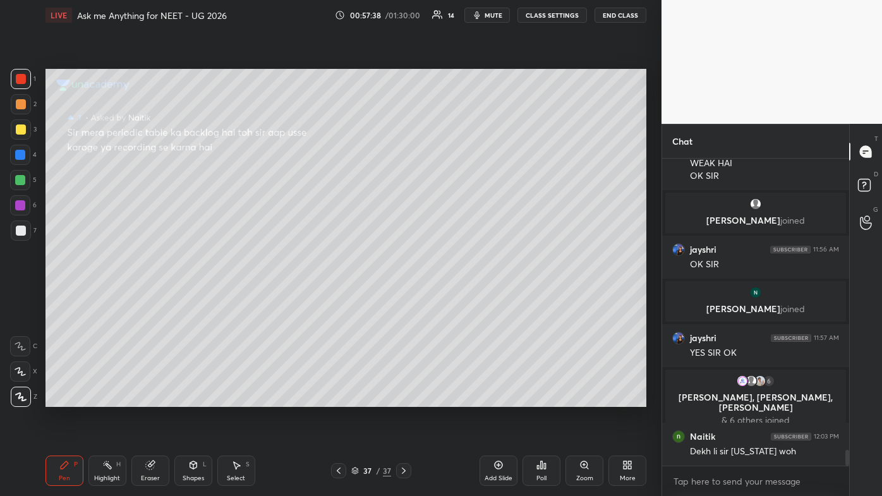
scroll to position [5744, 0]
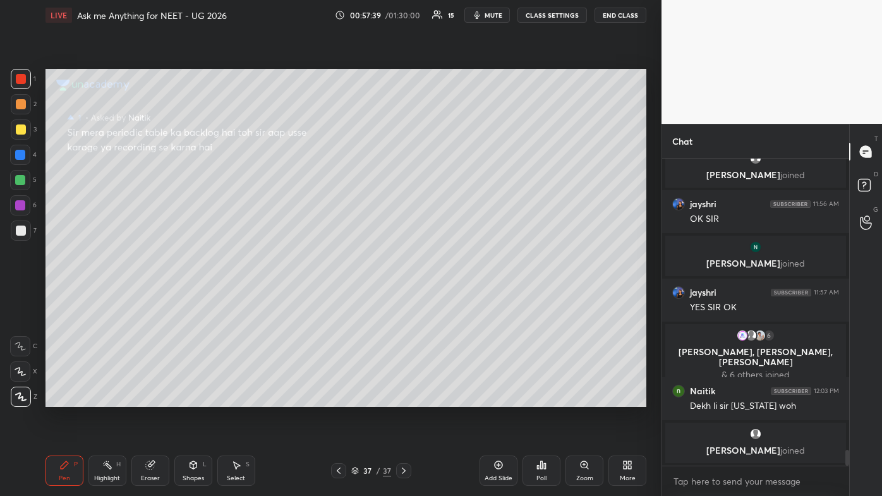
click at [30, 107] on div "2" at bounding box center [24, 104] width 26 height 20
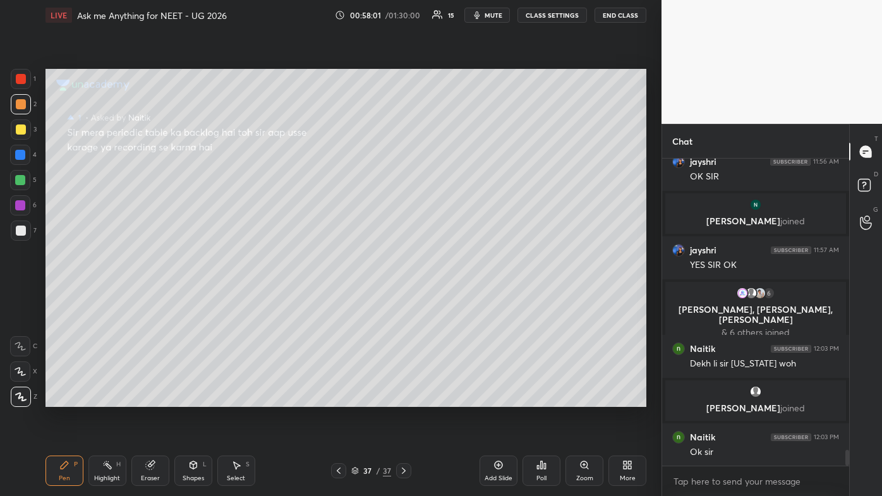
scroll to position [5615, 0]
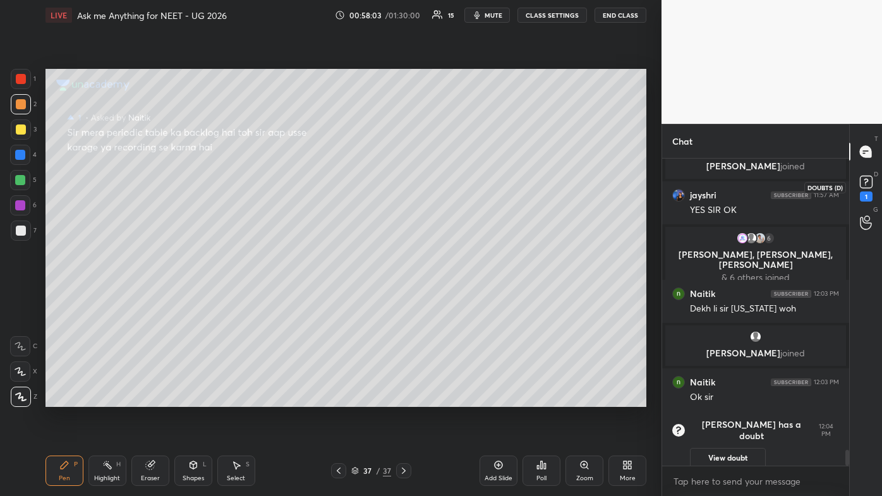
click at [453, 190] on icon at bounding box center [865, 181] width 19 height 19
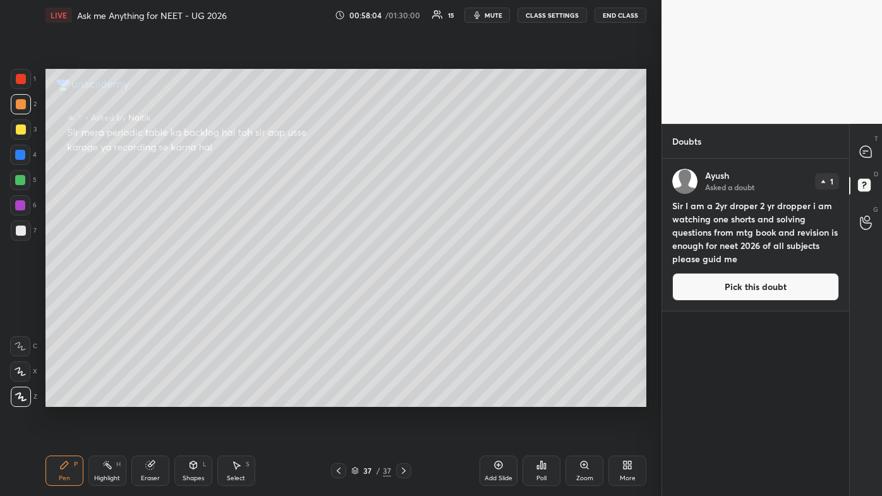
click at [453, 289] on button "Pick this doubt" at bounding box center [755, 287] width 167 height 28
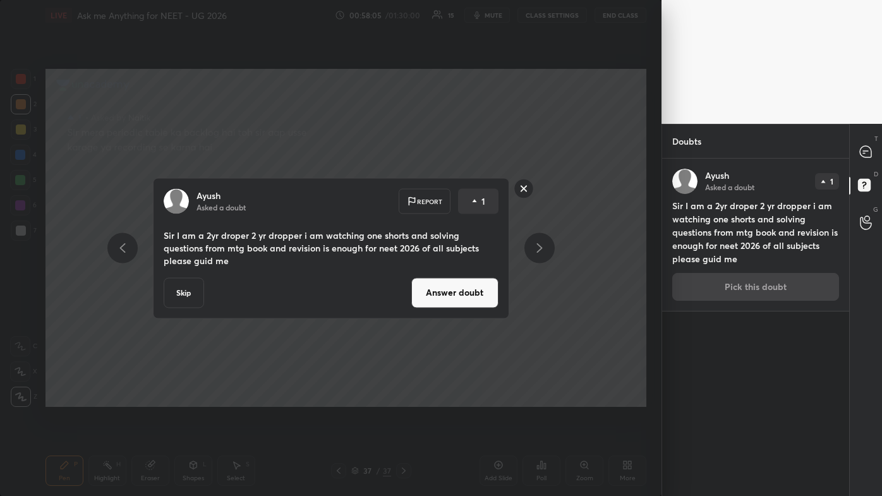
click at [453, 297] on div "[PERSON_NAME] Asked a doubt Report 1 Sir I am a 2yr droper 2 yr dropper i am wa…" at bounding box center [330, 248] width 661 height 496
drag, startPoint x: 453, startPoint y: 296, endPoint x: 461, endPoint y: 289, distance: 10.3
click at [453, 296] on button "Answer doubt" at bounding box center [454, 292] width 87 height 30
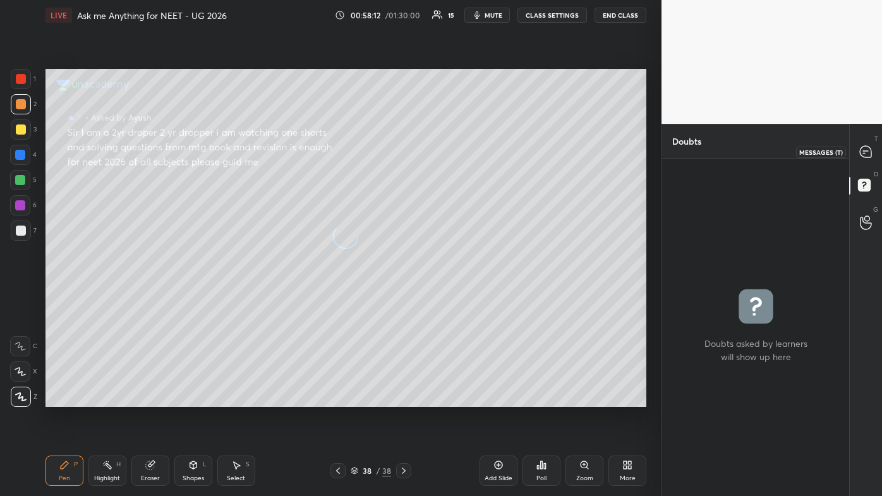
click at [453, 150] on icon at bounding box center [864, 151] width 11 height 11
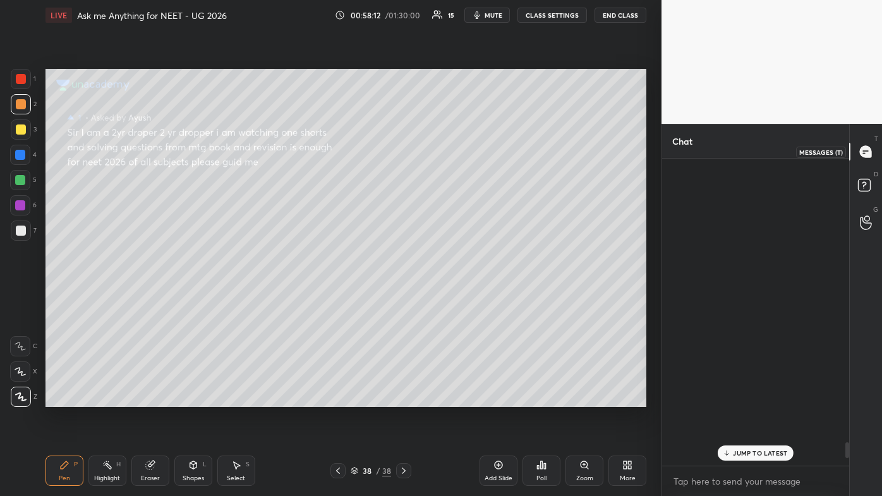
scroll to position [303, 183]
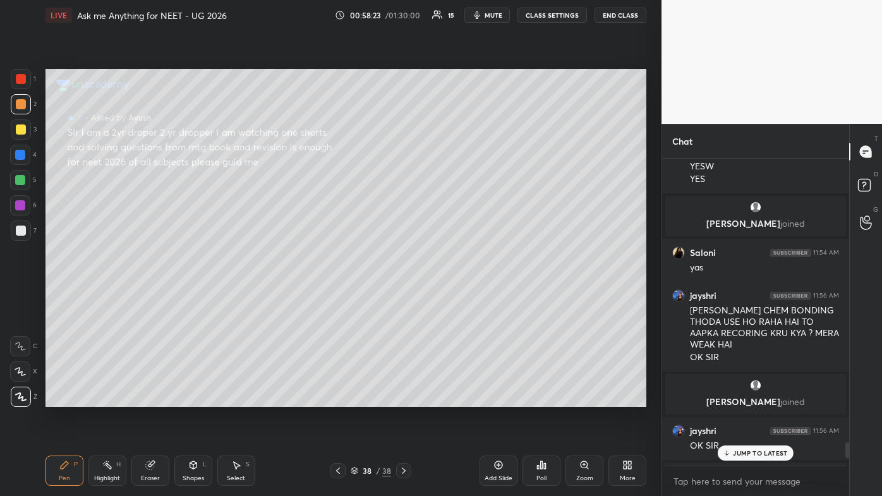
click at [453, 297] on p "JUMP TO LATEST" at bounding box center [760, 453] width 54 height 8
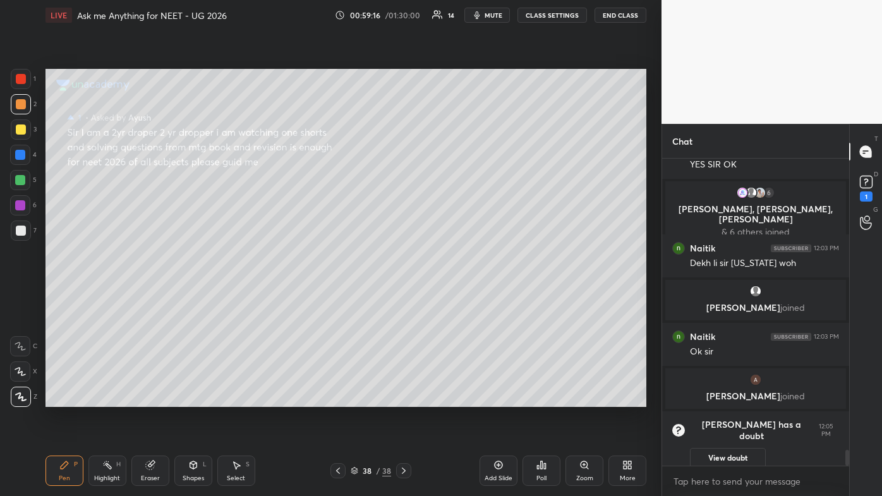
scroll to position [5695, 0]
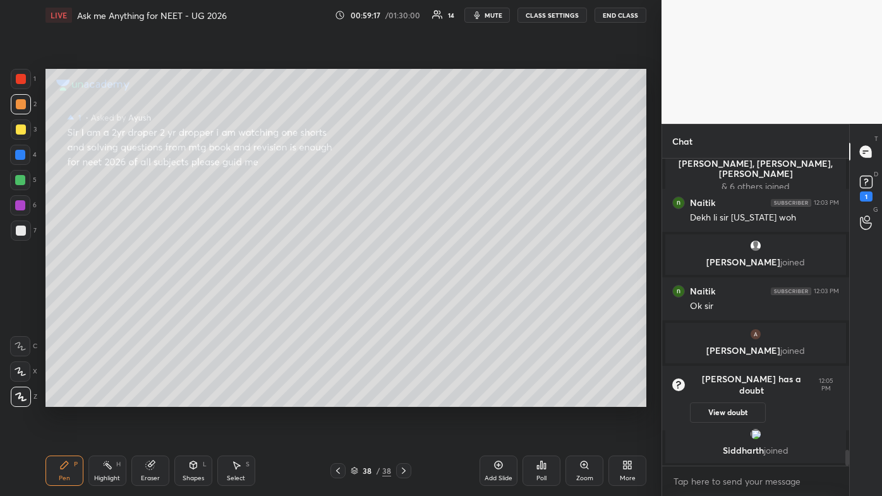
click at [453, 297] on button "View doubt" at bounding box center [728, 412] width 76 height 20
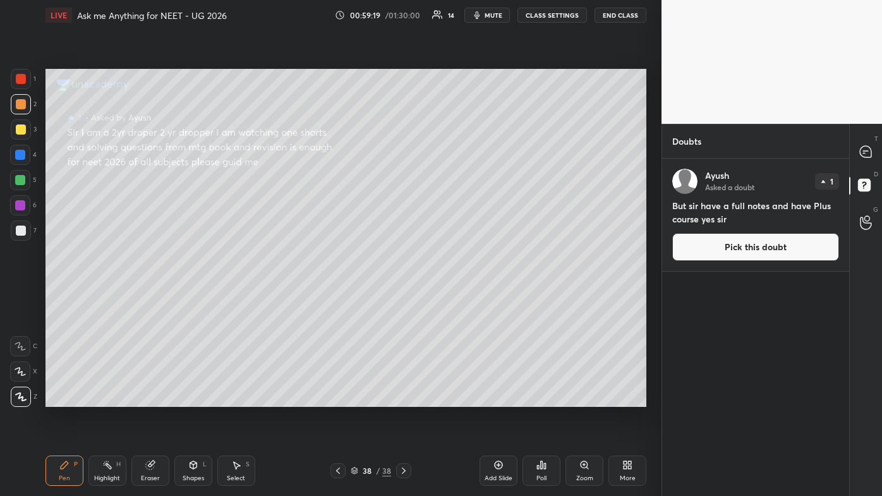
click at [453, 249] on button "Pick this doubt" at bounding box center [755, 247] width 167 height 28
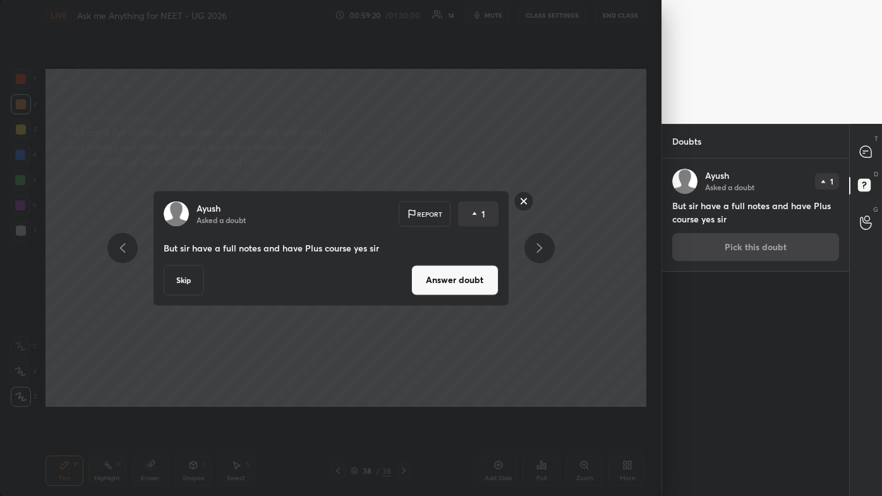
click at [453, 297] on div "[PERSON_NAME] Asked a doubt Report 1 But sir have a full notes and have Plus co…" at bounding box center [331, 248] width 356 height 116
click at [453, 295] on div "[PERSON_NAME] Asked a doubt Report 1 But sir have a full notes and have Plus co…" at bounding box center [331, 248] width 356 height 116
click at [453, 297] on div "[PERSON_NAME] Asked a doubt Report 1 But sir have a full notes and have Plus co…" at bounding box center [331, 248] width 356 height 116
click at [447, 296] on div "[PERSON_NAME] Asked a doubt Report 1 But sir have a full notes and have Plus co…" at bounding box center [331, 248] width 356 height 116
click at [438, 294] on button "Answer doubt" at bounding box center [454, 280] width 87 height 30
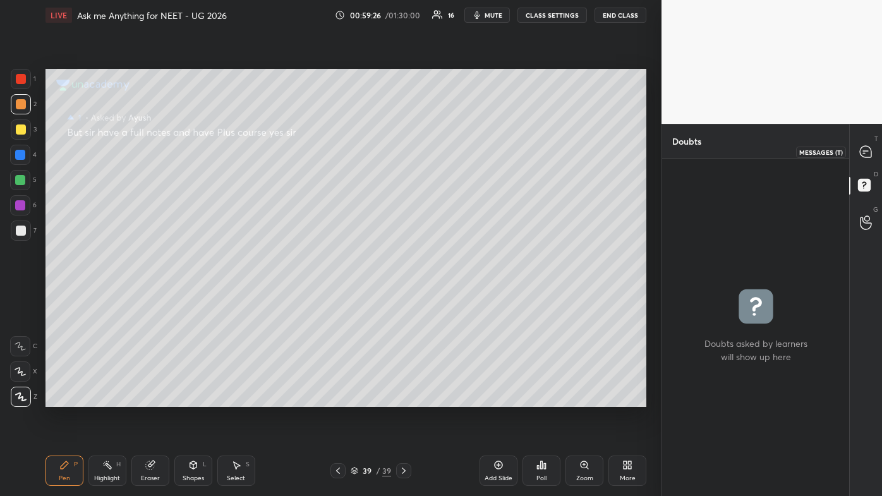
click at [453, 153] on icon at bounding box center [864, 151] width 11 height 11
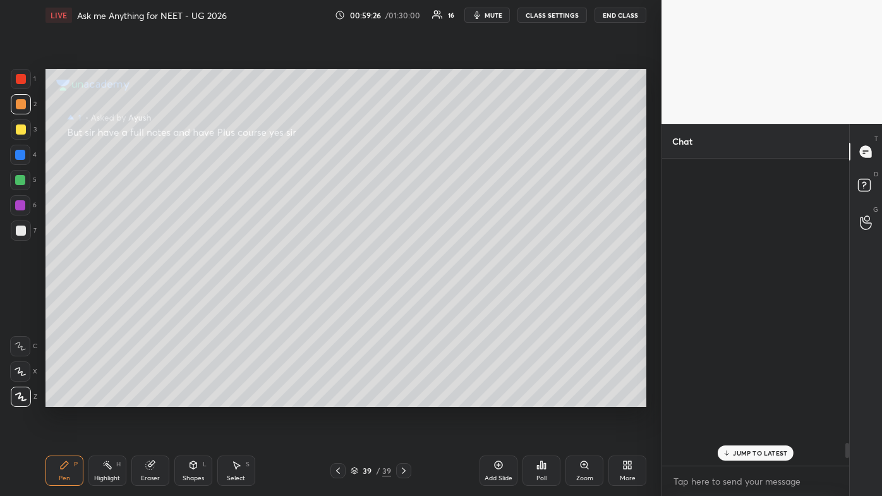
scroll to position [303, 183]
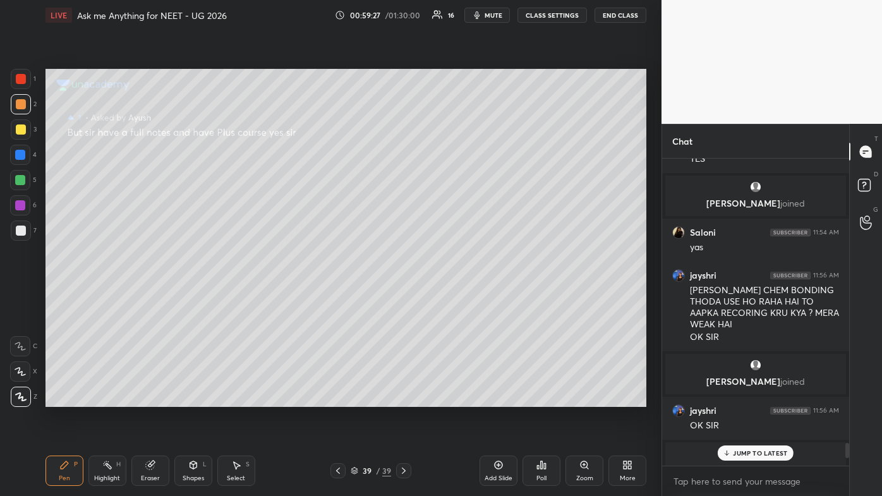
click at [453, 297] on p "JUMP TO LATEST" at bounding box center [760, 453] width 54 height 8
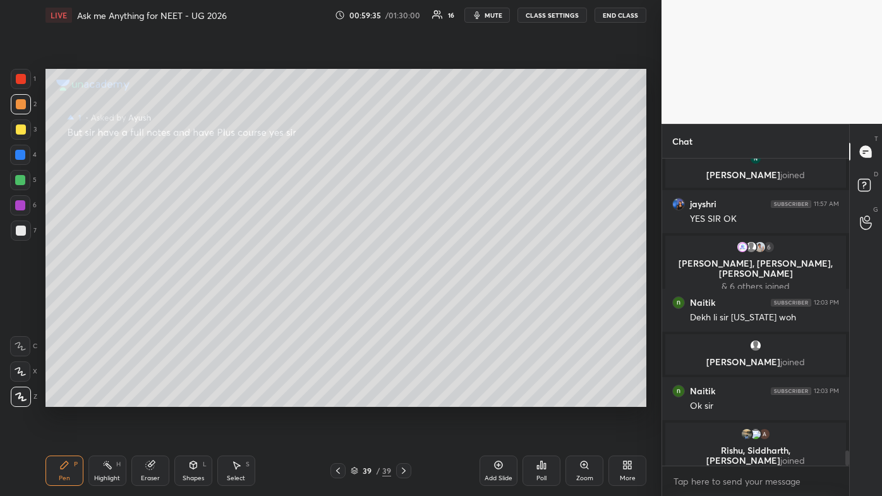
scroll to position [6042, 0]
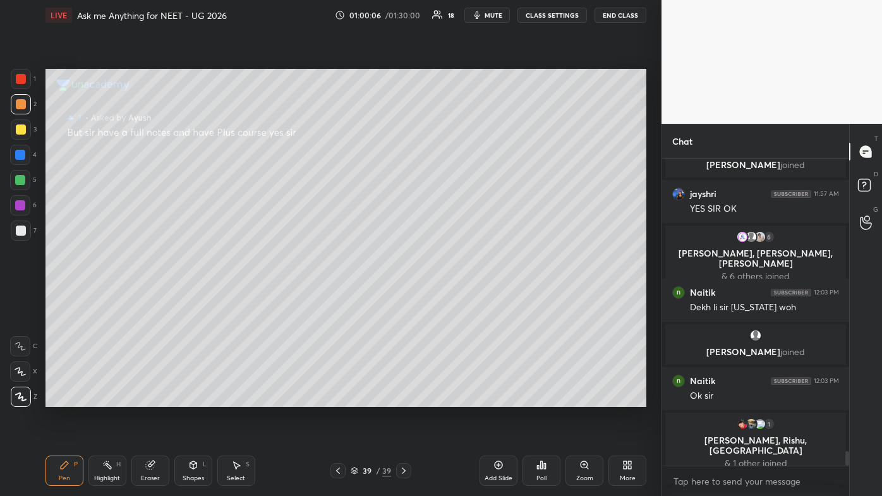
drag, startPoint x: 27, startPoint y: 127, endPoint x: 28, endPoint y: 137, distance: 10.2
click at [27, 128] on div at bounding box center [21, 129] width 20 height 20
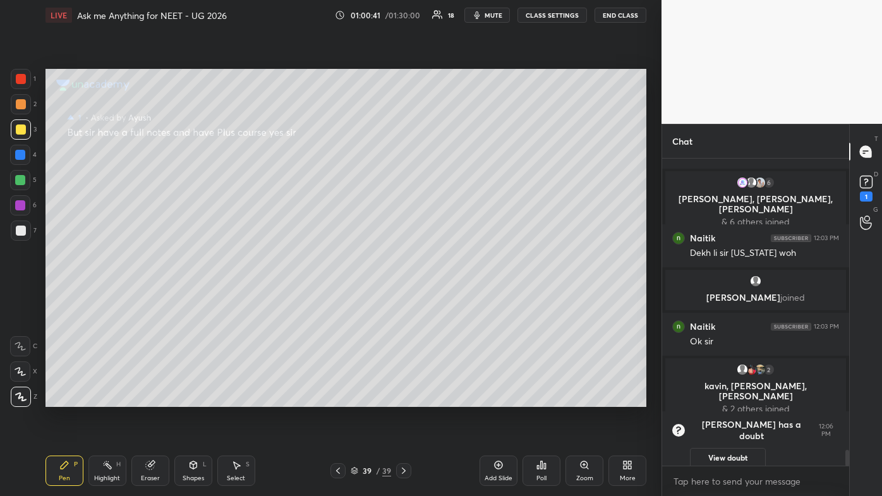
scroll to position [5659, 0]
click at [453, 198] on div "1" at bounding box center [865, 186] width 19 height 29
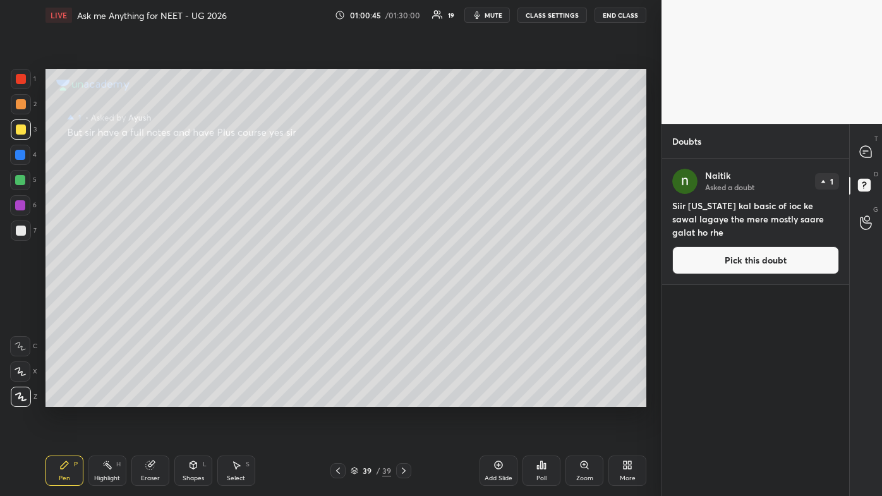
drag, startPoint x: 758, startPoint y: 257, endPoint x: 746, endPoint y: 261, distance: 12.2
click at [453, 260] on button "Pick this doubt" at bounding box center [755, 260] width 167 height 28
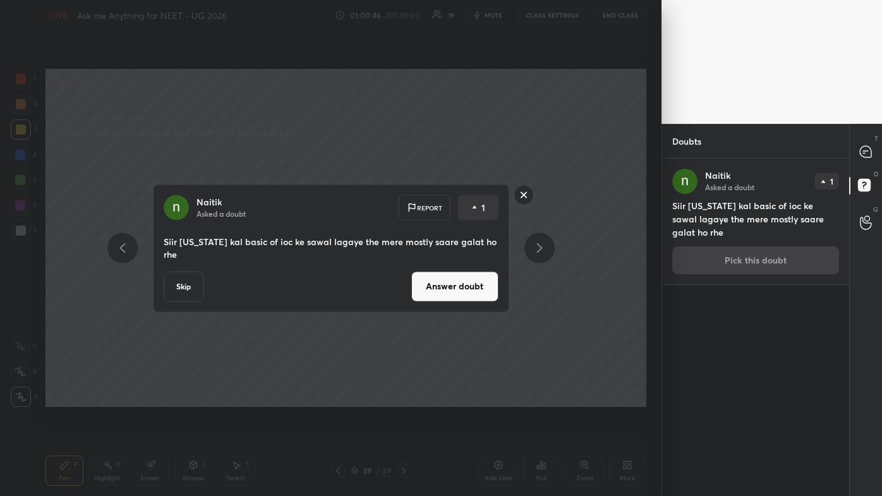
click at [453, 283] on button "Answer doubt" at bounding box center [454, 286] width 87 height 30
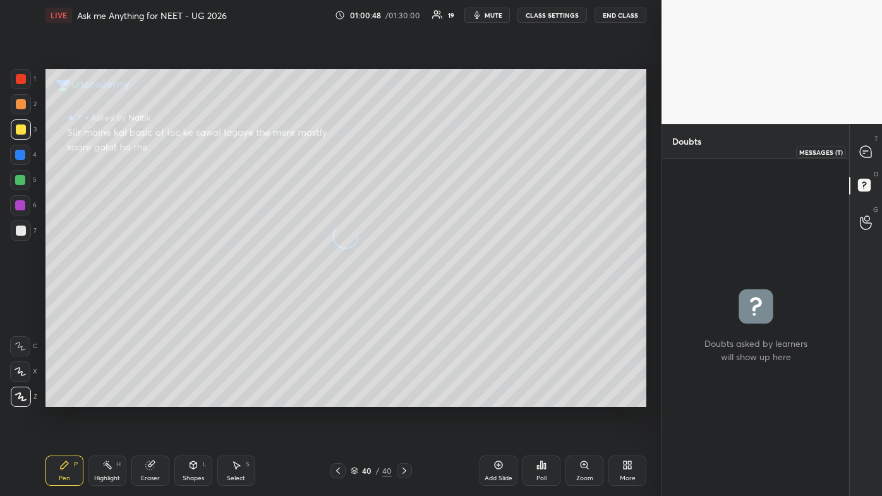
click at [453, 150] on icon at bounding box center [864, 151] width 11 height 11
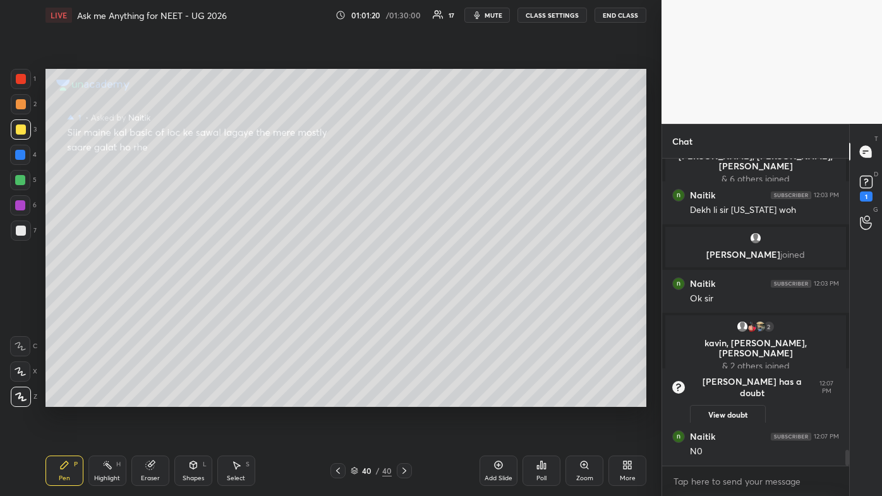
scroll to position [5678, 0]
drag, startPoint x: 23, startPoint y: 104, endPoint x: 42, endPoint y: 110, distance: 19.2
click at [24, 105] on div at bounding box center [21, 104] width 10 height 10
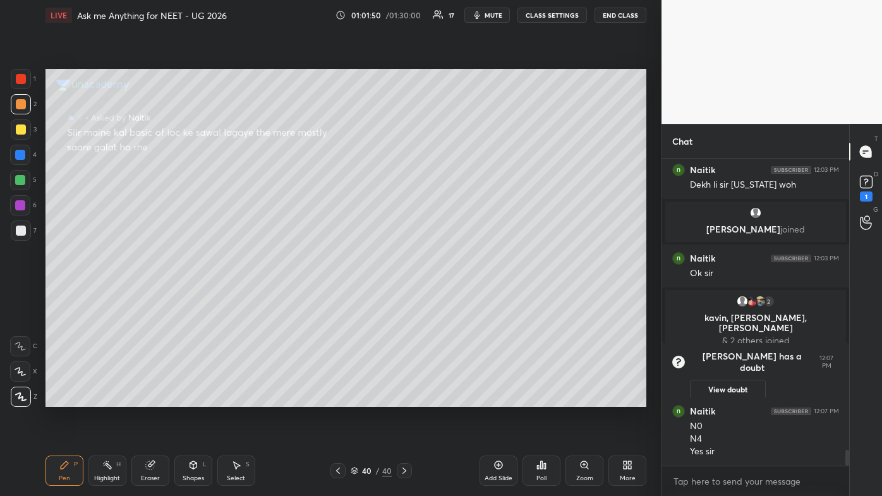
scroll to position [5749, 0]
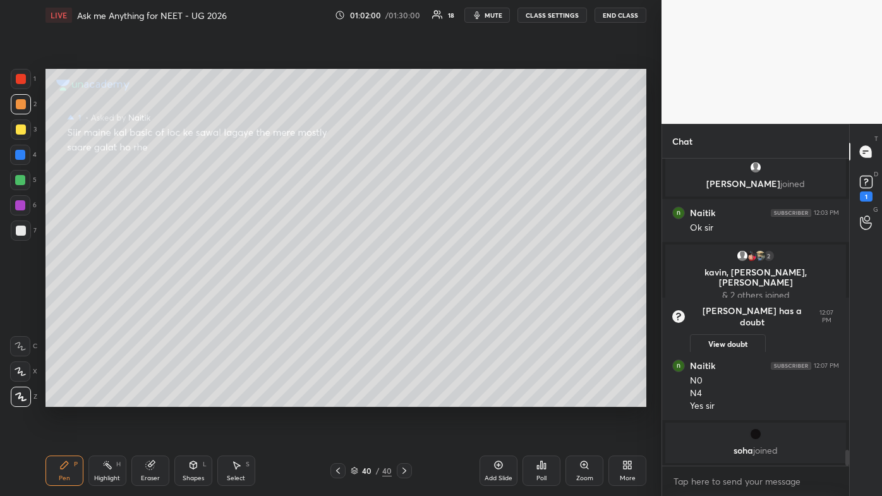
click at [453, 297] on icon at bounding box center [498, 465] width 10 height 10
drag, startPoint x: 24, startPoint y: 126, endPoint x: 39, endPoint y: 118, distance: 16.4
click at [25, 125] on div at bounding box center [21, 129] width 10 height 10
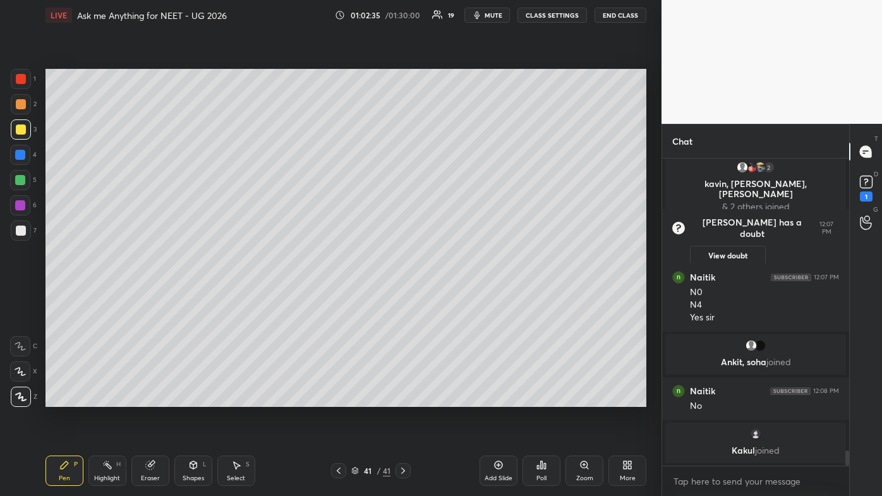
scroll to position [5817, 0]
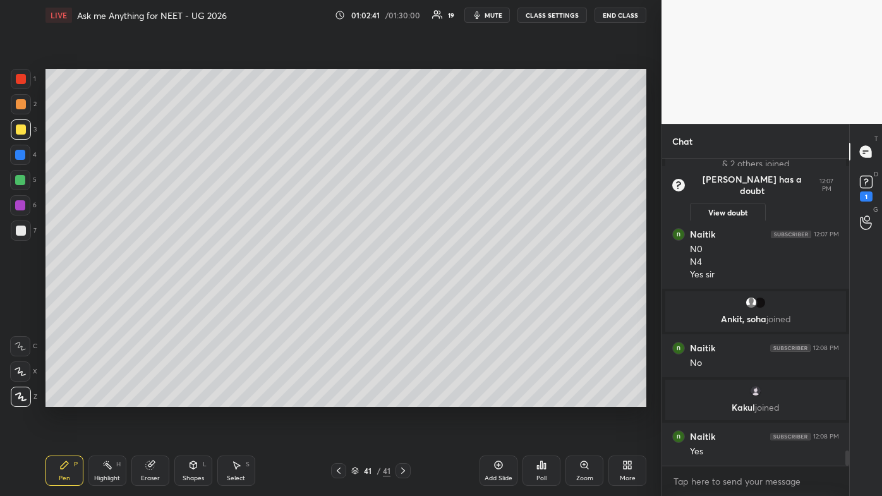
click at [453, 297] on div "Add Slide" at bounding box center [498, 470] width 38 height 30
click at [28, 100] on div at bounding box center [21, 104] width 20 height 20
click at [21, 121] on div at bounding box center [21, 129] width 20 height 20
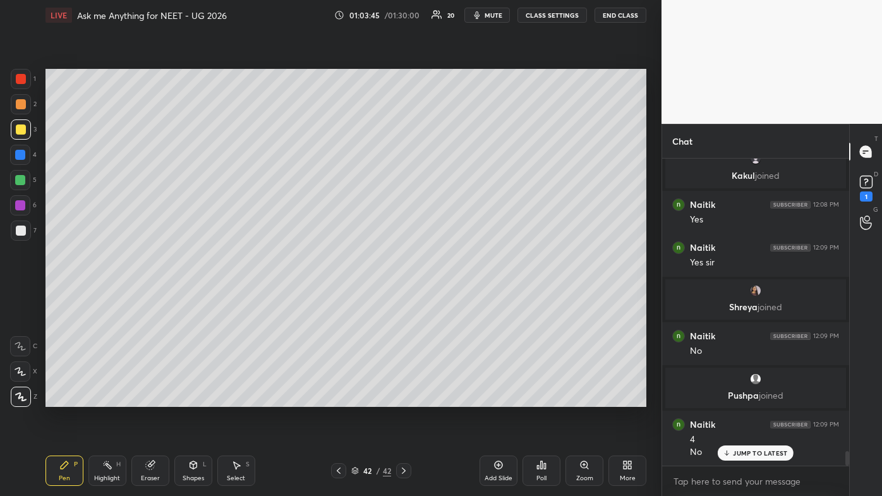
scroll to position [6045, 0]
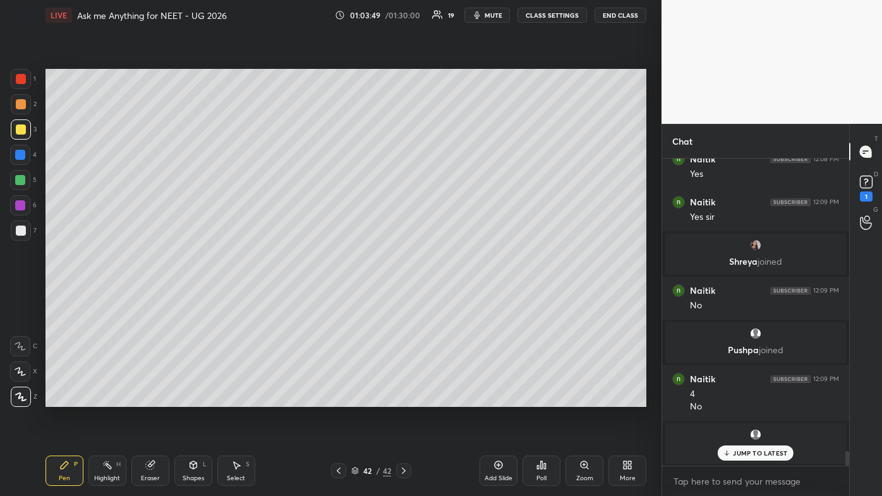
click at [453, 297] on p "JUMP TO LATEST" at bounding box center [760, 453] width 54 height 8
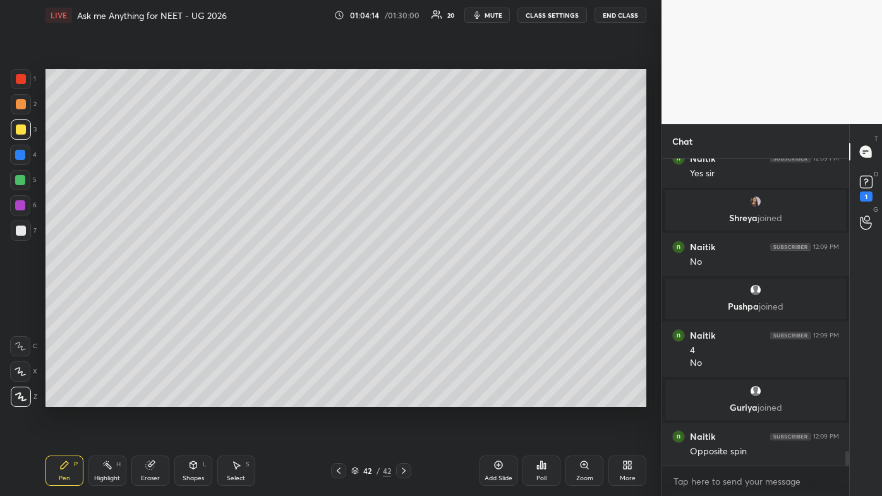
click at [93, 297] on div "Pen P Highlight H Eraser Shapes L Select S 42 / 42 Add Slide Poll Zoom More" at bounding box center [345, 470] width 601 height 51
click at [107, 297] on rect at bounding box center [108, 466] width 6 height 6
drag, startPoint x: 865, startPoint y: 190, endPoint x: 859, endPoint y: 205, distance: 16.2
click at [453, 192] on div "1" at bounding box center [865, 186] width 19 height 29
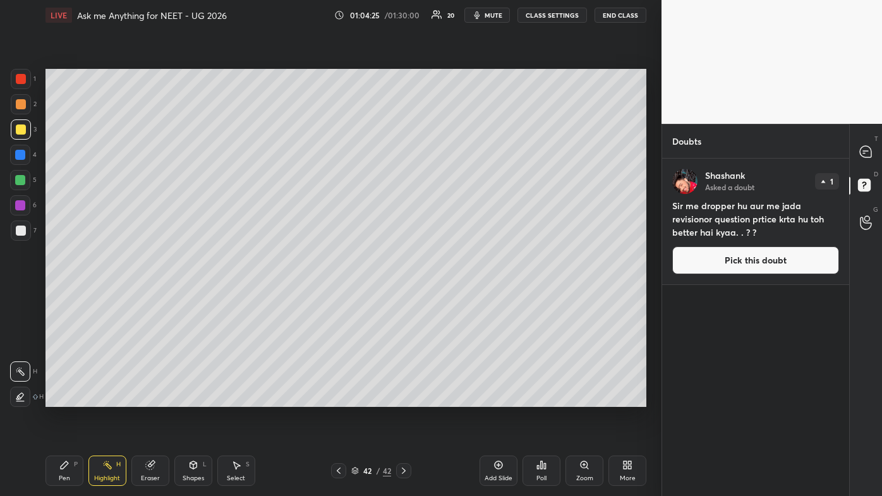
click at [453, 256] on button "Pick this doubt" at bounding box center [755, 260] width 167 height 28
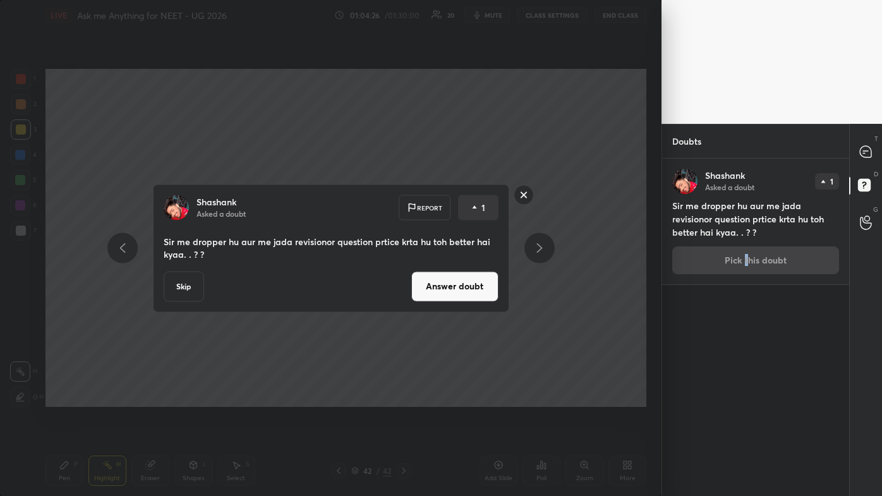
click at [450, 297] on div "[PERSON_NAME] Asked a doubt Report 1 Sir me dropper hu aur me jada revisionor q…" at bounding box center [330, 248] width 661 height 496
click at [453, 297] on div "[PERSON_NAME] Asked a doubt Report 1 Sir me dropper hu aur me jada revisionor q…" at bounding box center [331, 248] width 356 height 128
click at [453, 297] on button "Answer doubt" at bounding box center [454, 286] width 87 height 30
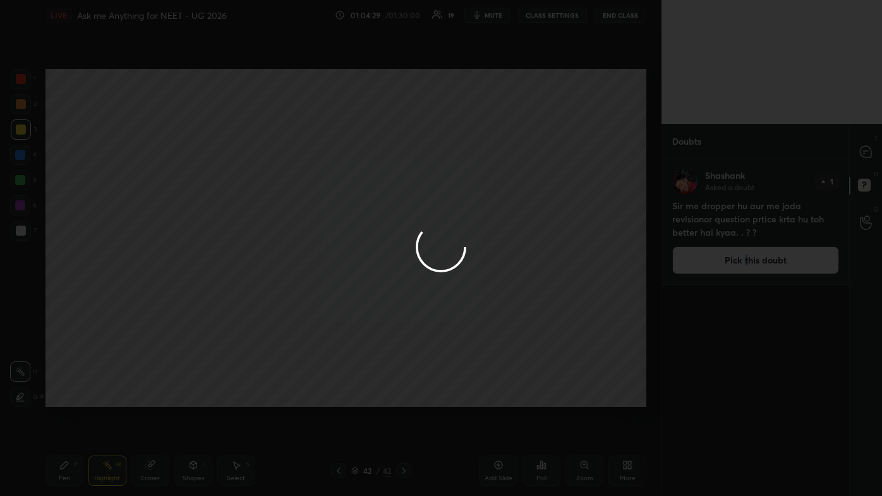
click at [453, 160] on div at bounding box center [441, 248] width 882 height 496
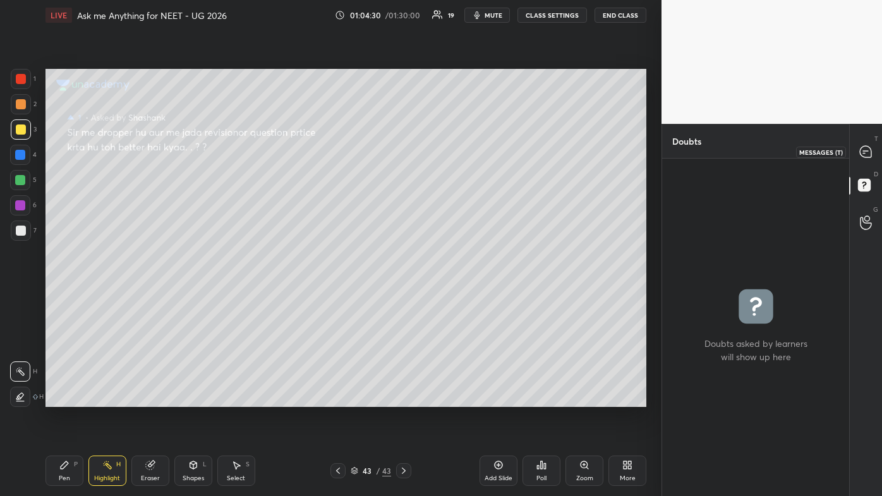
drag, startPoint x: 865, startPoint y: 152, endPoint x: 861, endPoint y: 165, distance: 13.4
click at [453, 154] on icon at bounding box center [864, 151] width 11 height 11
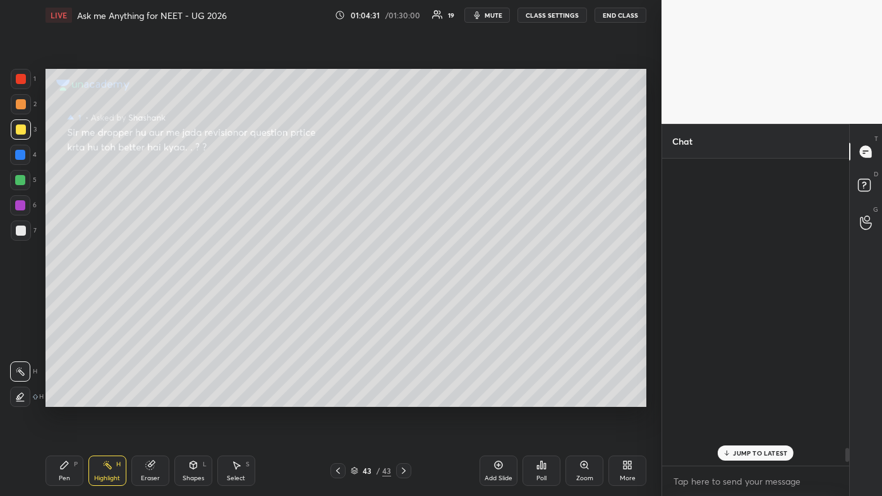
scroll to position [303, 183]
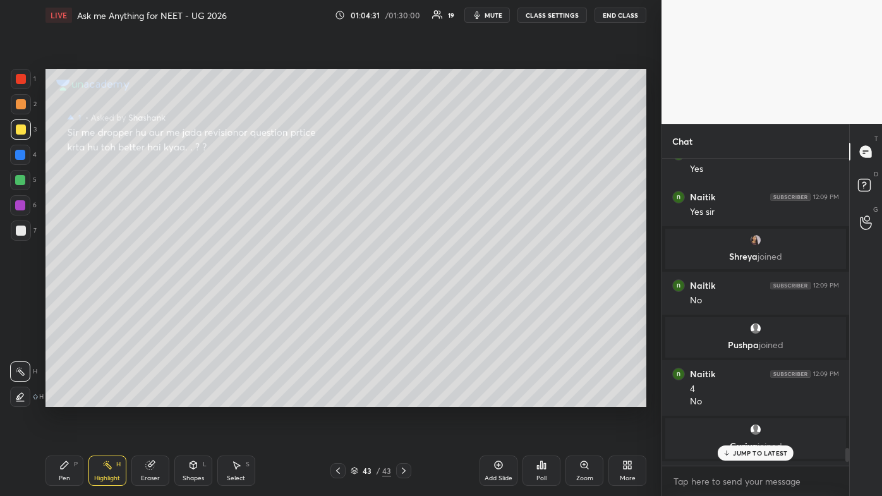
drag, startPoint x: 758, startPoint y: 458, endPoint x: 739, endPoint y: 460, distance: 19.7
click at [453, 297] on div "JUMP TO LATEST" at bounding box center [755, 452] width 76 height 15
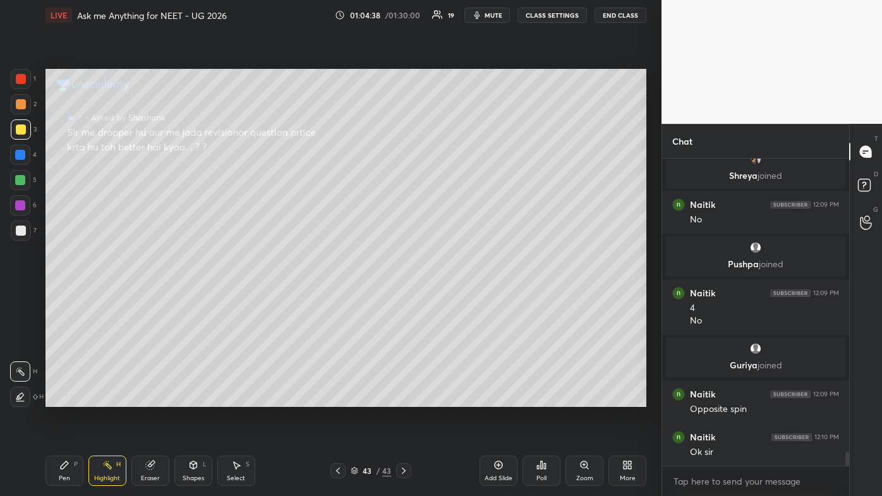
scroll to position [6510, 0]
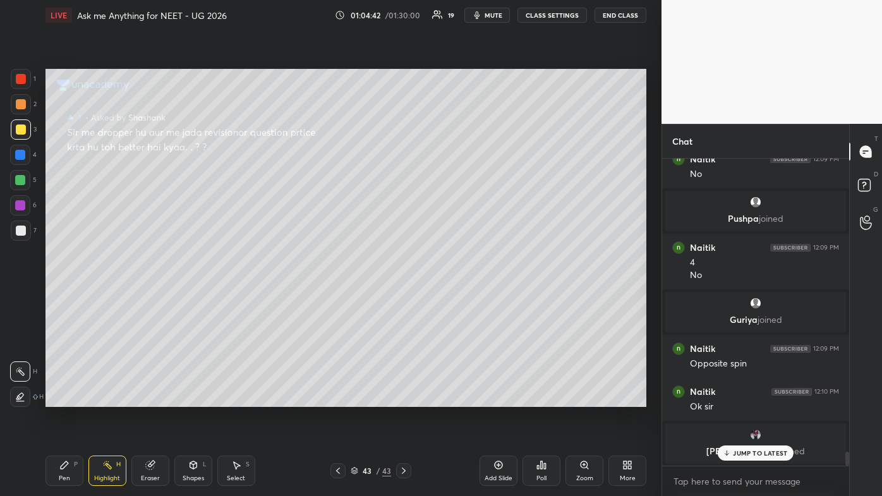
click at [453, 297] on p "JUMP TO LATEST" at bounding box center [760, 453] width 54 height 8
drag, startPoint x: 62, startPoint y: 470, endPoint x: 70, endPoint y: 429, distance: 42.5
click at [61, 297] on div "Pen P" at bounding box center [64, 470] width 38 height 30
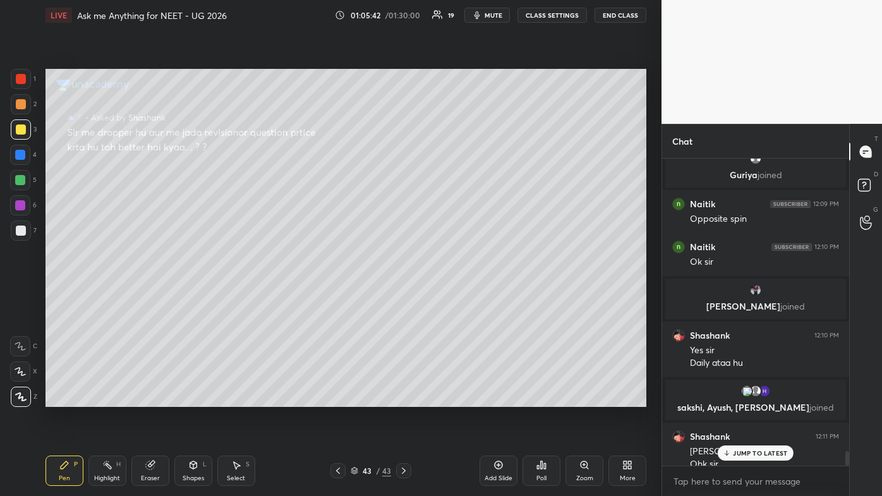
scroll to position [6121, 0]
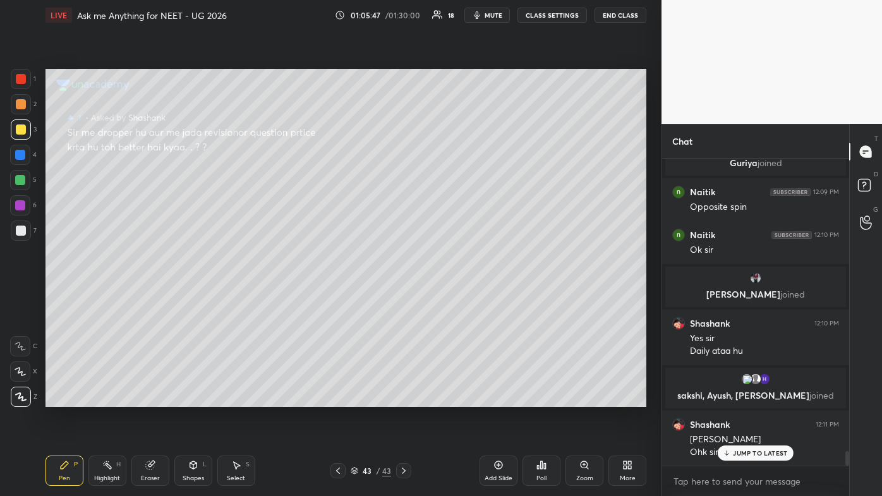
drag, startPoint x: 739, startPoint y: 450, endPoint x: 697, endPoint y: 472, distance: 48.0
click at [453, 297] on p "JUMP TO LATEST" at bounding box center [760, 453] width 54 height 8
click at [453, 297] on div "Add Slide" at bounding box center [498, 470] width 38 height 30
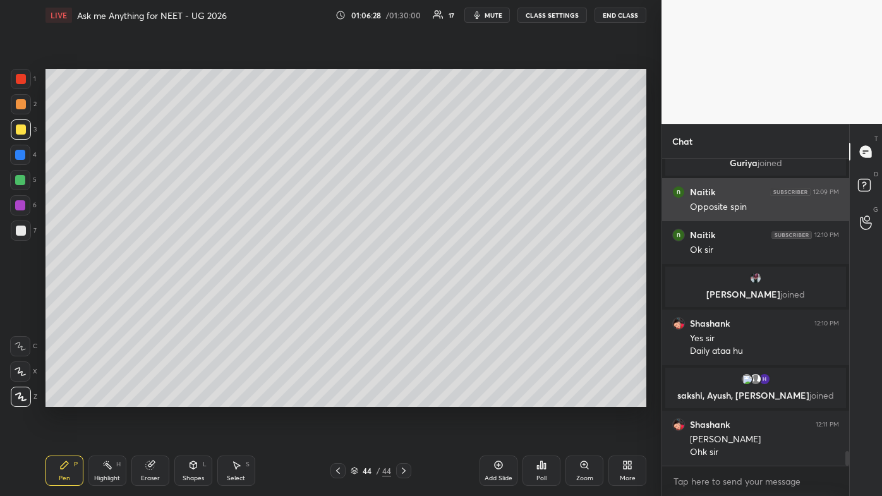
scroll to position [6166, 0]
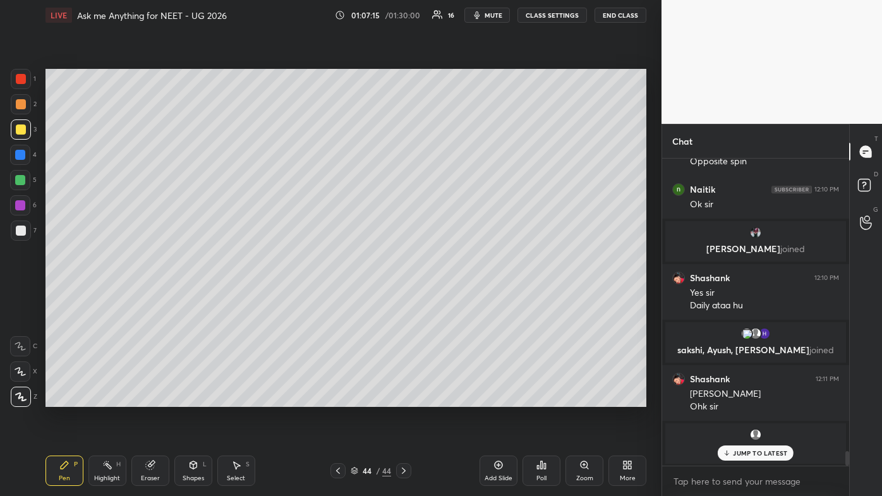
drag, startPoint x: 751, startPoint y: 445, endPoint x: 729, endPoint y: 457, distance: 24.9
click at [453, 297] on div "JUMP TO LATEST" at bounding box center [755, 452] width 76 height 15
click at [23, 78] on div at bounding box center [21, 79] width 10 height 10
click at [63, 297] on icon at bounding box center [65, 465] width 8 height 8
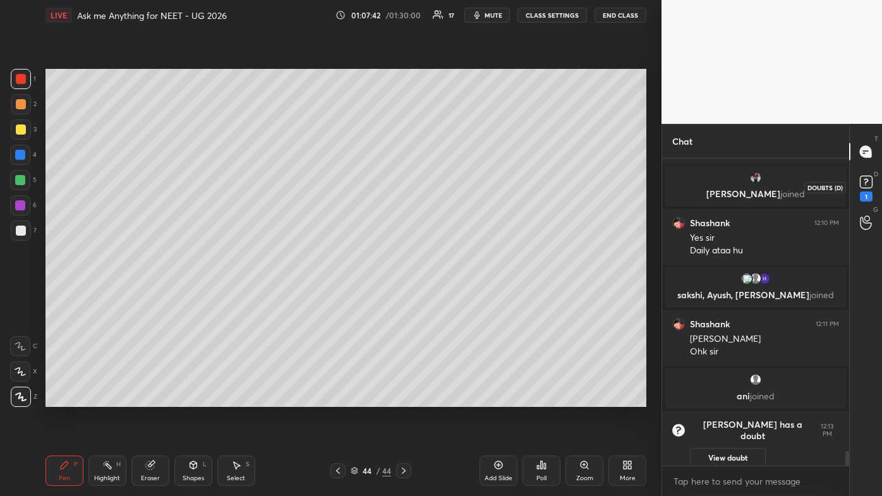
click at [453, 198] on div "1" at bounding box center [865, 196] width 13 height 10
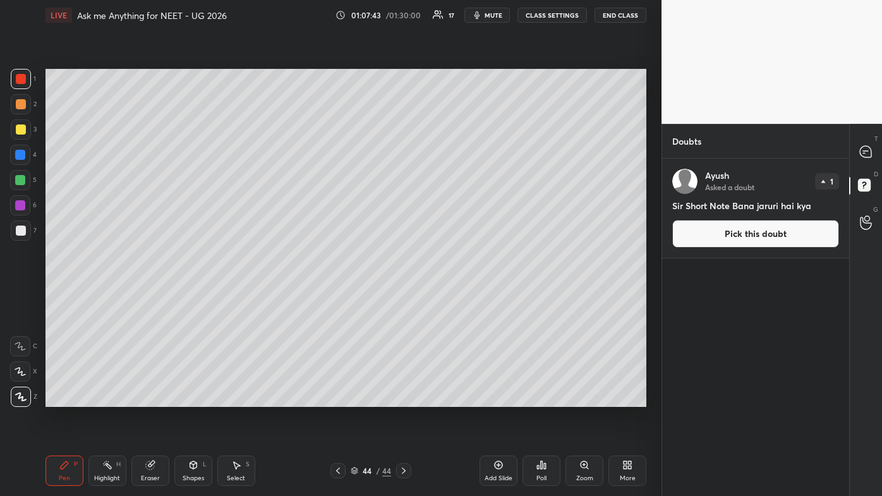
click at [453, 232] on button "Pick this doubt" at bounding box center [755, 234] width 167 height 28
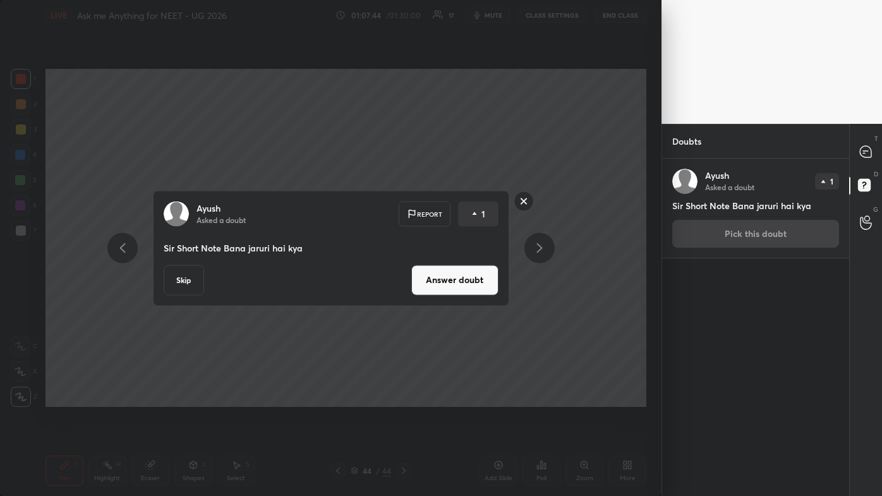
click at [448, 297] on div "[PERSON_NAME] Asked a doubt Report 1 Sir Short Note Bana jaruri hai kya Skip An…" at bounding box center [331, 248] width 356 height 116
click at [453, 281] on button "Answer doubt" at bounding box center [454, 280] width 87 height 30
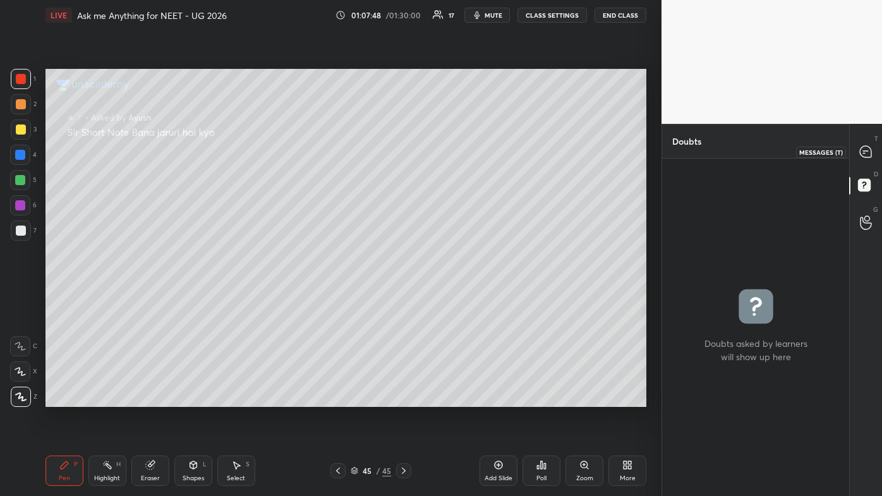
drag, startPoint x: 866, startPoint y: 151, endPoint x: 854, endPoint y: 162, distance: 16.1
click at [453, 152] on icon at bounding box center [865, 151] width 13 height 13
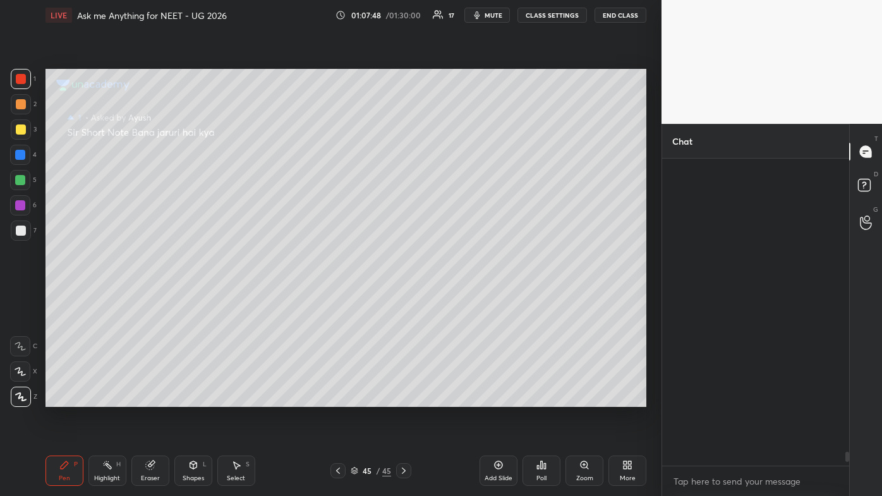
scroll to position [303, 183]
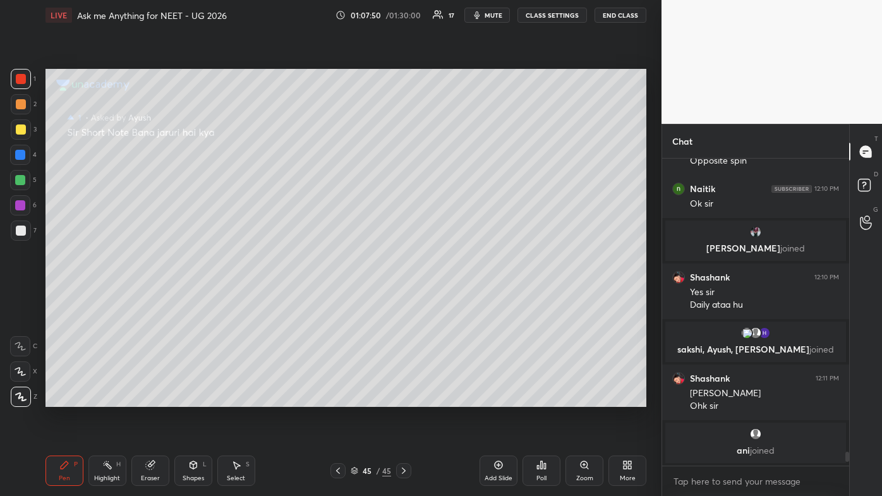
click at [110, 297] on rect at bounding box center [108, 466] width 6 height 6
drag, startPoint x: 58, startPoint y: 473, endPoint x: 78, endPoint y: 416, distance: 60.1
click at [64, 297] on div "Pen P" at bounding box center [64, 470] width 38 height 30
click at [453, 297] on icon at bounding box center [498, 465] width 10 height 10
drag, startPoint x: 25, startPoint y: 102, endPoint x: 31, endPoint y: 99, distance: 7.1
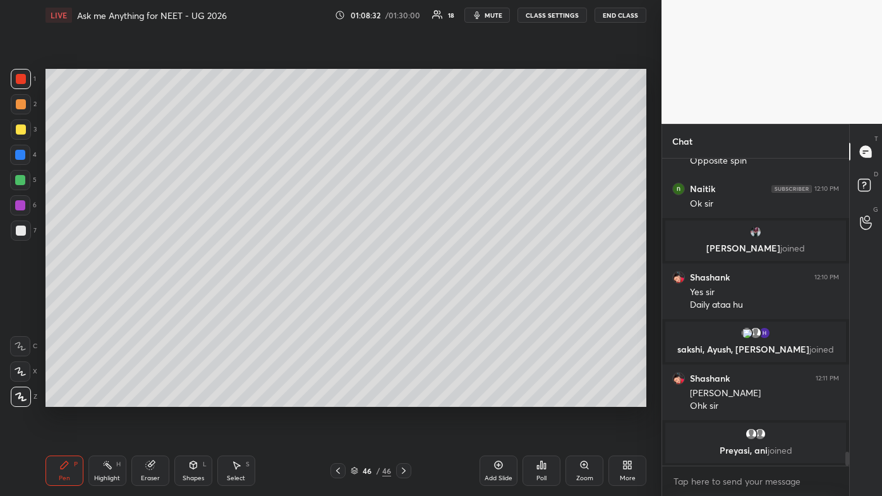
click at [25, 102] on div at bounding box center [21, 104] width 10 height 10
click at [23, 126] on div at bounding box center [21, 129] width 10 height 10
drag, startPoint x: 25, startPoint y: 101, endPoint x: 11, endPoint y: 126, distance: 28.8
click at [25, 102] on div at bounding box center [21, 104] width 20 height 20
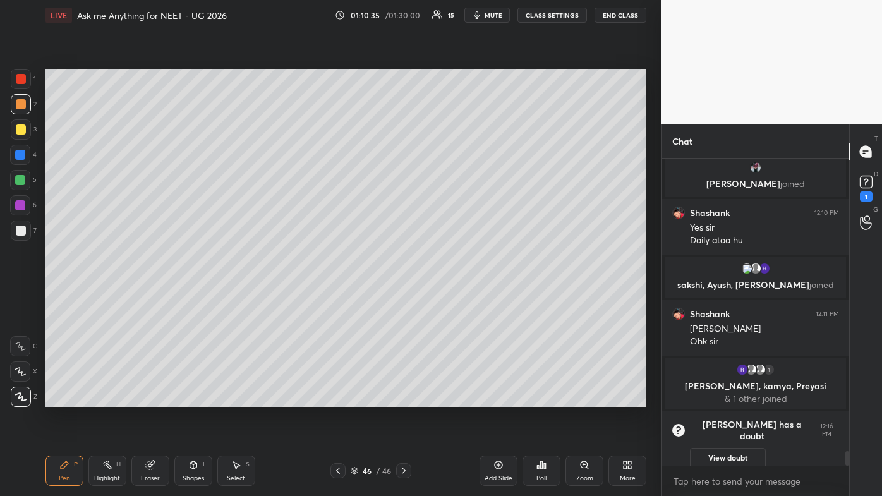
scroll to position [6220, 0]
click at [453, 297] on button "View doubt" at bounding box center [728, 458] width 76 height 20
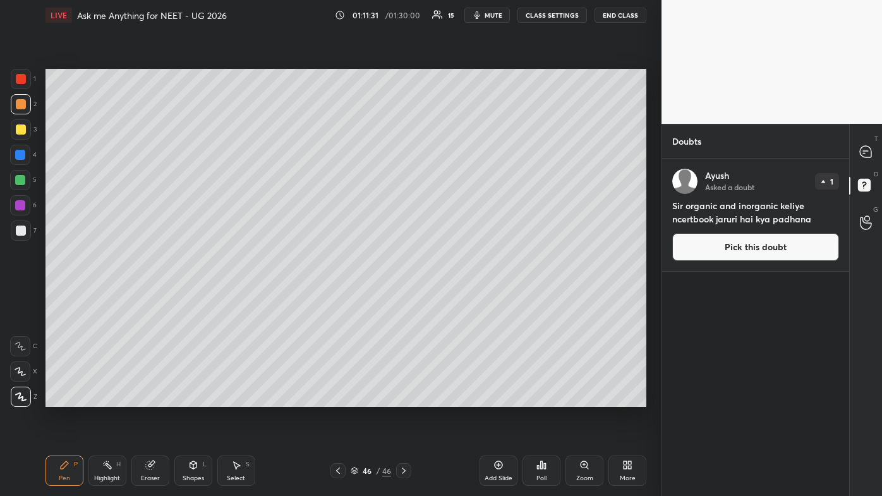
click at [453, 255] on button "Pick this doubt" at bounding box center [755, 247] width 167 height 28
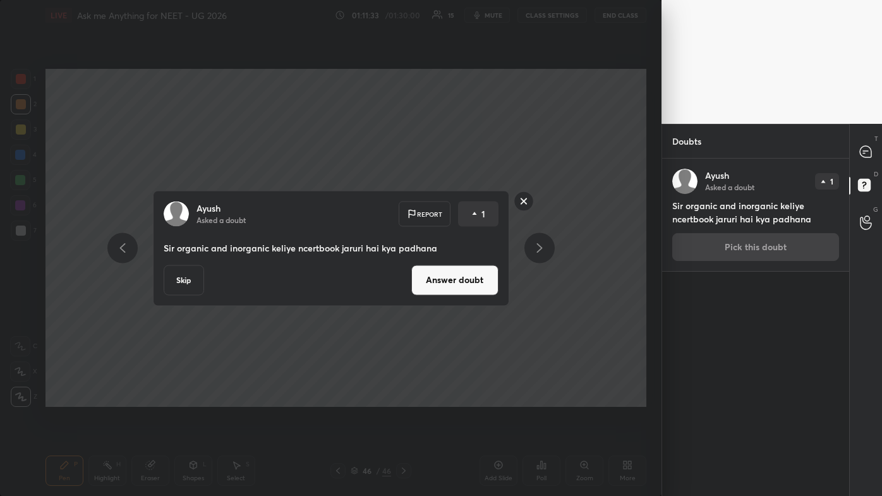
click at [450, 285] on button "Answer doubt" at bounding box center [454, 280] width 87 height 30
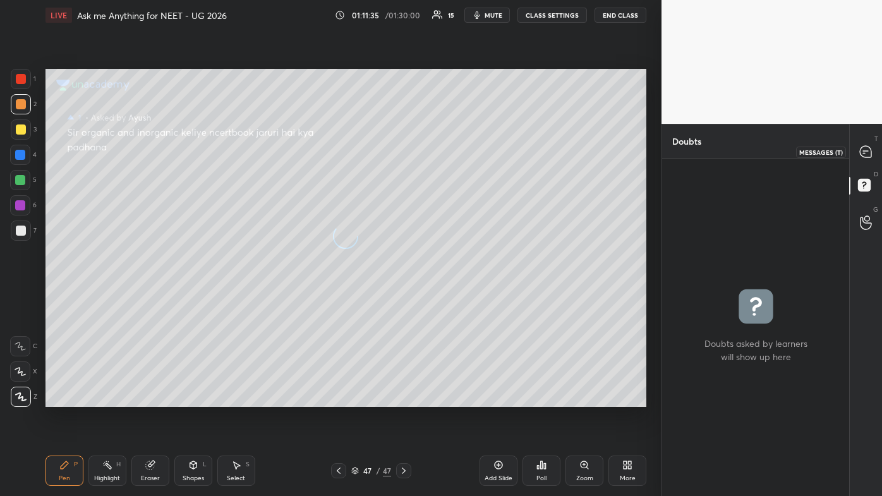
drag, startPoint x: 870, startPoint y: 150, endPoint x: 867, endPoint y: 158, distance: 8.0
click at [453, 151] on icon at bounding box center [864, 151] width 11 height 11
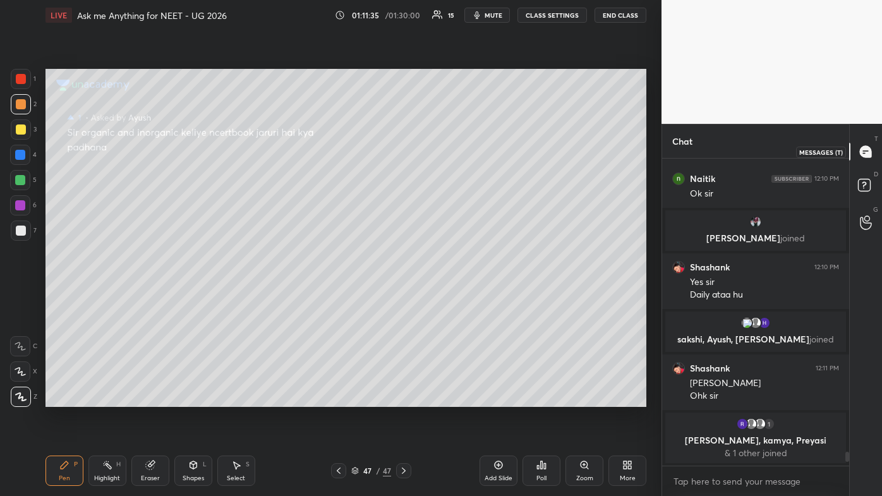
scroll to position [303, 183]
click at [109, 297] on rect at bounding box center [108, 466] width 6 height 6
drag, startPoint x: 63, startPoint y: 470, endPoint x: 52, endPoint y: 427, distance: 44.3
click at [61, 297] on div "Pen P" at bounding box center [64, 470] width 38 height 30
click at [25, 106] on div at bounding box center [21, 104] width 10 height 10
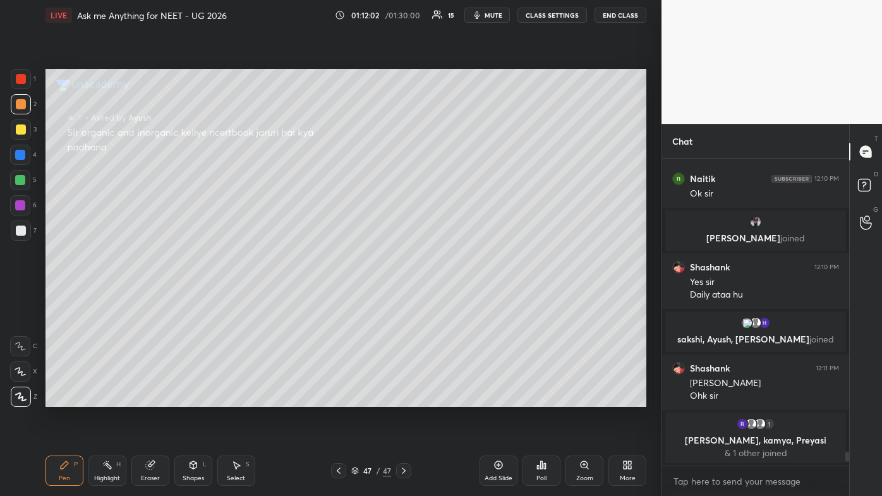
drag, startPoint x: 117, startPoint y: 469, endPoint x: 142, endPoint y: 441, distance: 37.6
click at [117, 297] on div "Highlight H" at bounding box center [107, 470] width 38 height 30
click at [67, 297] on icon at bounding box center [64, 465] width 10 height 10
drag, startPoint x: 148, startPoint y: 470, endPoint x: 248, endPoint y: 426, distance: 109.1
click at [152, 297] on div "Eraser" at bounding box center [150, 470] width 38 height 30
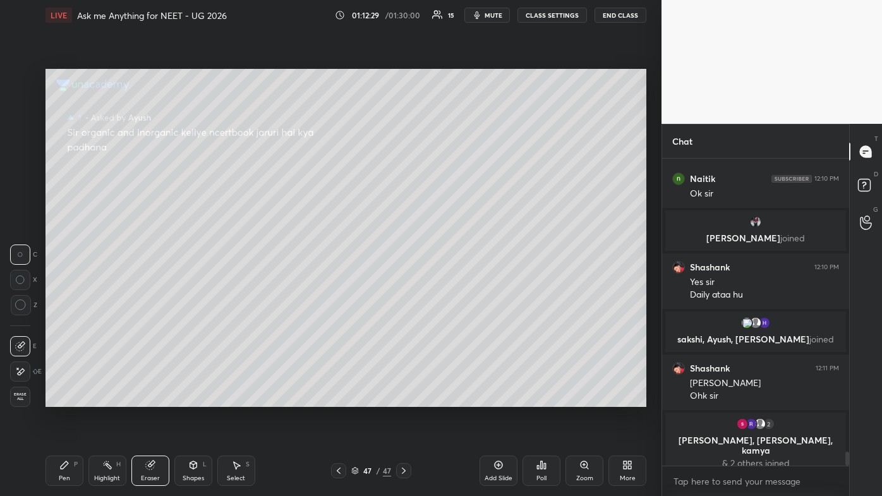
drag, startPoint x: 19, startPoint y: 368, endPoint x: 32, endPoint y: 371, distance: 13.5
click at [20, 297] on icon at bounding box center [20, 371] width 10 height 11
click at [66, 297] on icon at bounding box center [64, 465] width 10 height 10
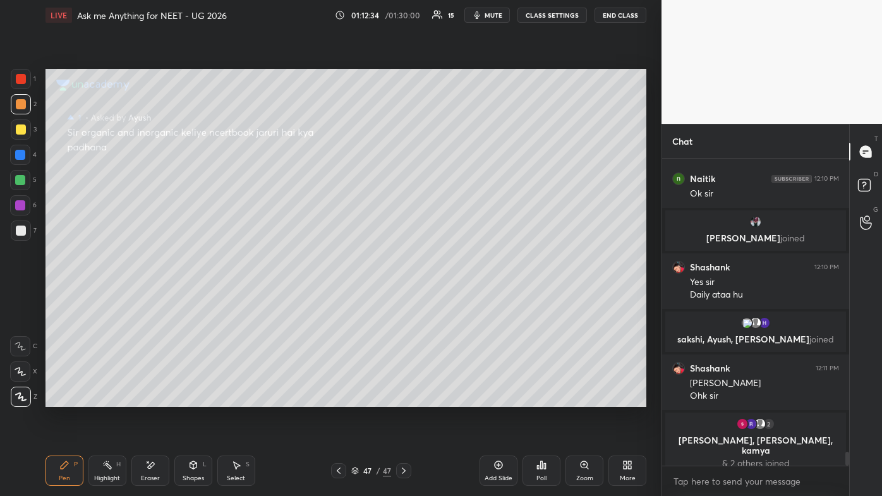
click at [113, 297] on div "Highlight H" at bounding box center [107, 470] width 38 height 30
drag, startPoint x: 62, startPoint y: 468, endPoint x: 152, endPoint y: 416, distance: 103.9
click at [62, 297] on icon at bounding box center [65, 465] width 8 height 8
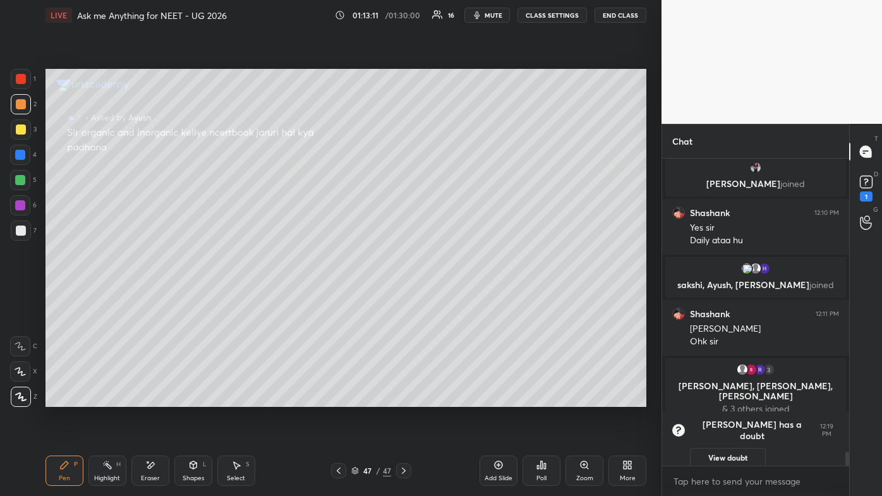
drag, startPoint x: 716, startPoint y: 453, endPoint x: 720, endPoint y: 438, distance: 15.0
click at [453, 297] on button "View doubt" at bounding box center [728, 458] width 76 height 20
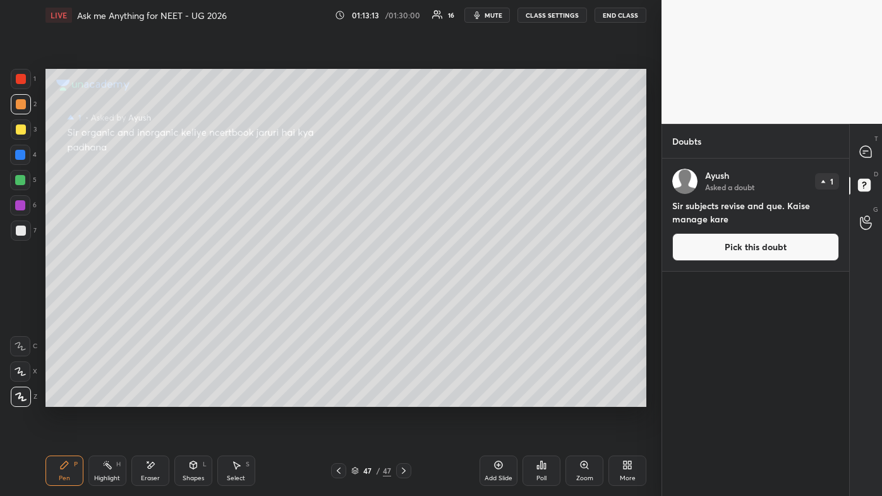
click at [453, 250] on button "Pick this doubt" at bounding box center [755, 247] width 167 height 28
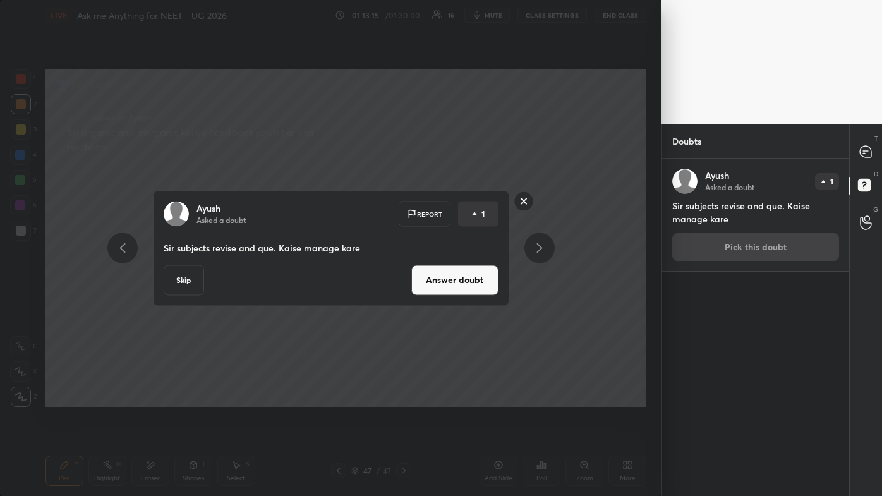
click at [453, 278] on button "Answer doubt" at bounding box center [454, 280] width 87 height 30
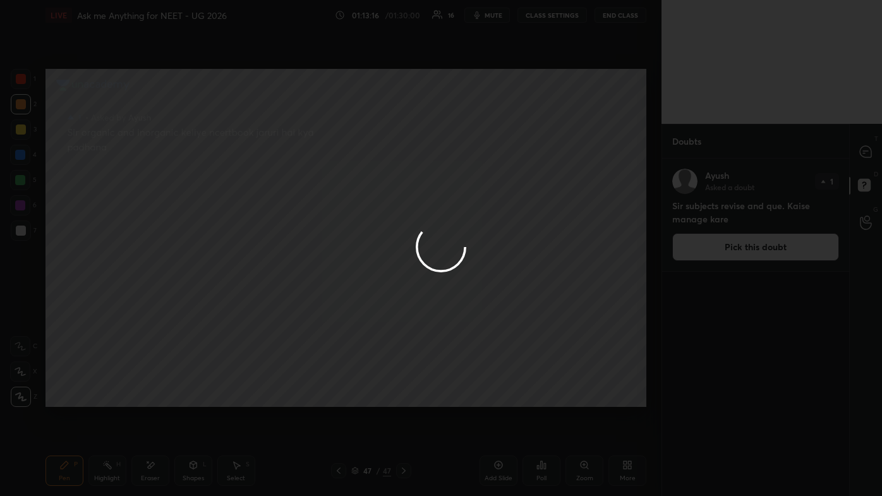
click at [453, 149] on div at bounding box center [441, 248] width 882 height 496
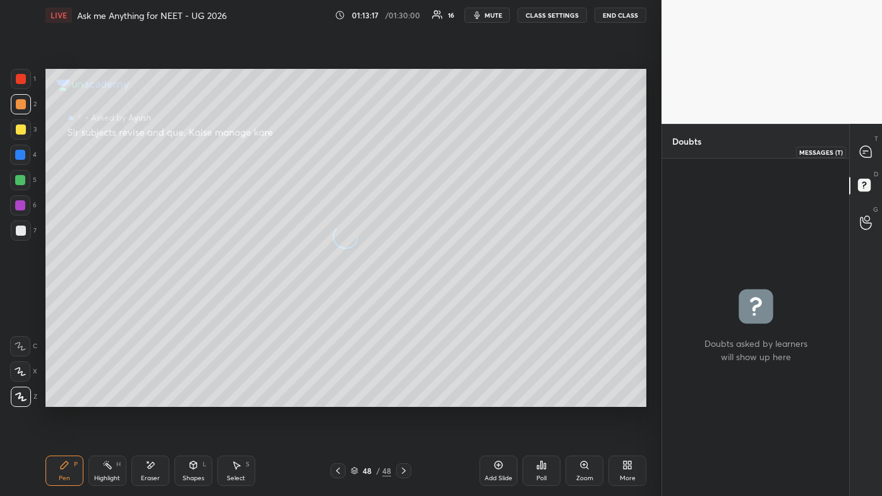
drag, startPoint x: 870, startPoint y: 152, endPoint x: 862, endPoint y: 179, distance: 28.2
click at [453, 154] on icon at bounding box center [864, 151] width 11 height 11
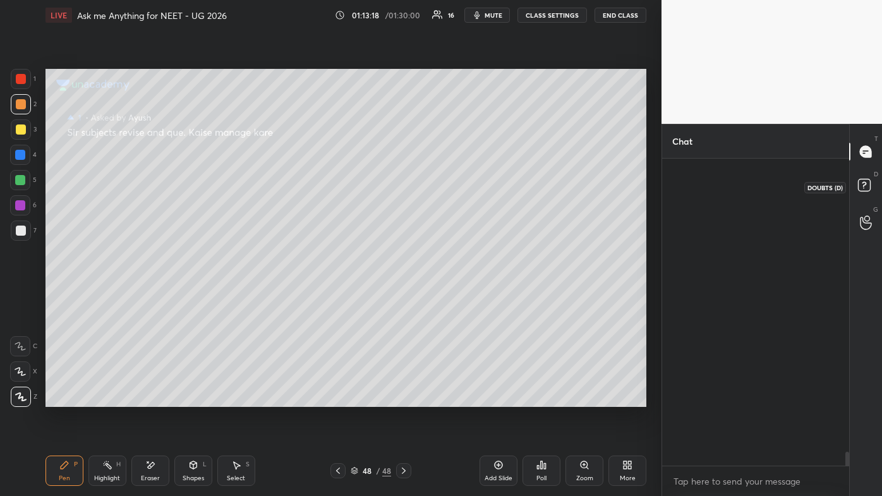
scroll to position [303, 183]
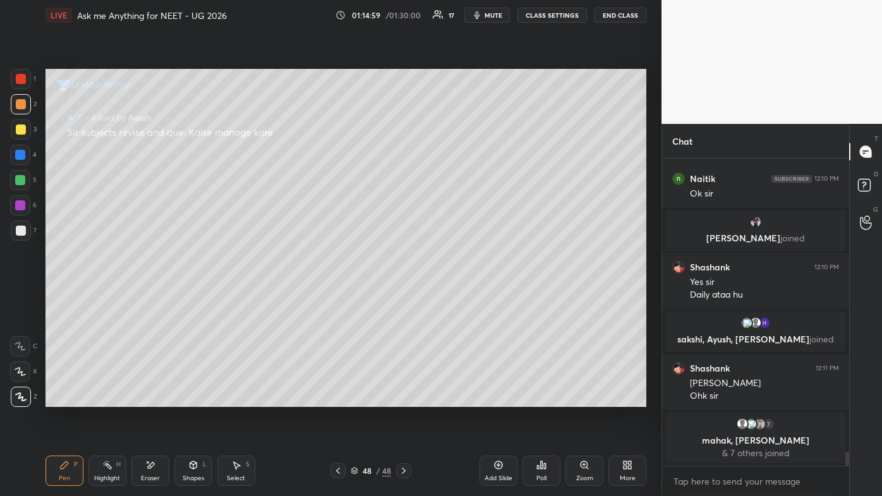
drag, startPoint x: 498, startPoint y: 466, endPoint x: 494, endPoint y: 438, distance: 28.7
click at [453, 297] on icon at bounding box center [498, 465] width 10 height 10
click at [25, 124] on div at bounding box center [21, 129] width 20 height 20
click at [453, 187] on rect at bounding box center [864, 185] width 12 height 12
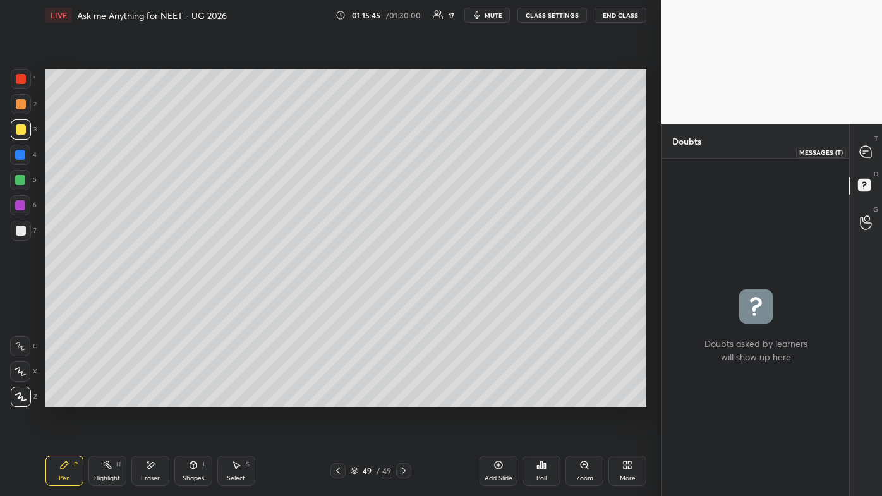
click at [453, 157] on icon at bounding box center [864, 151] width 11 height 11
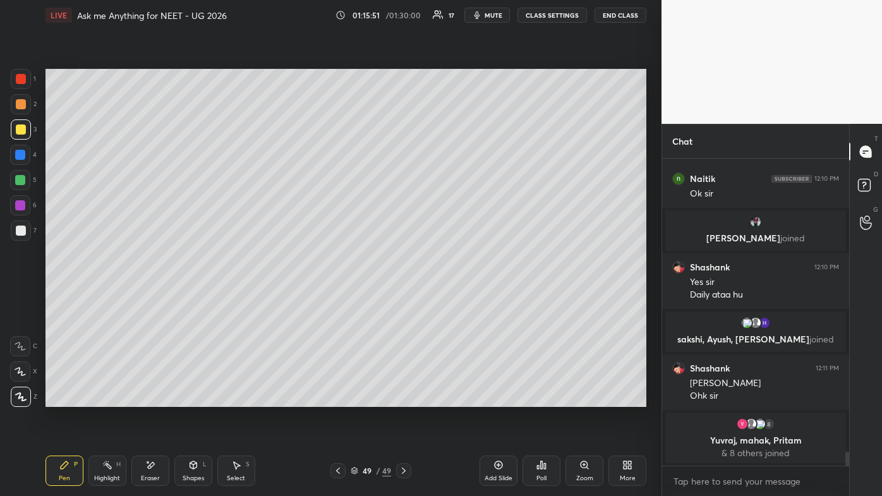
click at [453, 18] on button "End Class" at bounding box center [620, 15] width 52 height 15
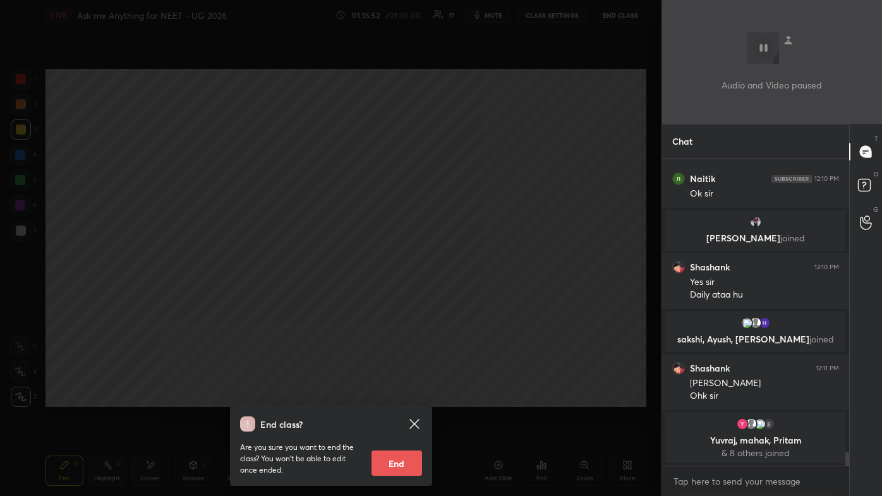
click at [400, 297] on button "End" at bounding box center [396, 462] width 51 height 25
type textarea "x"
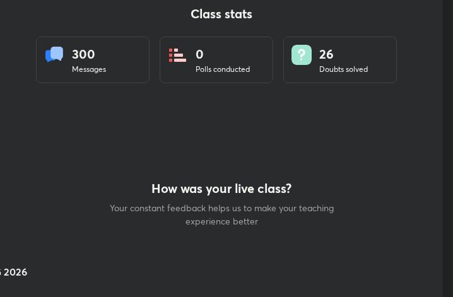
scroll to position [62930, 62704]
